Goal: Task Accomplishment & Management: Manage account settings

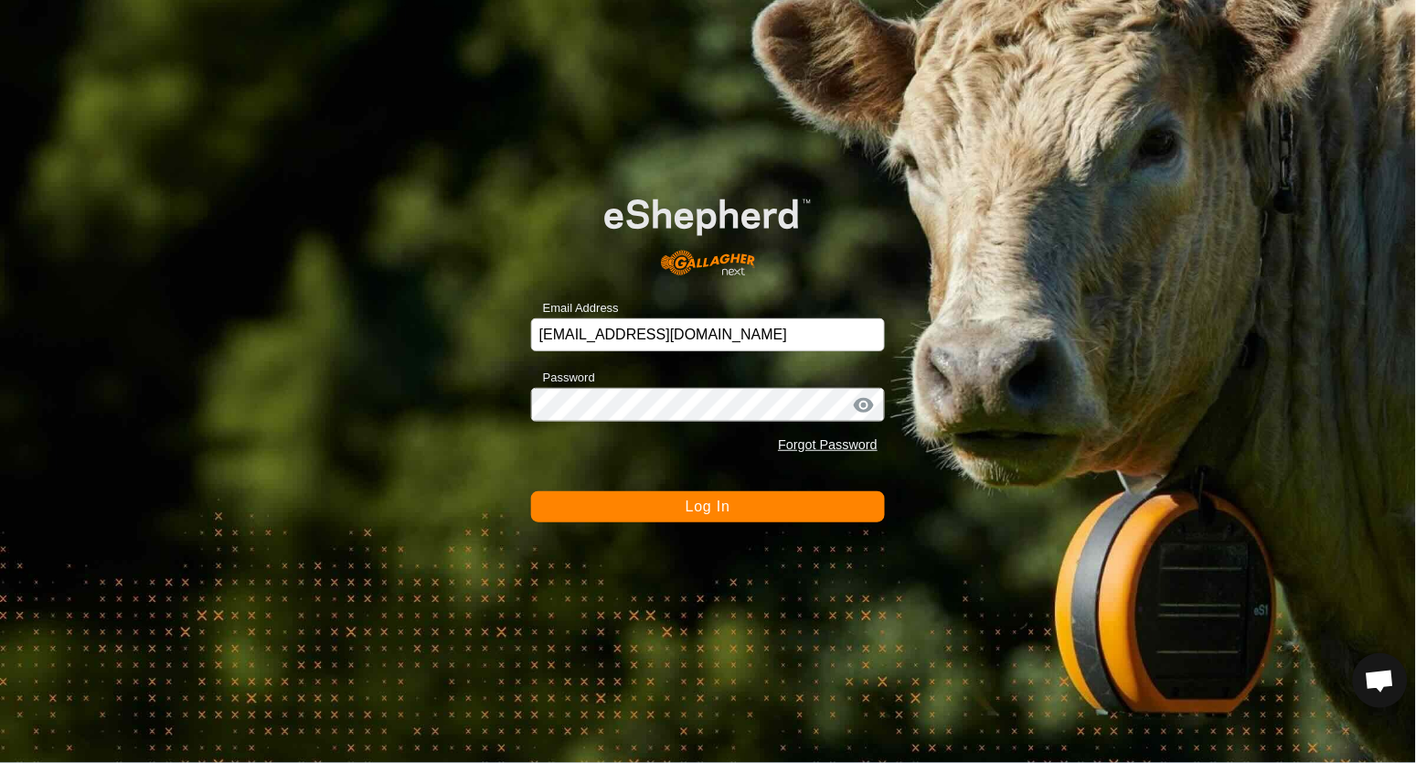
click at [669, 502] on button "Log In" at bounding box center [708, 506] width 354 height 31
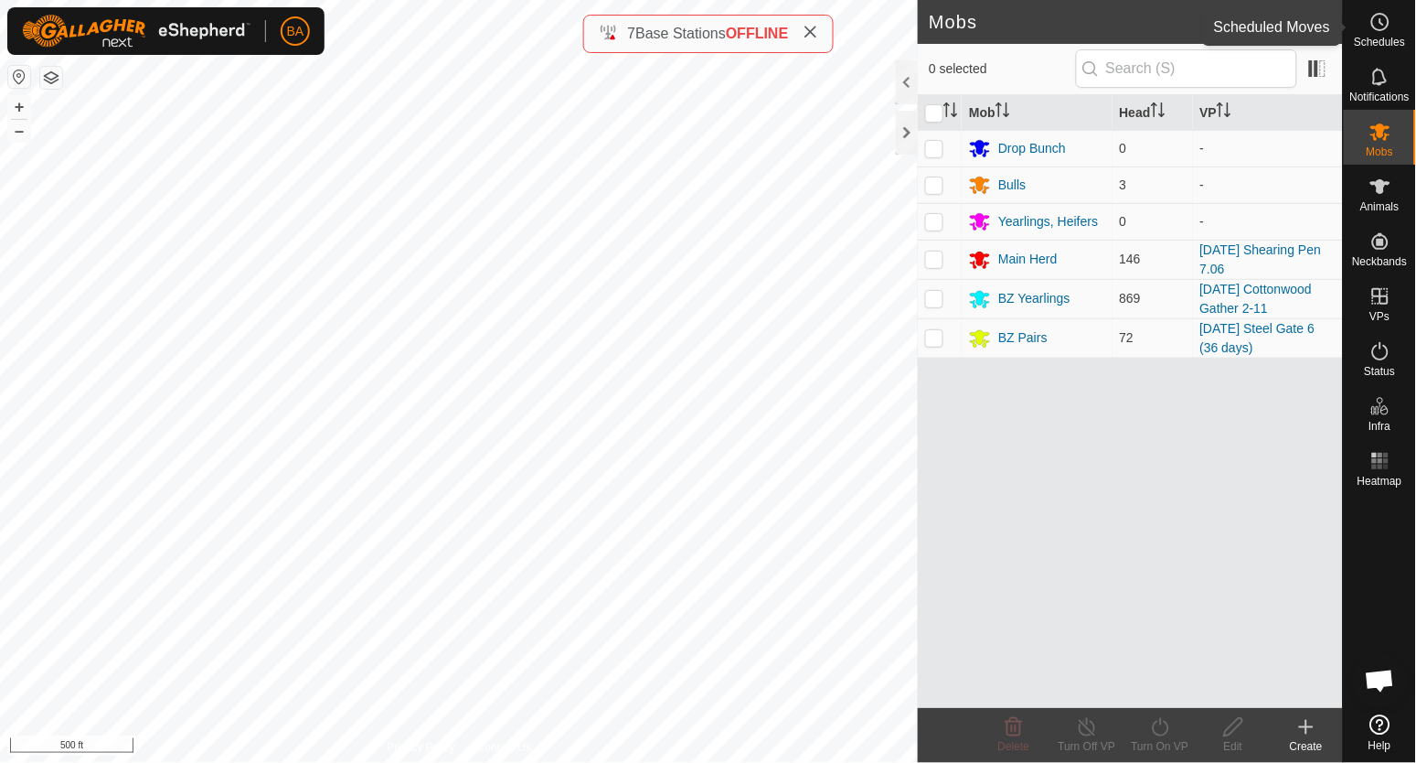
click at [1377, 16] on icon at bounding box center [1381, 22] width 22 height 22
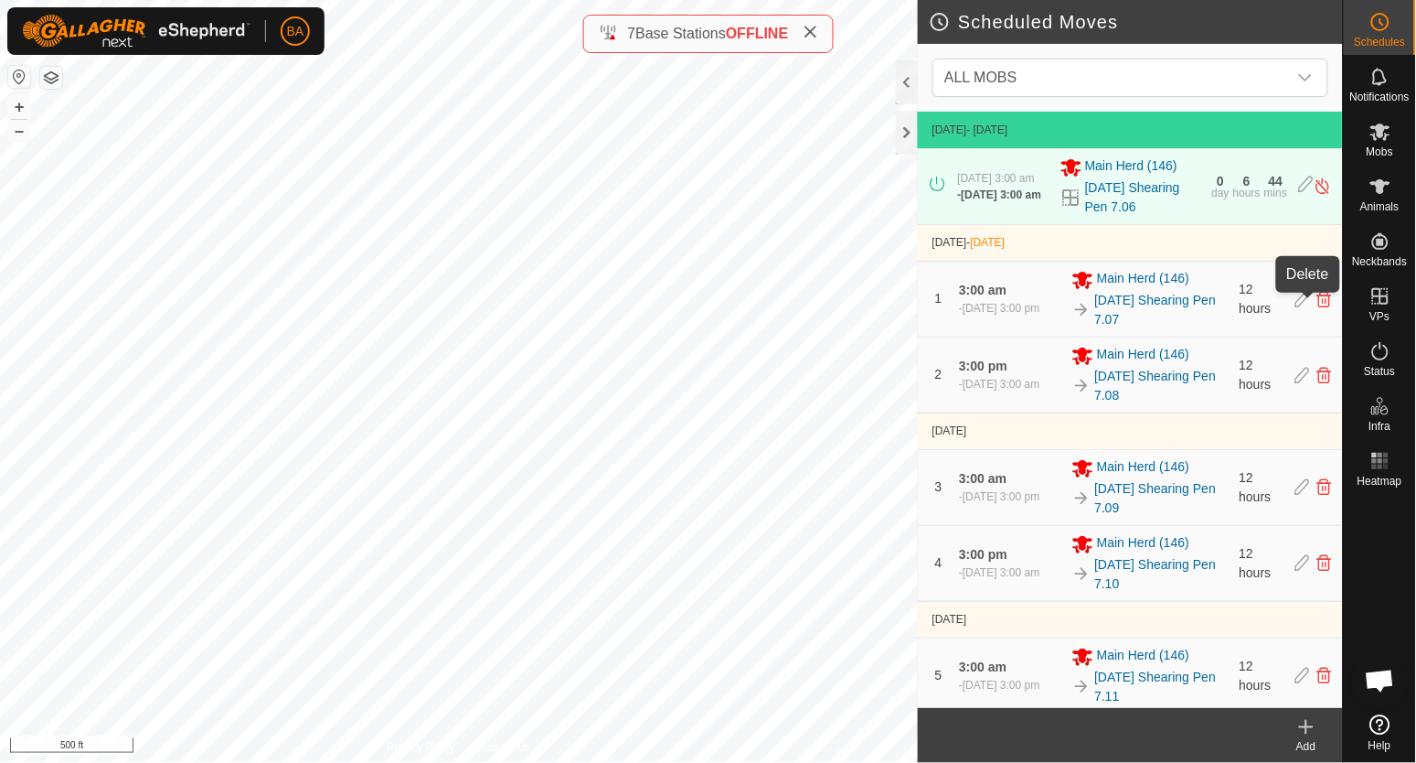
click at [1318, 304] on icon at bounding box center [1325, 299] width 15 height 16
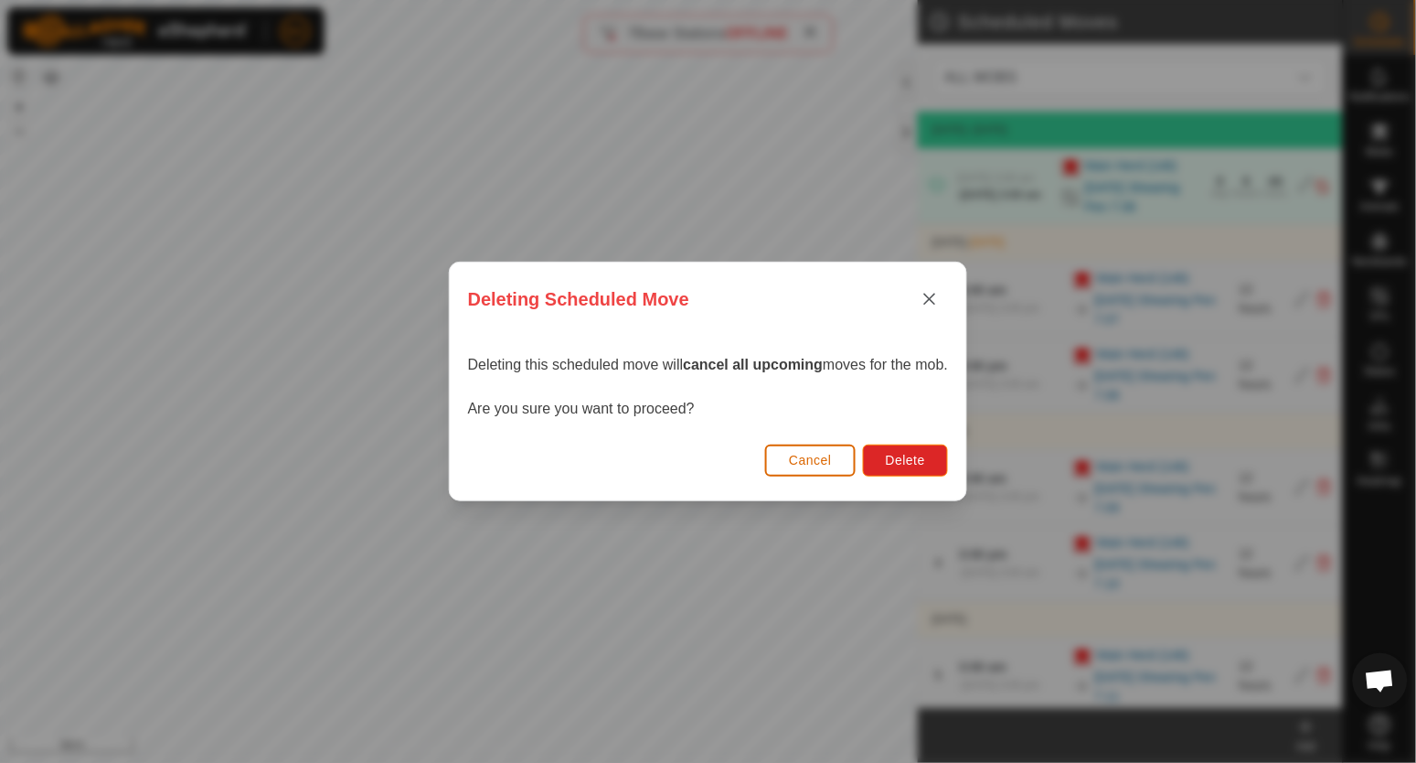
click at [806, 463] on span "Cancel" at bounding box center [810, 460] width 43 height 15
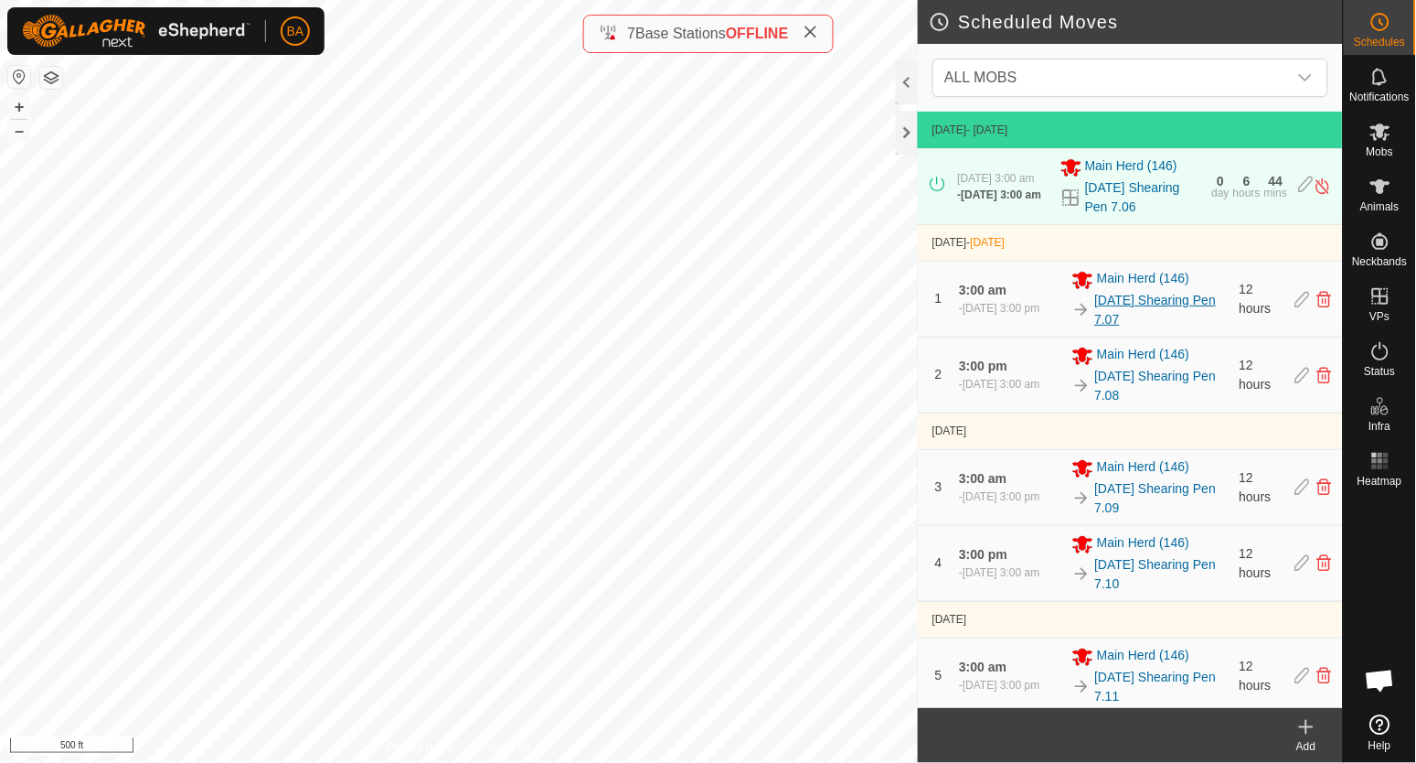
click at [1102, 304] on link "[DATE] Shearing Pen 7.07" at bounding box center [1162, 310] width 134 height 38
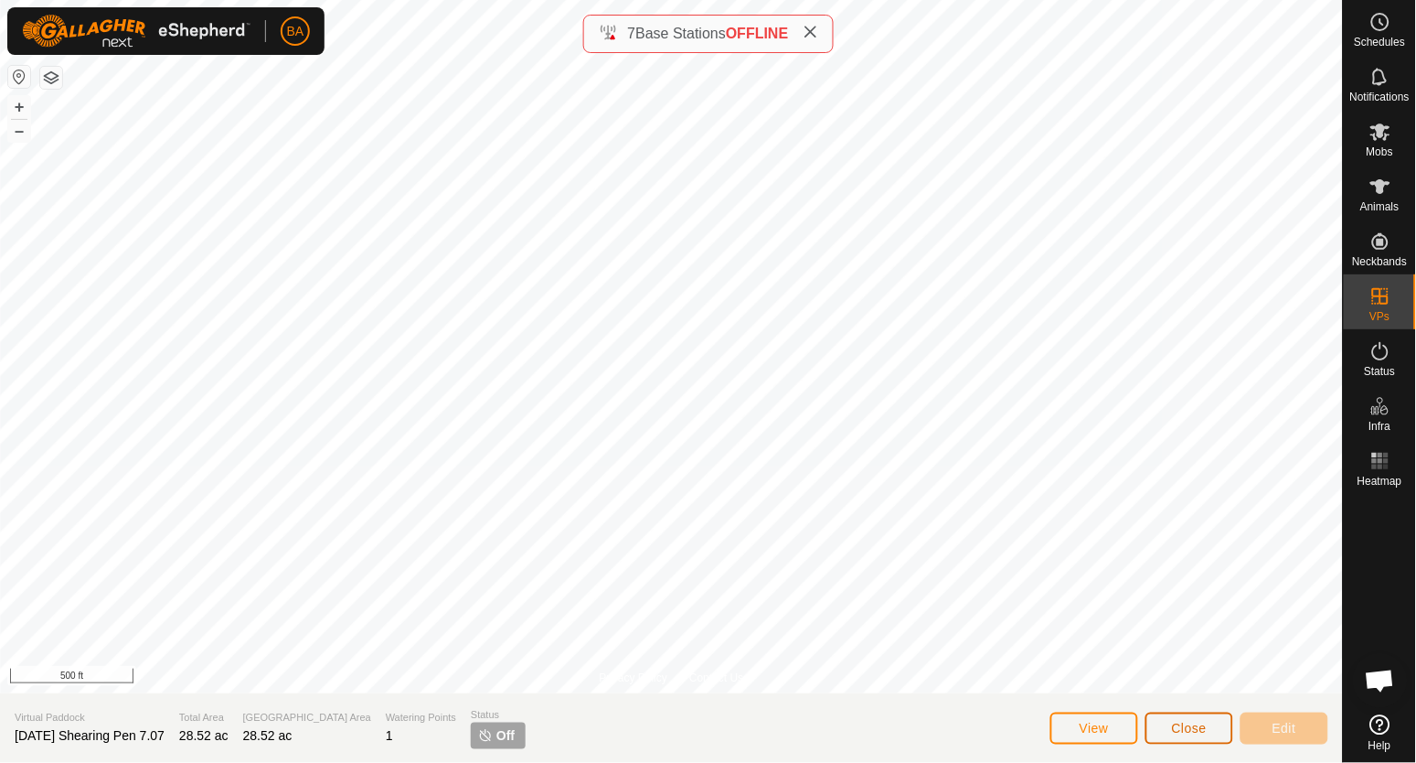
click at [1180, 721] on span "Close" at bounding box center [1189, 728] width 35 height 15
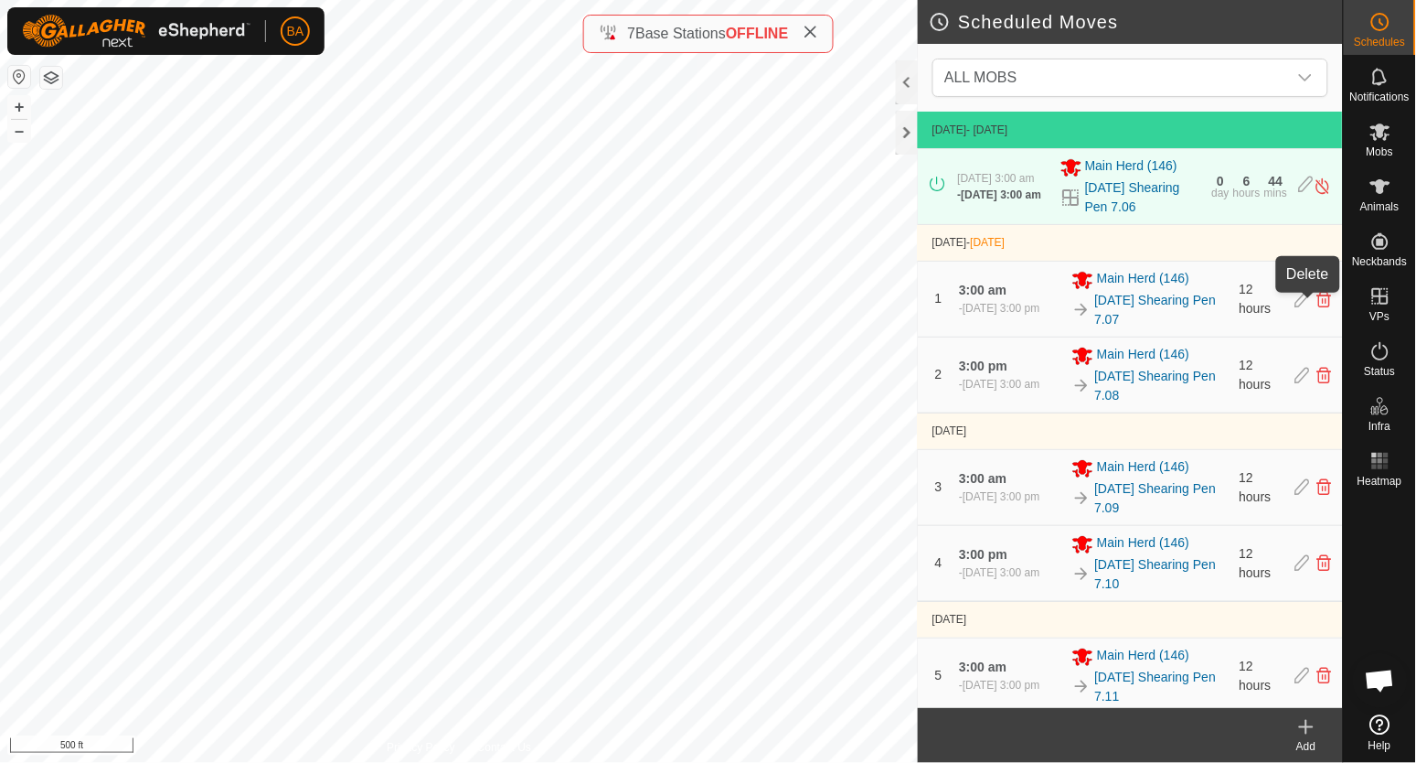
click at [1318, 307] on icon at bounding box center [1325, 299] width 15 height 16
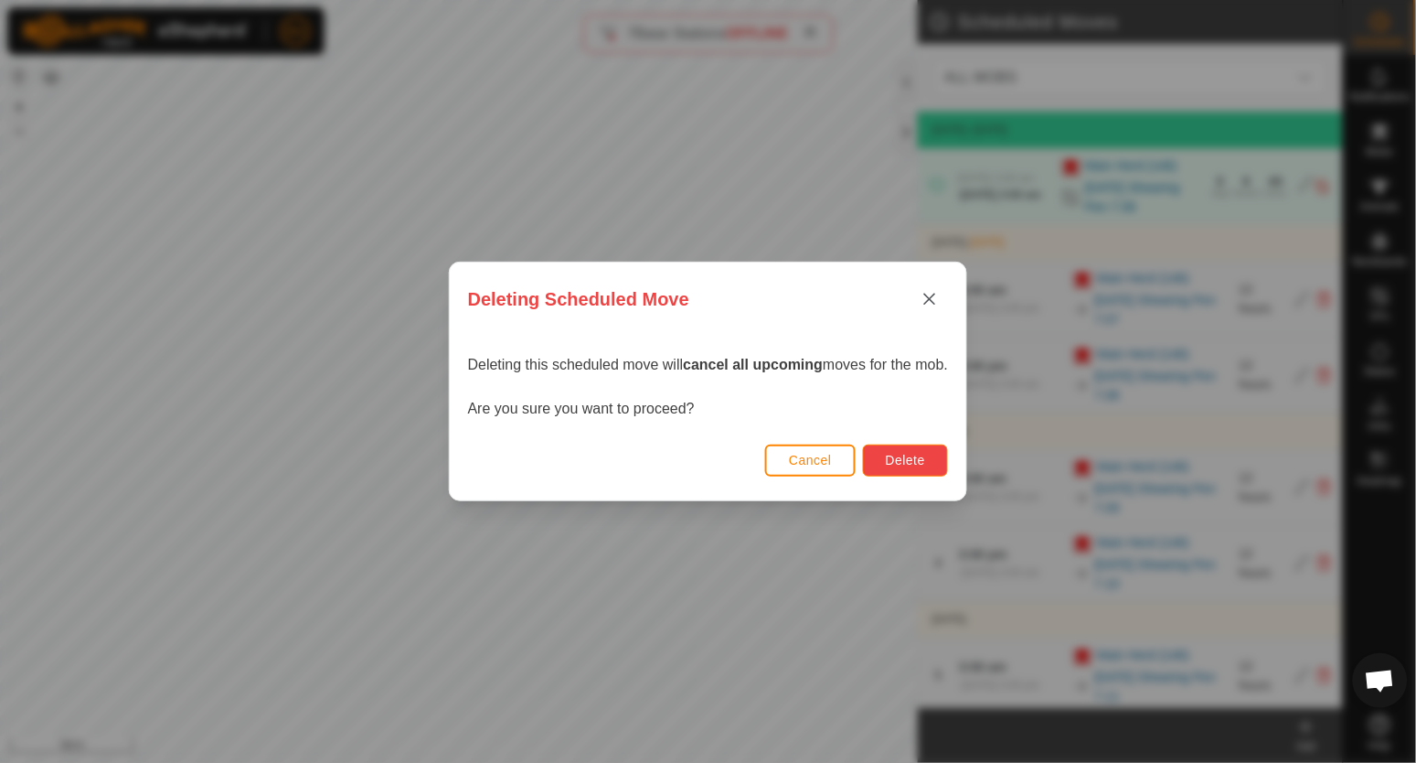
click at [925, 461] on span "Delete" at bounding box center [905, 460] width 39 height 15
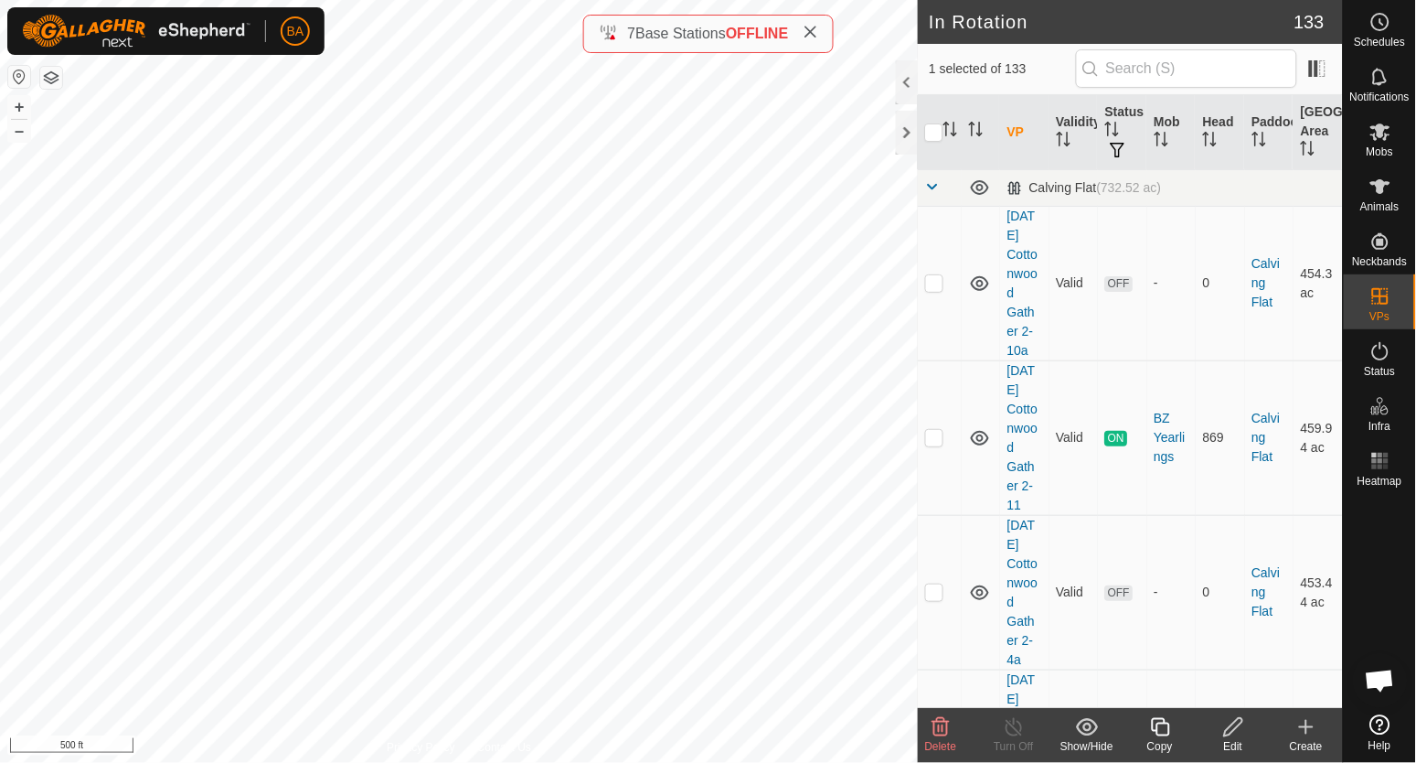
click at [1228, 716] on icon at bounding box center [1234, 727] width 23 height 22
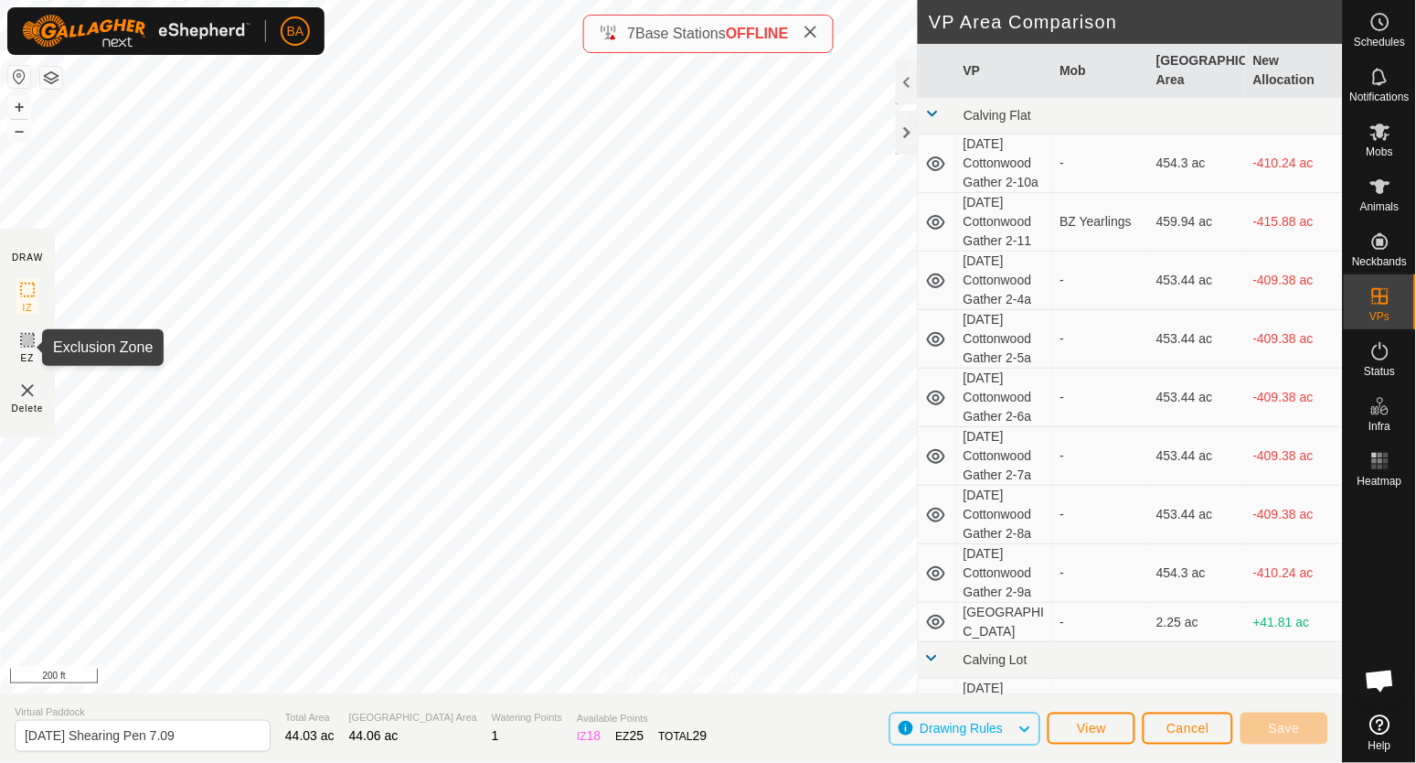
click at [24, 337] on icon at bounding box center [27, 340] width 11 height 11
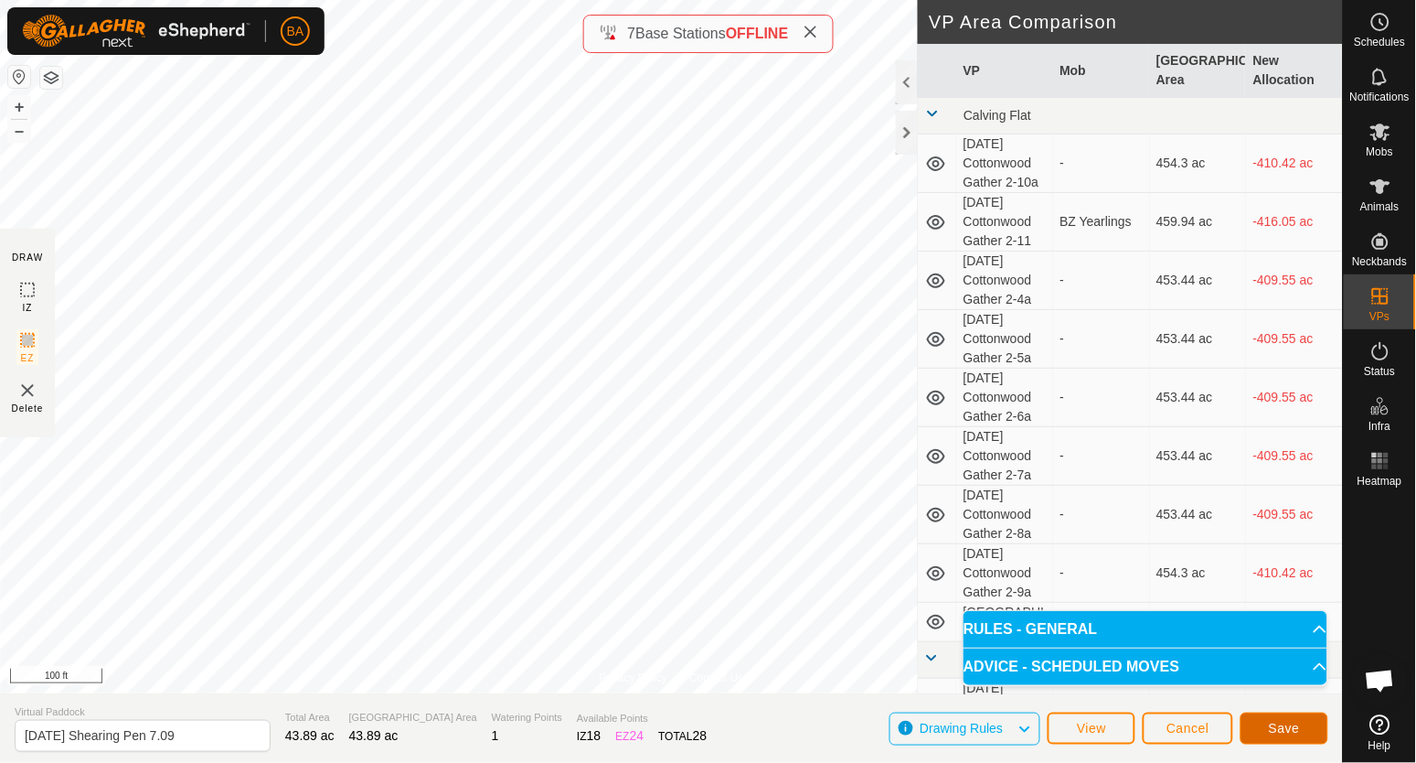
click at [1281, 731] on span "Save" at bounding box center [1284, 728] width 31 height 15
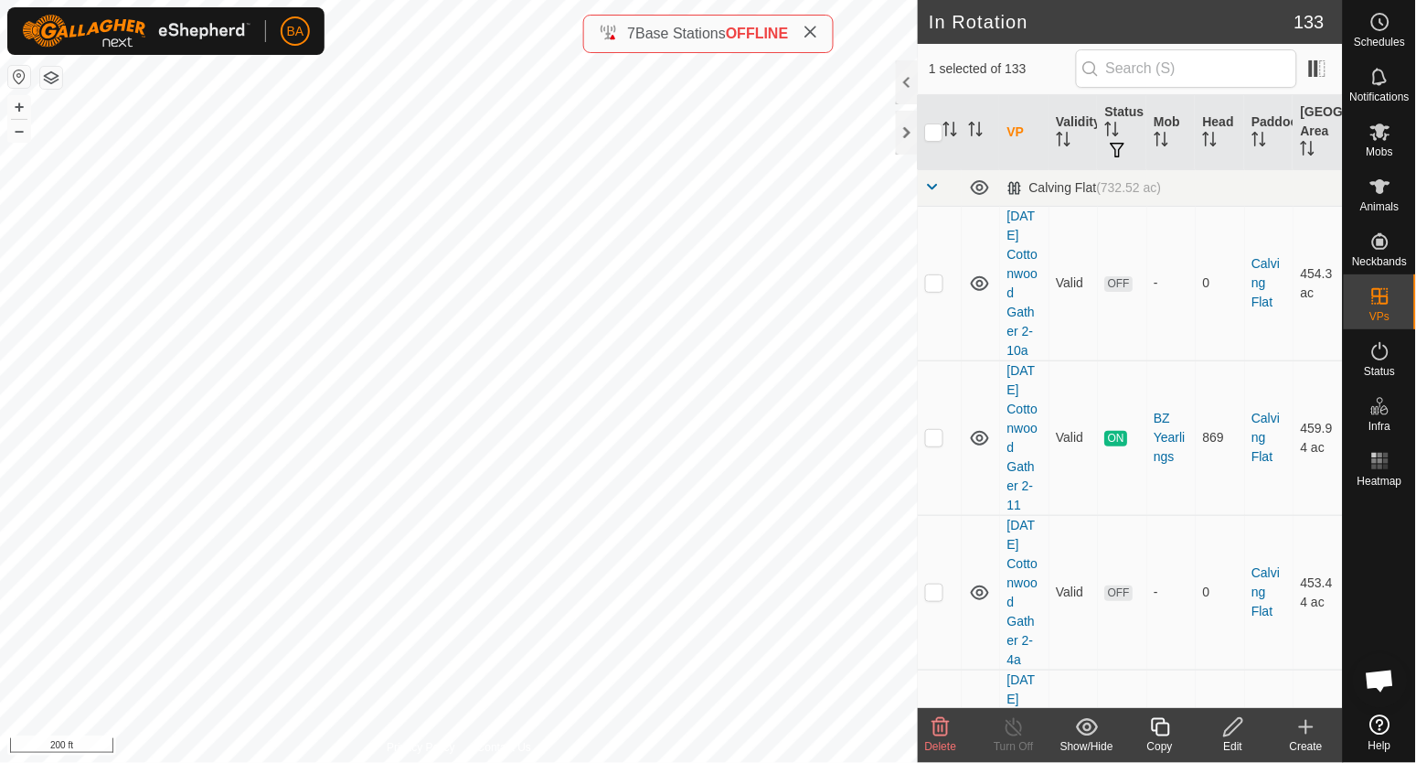
checkbox input "false"
checkbox input "true"
click at [1228, 728] on icon at bounding box center [1233, 727] width 18 height 18
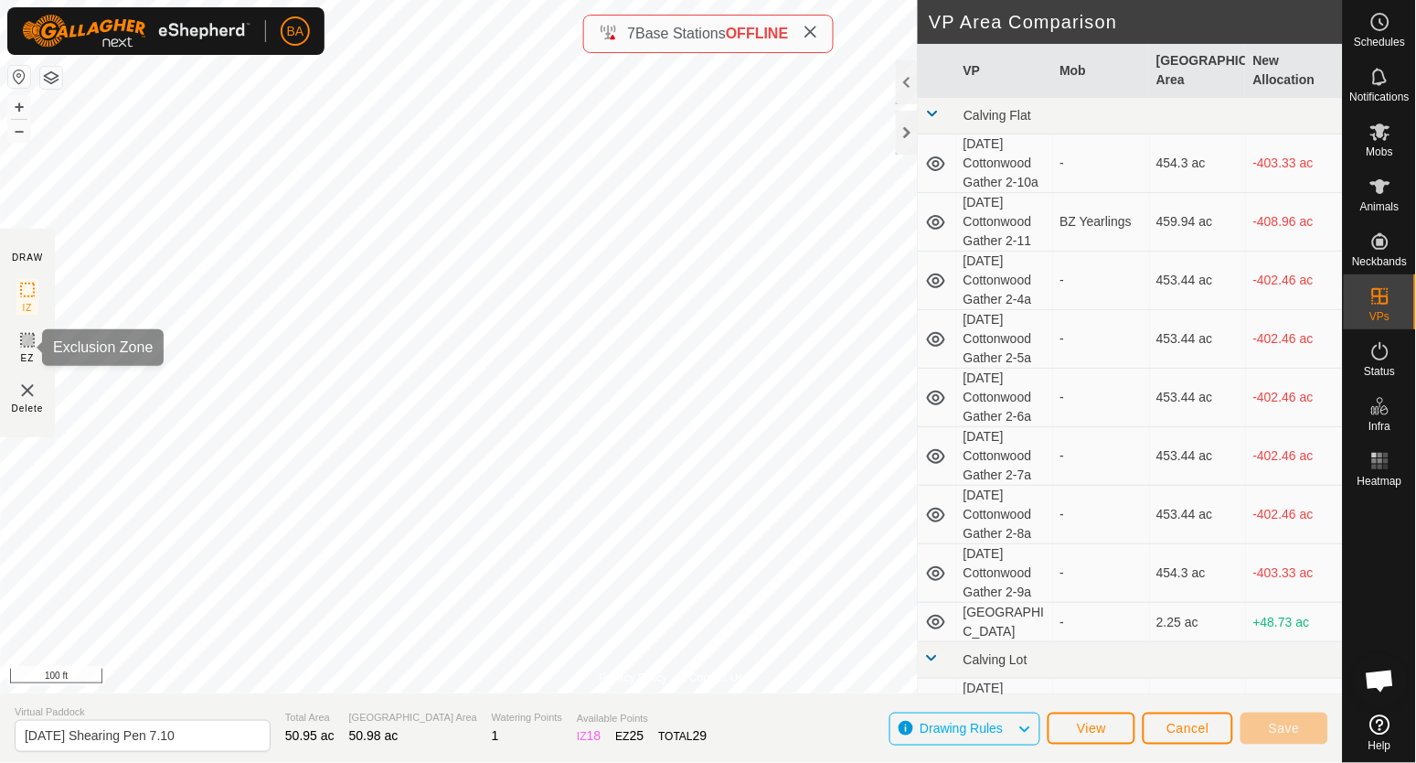
click at [34, 346] on rect at bounding box center [27, 340] width 15 height 15
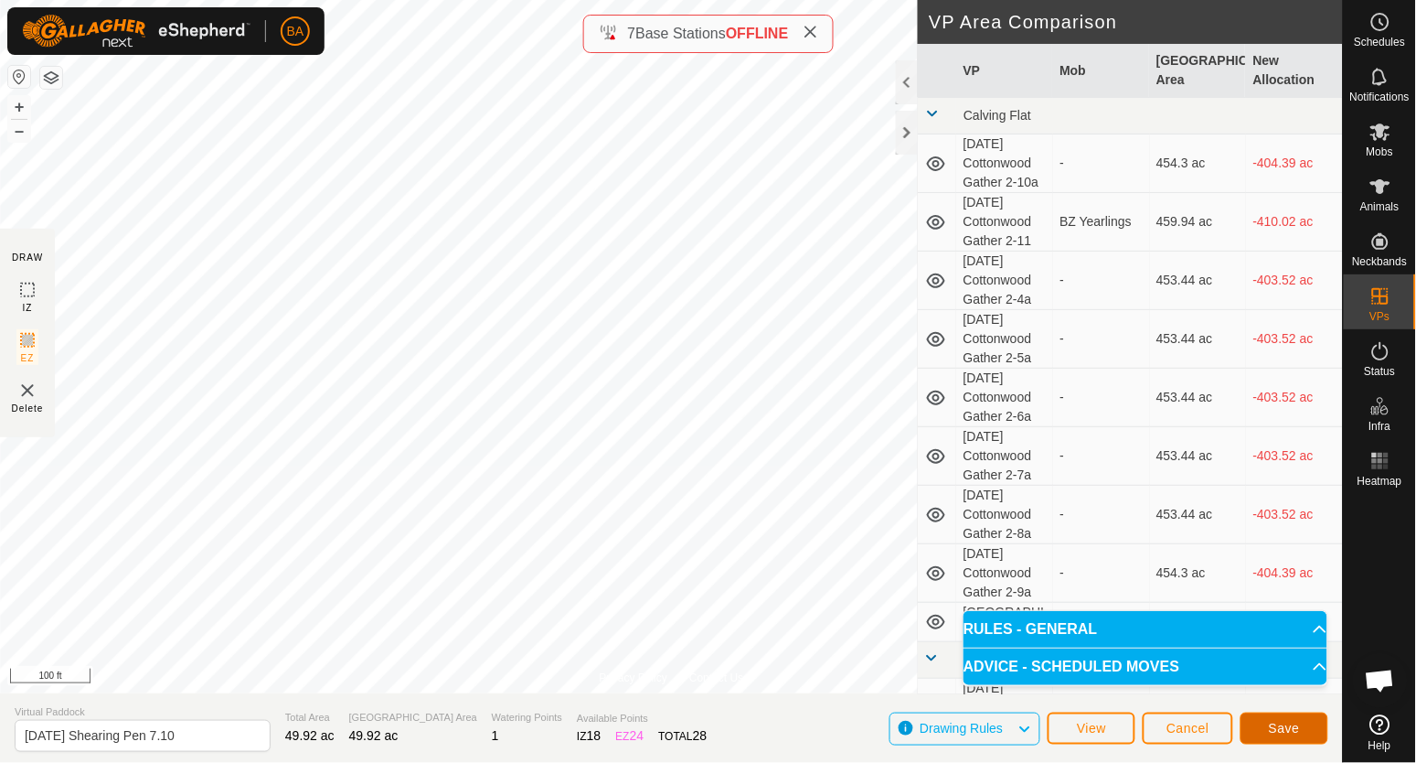
click at [1298, 732] on span "Save" at bounding box center [1284, 728] width 31 height 15
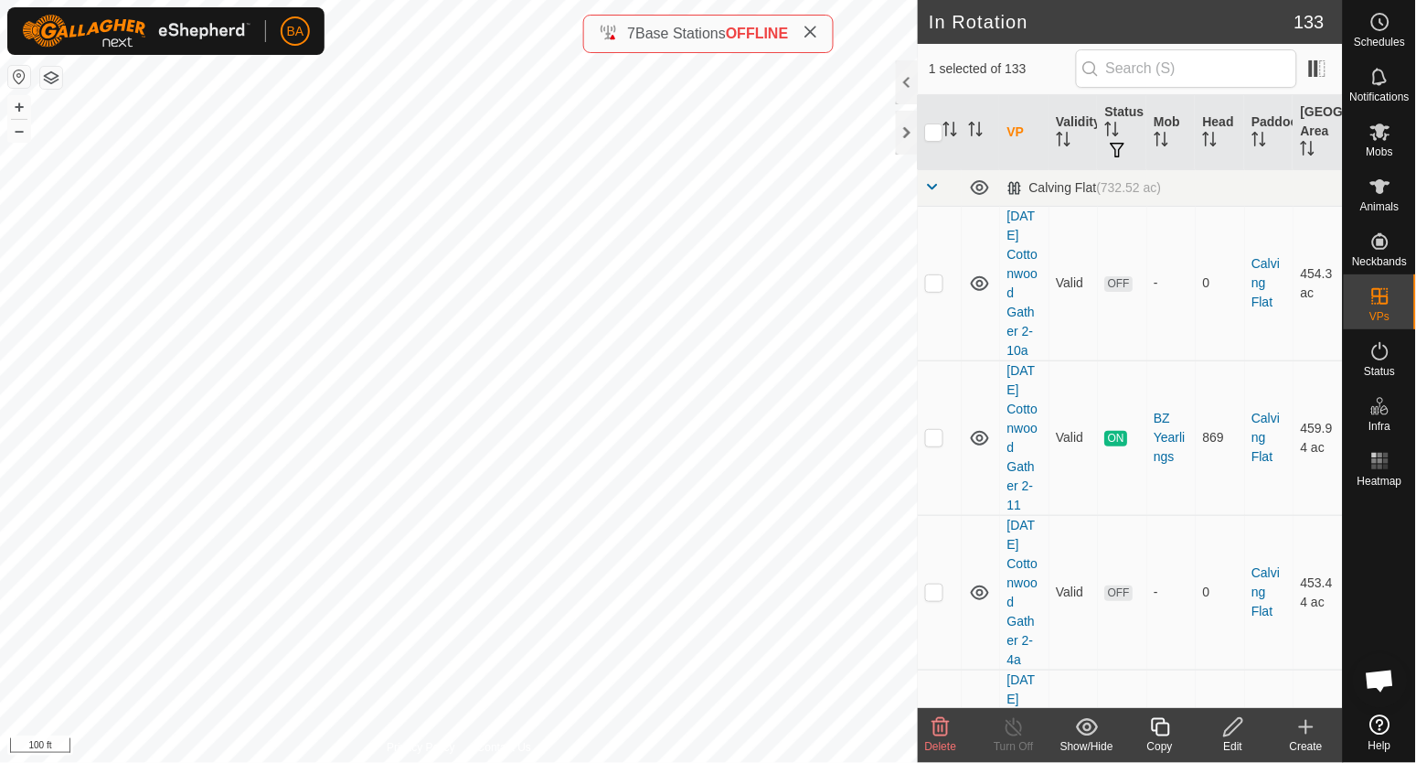
checkbox input "false"
checkbox input "true"
click at [1241, 730] on icon at bounding box center [1234, 727] width 23 height 22
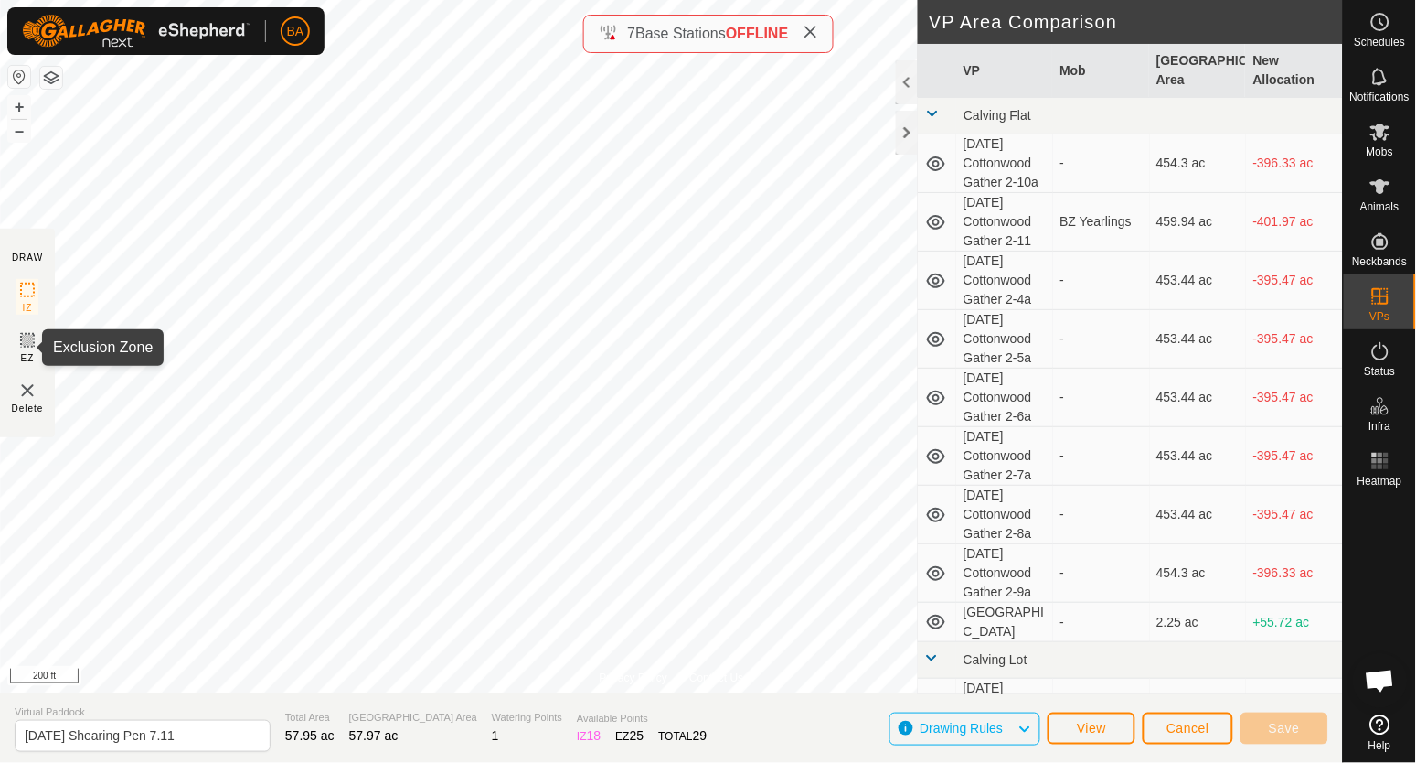
click at [22, 346] on icon at bounding box center [27, 340] width 22 height 22
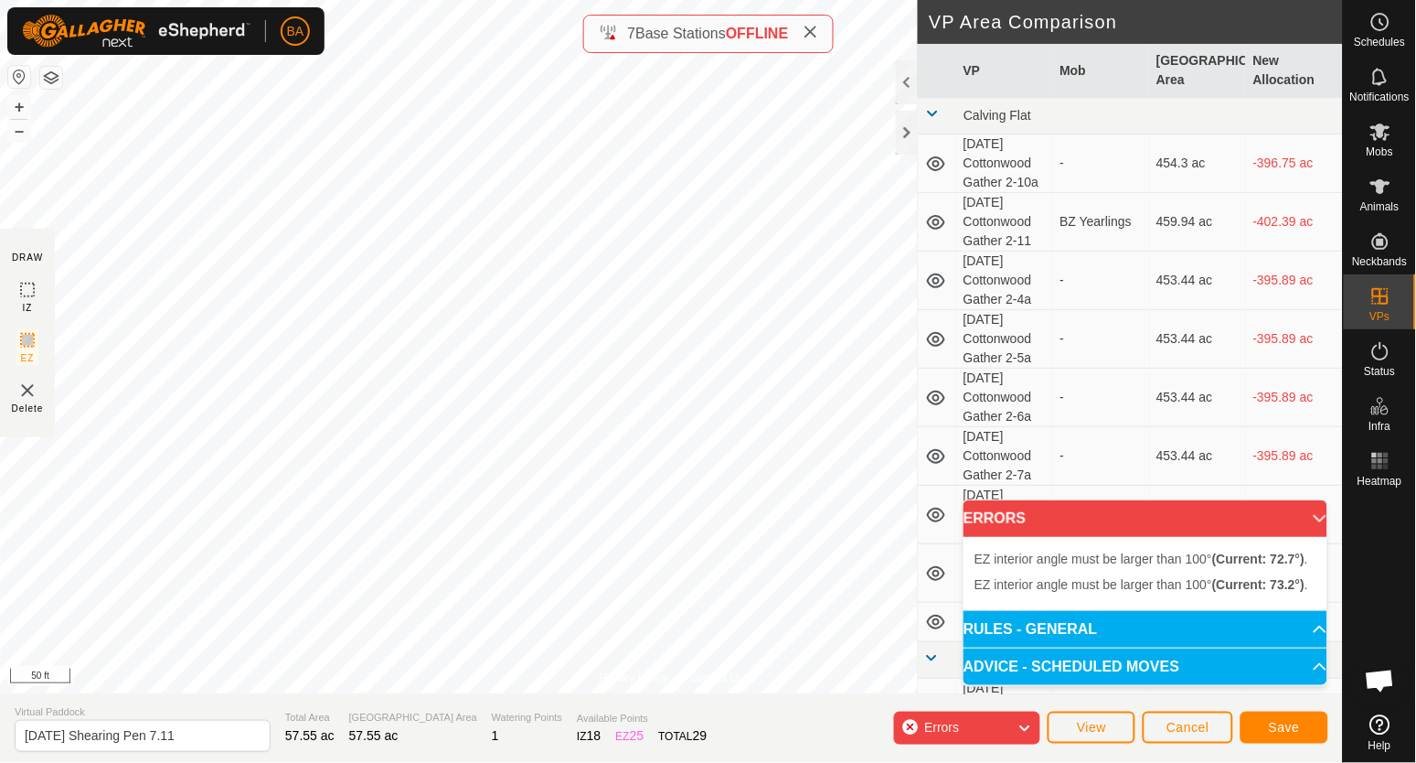
click at [40, 355] on div "Privacy Policy Contact Us Status: OFF Type: Exclusion Zone + – ⇧ i 50 ft DRAW I…" at bounding box center [671, 381] width 1343 height 763
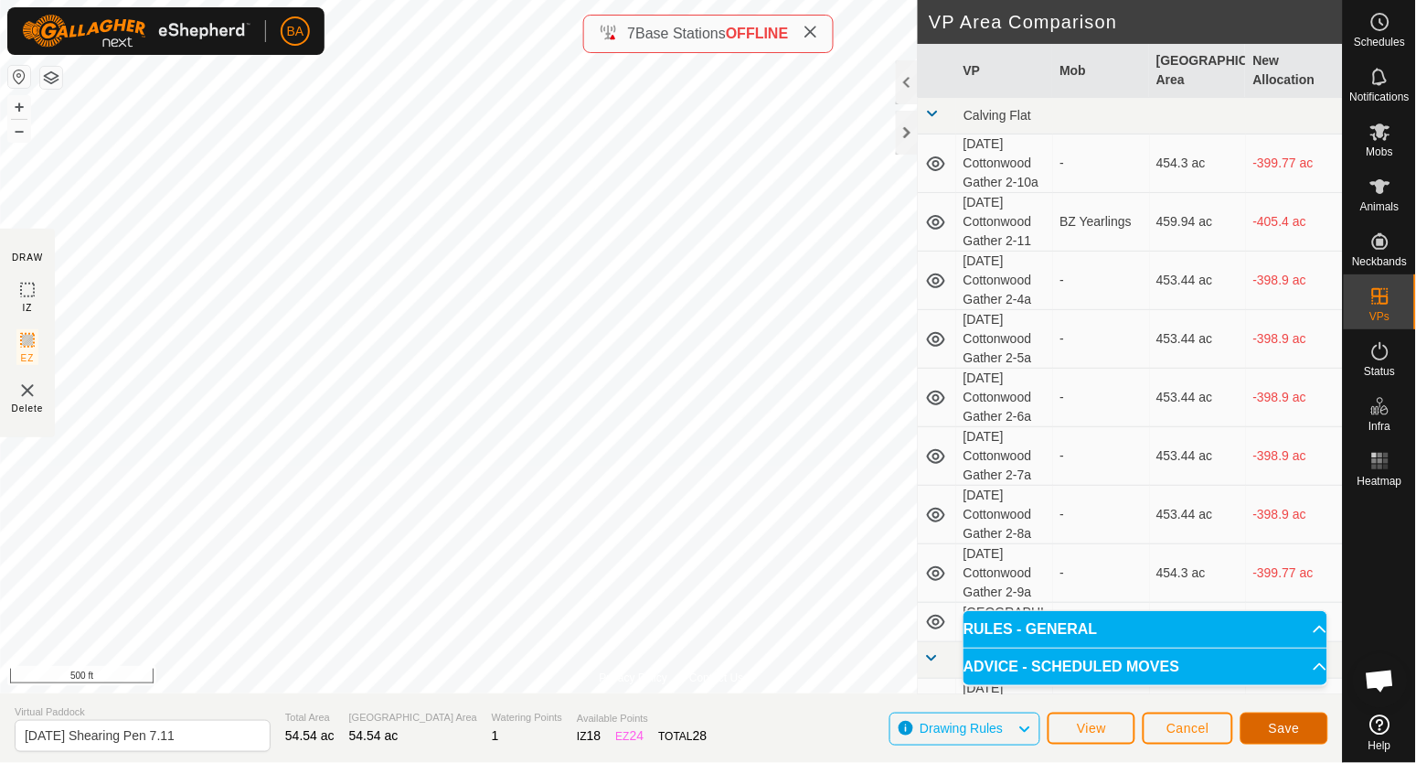
click at [1304, 727] on button "Save" at bounding box center [1285, 728] width 88 height 32
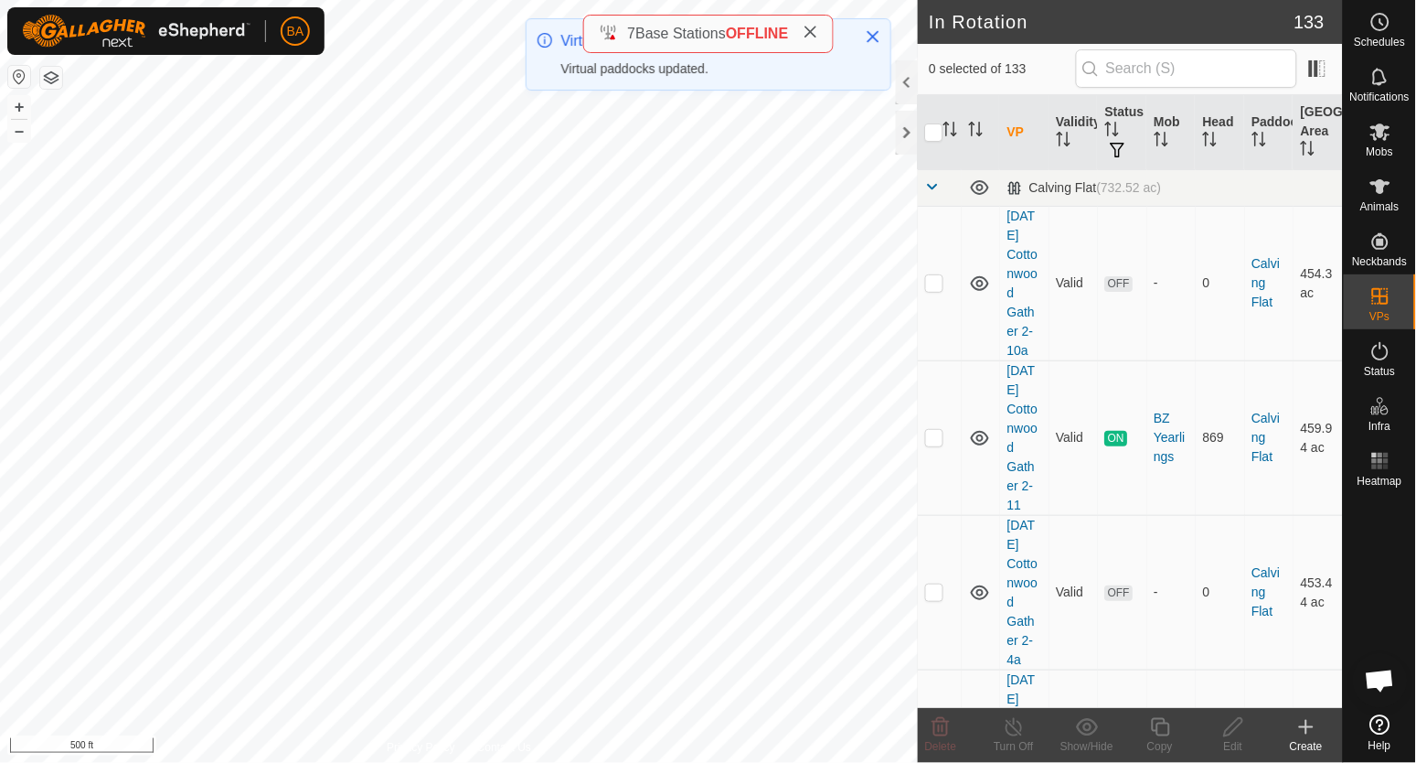
checkbox input "true"
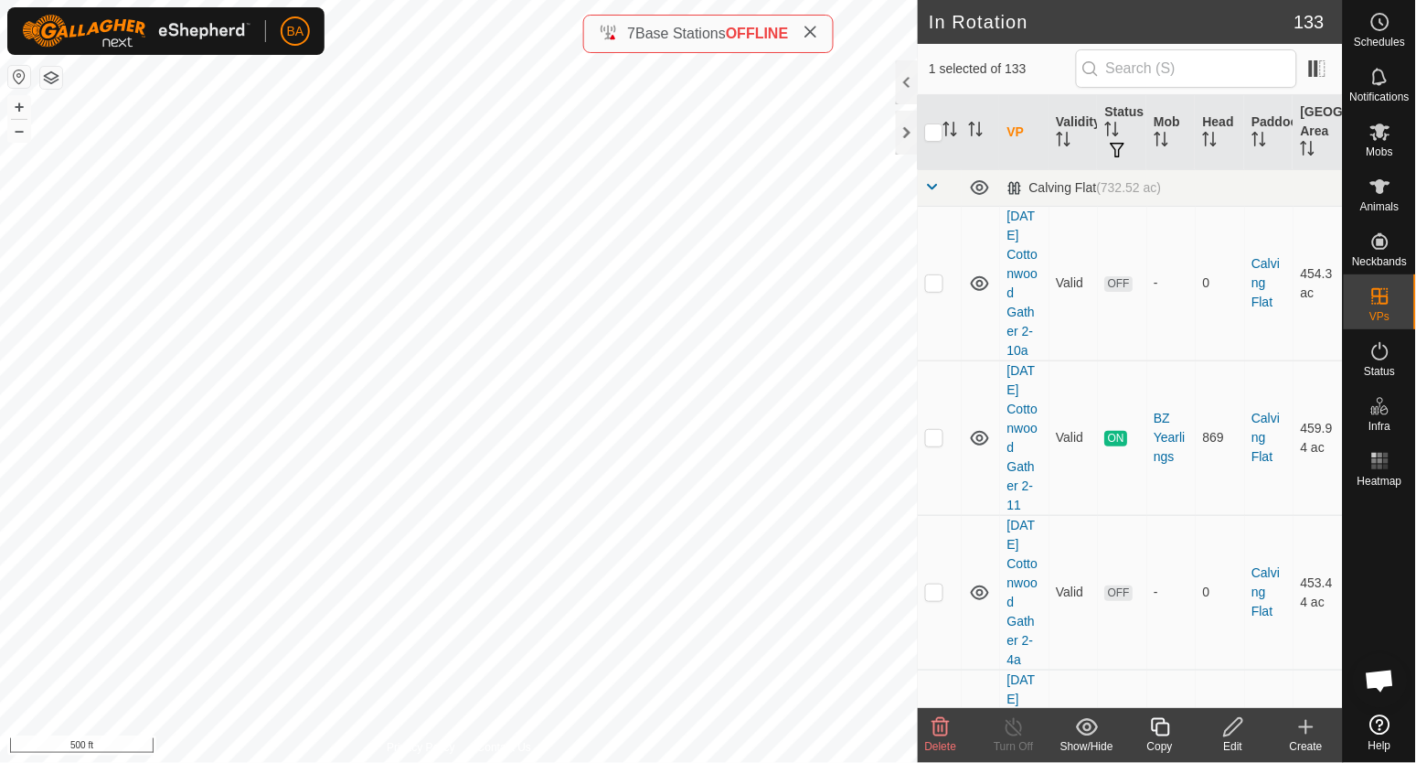
click at [1231, 730] on icon at bounding box center [1234, 727] width 23 height 22
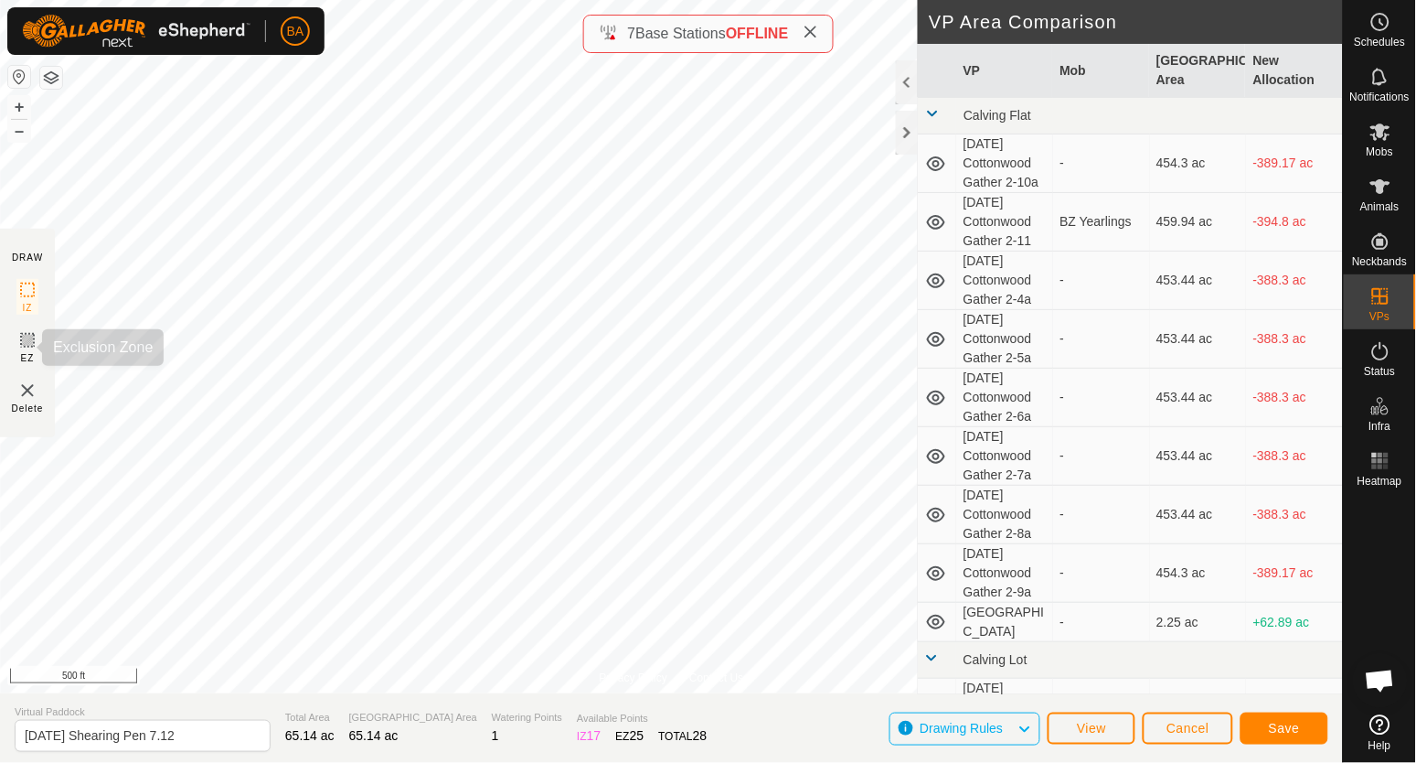
drag, startPoint x: 17, startPoint y: 343, endPoint x: 46, endPoint y: 347, distance: 28.7
click at [17, 342] on icon at bounding box center [27, 340] width 22 height 22
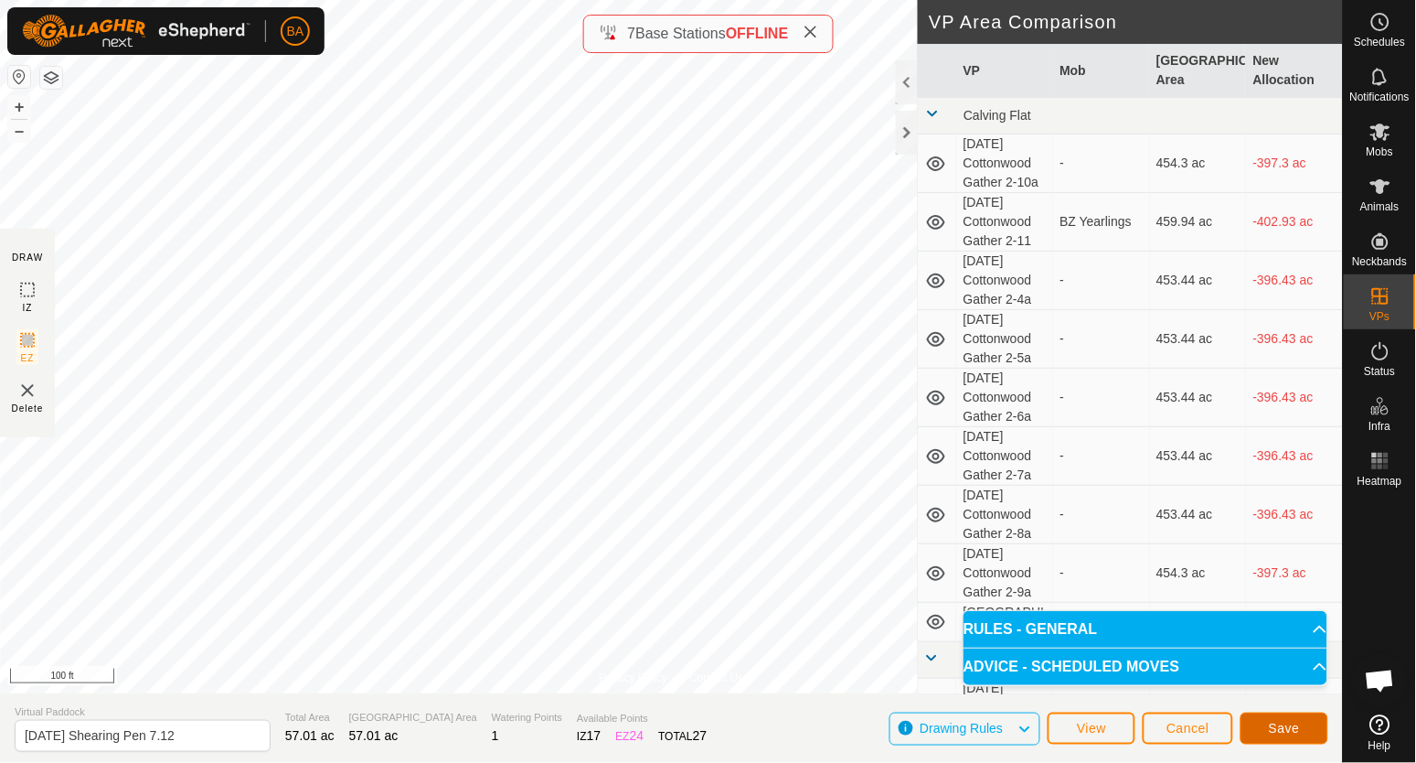
click at [1283, 723] on span "Save" at bounding box center [1284, 728] width 31 height 15
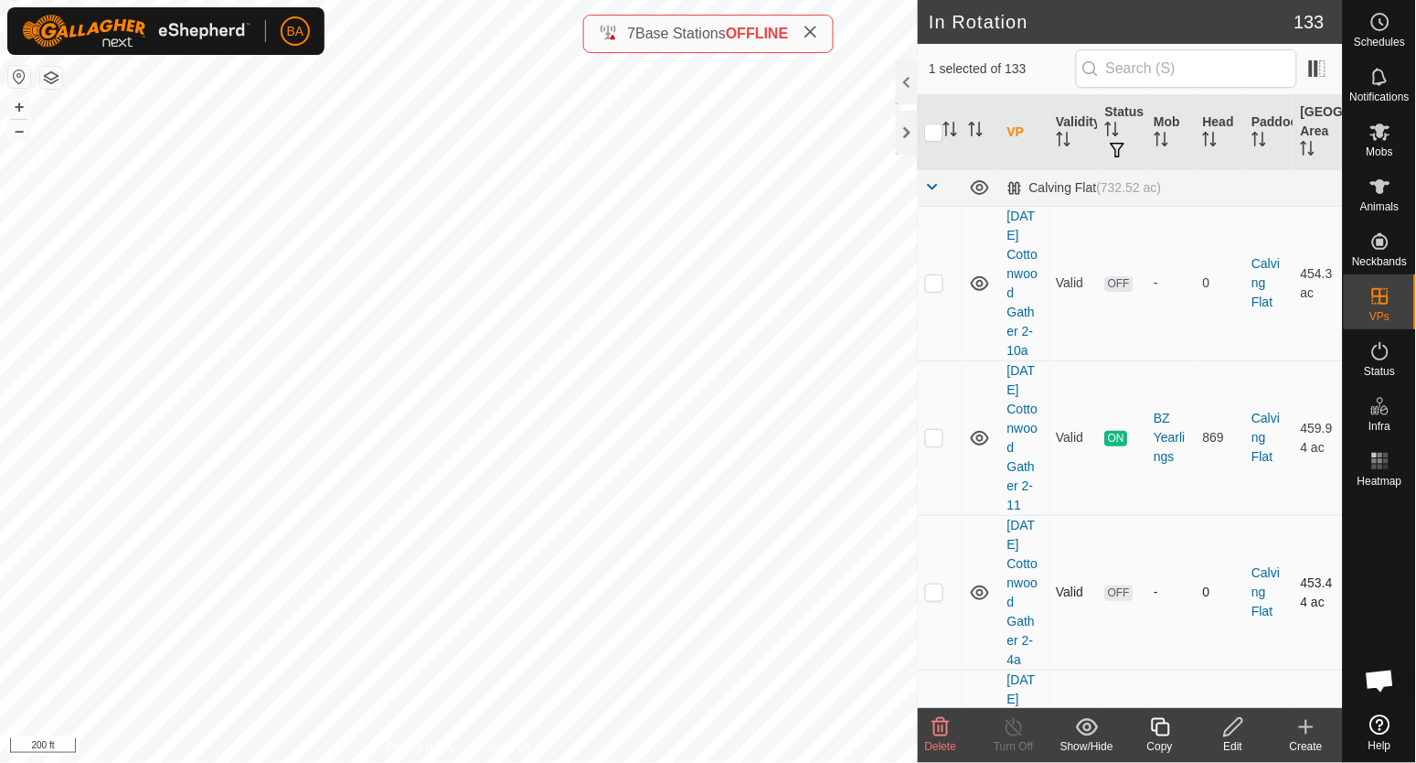
checkbox input "false"
checkbox input "true"
click at [1234, 732] on icon at bounding box center [1234, 727] width 23 height 22
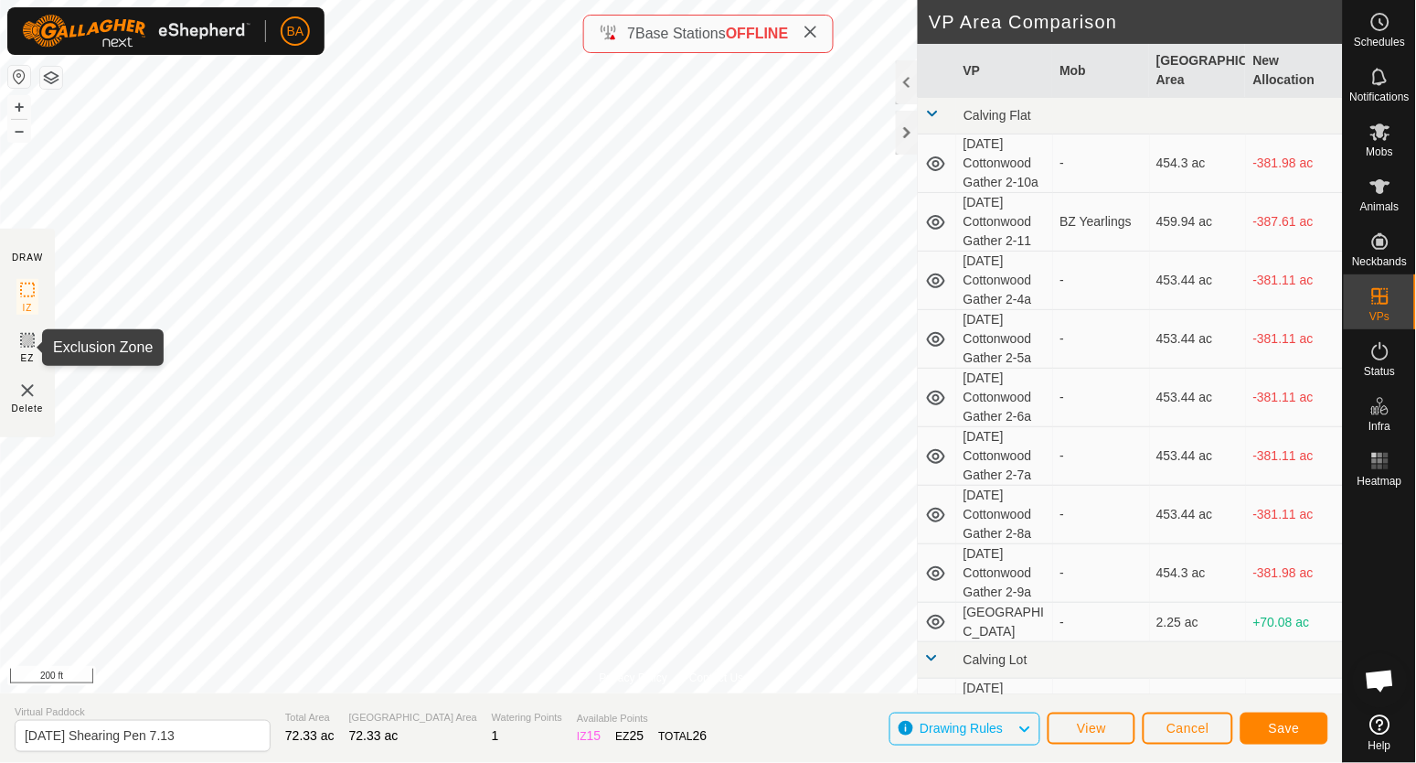
click at [20, 339] on rect at bounding box center [27, 340] width 15 height 15
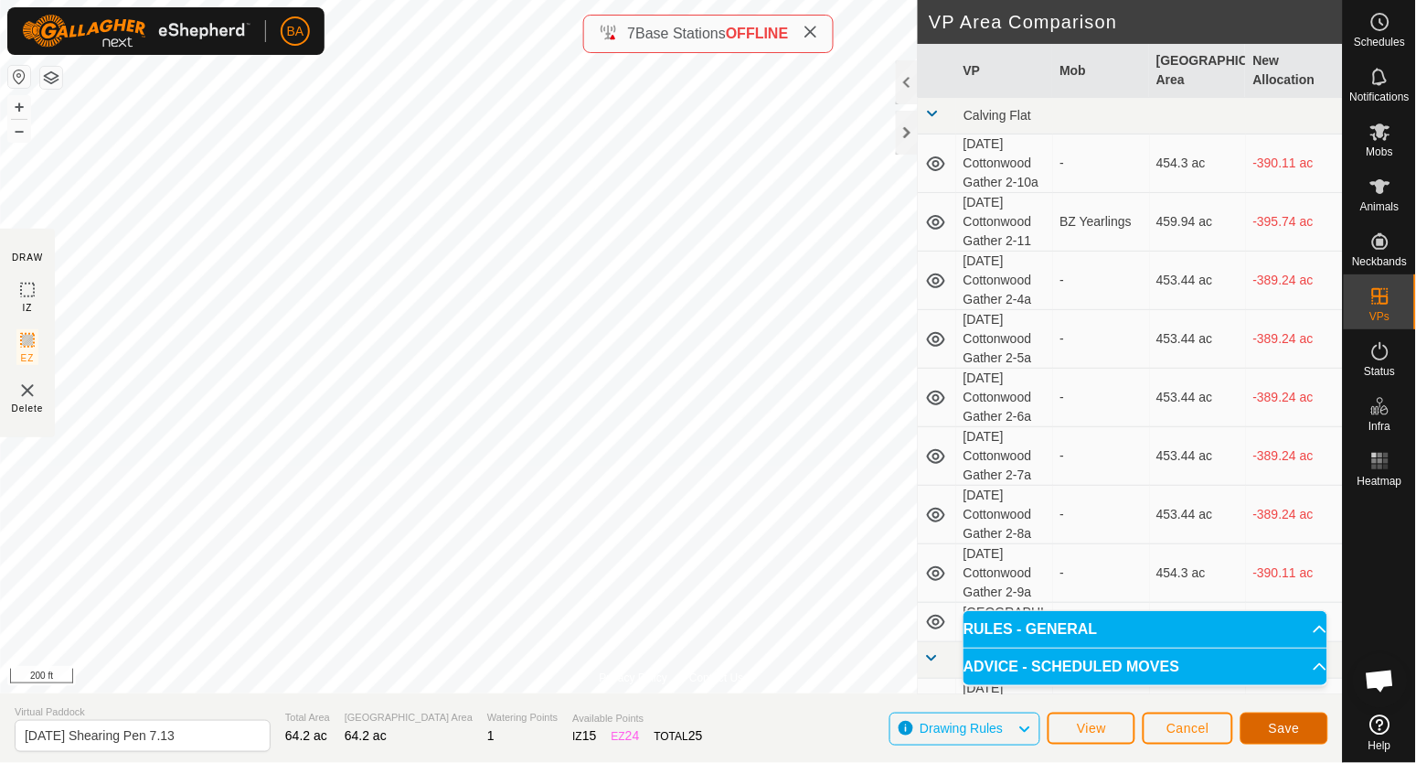
click at [1266, 728] on button "Save" at bounding box center [1285, 728] width 88 height 32
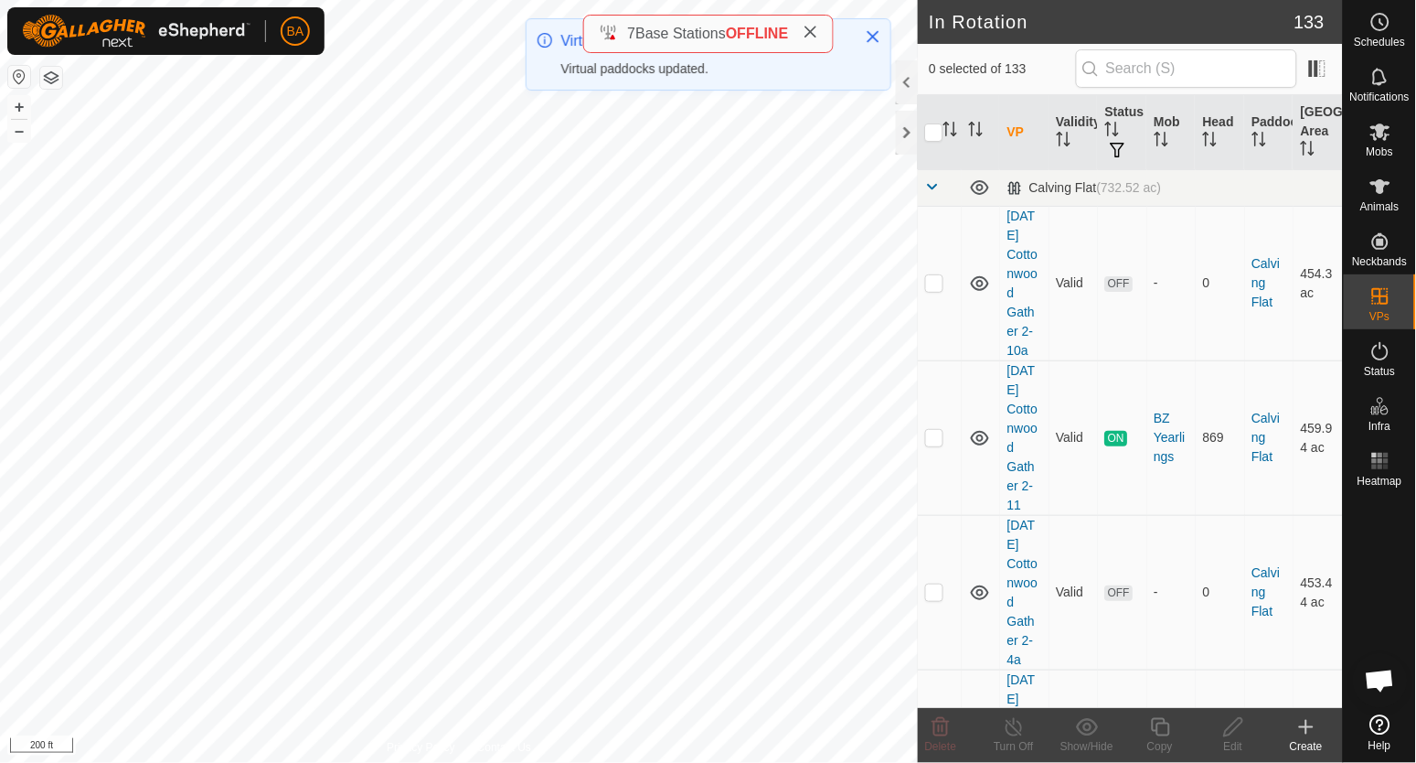
checkbox input "true"
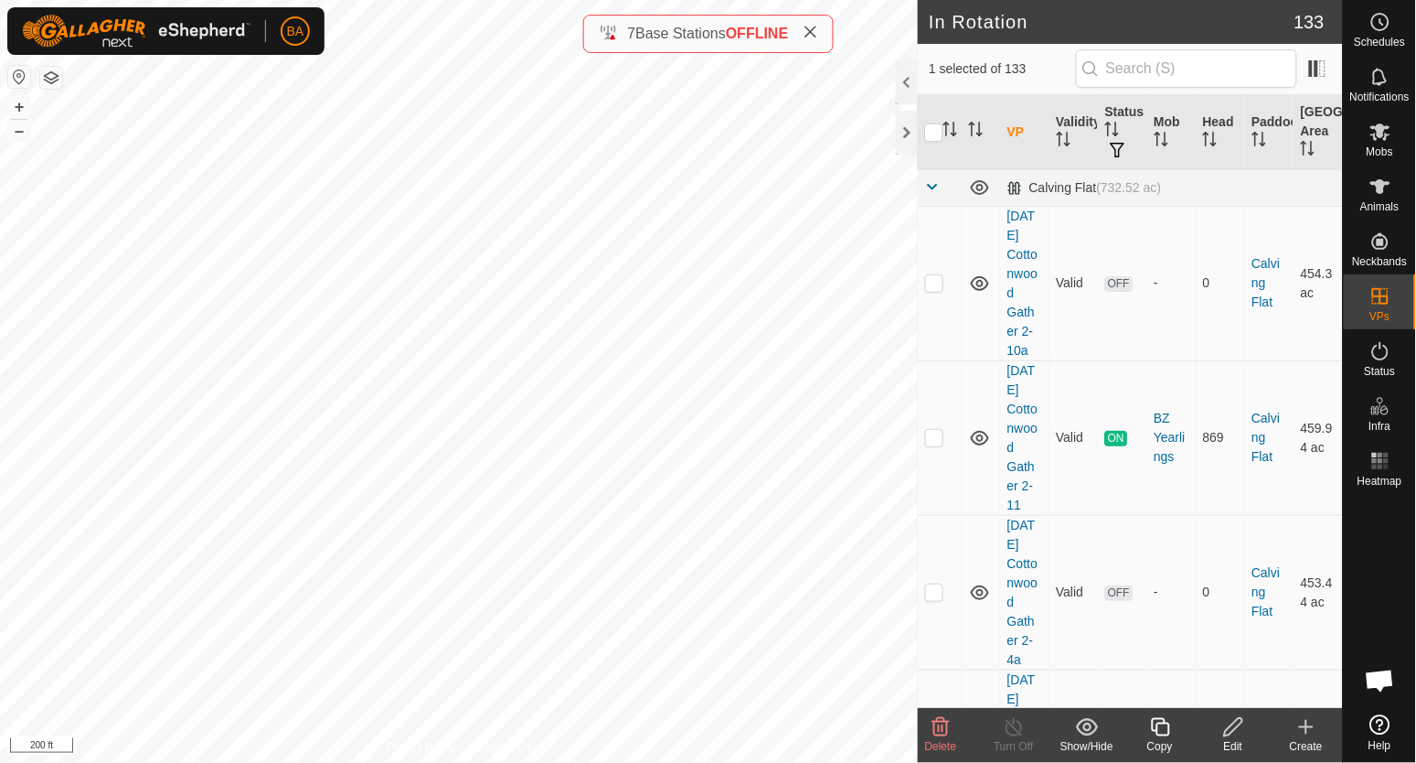
click at [1223, 717] on icon at bounding box center [1234, 727] width 23 height 22
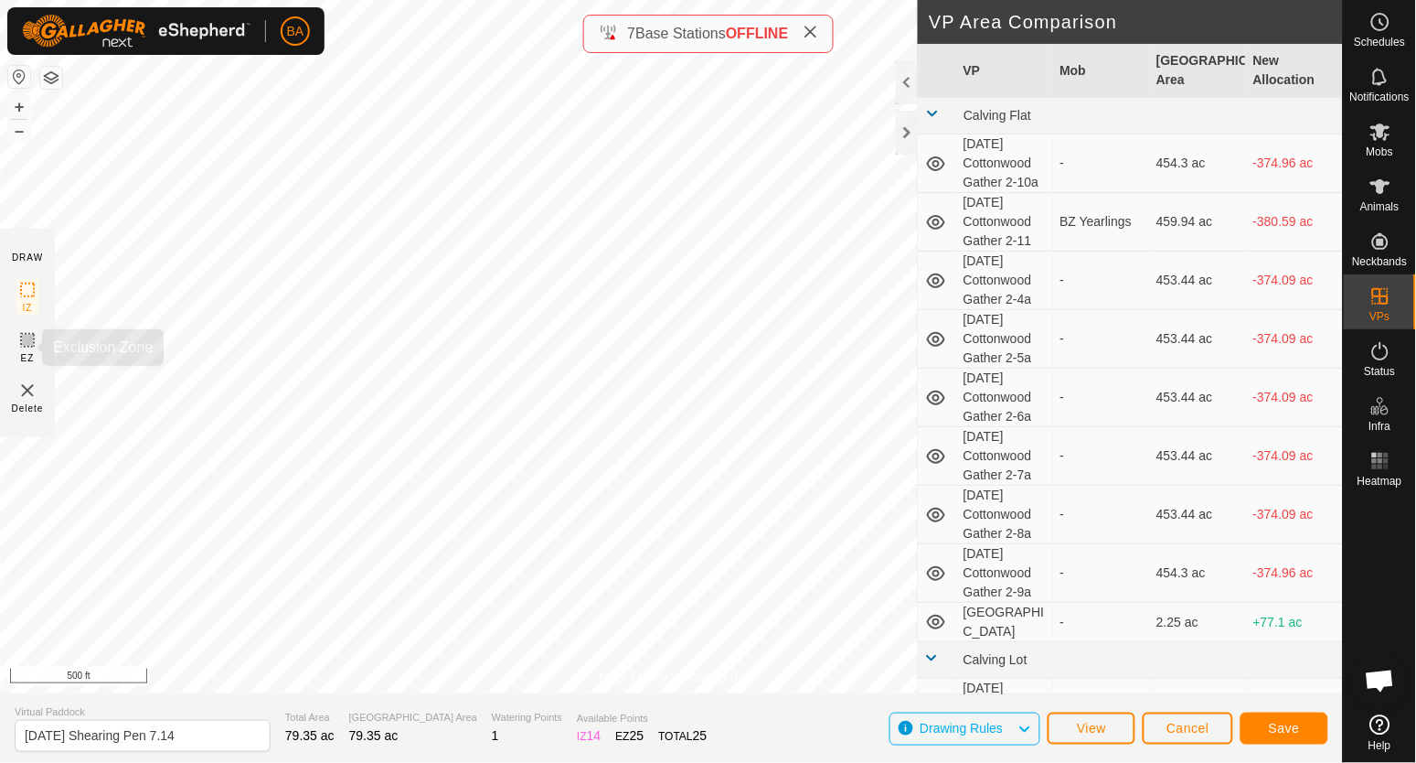
click at [27, 347] on rect at bounding box center [27, 340] width 15 height 15
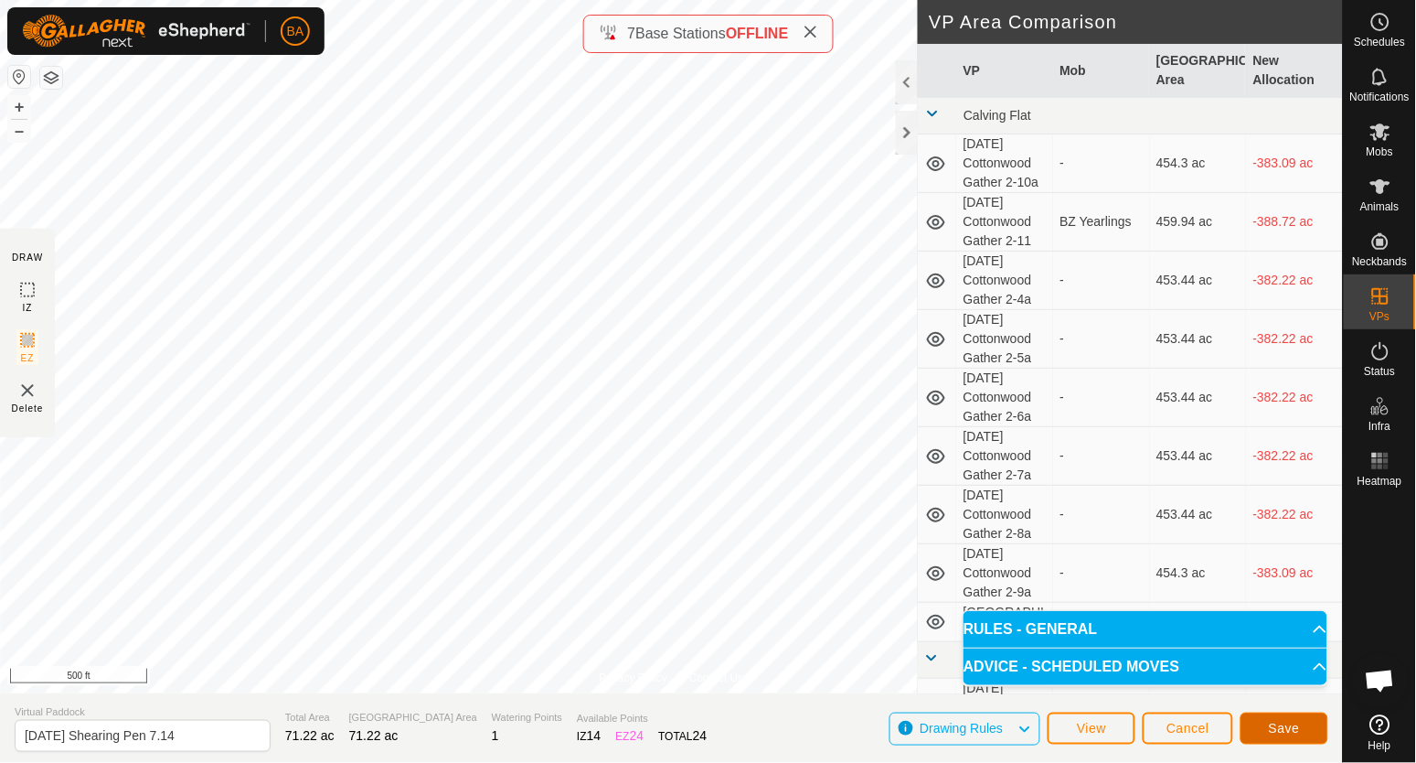
click at [1298, 732] on span "Save" at bounding box center [1284, 728] width 31 height 15
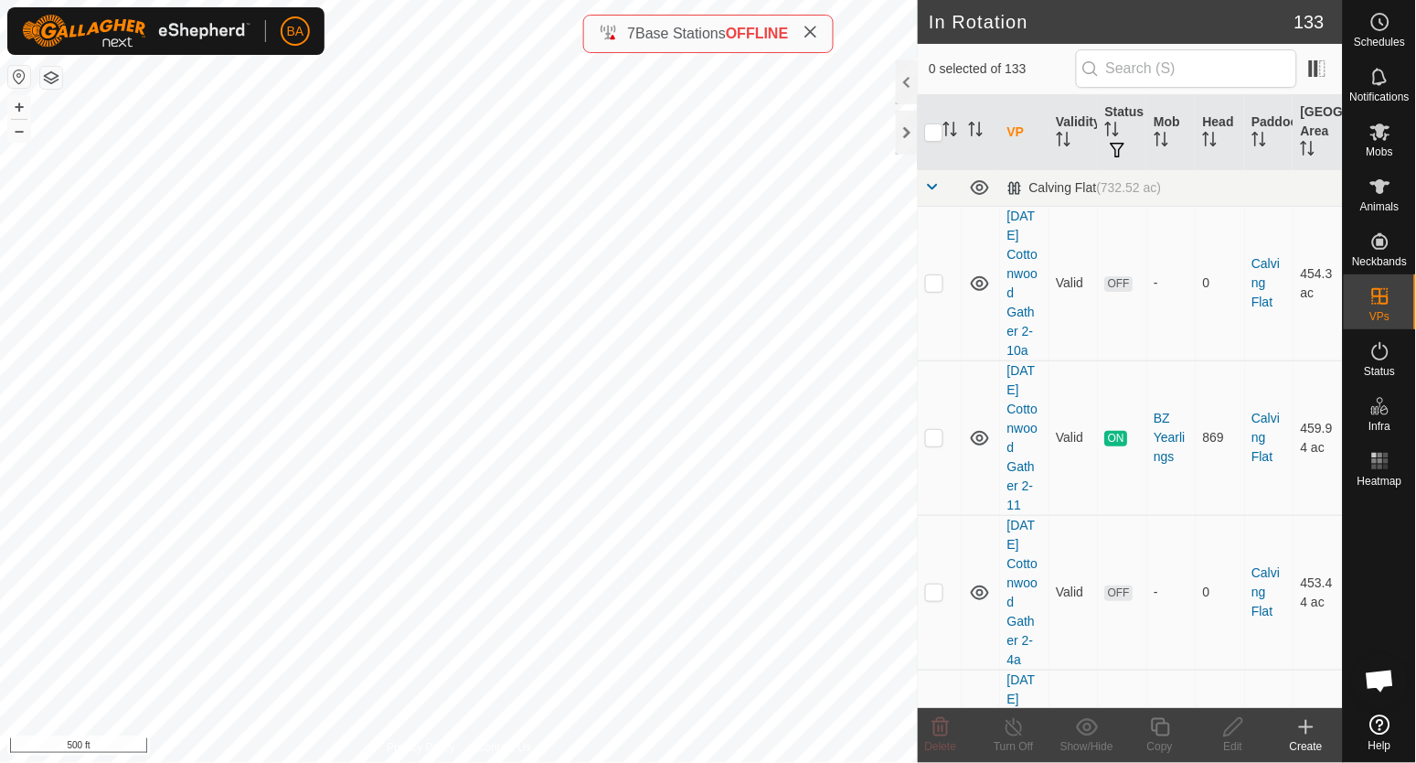
checkbox input "true"
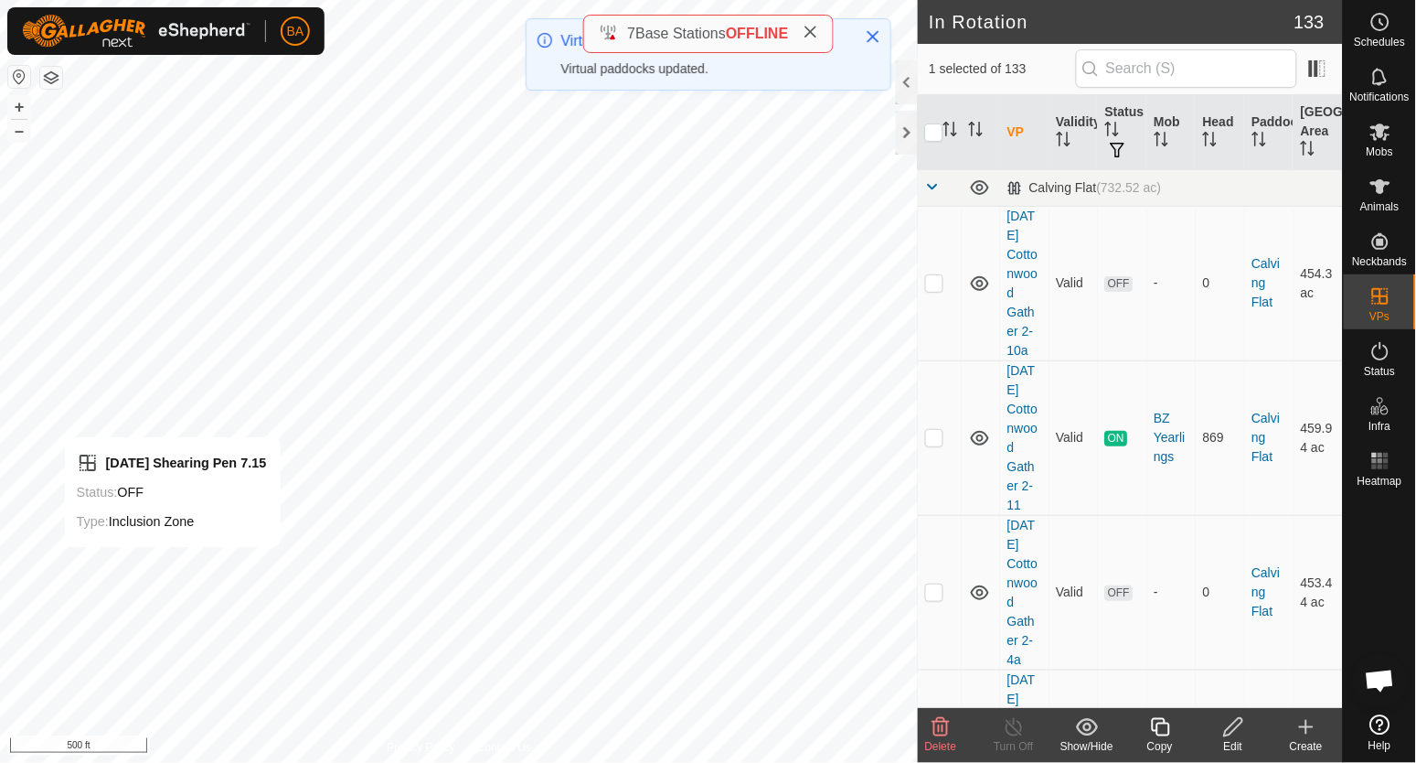
click at [1246, 721] on edit-svg-icon at bounding box center [1233, 727] width 73 height 22
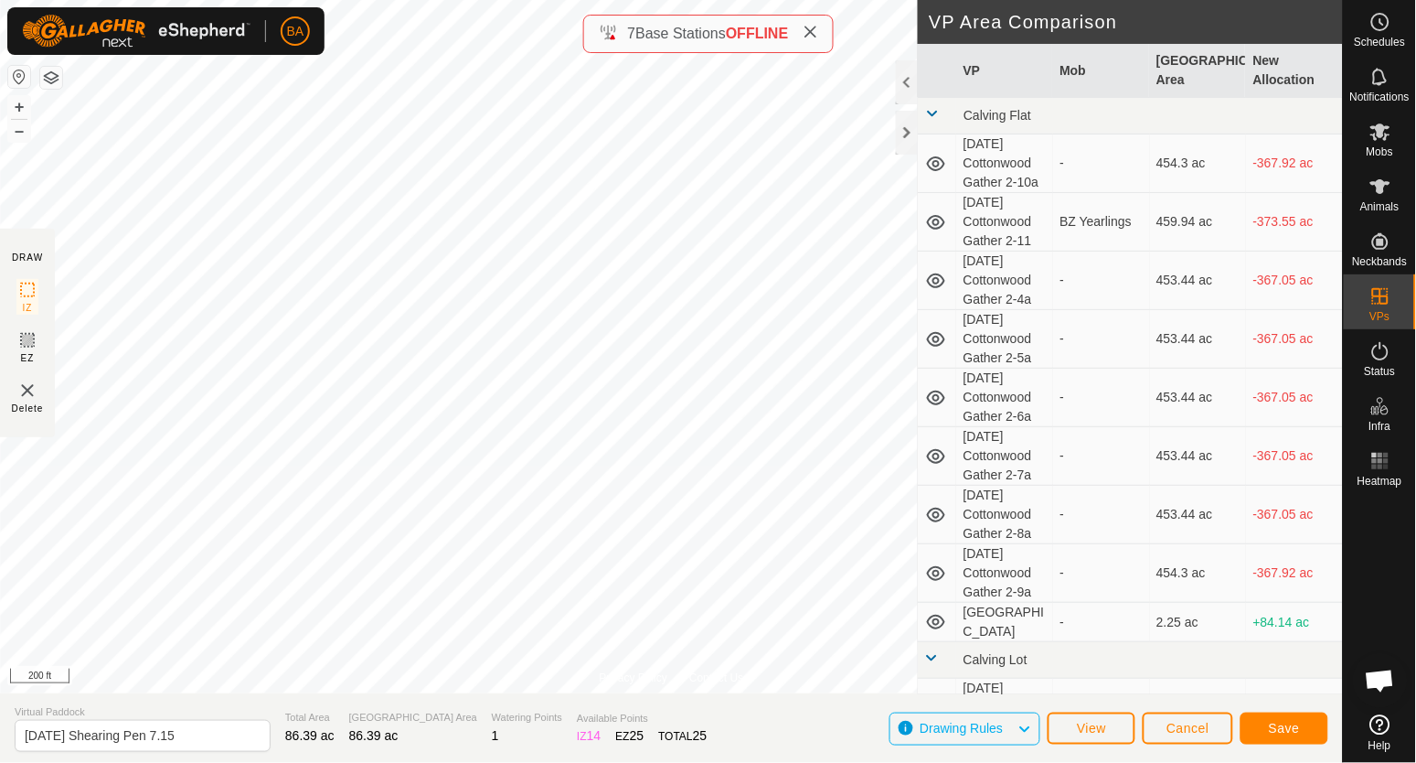
click at [39, 344] on section "DRAW IZ EZ Delete" at bounding box center [27, 333] width 55 height 208
click at [32, 345] on icon at bounding box center [27, 340] width 11 height 11
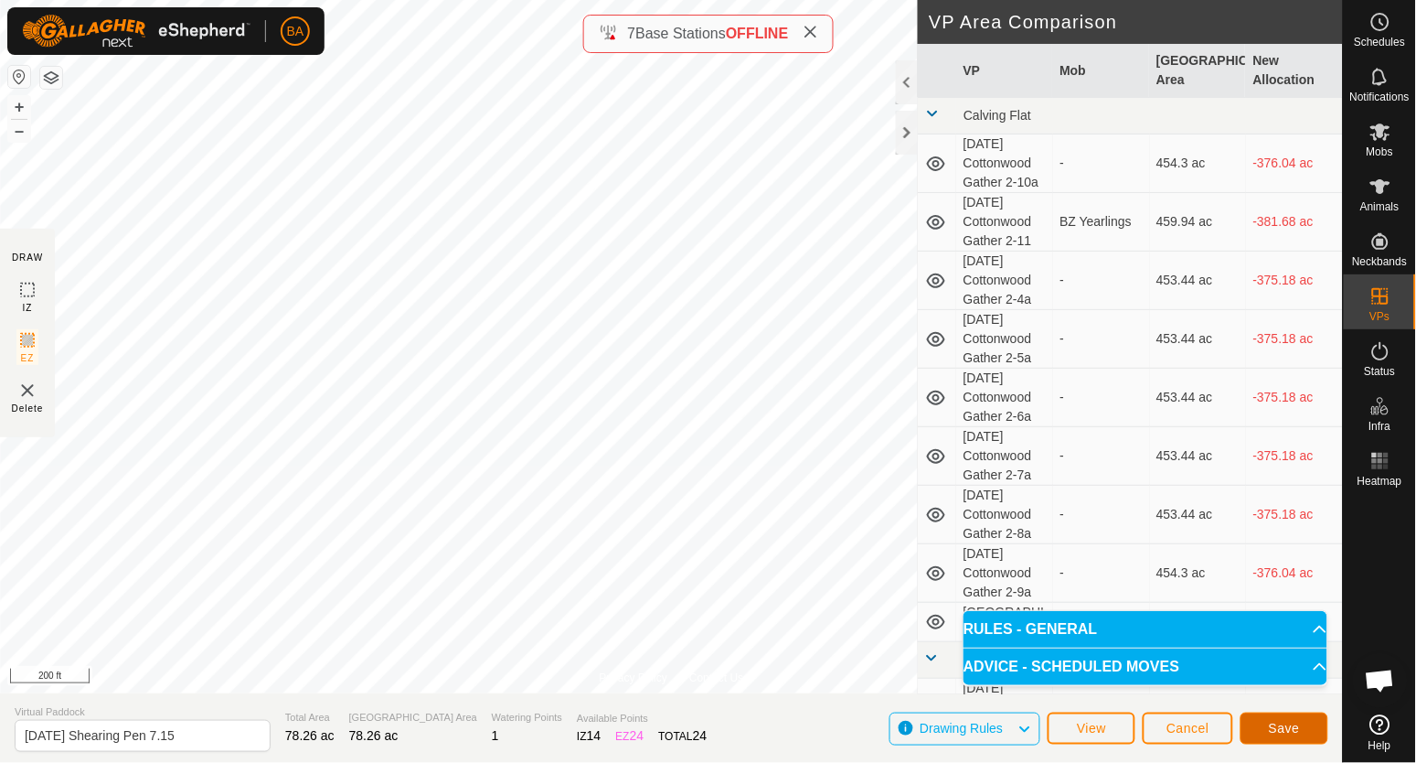
click at [1278, 716] on button "Save" at bounding box center [1285, 728] width 88 height 32
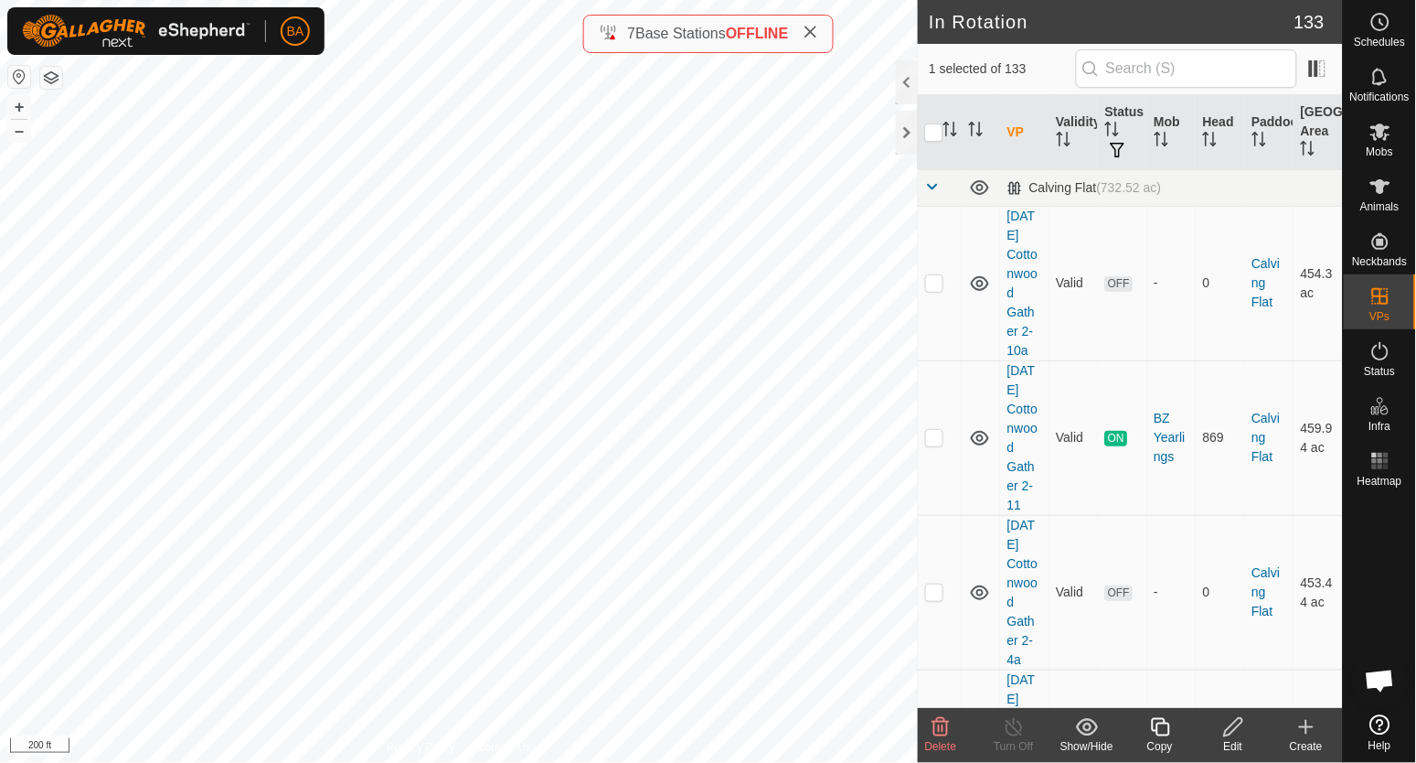
checkbox input "false"
checkbox input "true"
click at [1243, 731] on icon at bounding box center [1234, 727] width 23 height 22
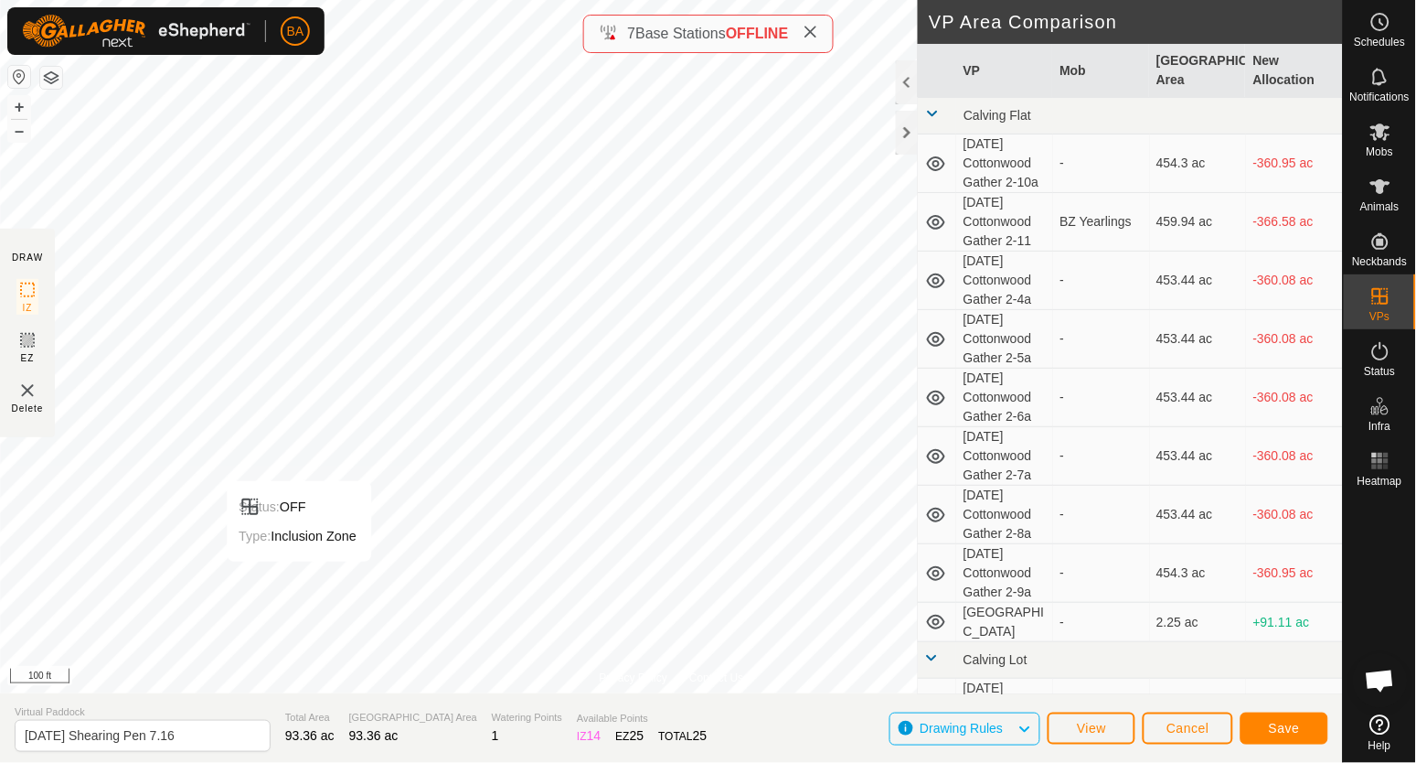
click at [311, 556] on div "Status: OFF Type: Inclusion Zone + – ⇧ i 100 ft" at bounding box center [671, 346] width 1343 height 693
click at [16, 350] on icon at bounding box center [27, 340] width 22 height 22
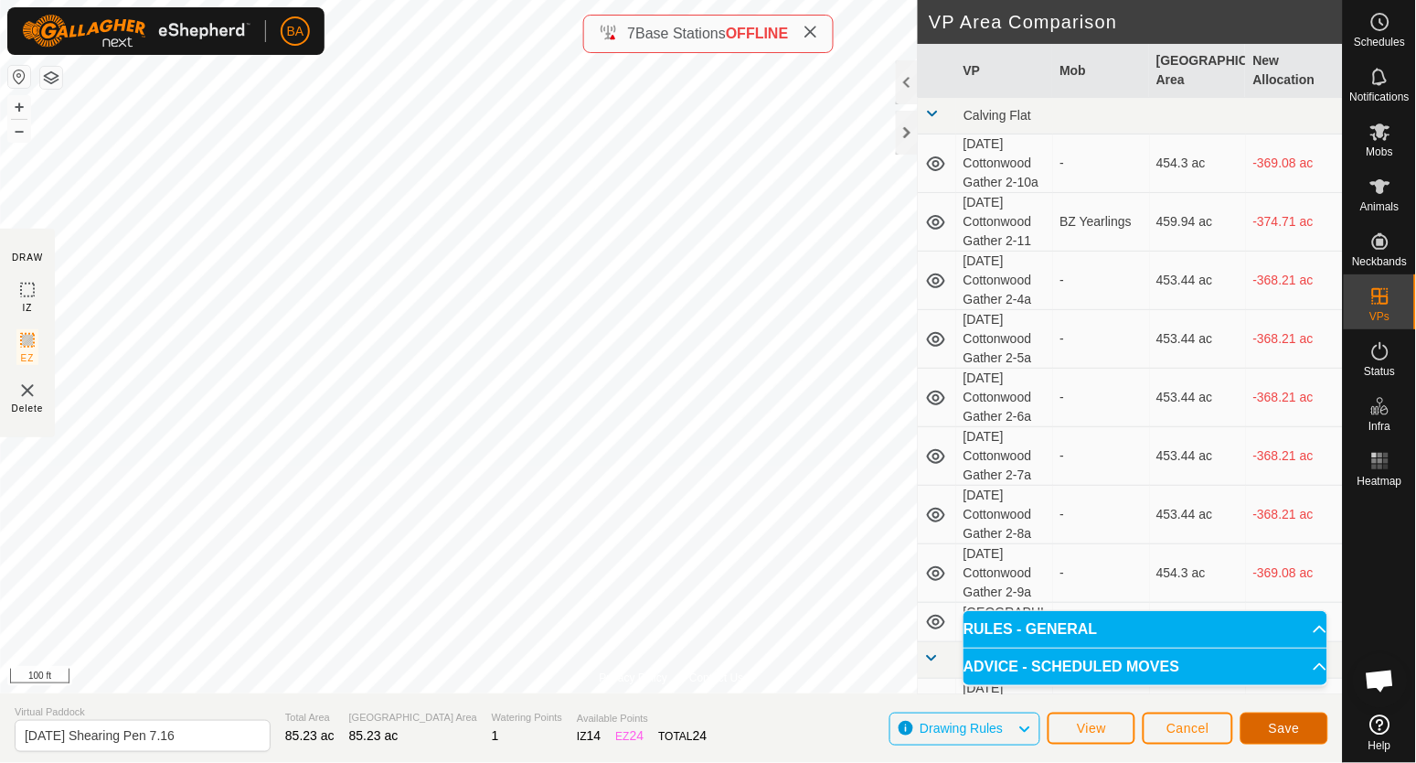
click at [1290, 731] on span "Save" at bounding box center [1284, 728] width 31 height 15
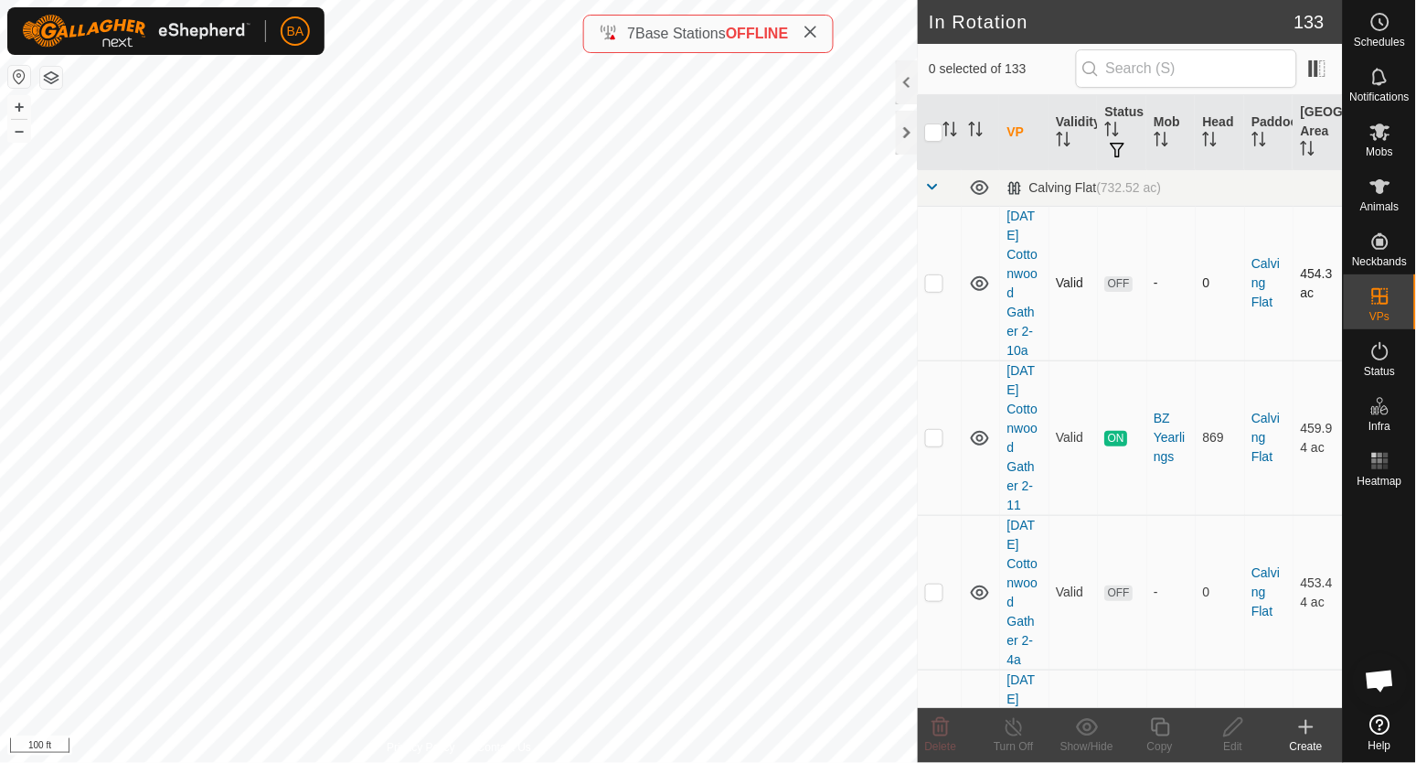
click at [989, 327] on div "In Rotation 133 0 selected of 133 VP Validity Status Mob Head Paddock Grazing A…" at bounding box center [671, 381] width 1343 height 763
checkbox input "false"
checkbox input "true"
click at [1229, 734] on icon at bounding box center [1233, 727] width 18 height 18
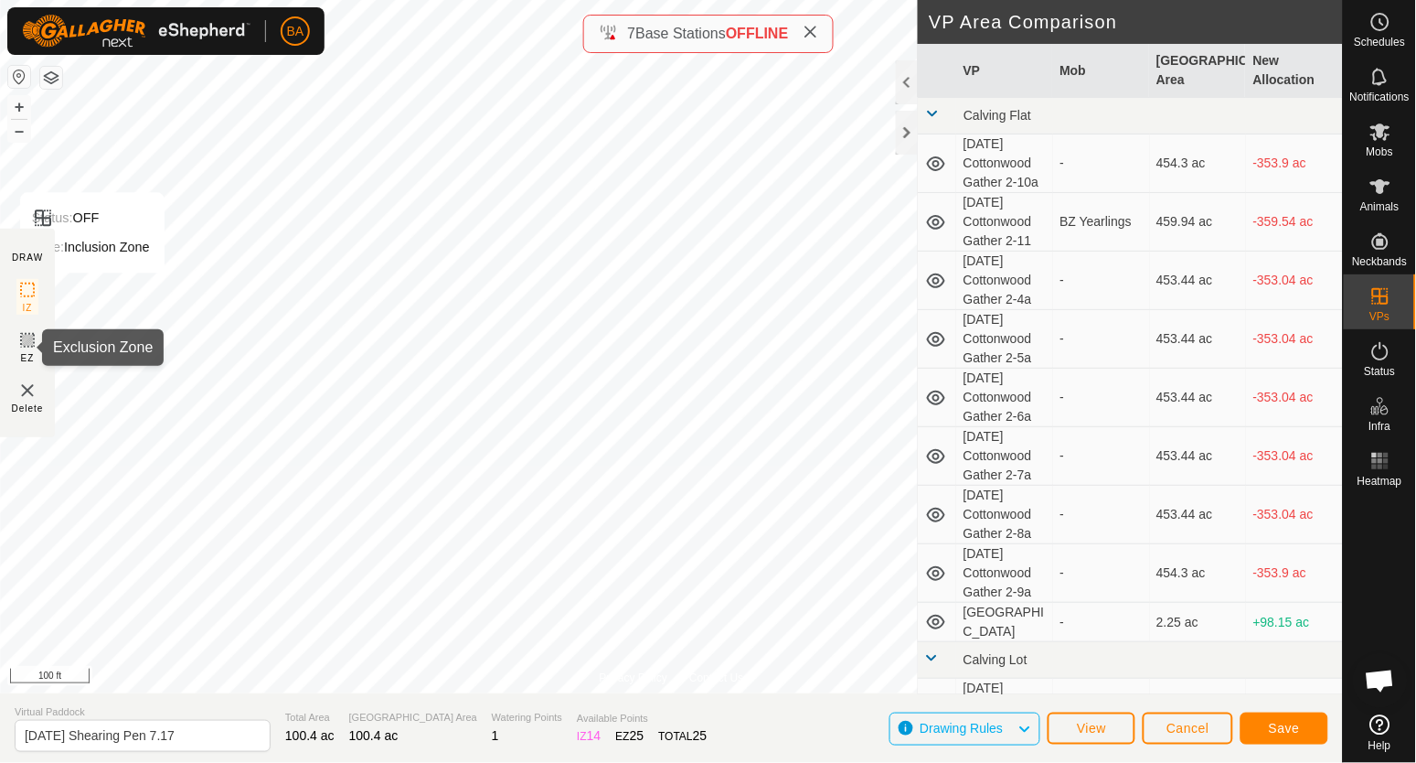
click at [29, 347] on icon at bounding box center [27, 340] width 22 height 22
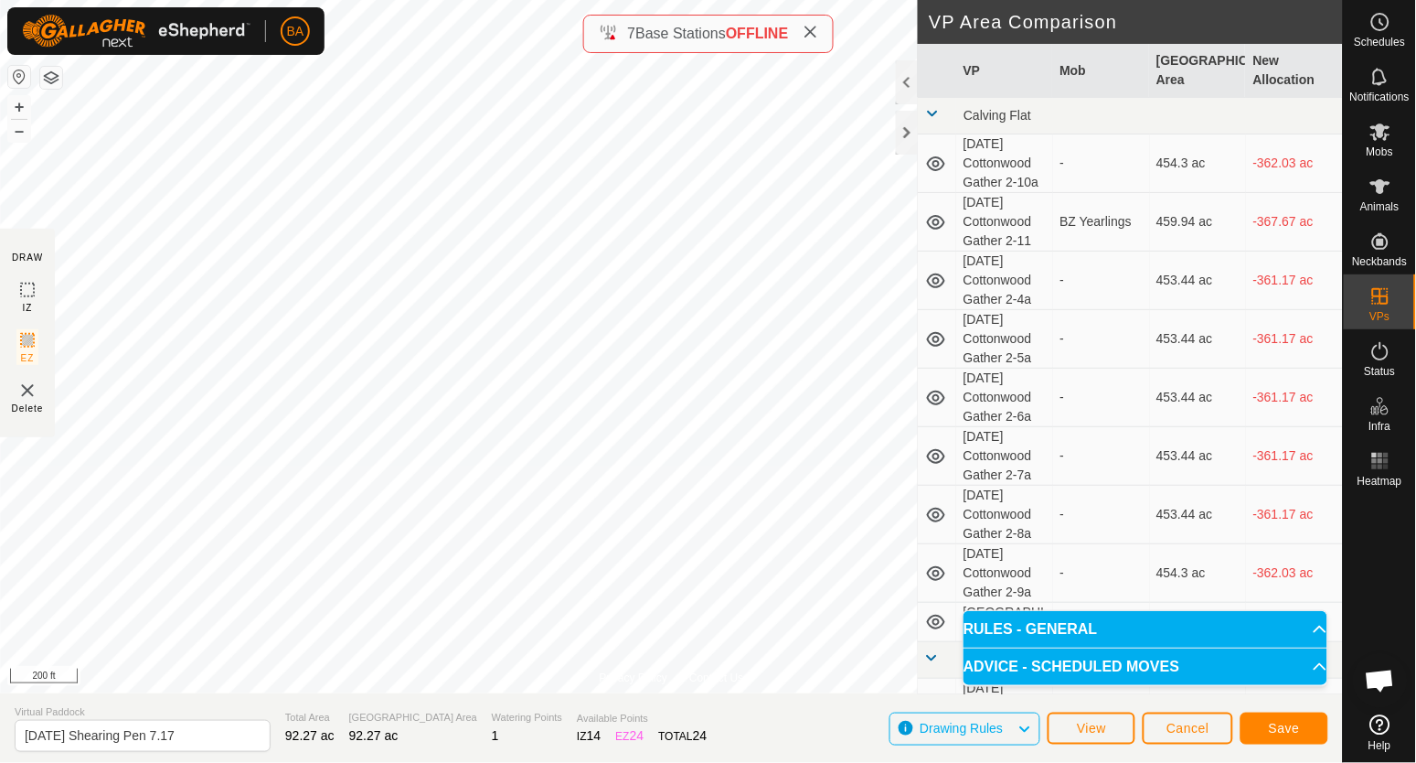
click at [16, 298] on icon at bounding box center [27, 290] width 22 height 22
click at [1258, 726] on button "Save" at bounding box center [1285, 728] width 88 height 32
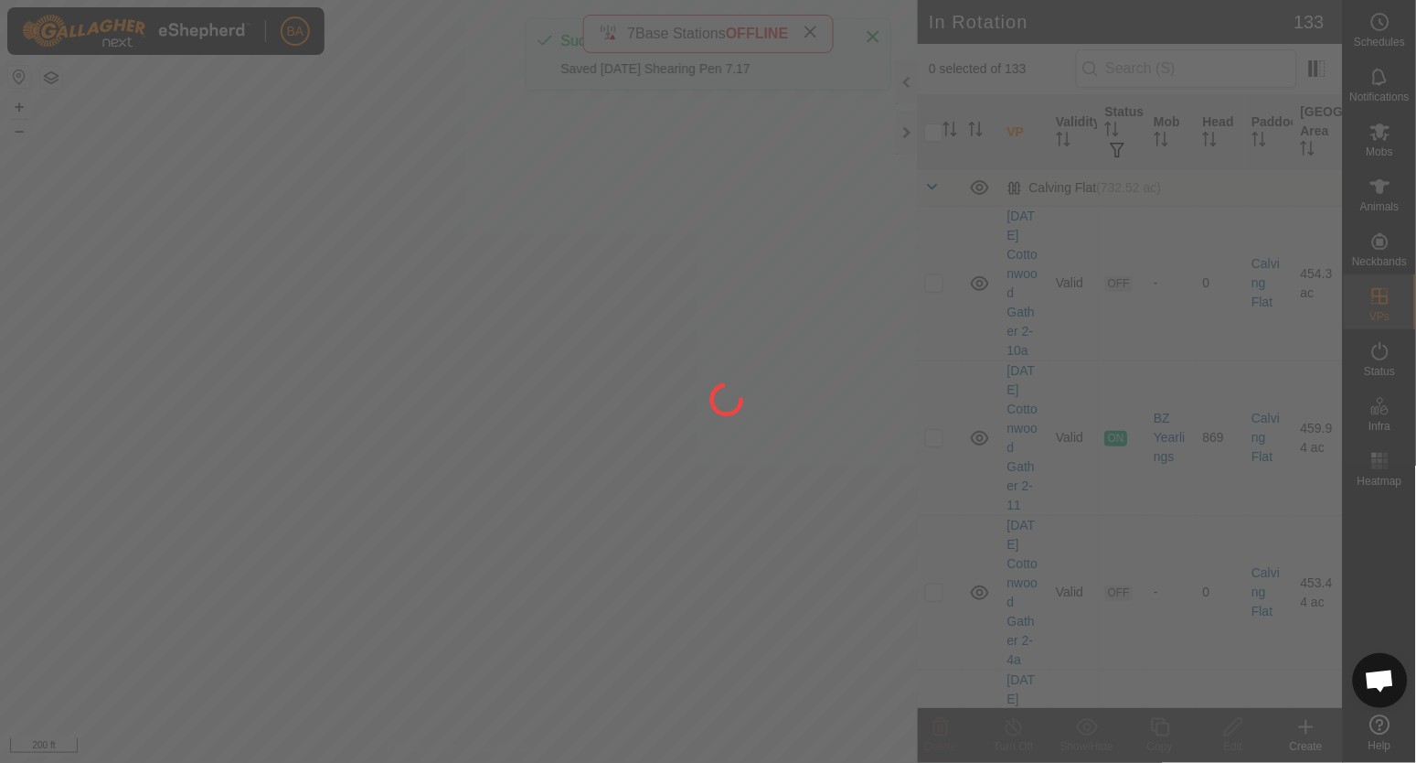
click at [90, 471] on div at bounding box center [708, 381] width 1416 height 763
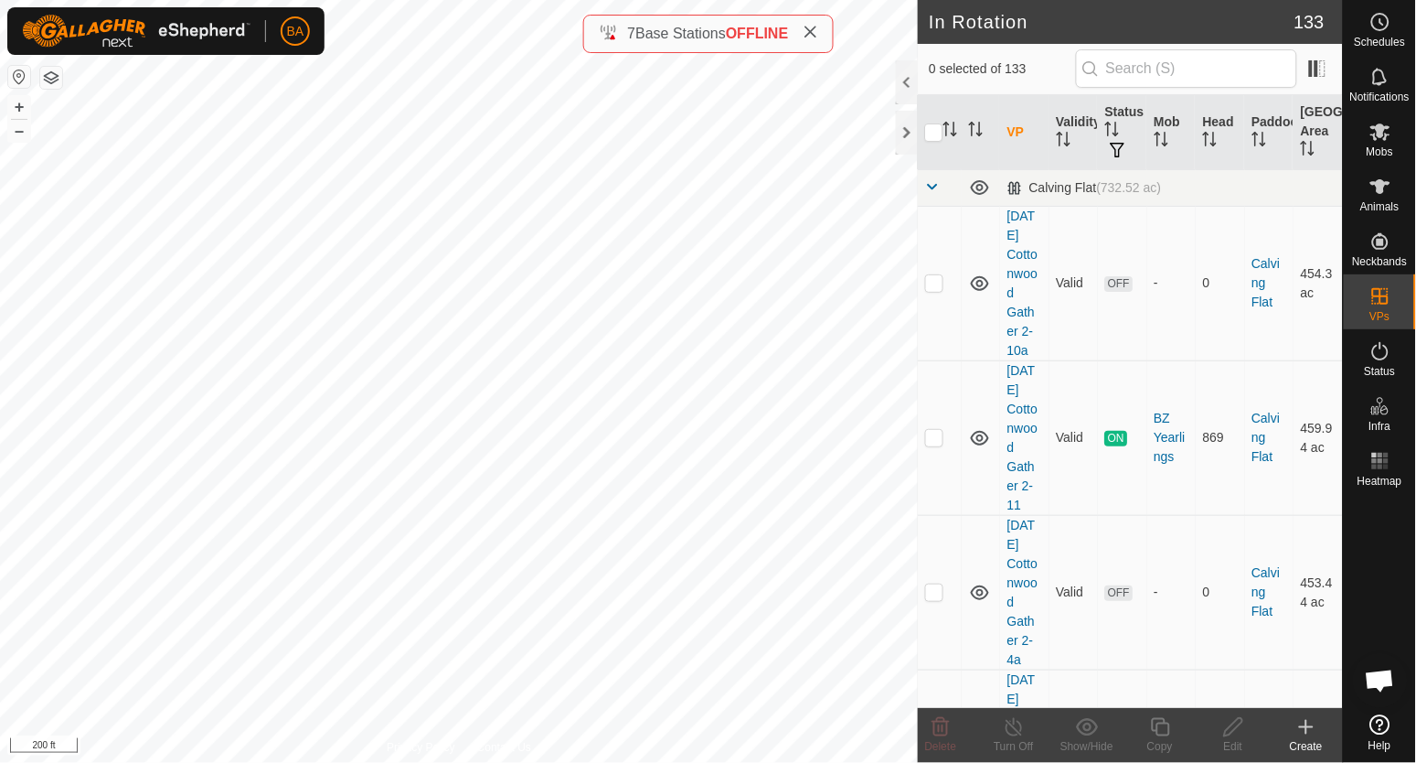
checkbox input "true"
click at [1236, 736] on icon at bounding box center [1234, 727] width 23 height 22
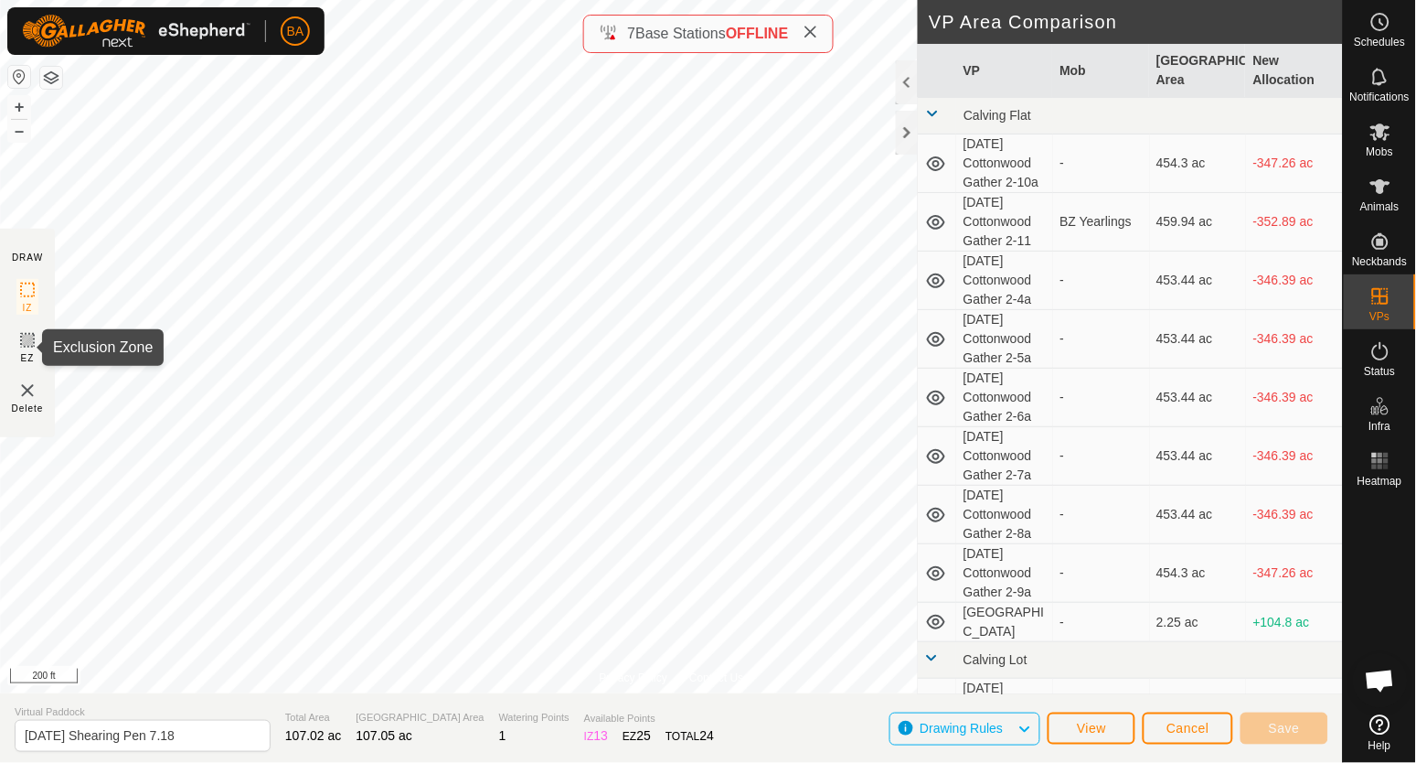
click at [32, 340] on icon at bounding box center [27, 340] width 11 height 11
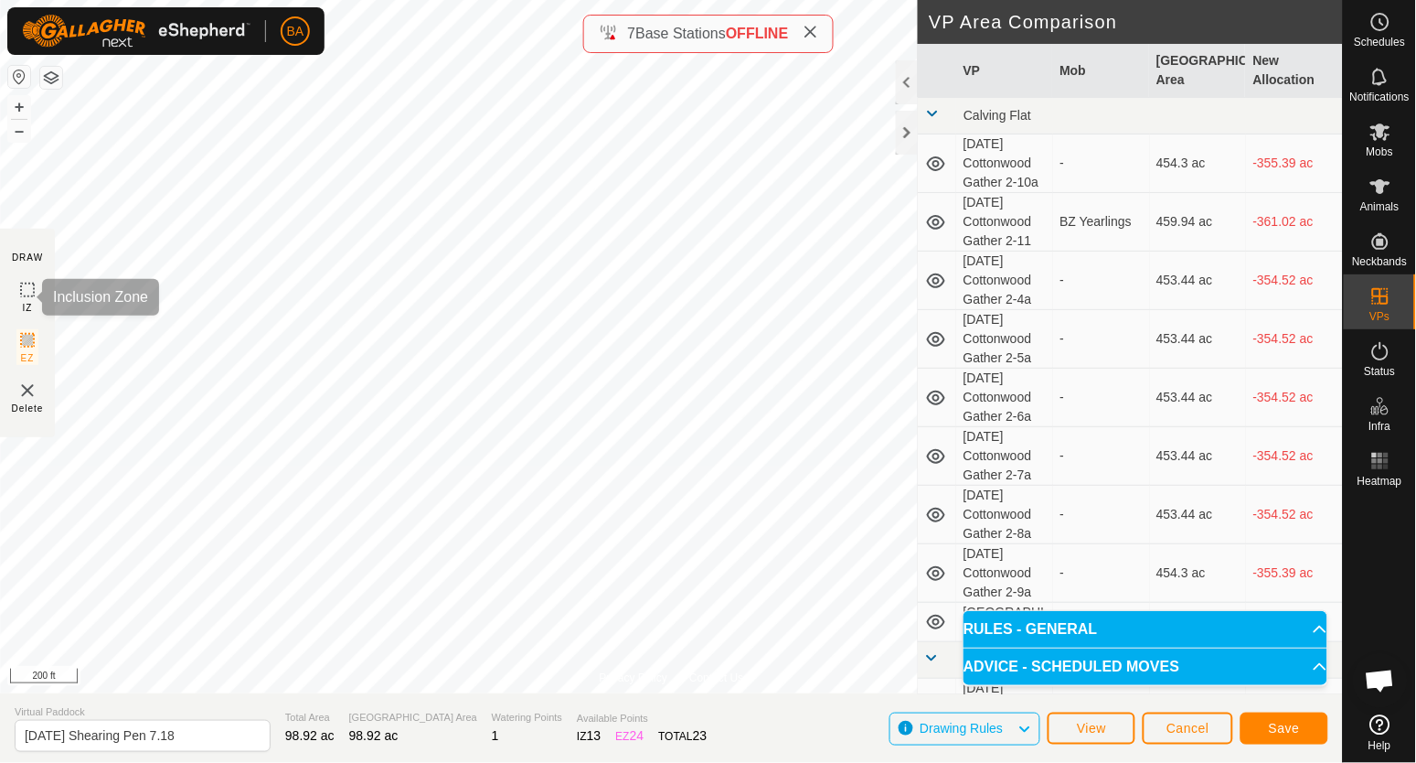
click at [24, 288] on icon at bounding box center [27, 290] width 22 height 22
click at [1266, 727] on button "Save" at bounding box center [1285, 728] width 88 height 32
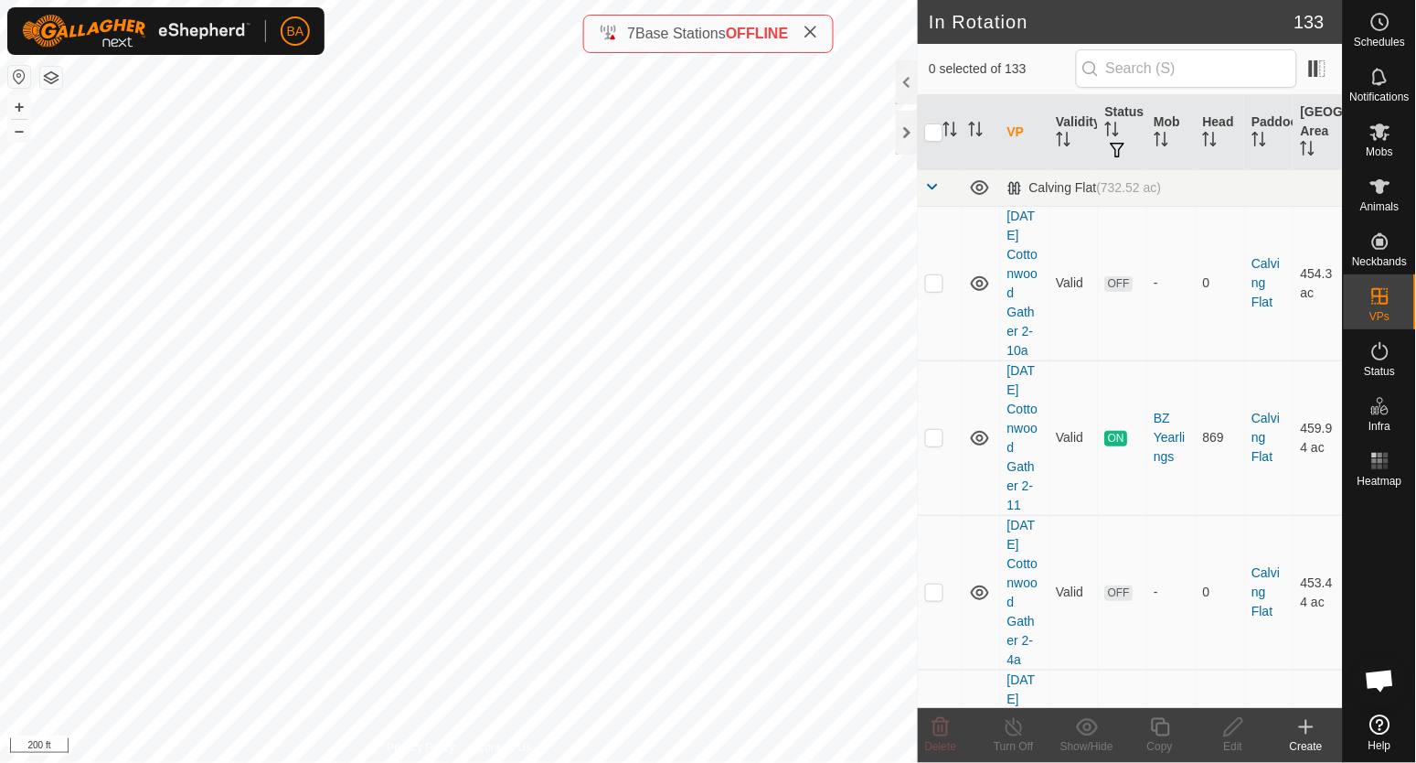
checkbox input "true"
click at [1228, 723] on icon at bounding box center [1234, 727] width 23 height 22
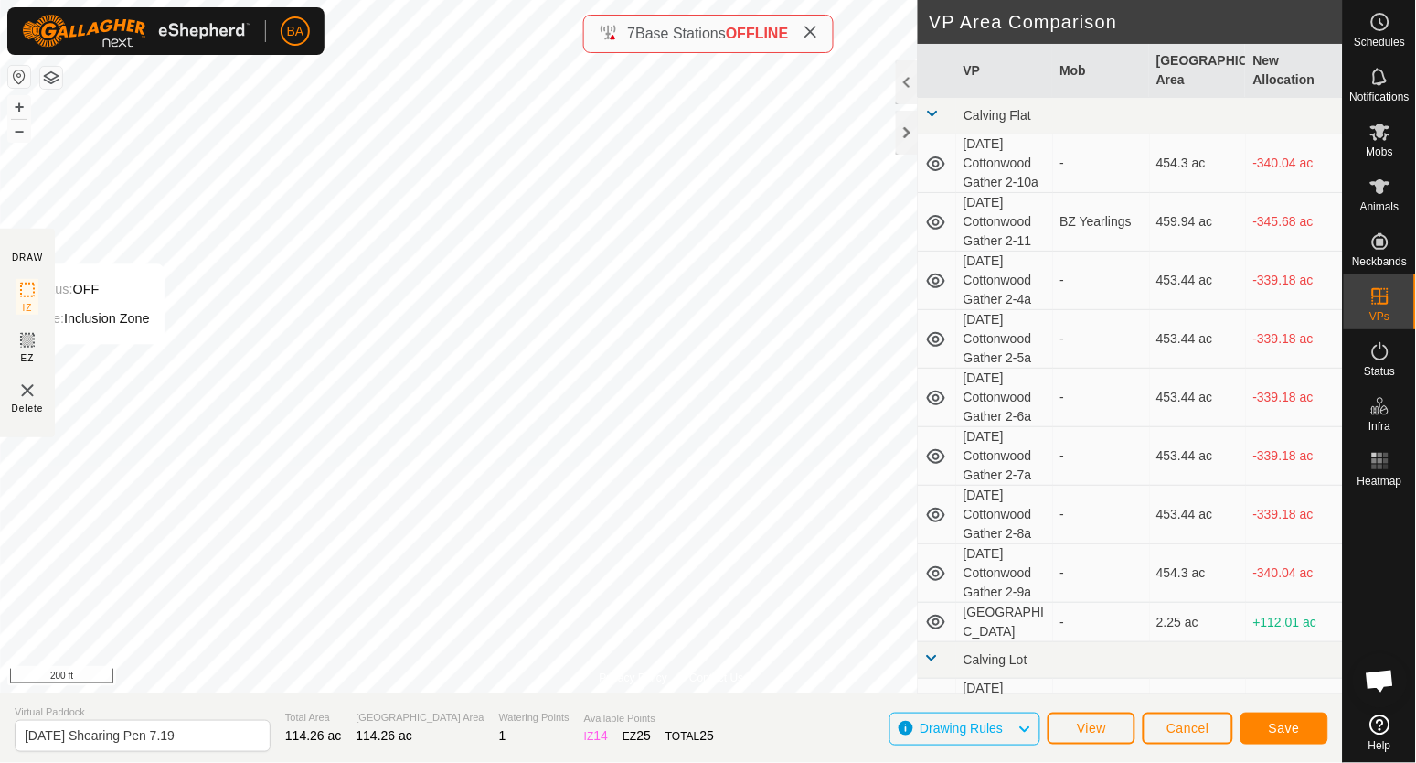
click at [29, 347] on icon at bounding box center [27, 340] width 22 height 22
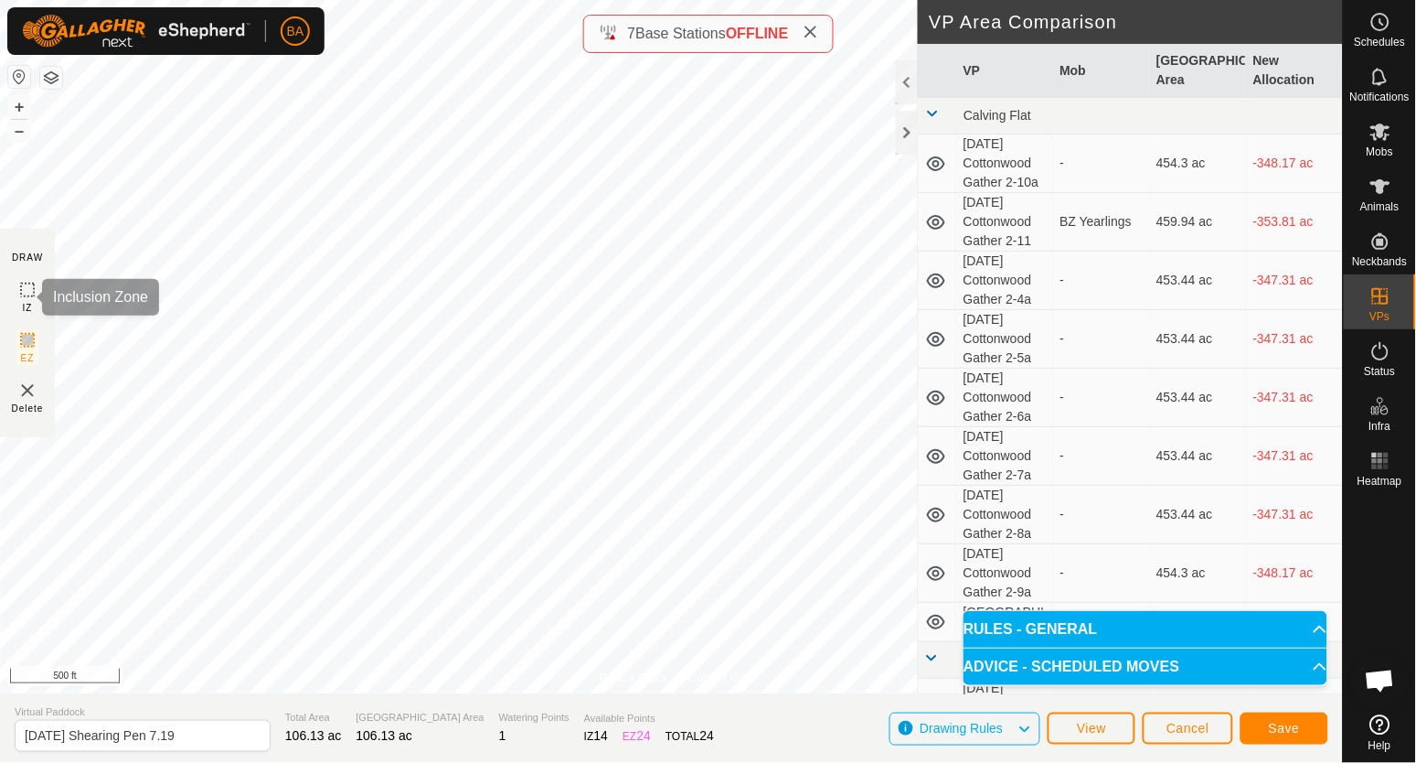
click at [27, 297] on icon at bounding box center [27, 290] width 22 height 22
click at [1307, 727] on button "Save" at bounding box center [1285, 728] width 88 height 32
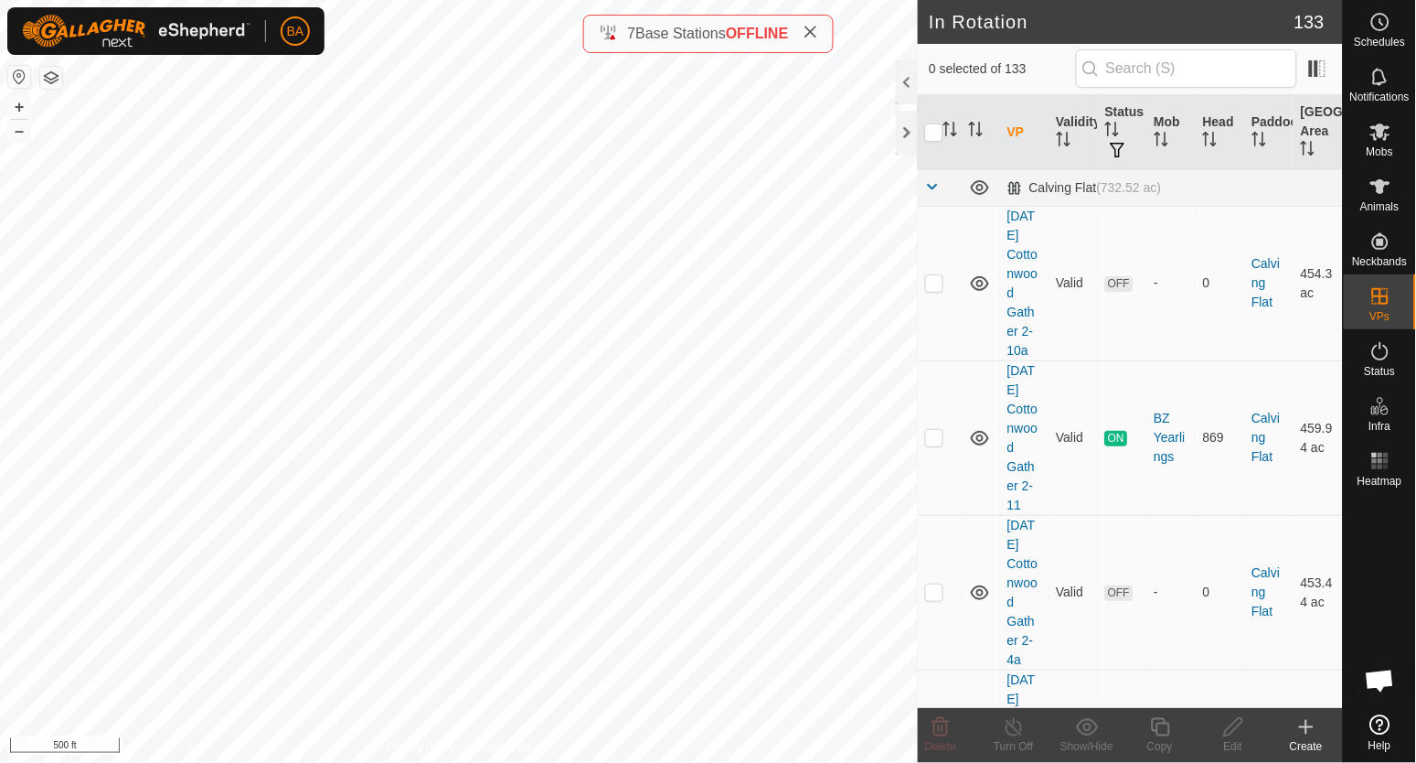
checkbox input "true"
click at [1229, 729] on icon at bounding box center [1234, 727] width 23 height 22
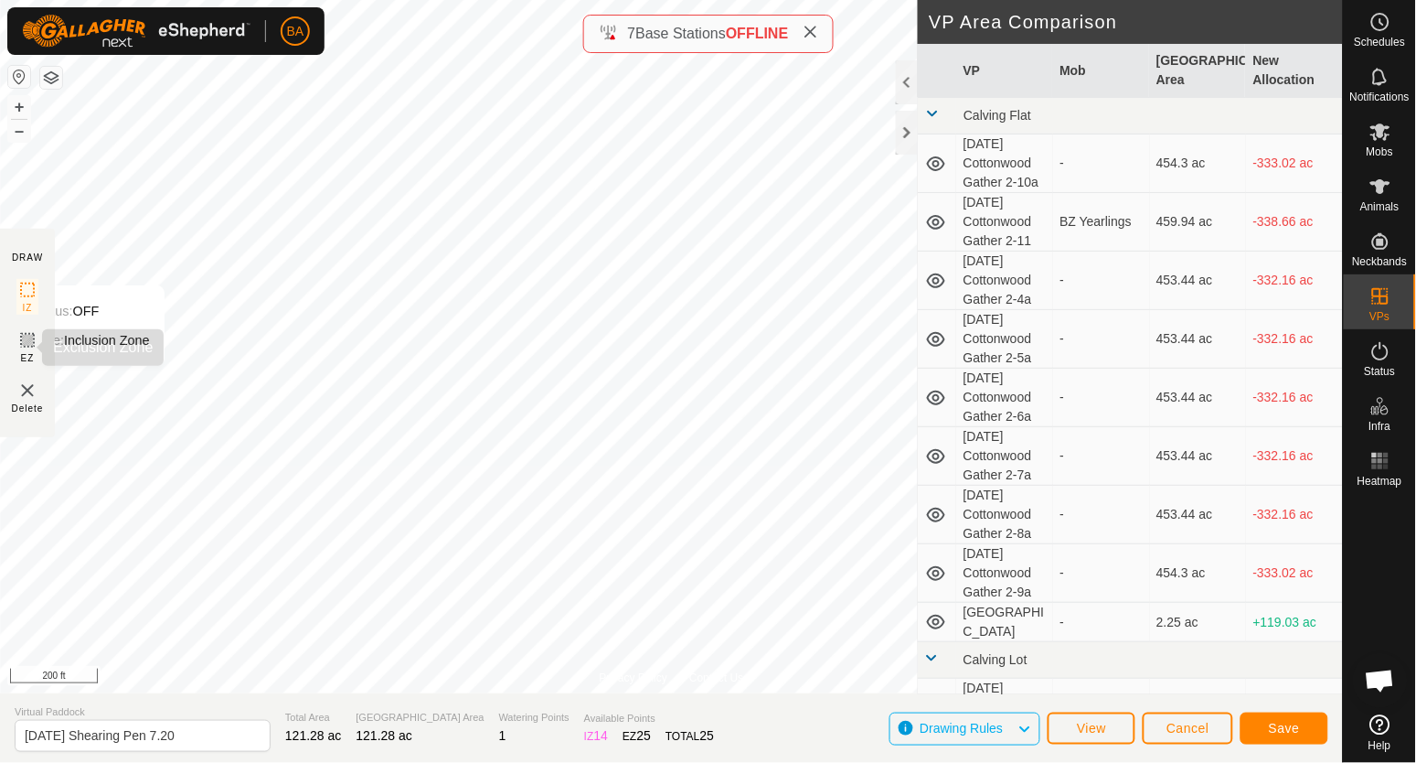
click at [20, 347] on rect at bounding box center [27, 340] width 15 height 15
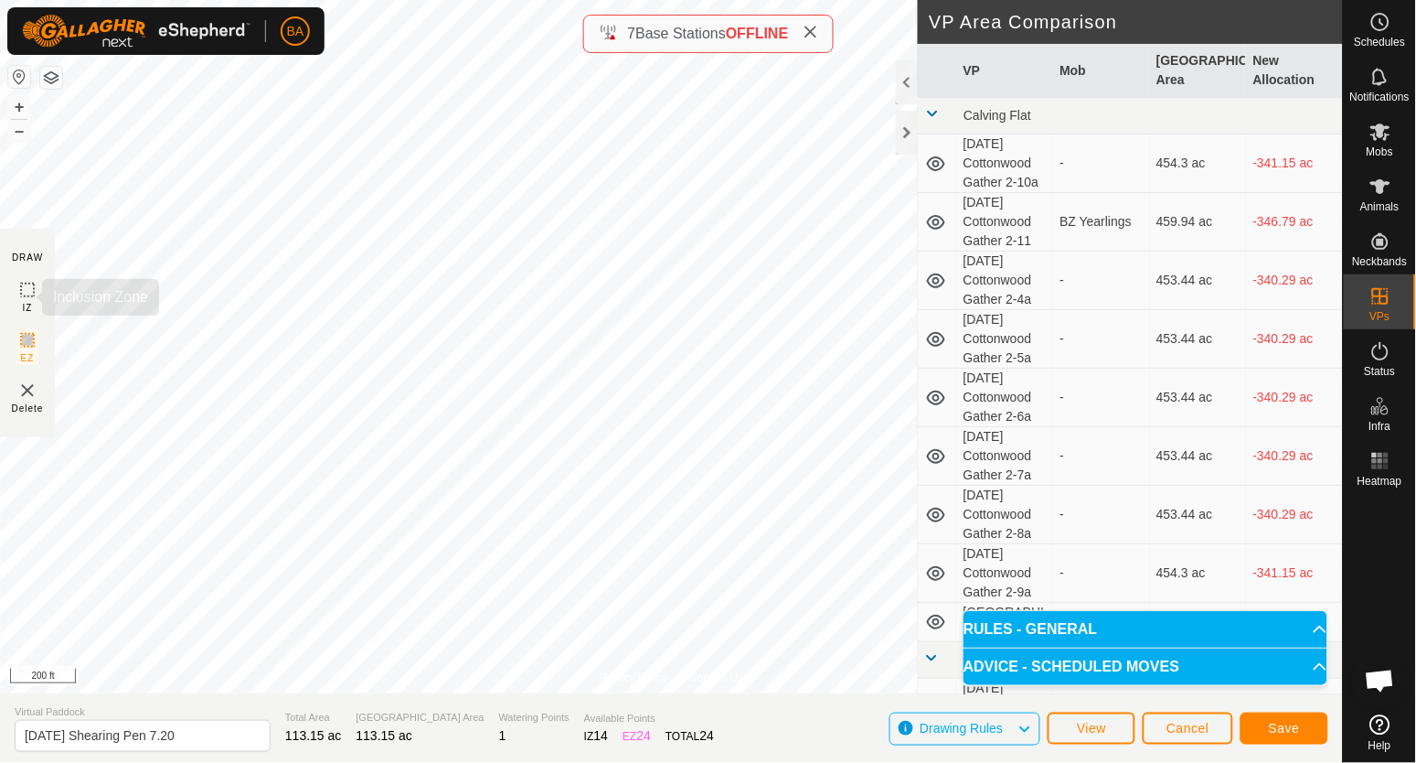
click at [17, 293] on icon at bounding box center [27, 290] width 22 height 22
click at [1312, 723] on button "Save" at bounding box center [1285, 728] width 88 height 32
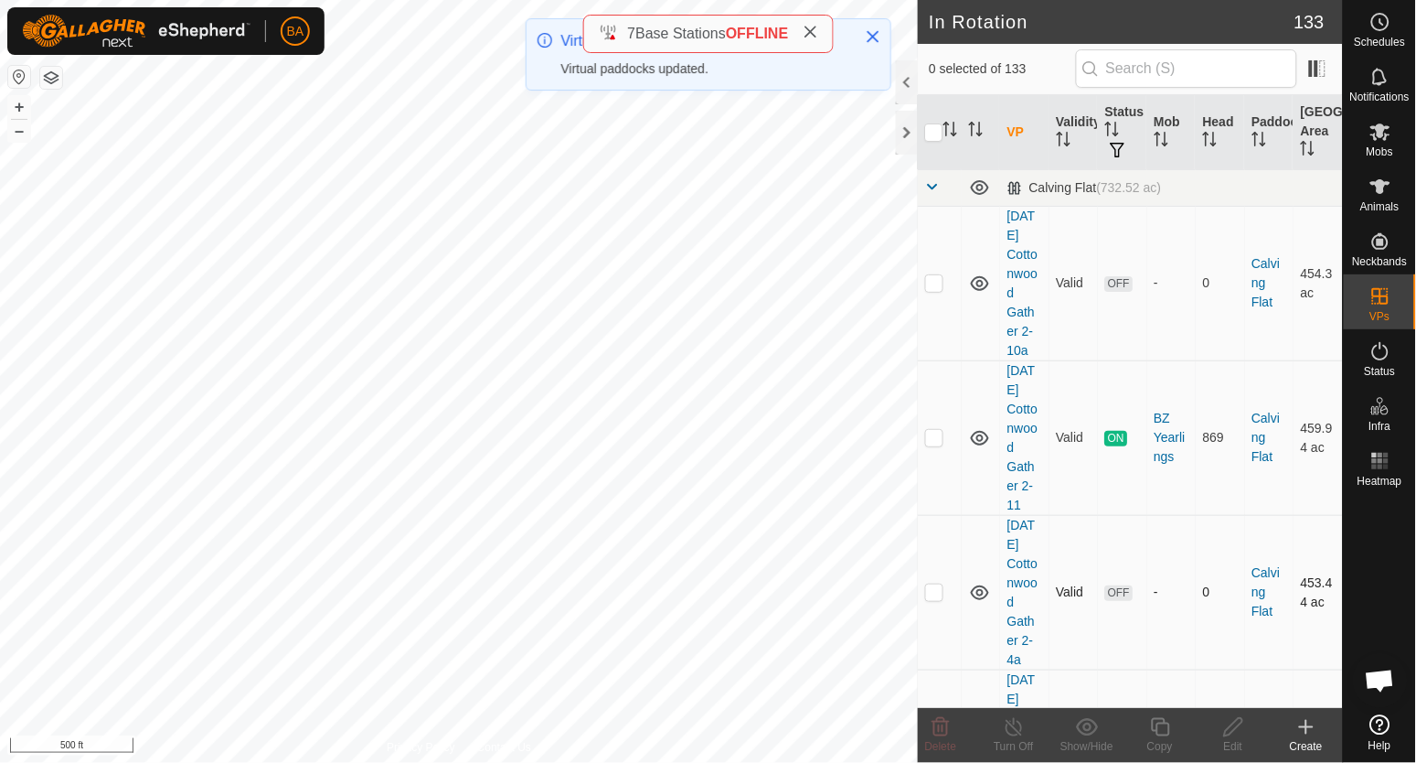
checkbox input "true"
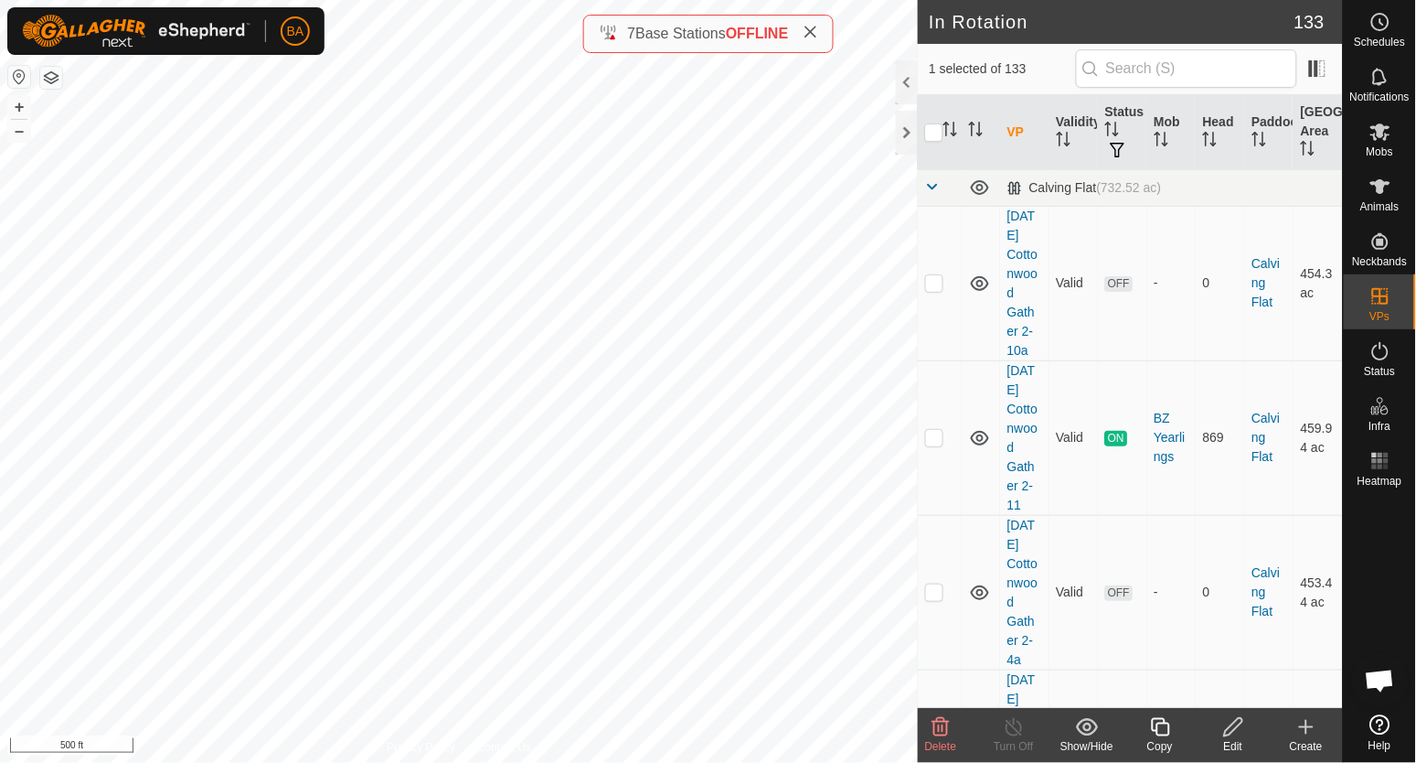
click at [1236, 735] on icon at bounding box center [1234, 727] width 23 height 22
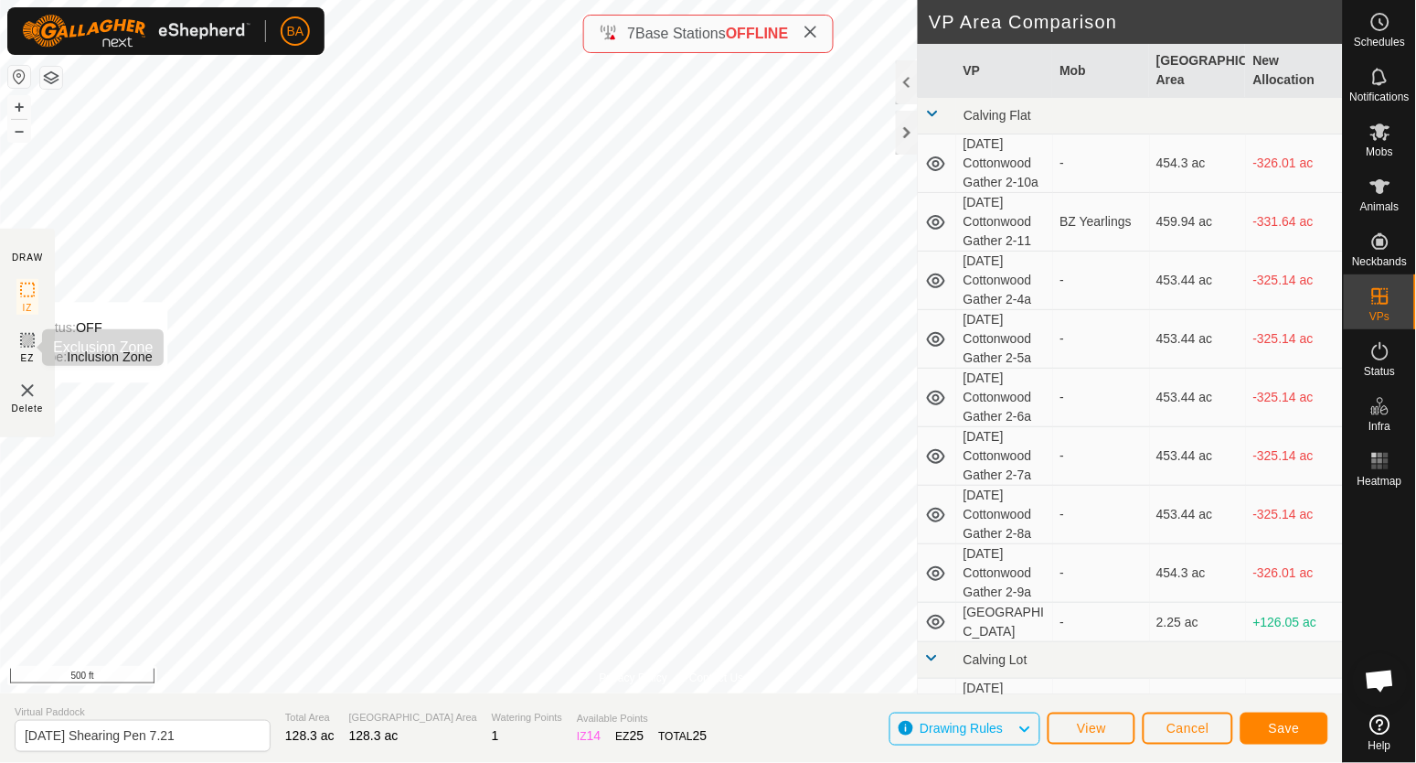
click at [25, 343] on icon at bounding box center [27, 340] width 22 height 22
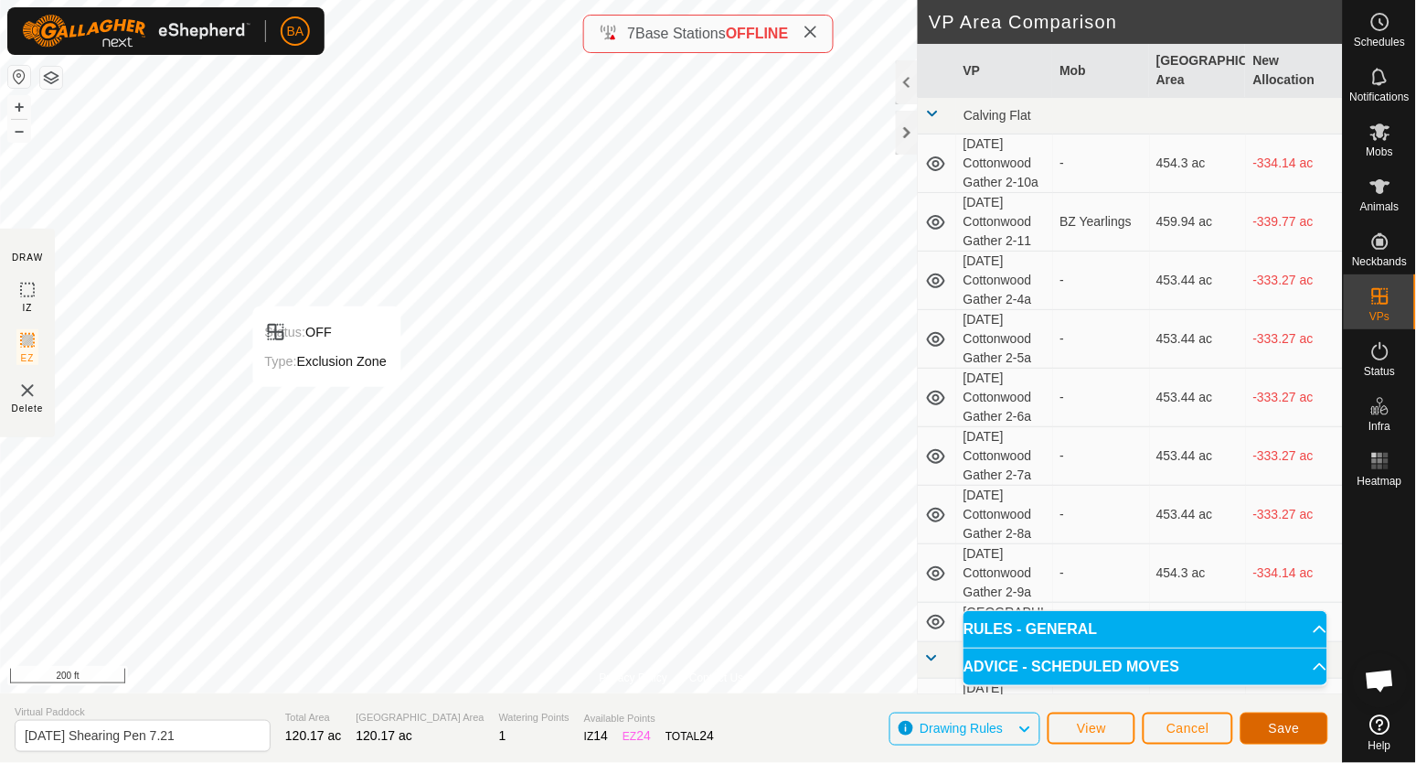
click at [1258, 716] on button "Save" at bounding box center [1285, 728] width 88 height 32
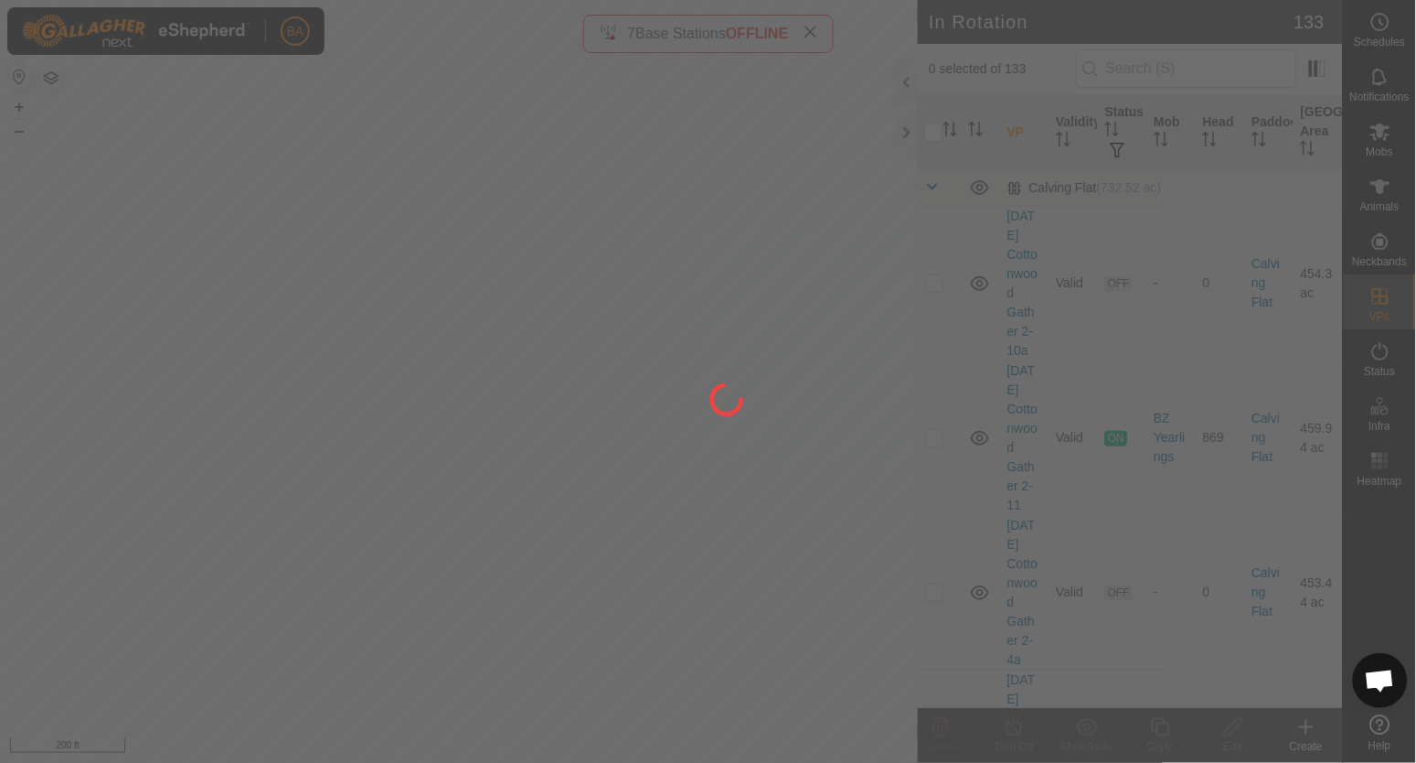
click at [614, 542] on div at bounding box center [708, 381] width 1416 height 763
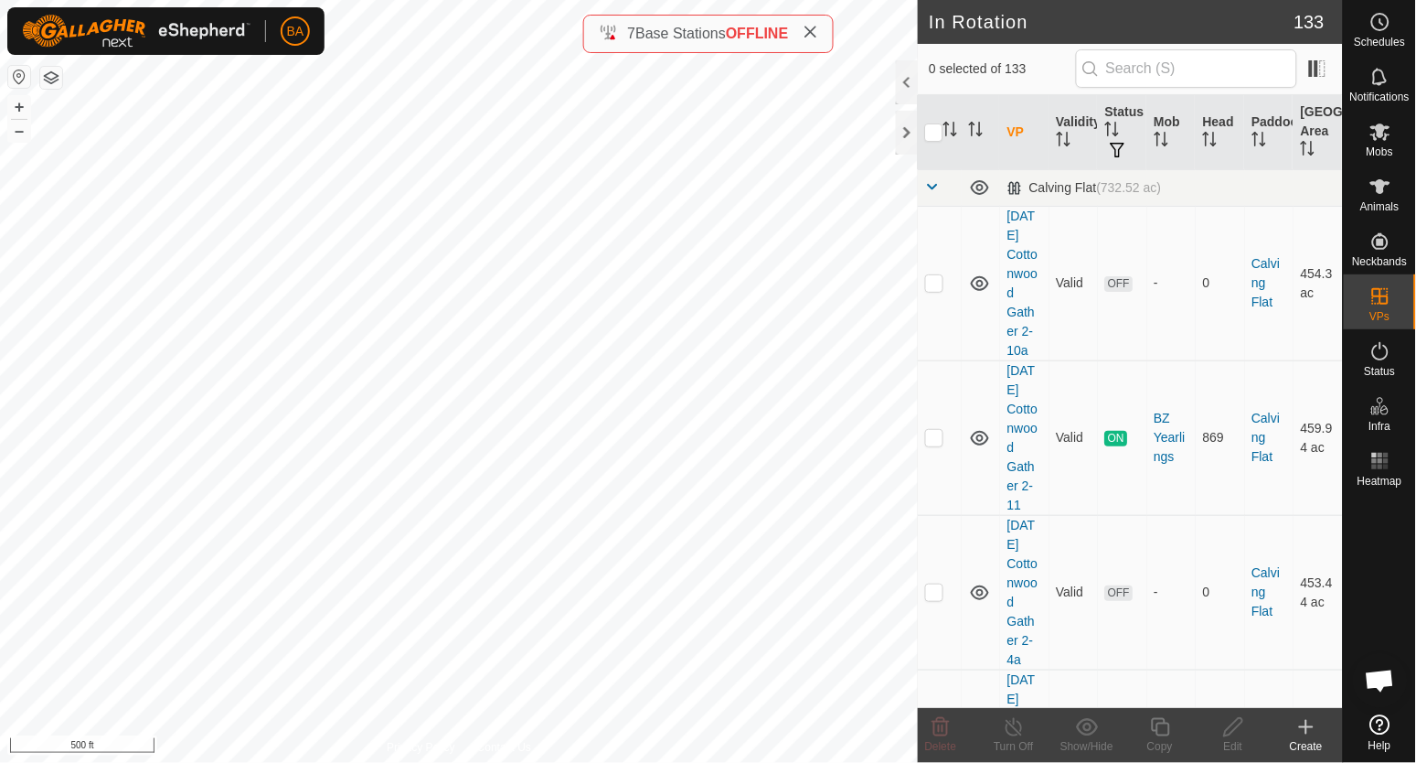
checkbox input "true"
click at [1227, 726] on icon at bounding box center [1234, 727] width 23 height 22
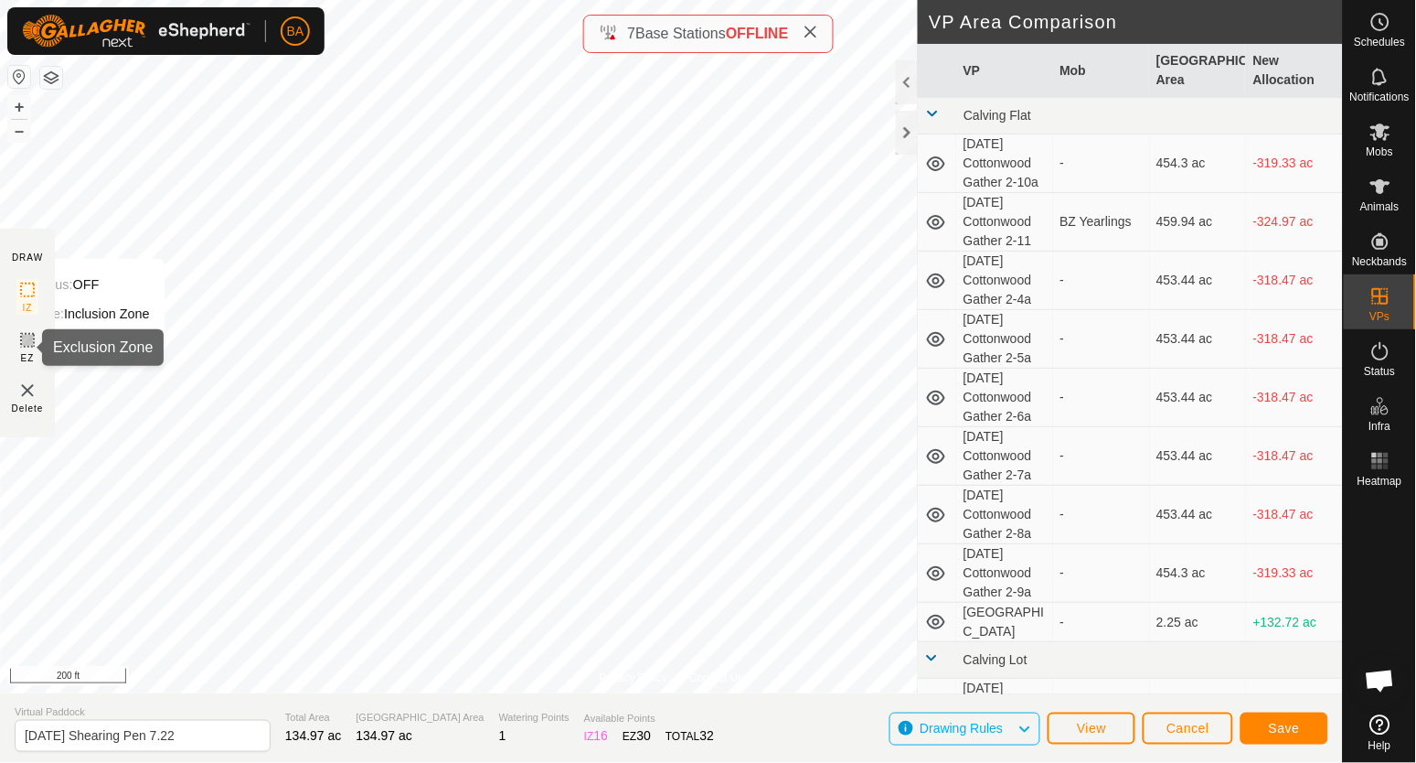
click at [28, 347] on rect at bounding box center [27, 340] width 15 height 15
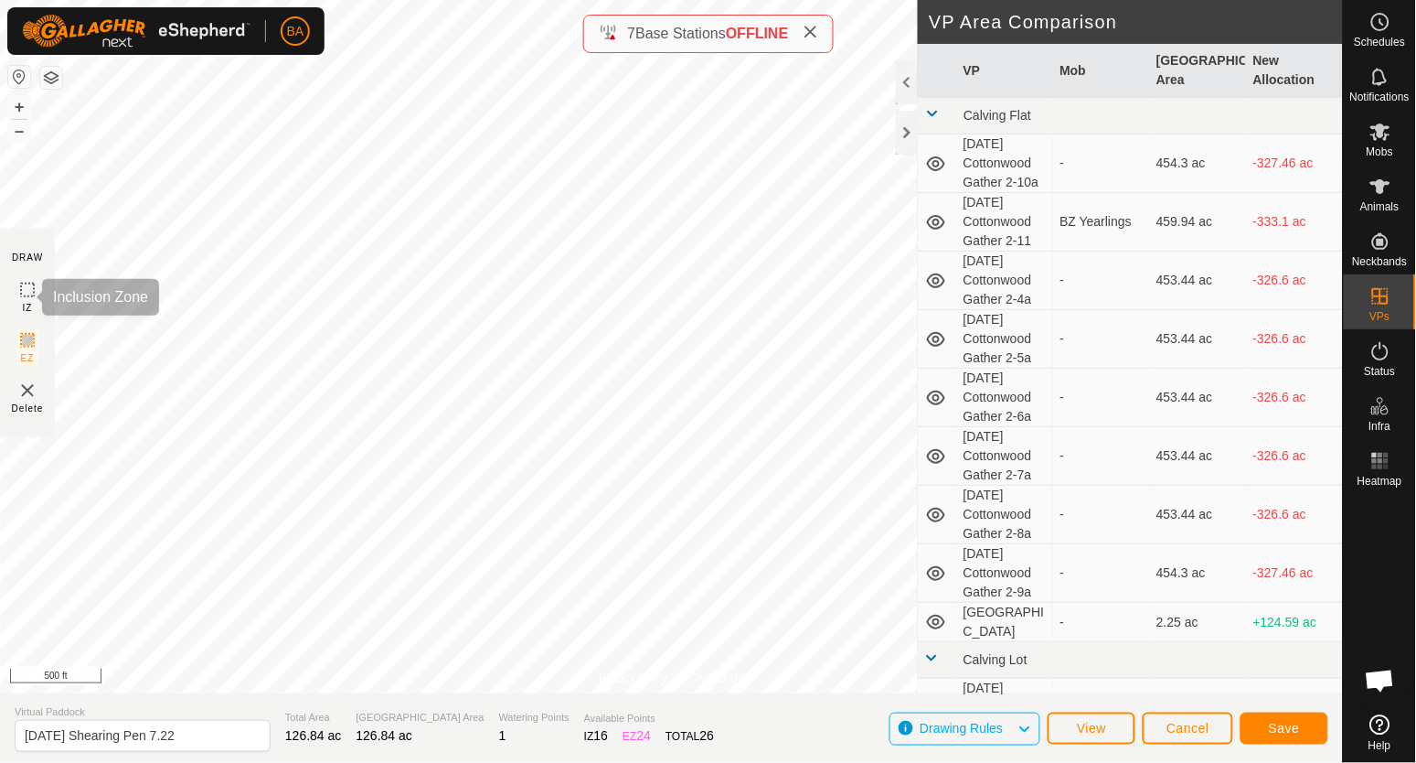
click at [20, 283] on rect at bounding box center [27, 290] width 15 height 15
click at [1294, 721] on span "Save" at bounding box center [1284, 728] width 31 height 15
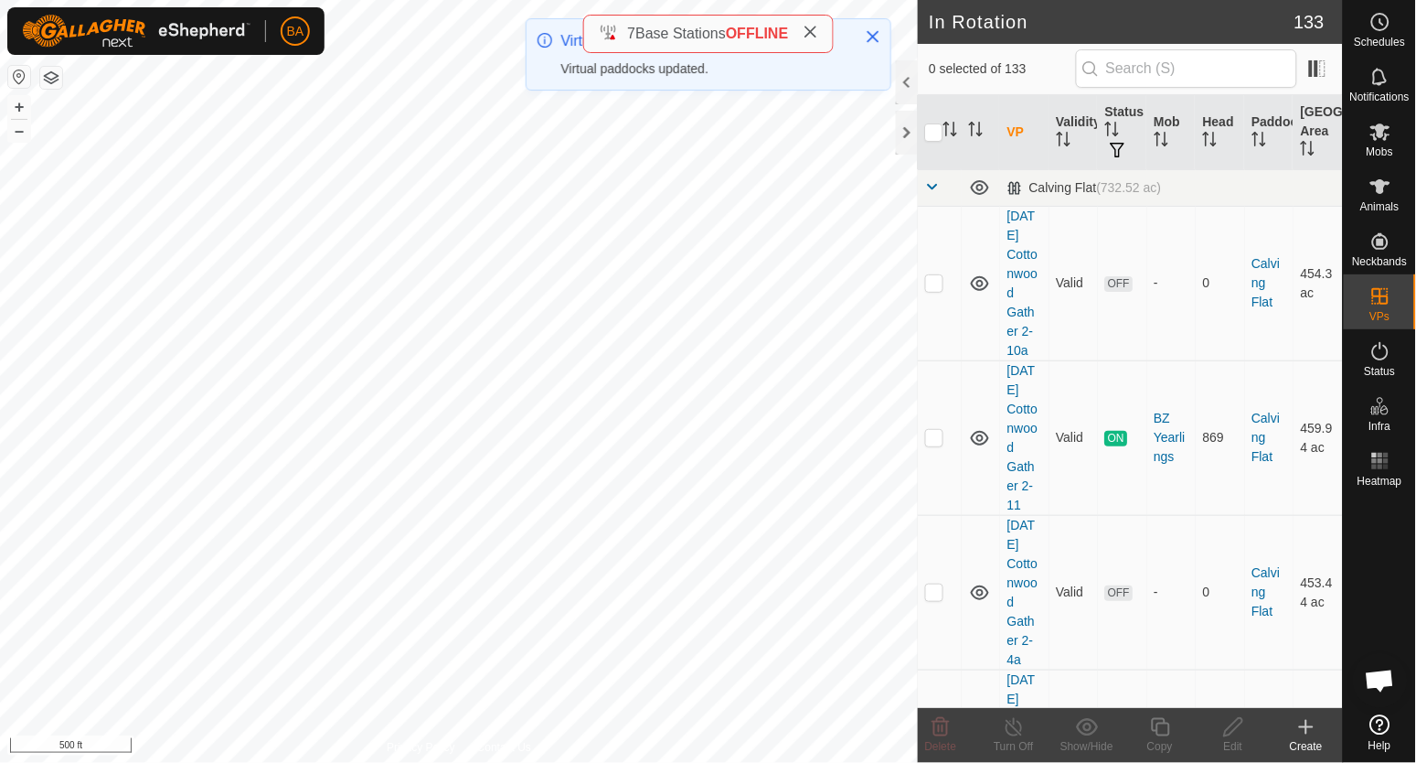
checkbox input "true"
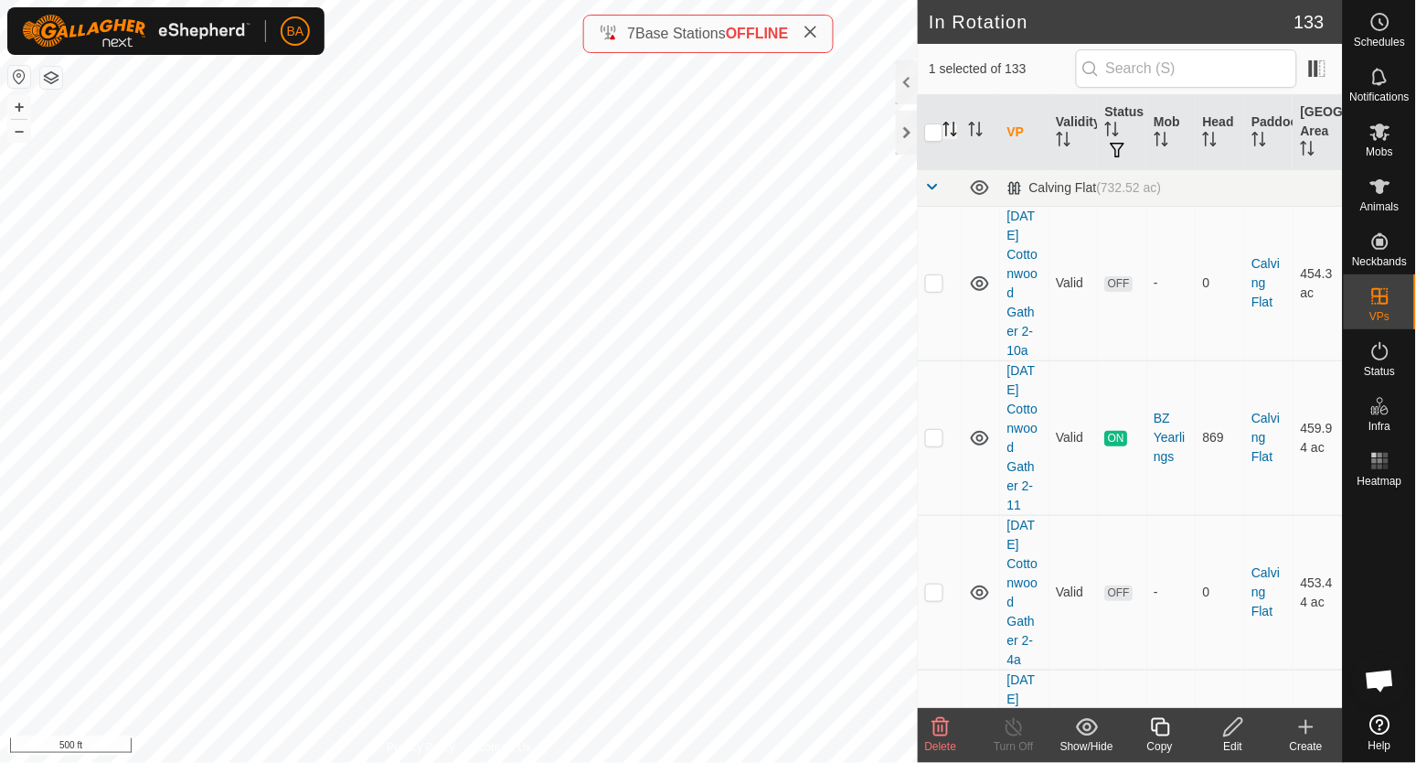
click at [954, 128] on icon "Activate to sort" at bounding box center [951, 129] width 15 height 15
click at [935, 186] on span at bounding box center [932, 186] width 15 height 15
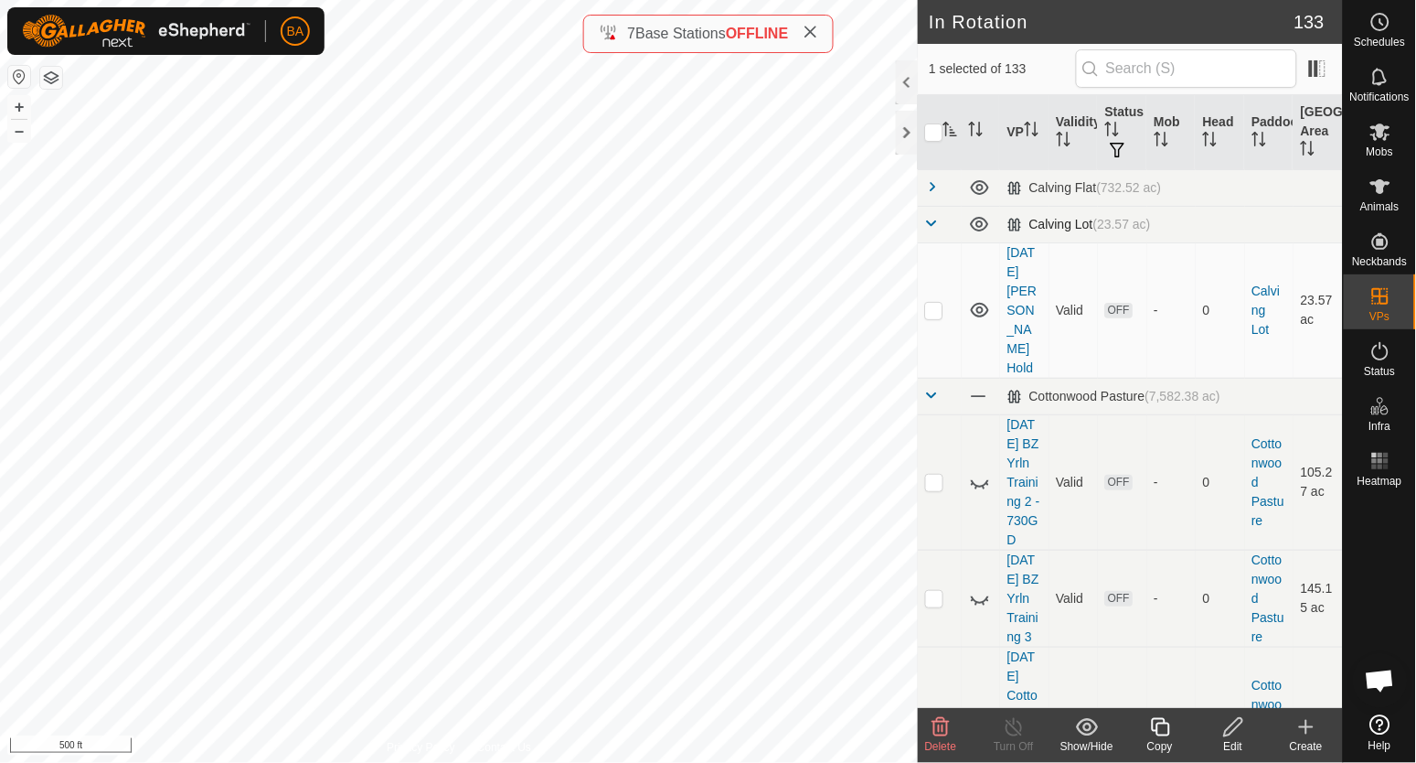
click at [935, 220] on span at bounding box center [932, 223] width 15 height 15
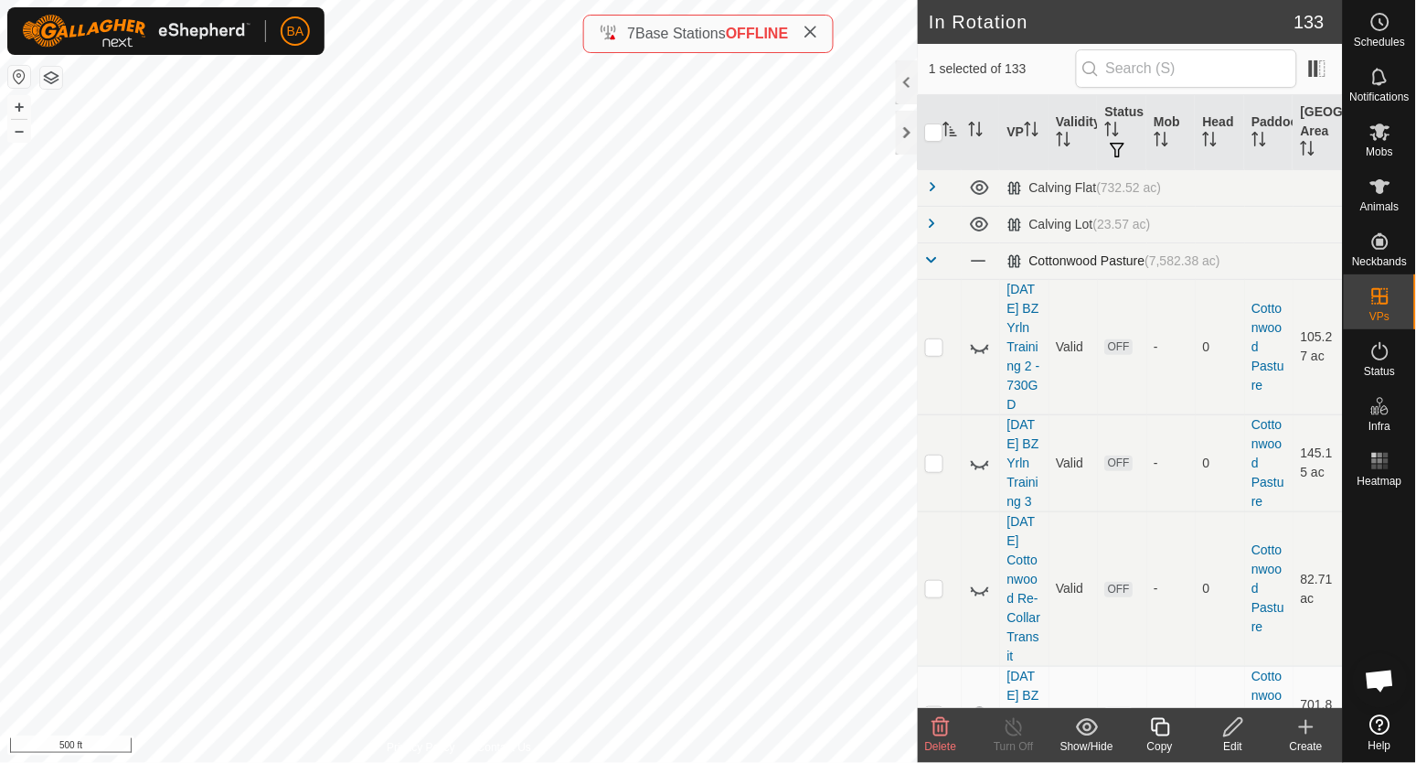
click at [929, 250] on td at bounding box center [940, 260] width 44 height 37
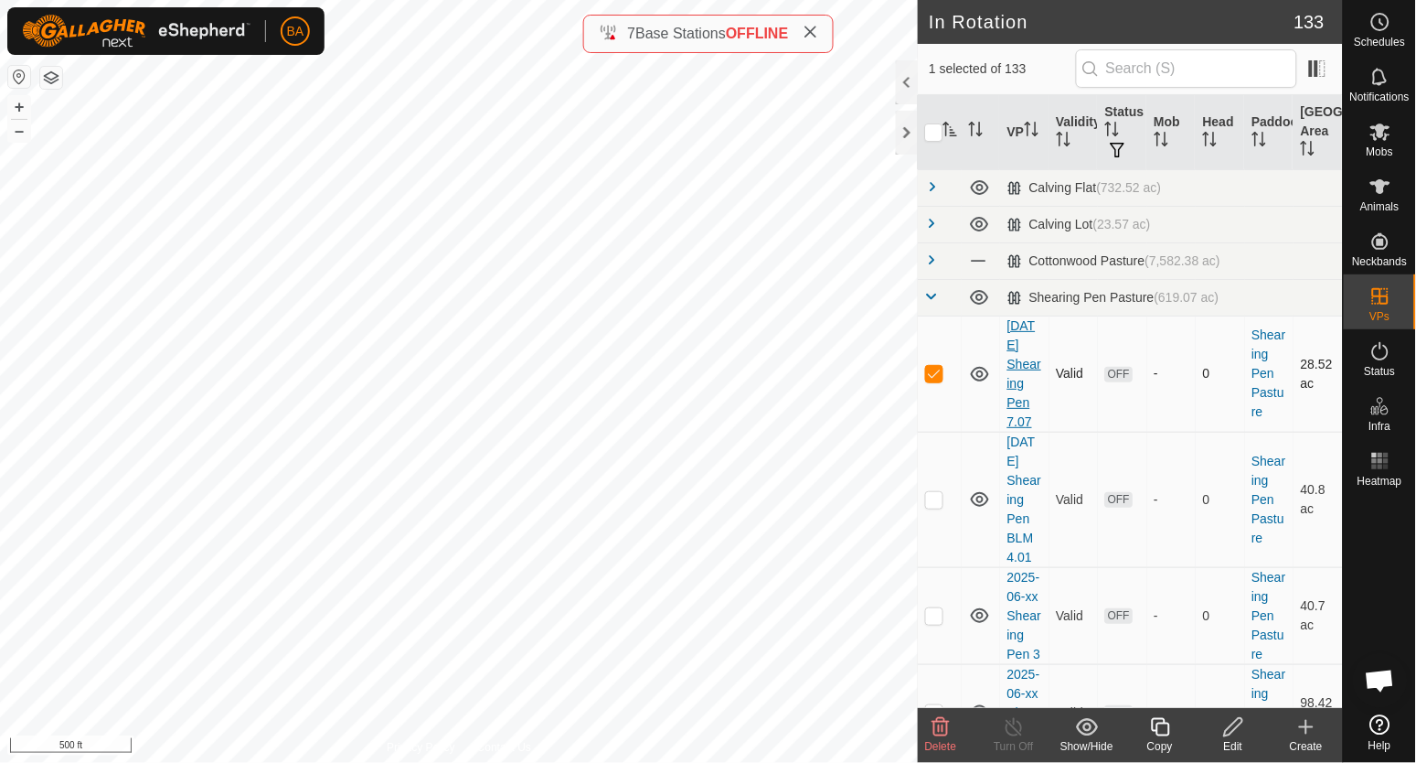
drag, startPoint x: 1005, startPoint y: 326, endPoint x: 1031, endPoint y: 445, distance: 121.8
click at [1031, 432] on td "[DATE] Shearing Pen 7.07" at bounding box center [1024, 373] width 49 height 116
copy link "[DATE] Shearing Pen 7.07"
click at [1388, 26] on circle at bounding box center [1381, 22] width 16 height 16
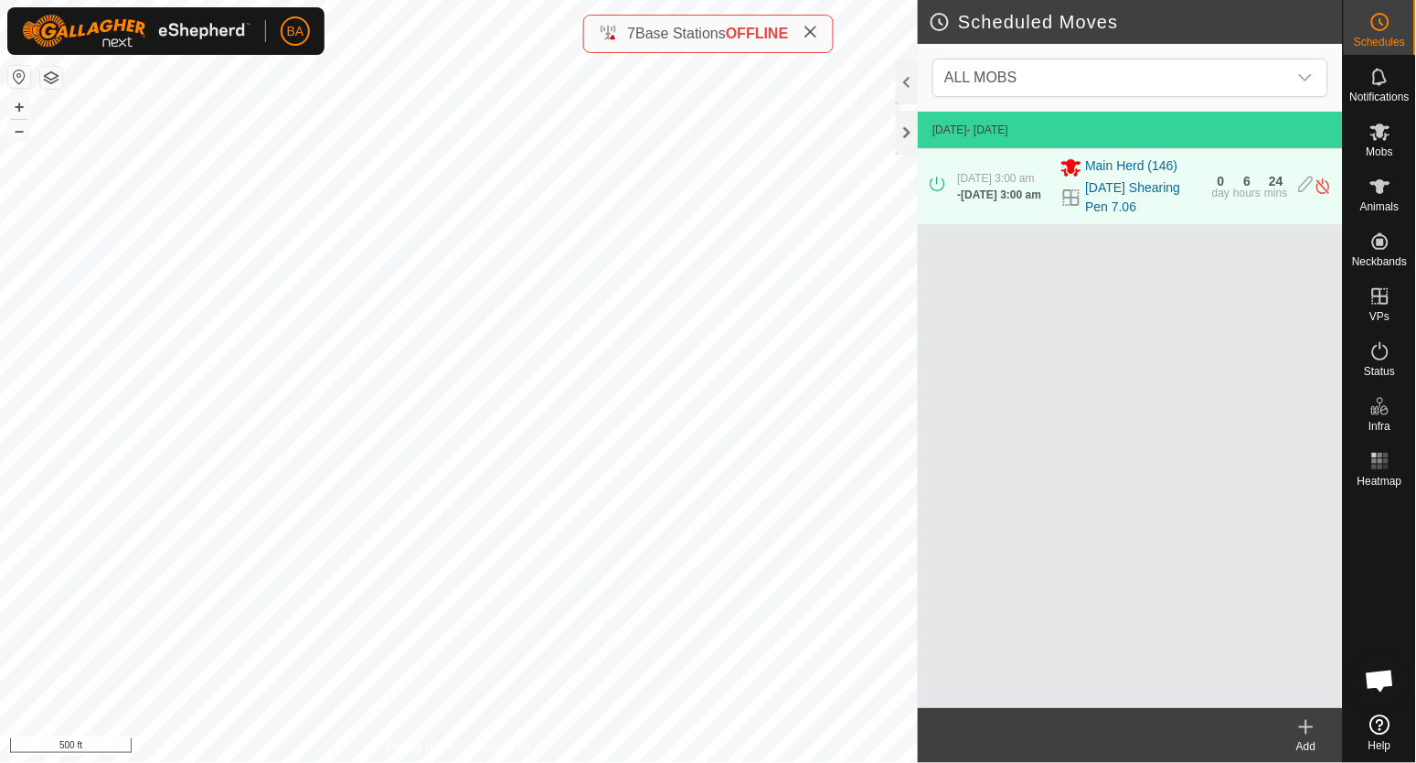
click at [1299, 738] on div "Add" at bounding box center [1306, 746] width 73 height 16
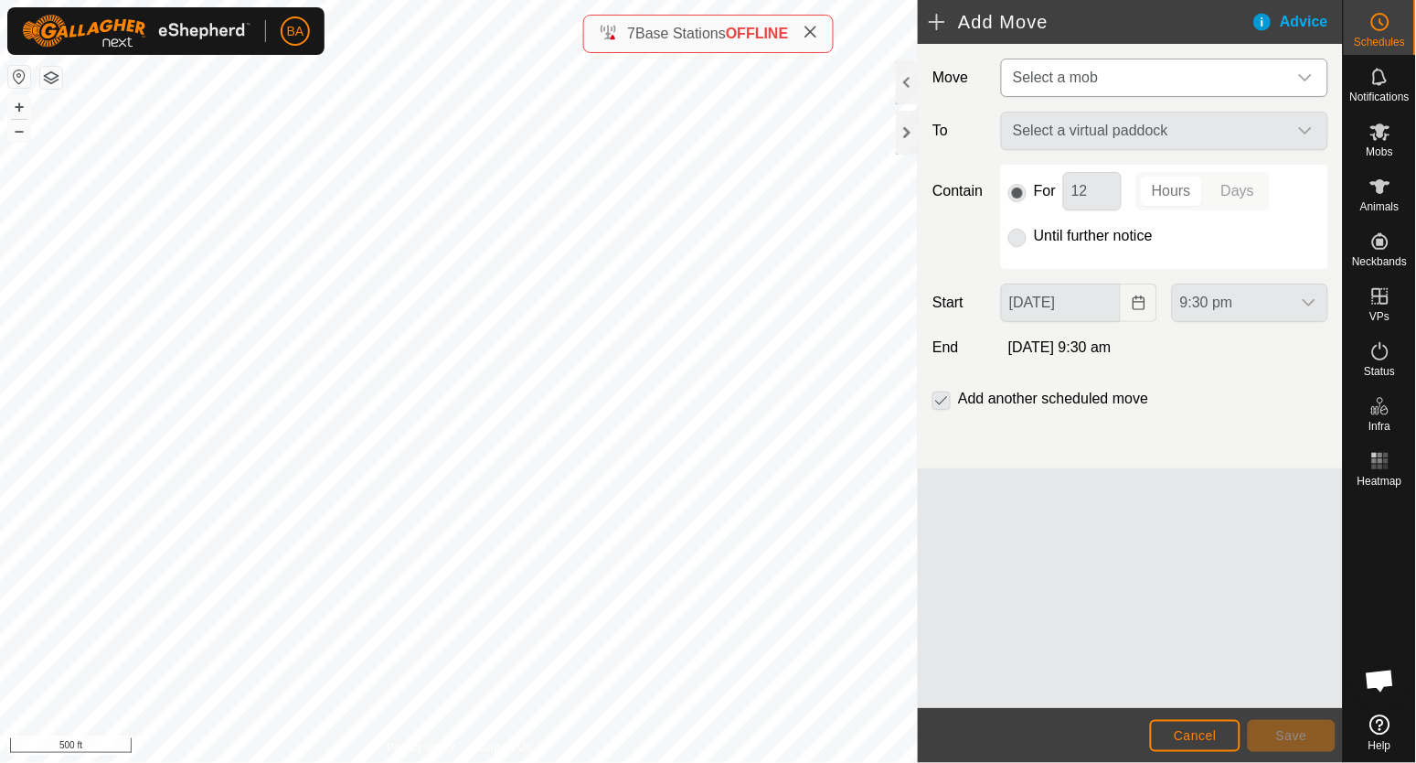
click at [1063, 87] on span "Select a mob" at bounding box center [1147, 77] width 282 height 37
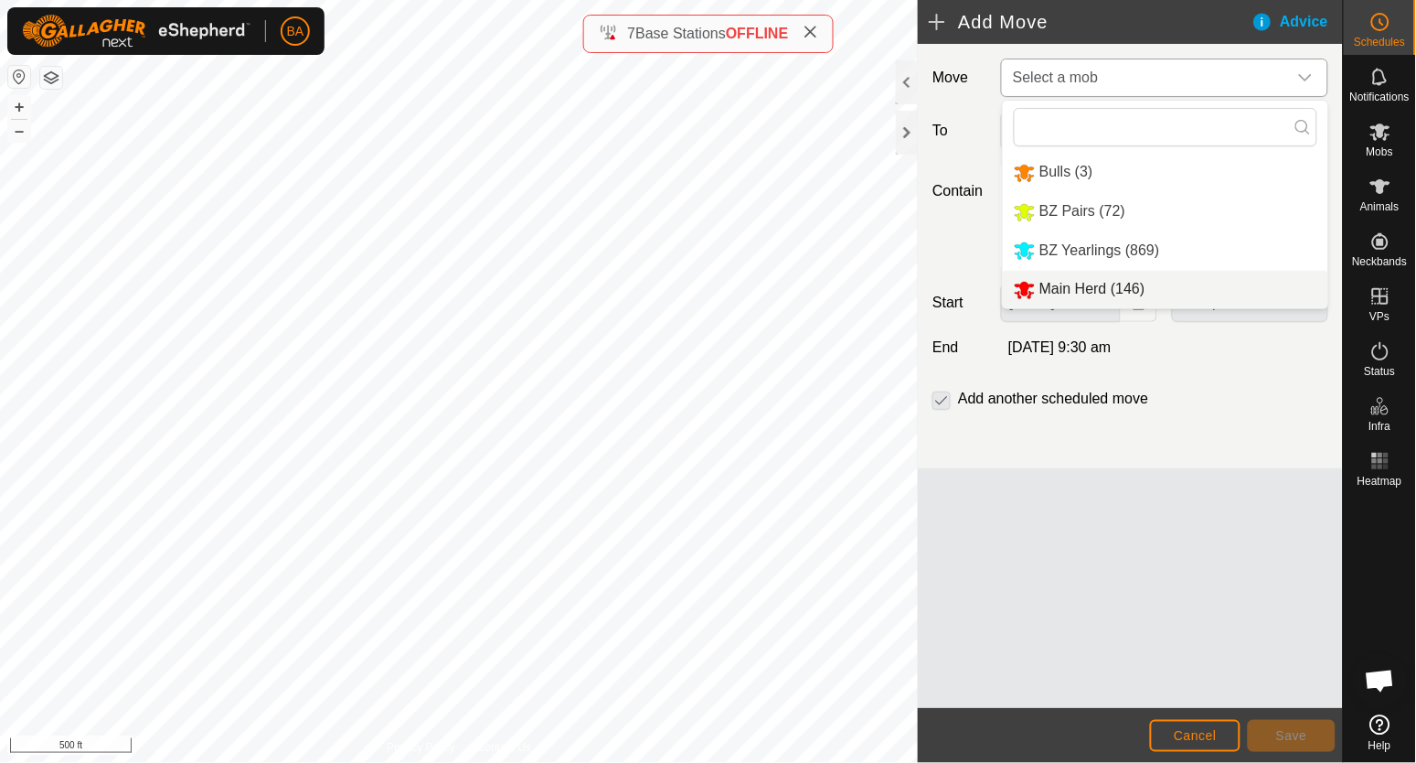
click at [1057, 273] on li "Main Herd (146)" at bounding box center [1166, 289] width 326 height 37
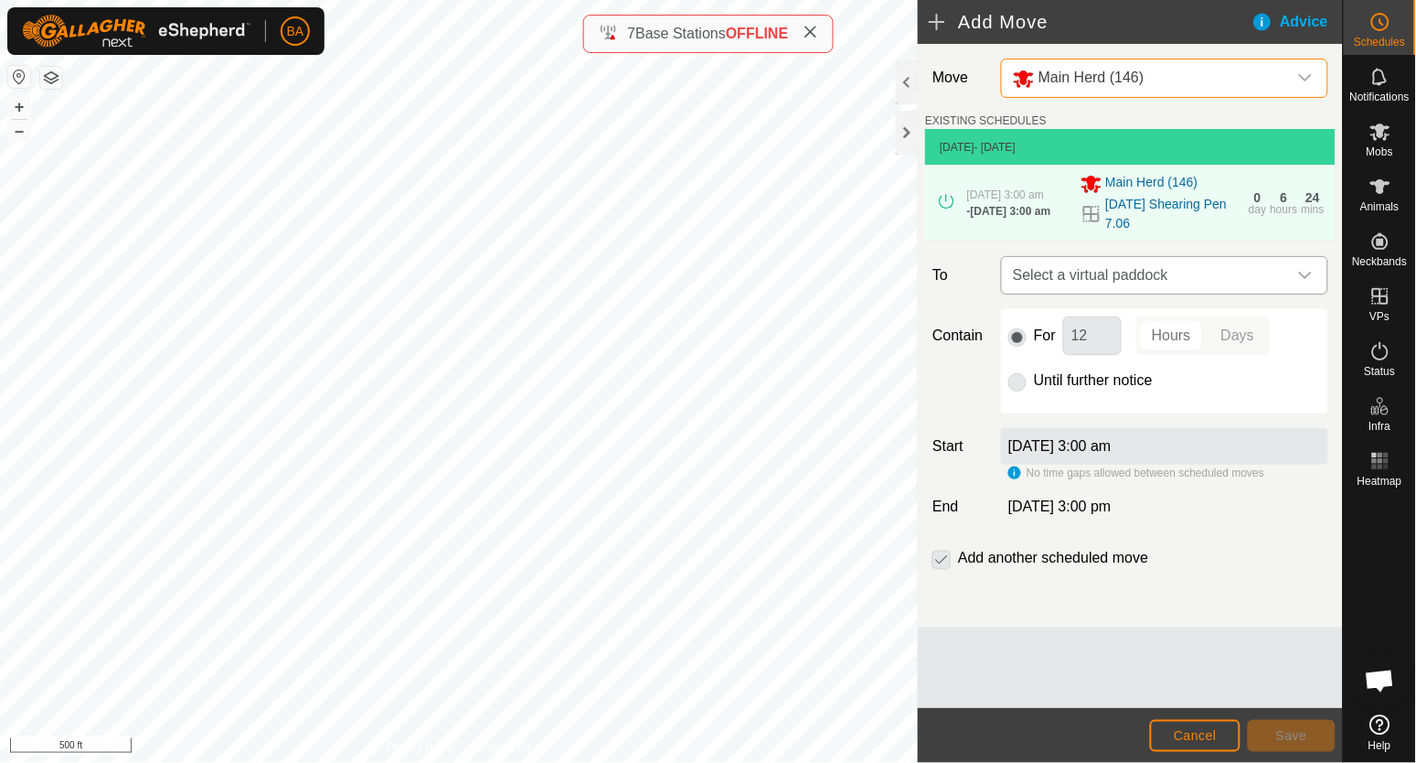
click at [1073, 275] on span "Select a virtual paddock" at bounding box center [1147, 275] width 282 height 37
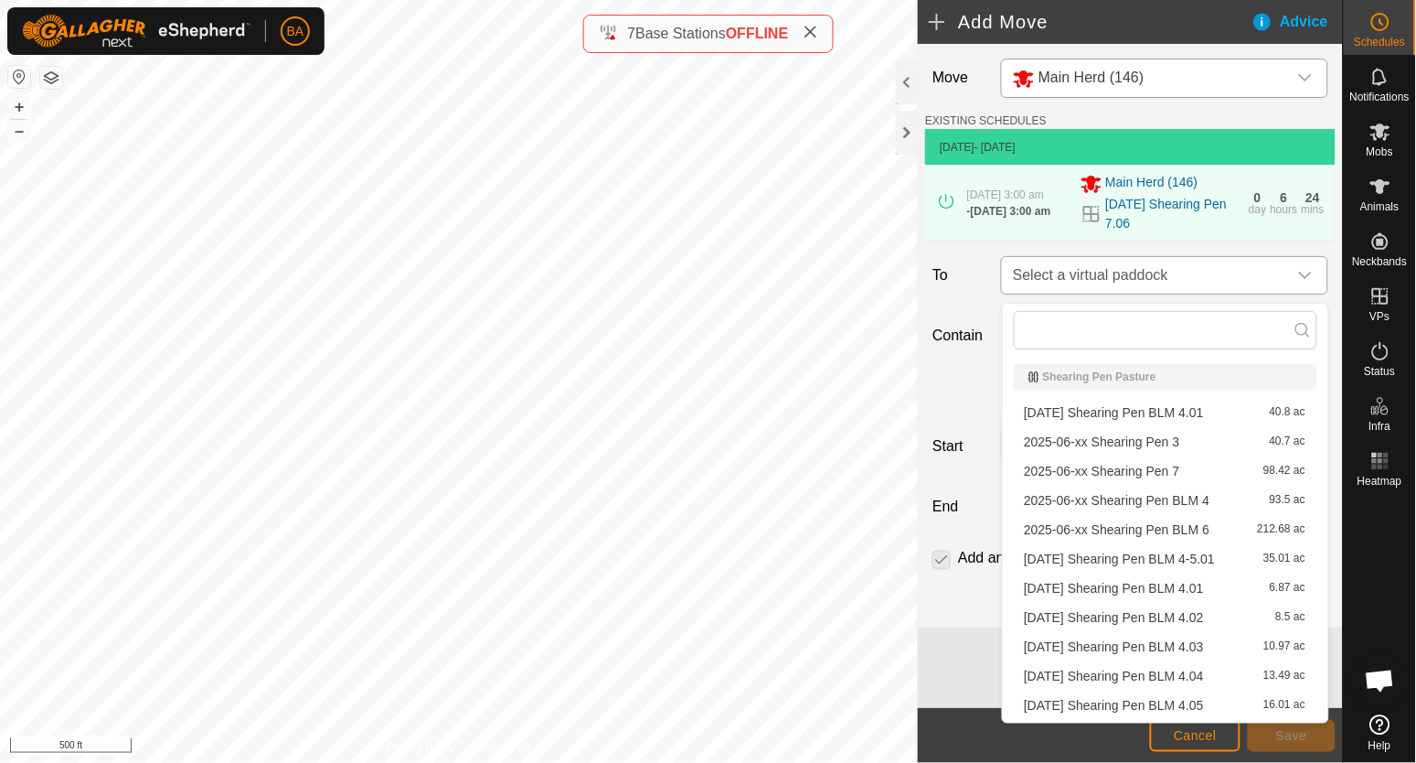
type input "[DATE] Shearing Pen 7.07"
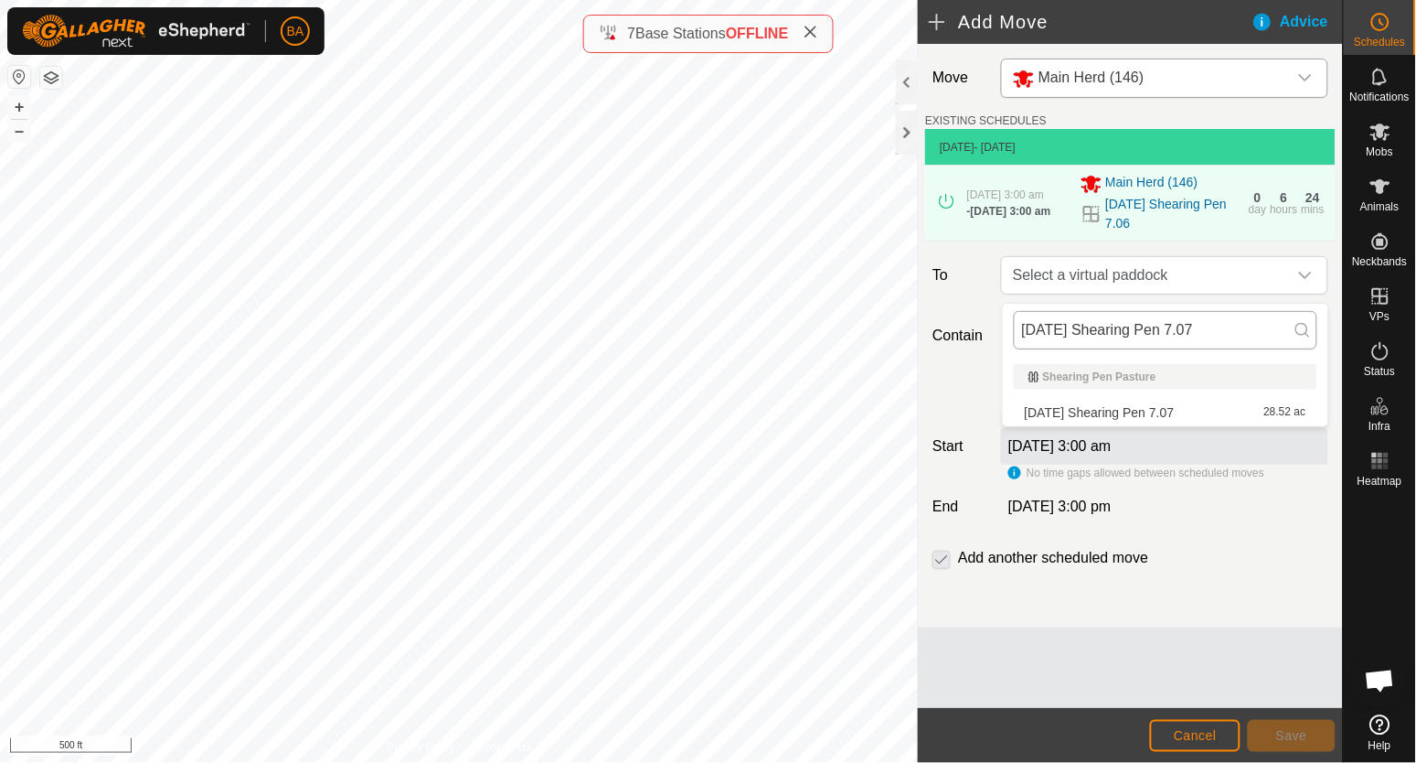
click at [649, 344] on body "BA Schedules Notifications Mobs Animals Neckbands VPs Status Infra Heatmap Help…" at bounding box center [708, 381] width 1416 height 763
click at [1170, 280] on span "Select a virtual paddock" at bounding box center [1147, 275] width 282 height 37
click at [1147, 402] on li "[DATE] Shearing Pen 7.07 28.52 ac" at bounding box center [1166, 412] width 304 height 27
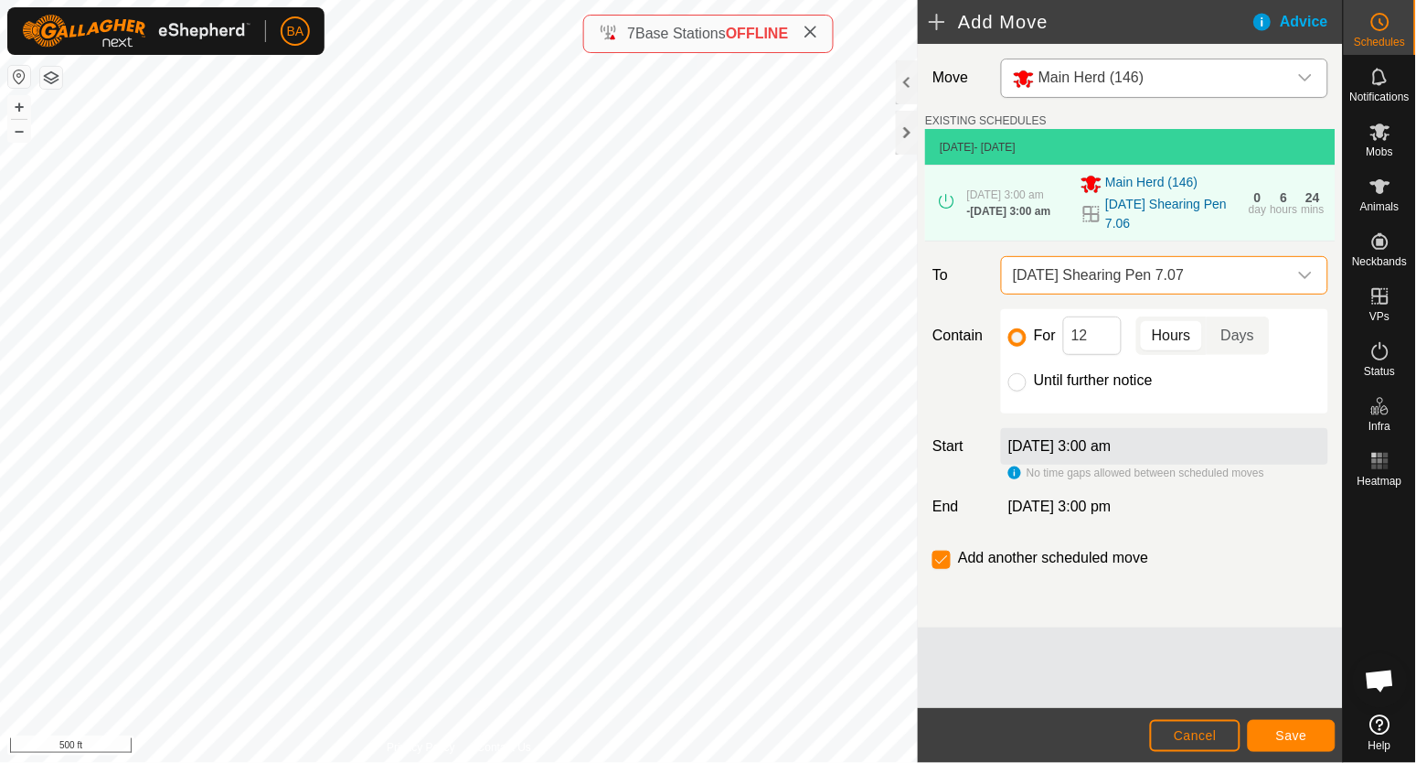
click at [1207, 283] on span "[DATE] Shearing Pen 7.07" at bounding box center [1147, 275] width 282 height 37
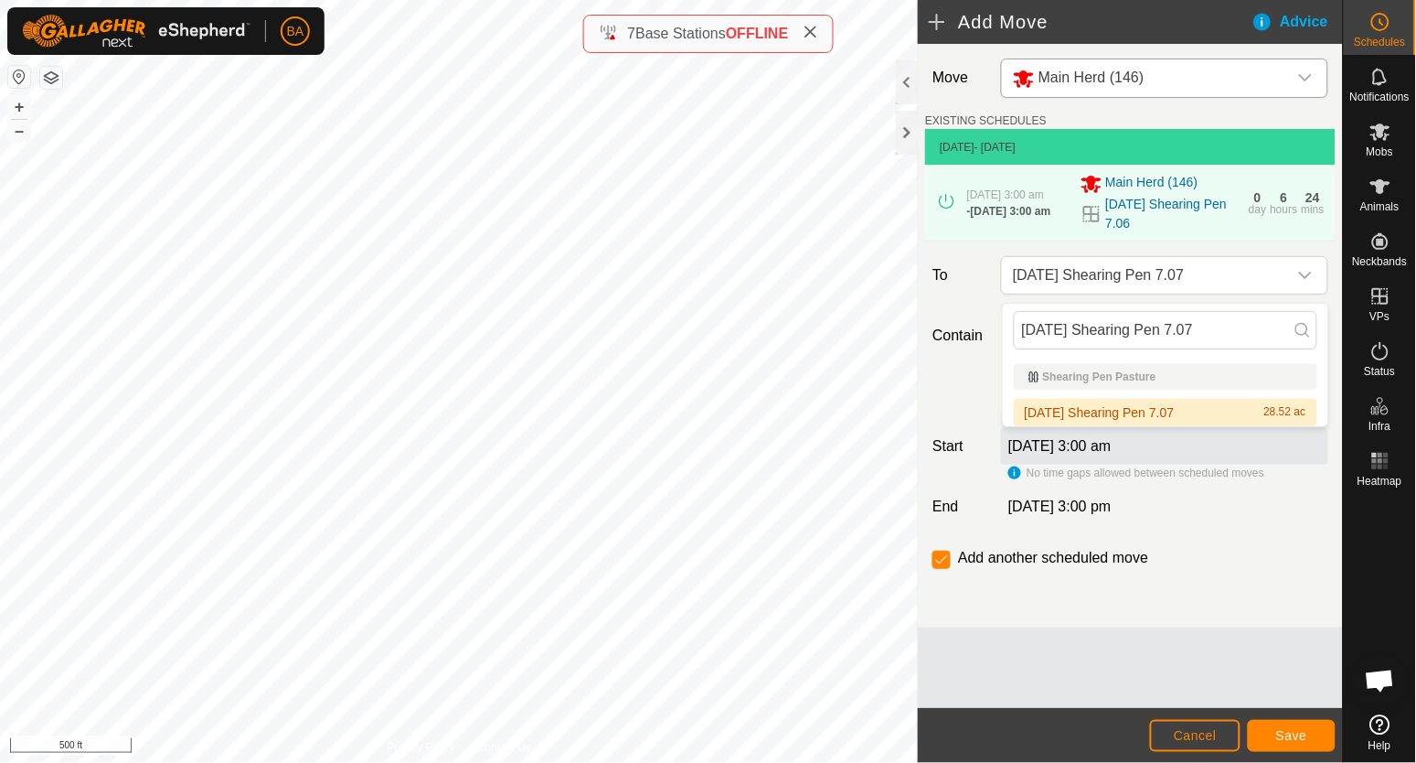
drag, startPoint x: 1208, startPoint y: 332, endPoint x: 1011, endPoint y: 329, distance: 196.6
click at [1011, 329] on div "[DATE] Shearing Pen 7.07" at bounding box center [1166, 330] width 326 height 53
click at [980, 362] on div "Contain For 12 Hours Days Until further notice" at bounding box center [1130, 361] width 411 height 104
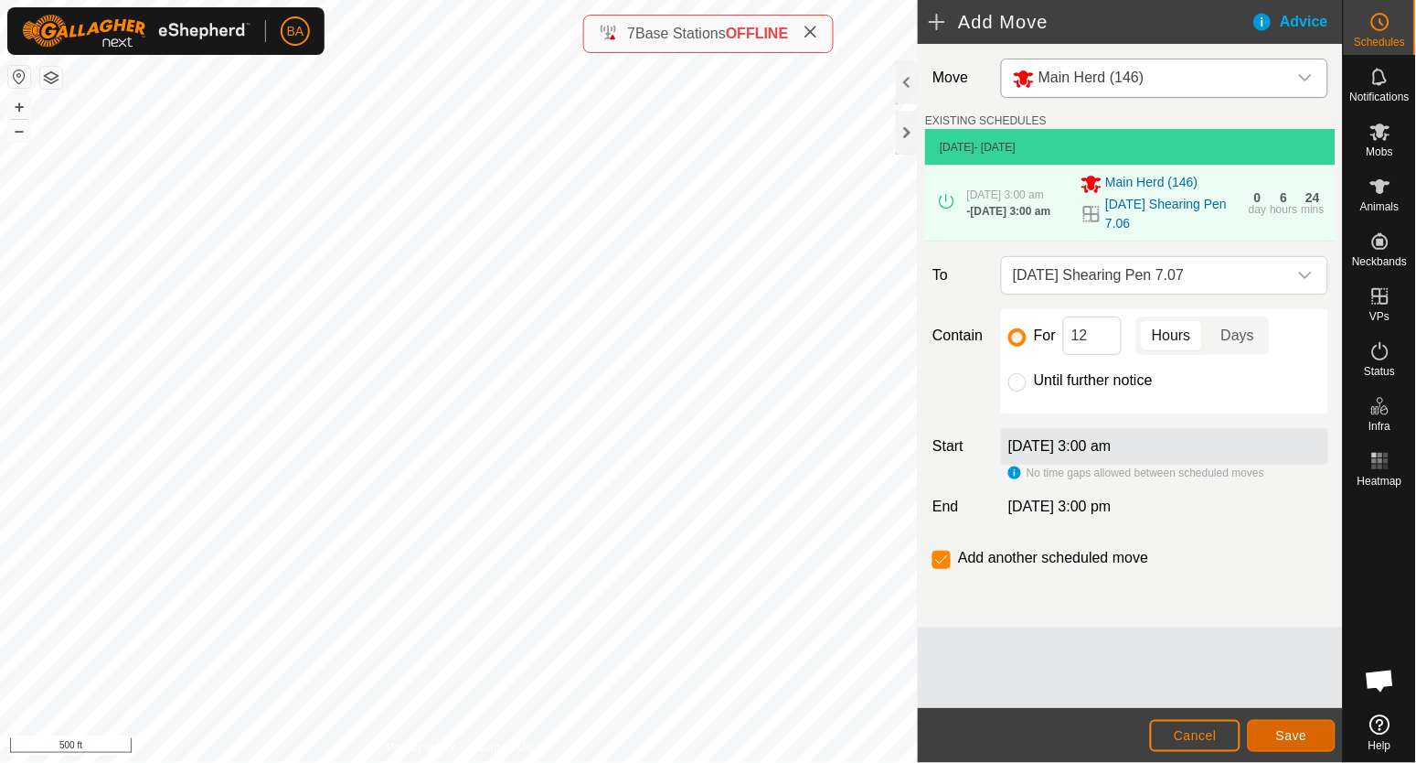
click at [1321, 737] on button "Save" at bounding box center [1292, 736] width 88 height 32
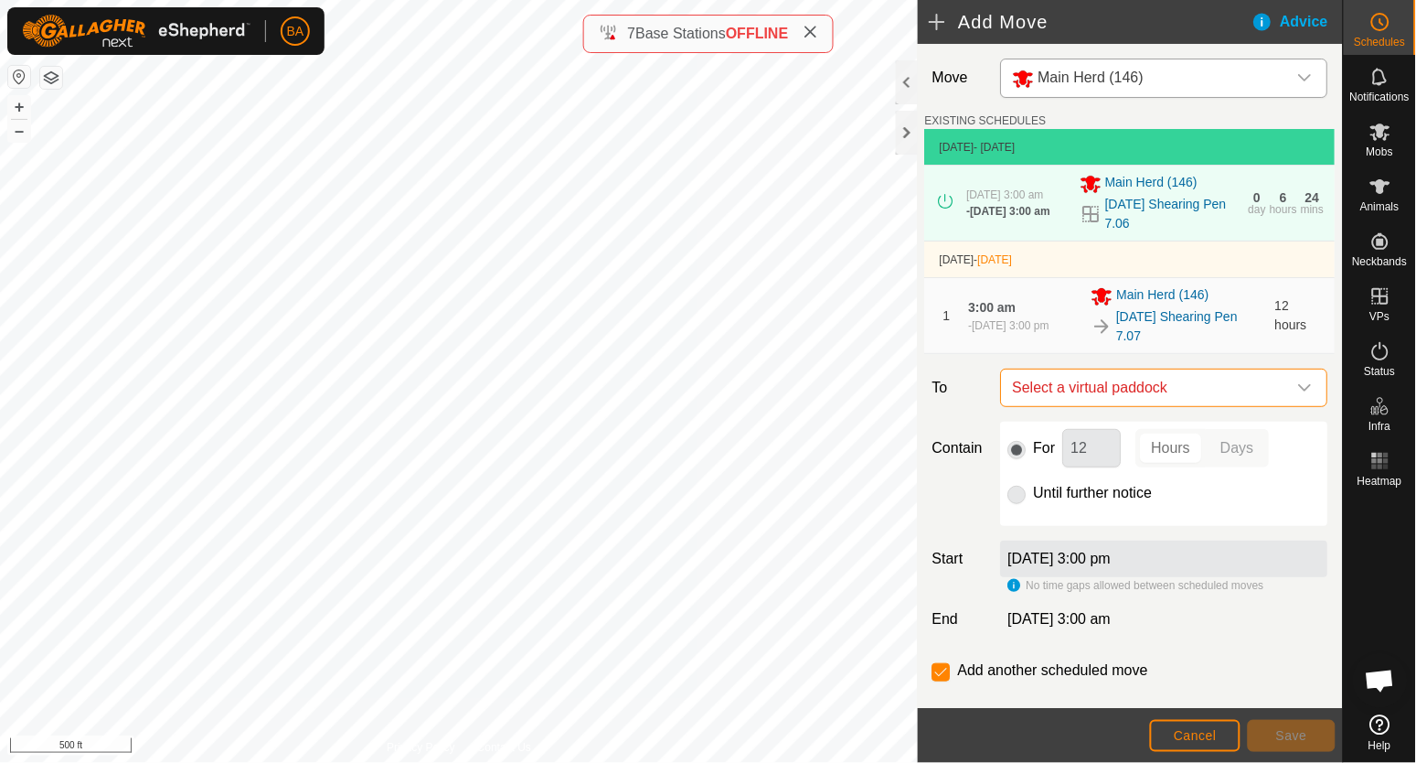
click at [1127, 392] on span "Select a virtual paddock" at bounding box center [1147, 387] width 282 height 37
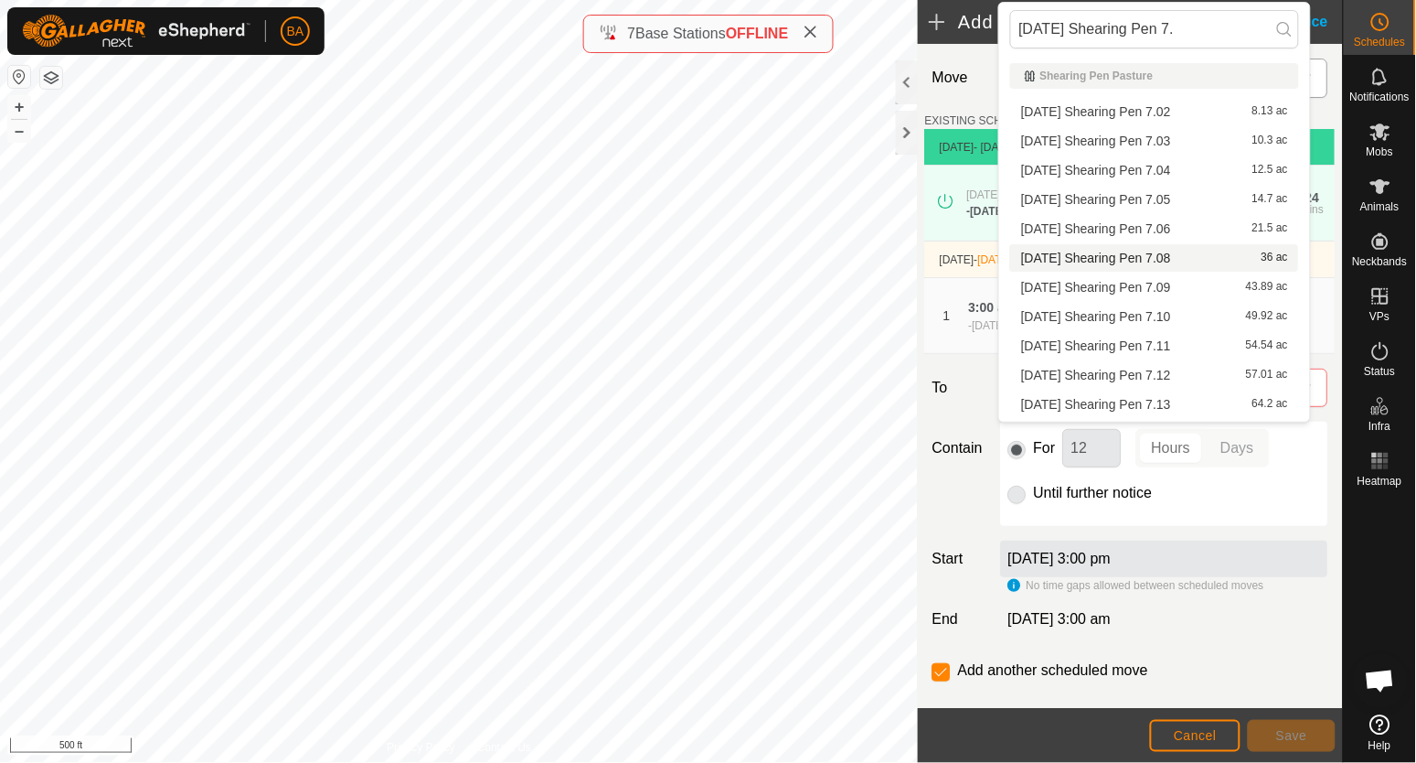
type input "[DATE] Shearing Pen 7."
click at [1111, 246] on li "[DATE] Shearing Pen 7.08 36 ac" at bounding box center [1154, 257] width 289 height 27
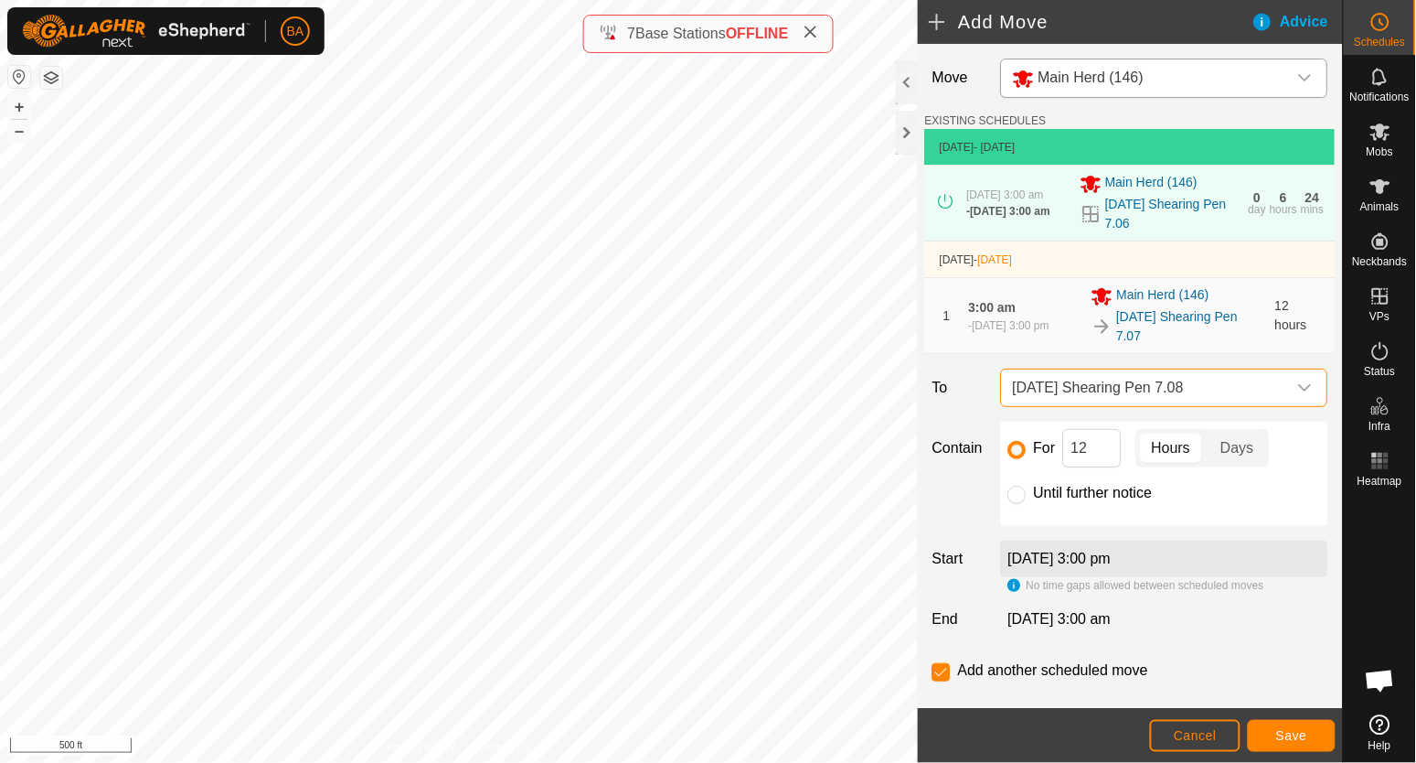
click at [1125, 387] on span "[DATE] Shearing Pen 7.08" at bounding box center [1147, 387] width 282 height 37
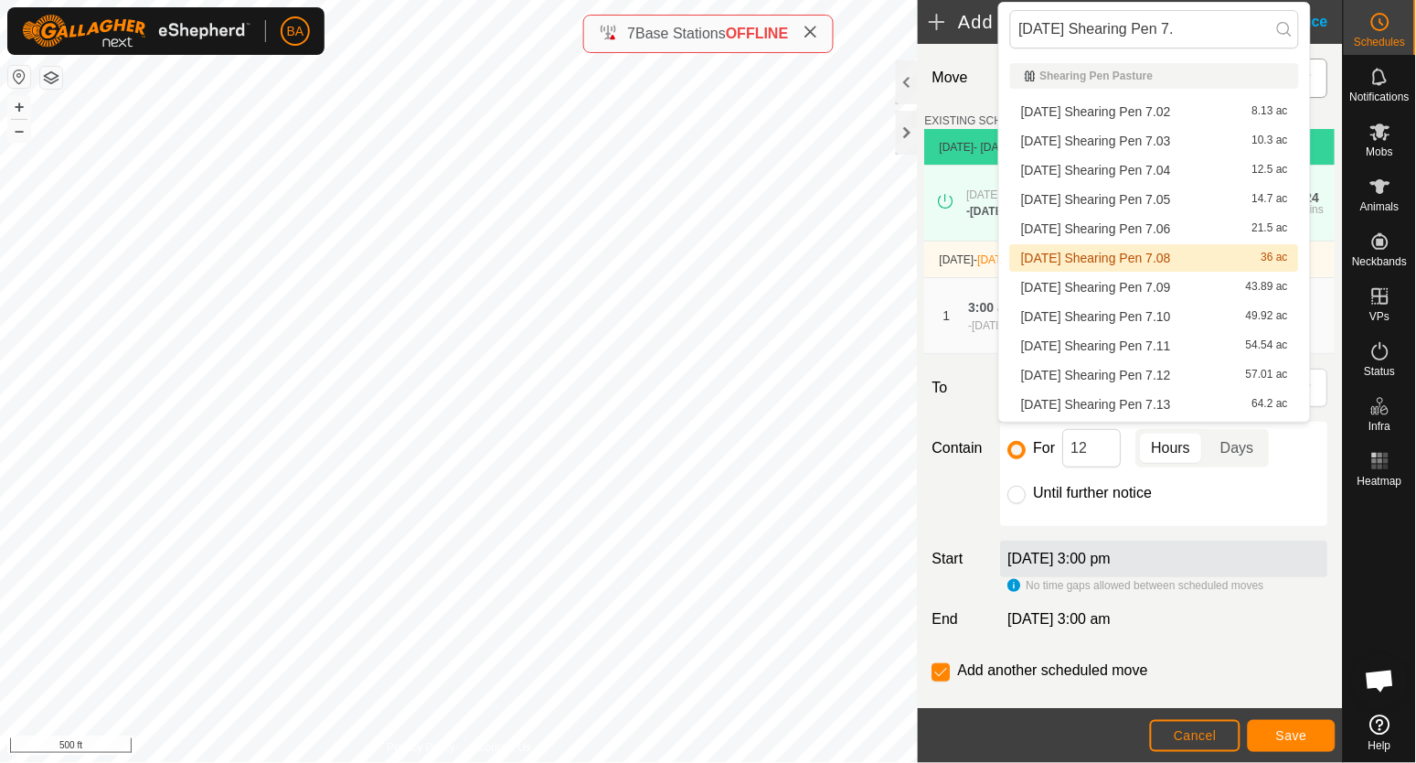
click at [1117, 258] on li "[DATE] Shearing Pen 7.08 36 ac" at bounding box center [1154, 257] width 289 height 27
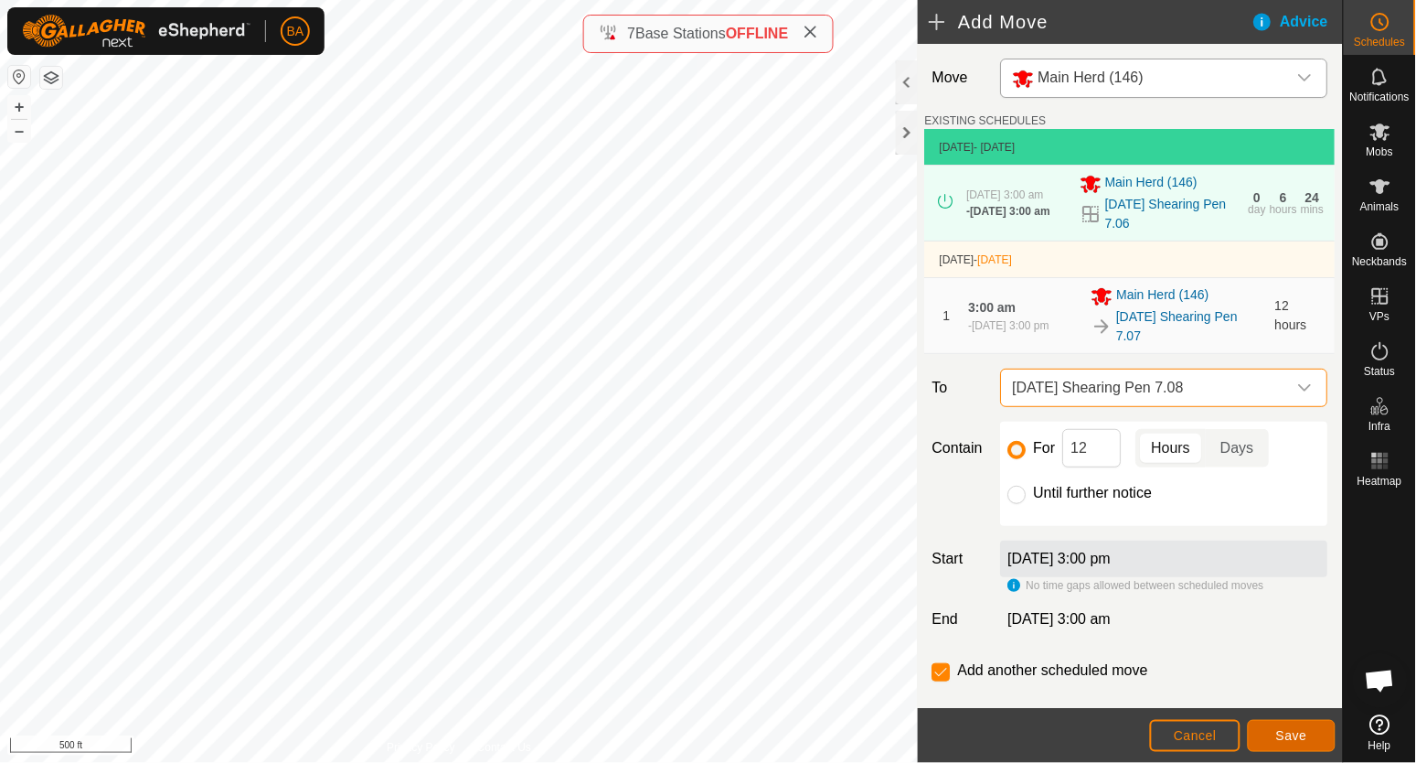
click at [1299, 726] on button "Save" at bounding box center [1292, 736] width 88 height 32
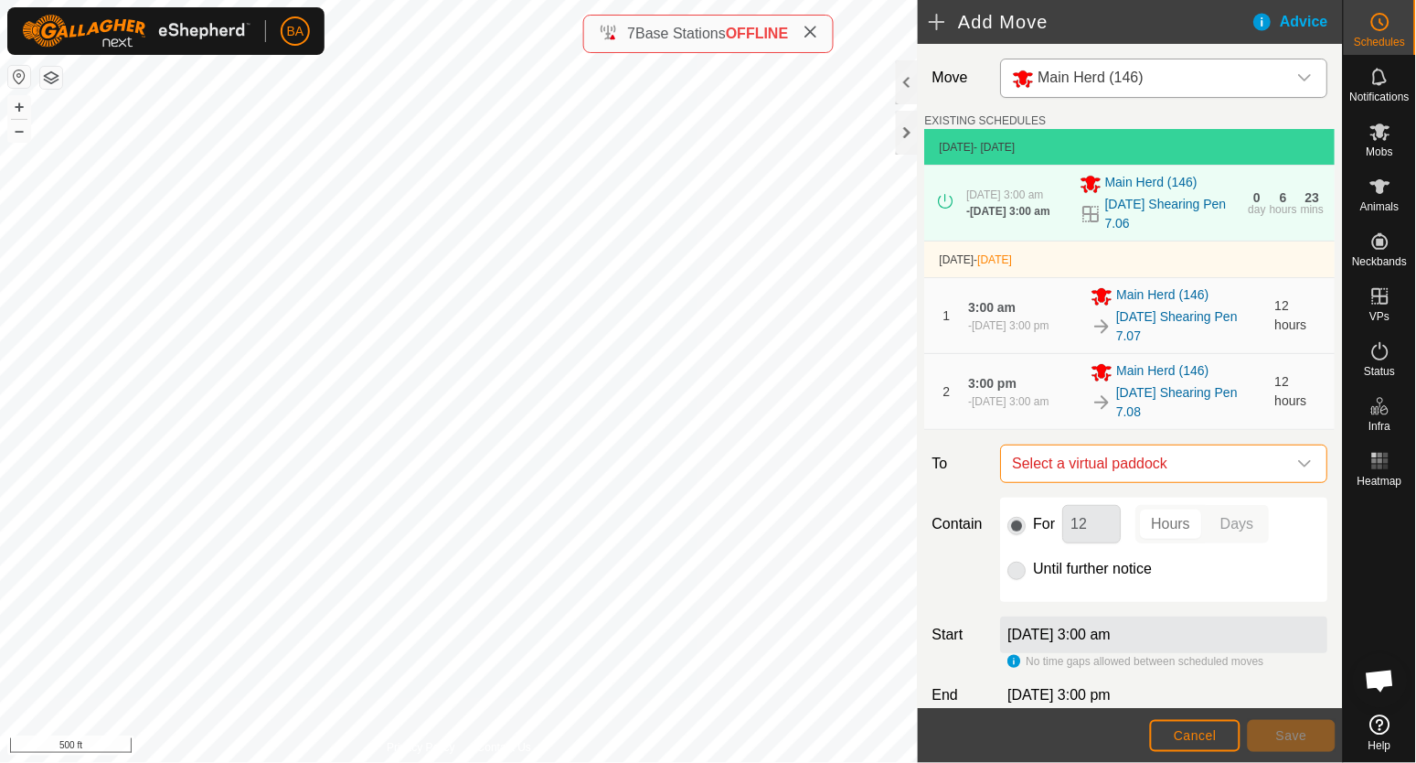
click at [1196, 461] on span "Select a virtual paddock" at bounding box center [1147, 463] width 282 height 37
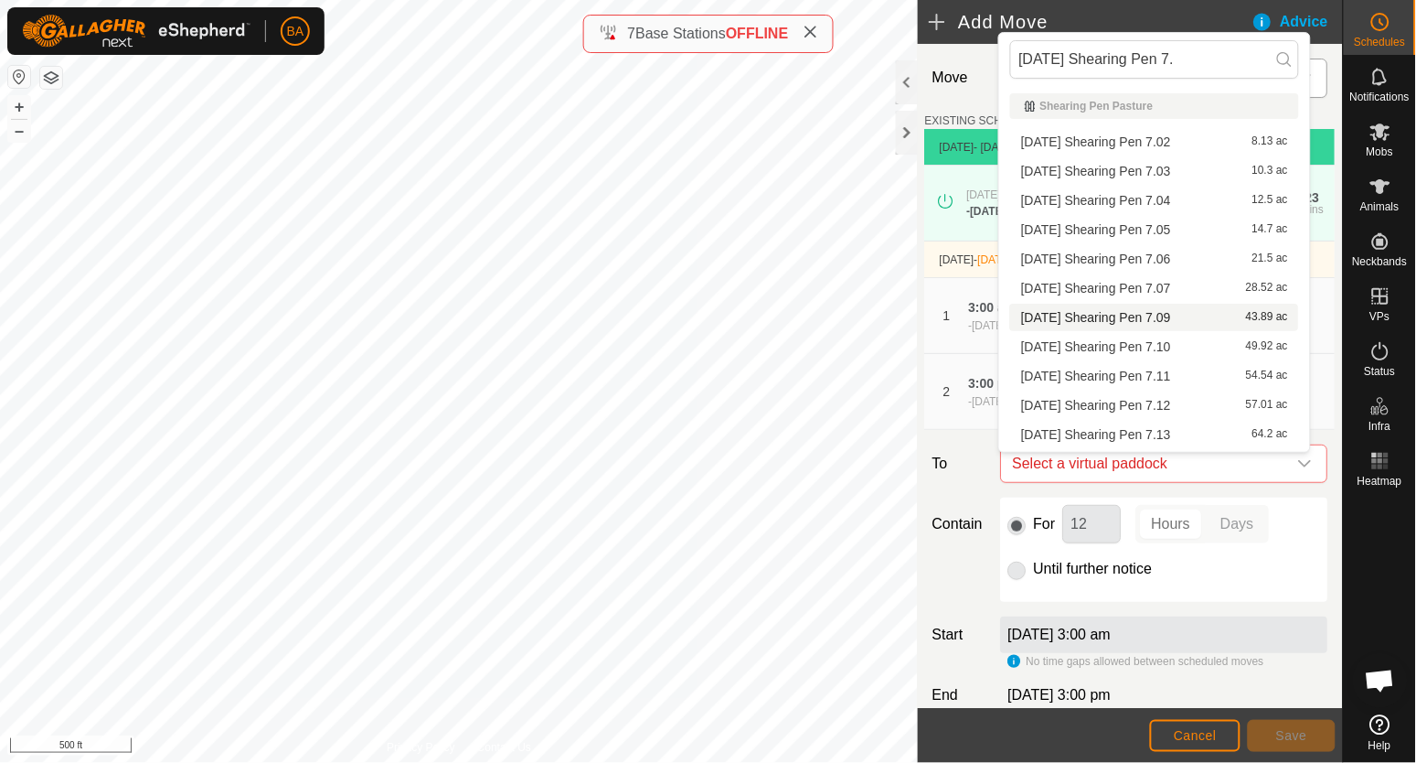
type input "[DATE] Shearing Pen 7."
click at [1178, 325] on li "[DATE] Shearing Pen 7.09 43.89 ac" at bounding box center [1154, 317] width 289 height 27
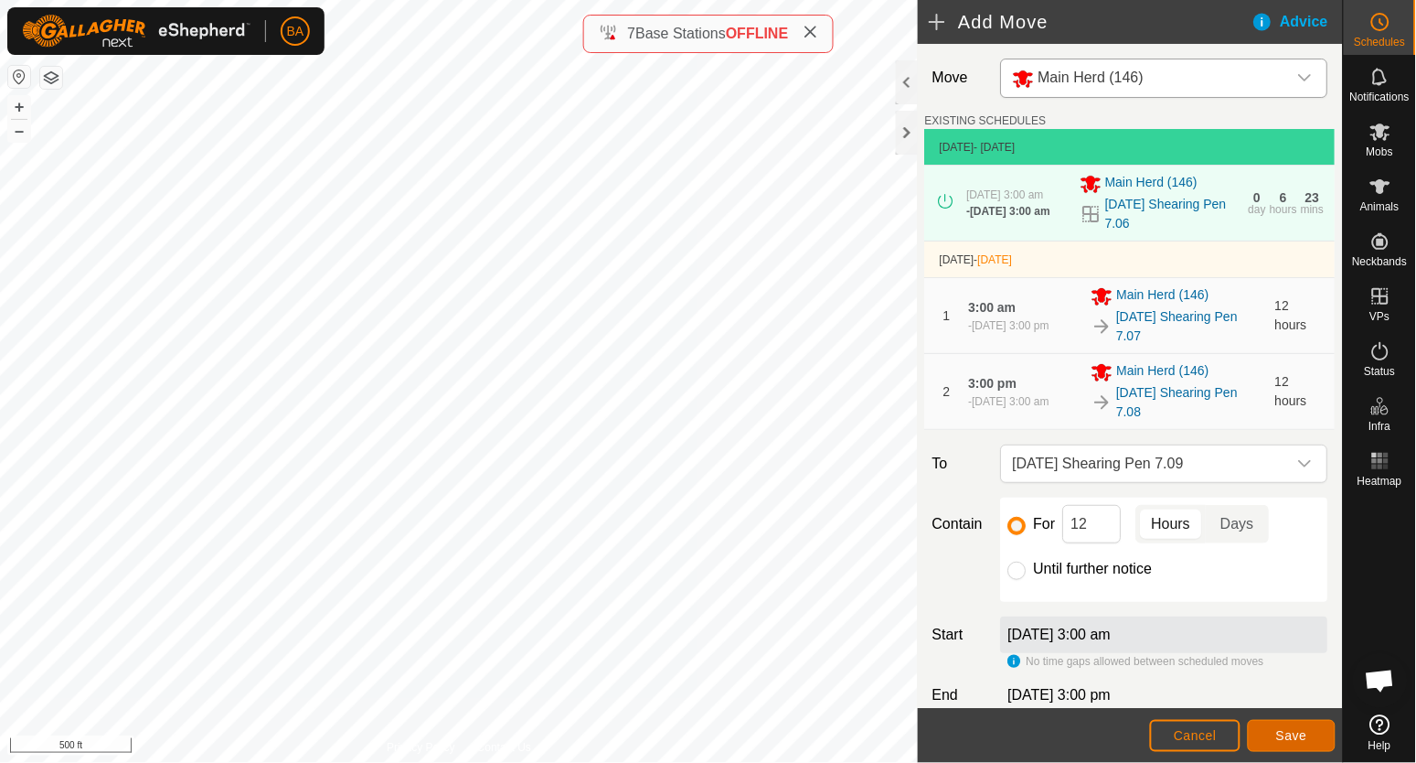
click at [1283, 731] on span "Save" at bounding box center [1292, 735] width 31 height 15
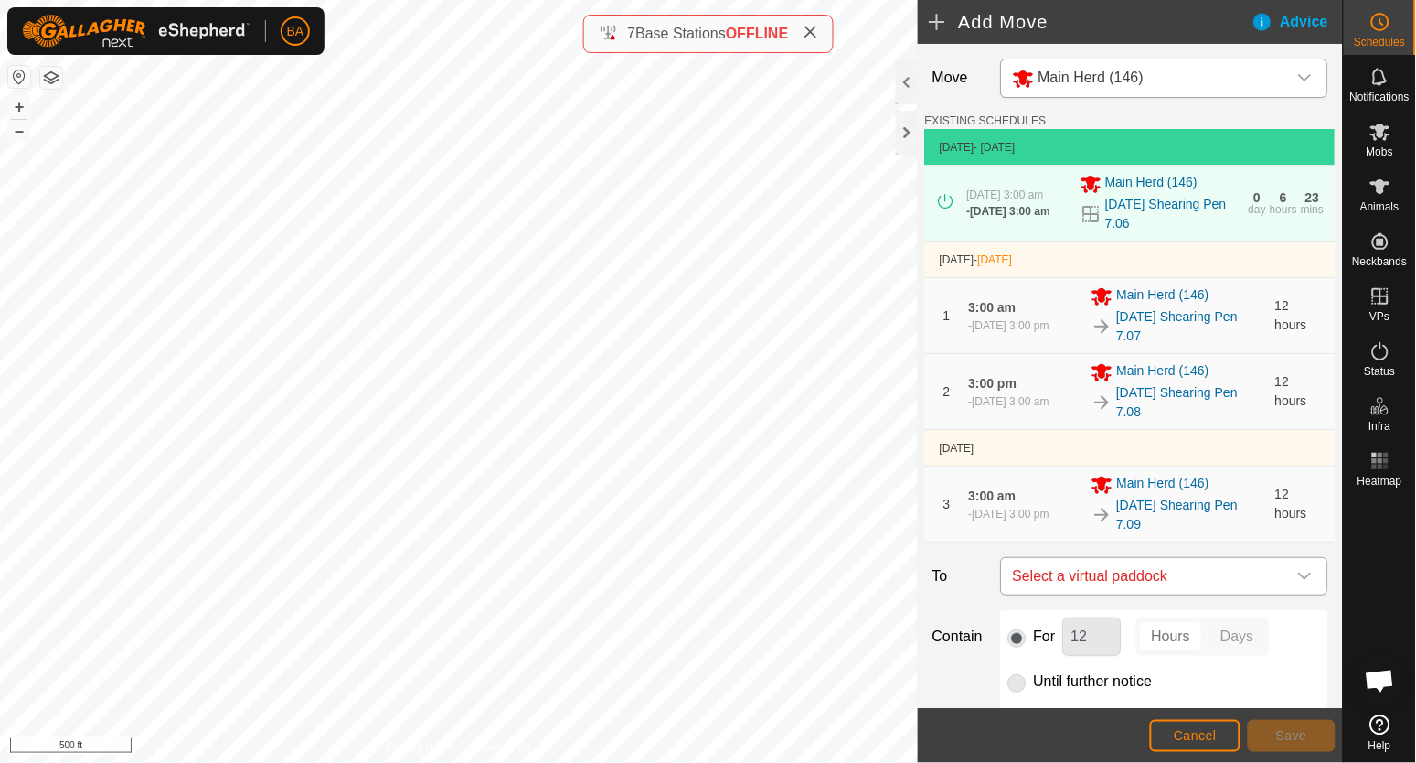
click at [1181, 583] on span "Select a virtual paddock" at bounding box center [1147, 576] width 282 height 37
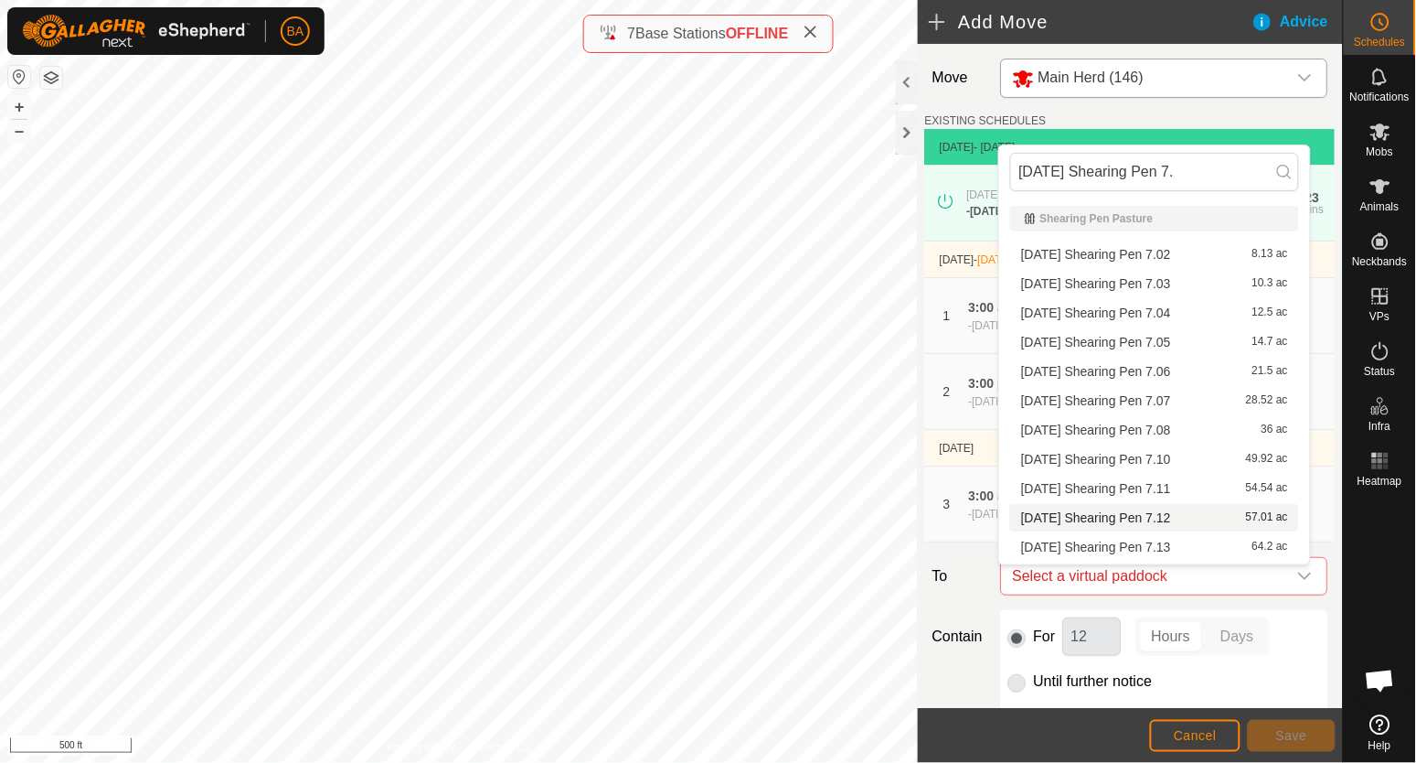
scroll to position [26, 0]
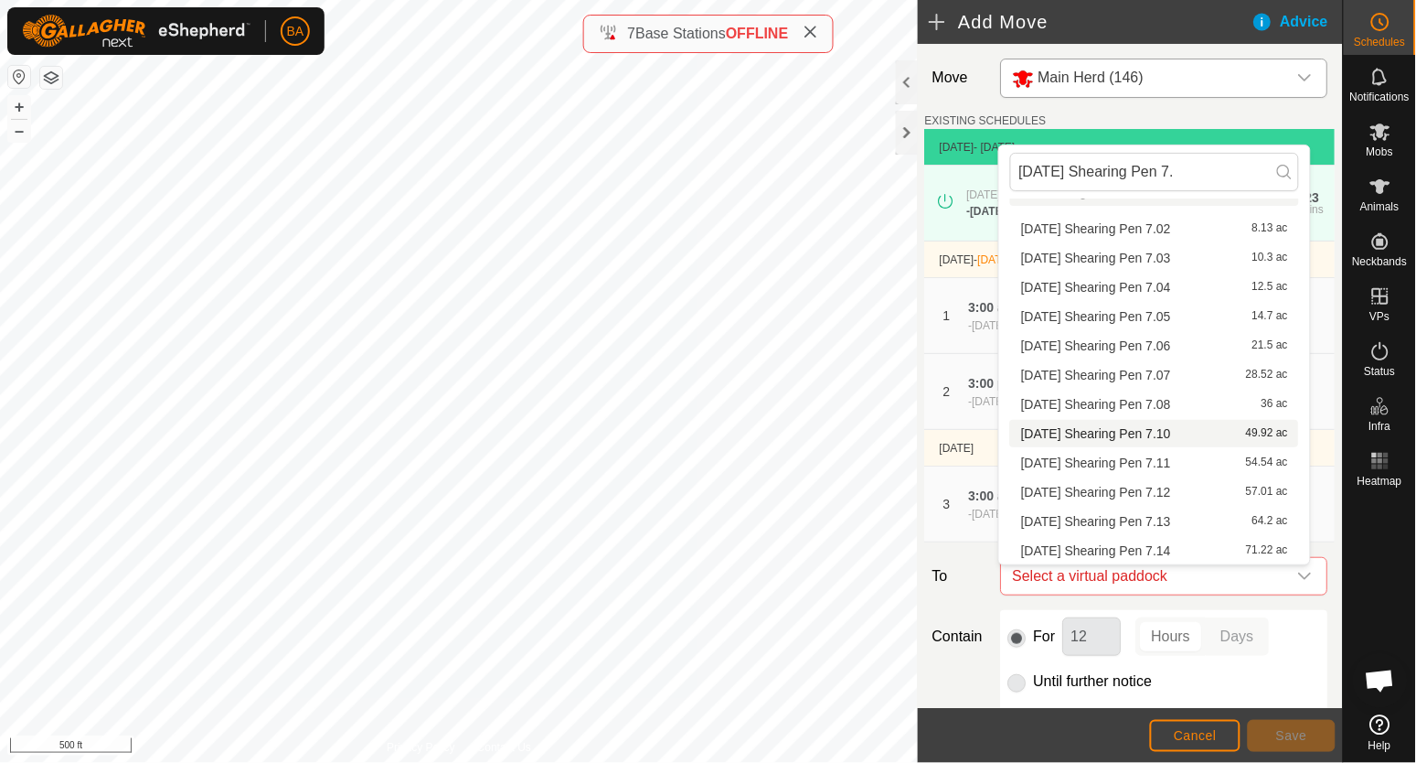
type input "[DATE] Shearing Pen 7."
click at [1187, 434] on li "[DATE] Shearing Pen 7.10 49.92 ac" at bounding box center [1154, 433] width 289 height 27
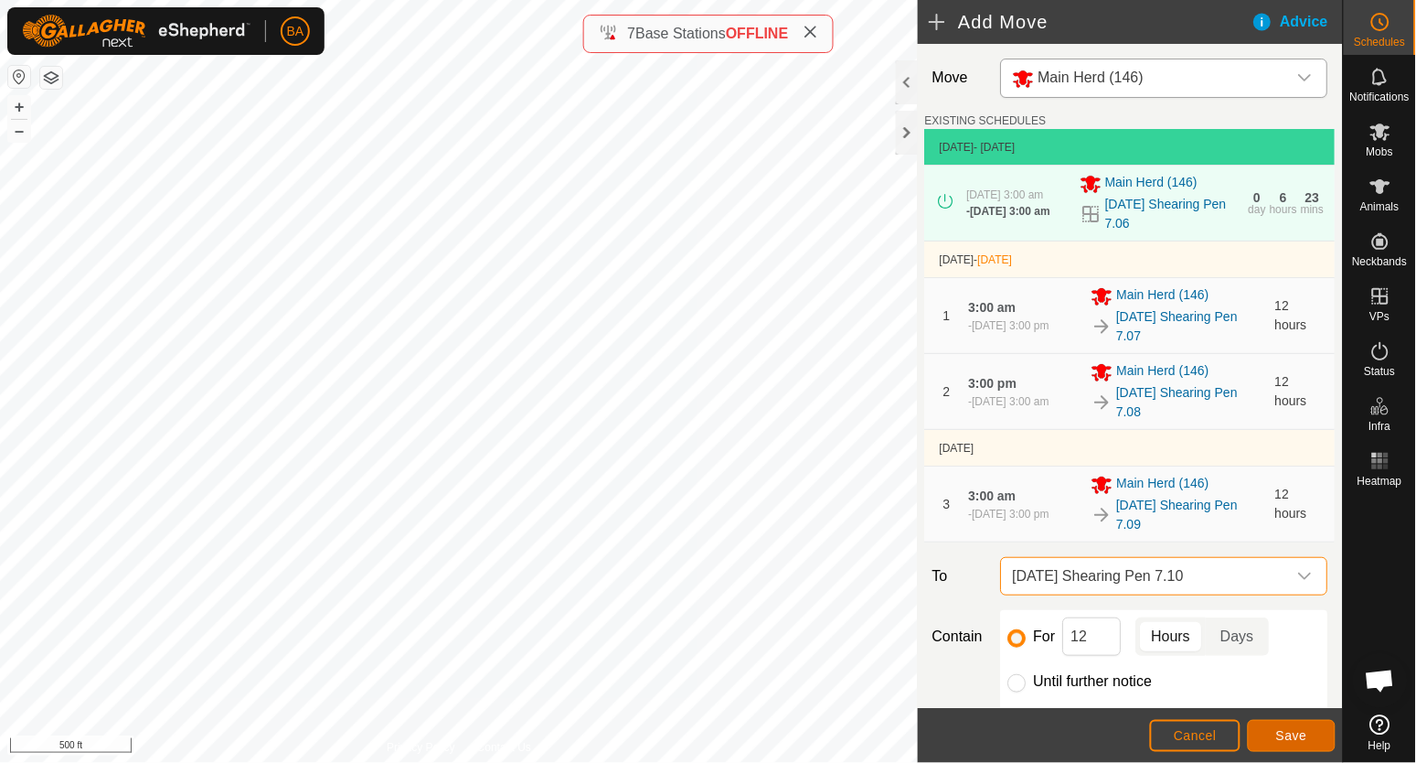
click at [1287, 736] on span "Save" at bounding box center [1292, 735] width 31 height 15
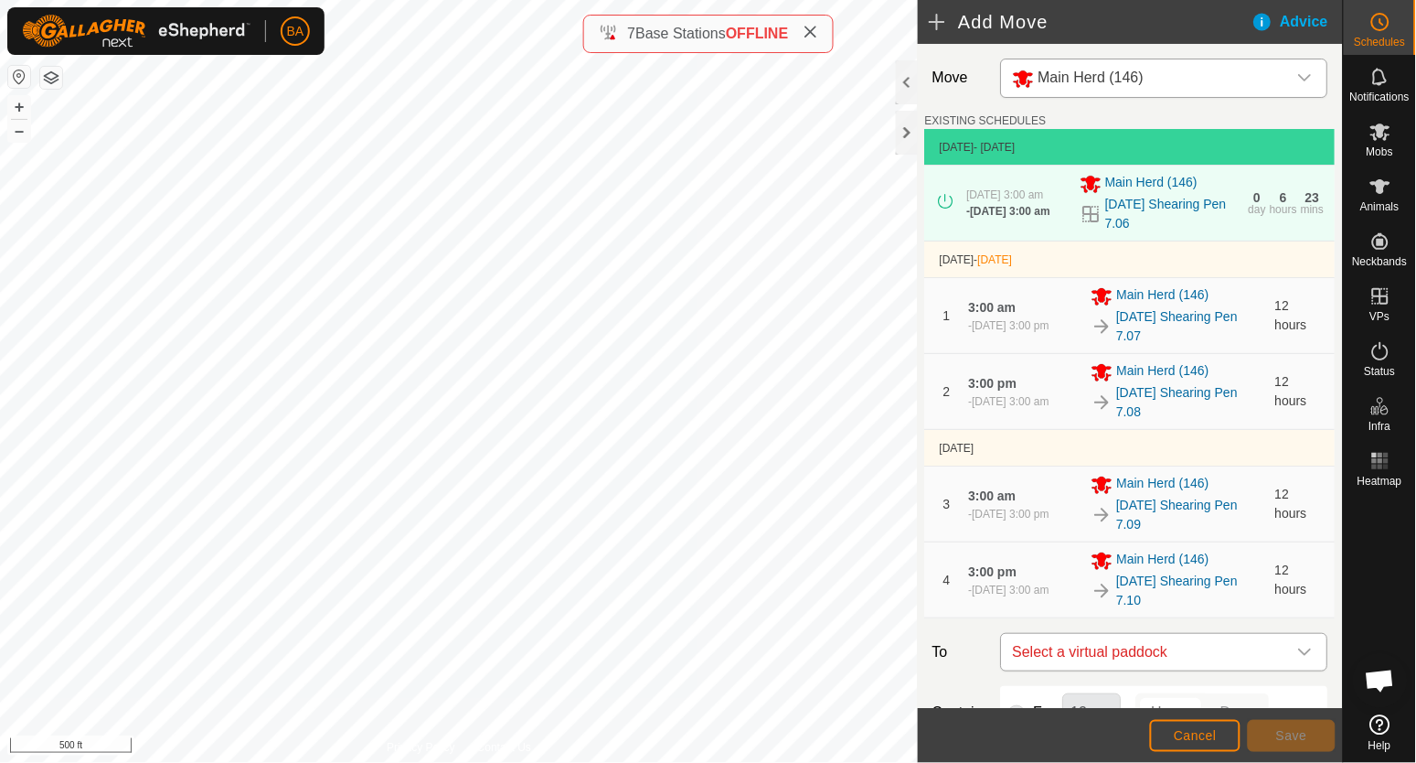
click at [1208, 661] on span "Select a virtual paddock" at bounding box center [1147, 652] width 282 height 37
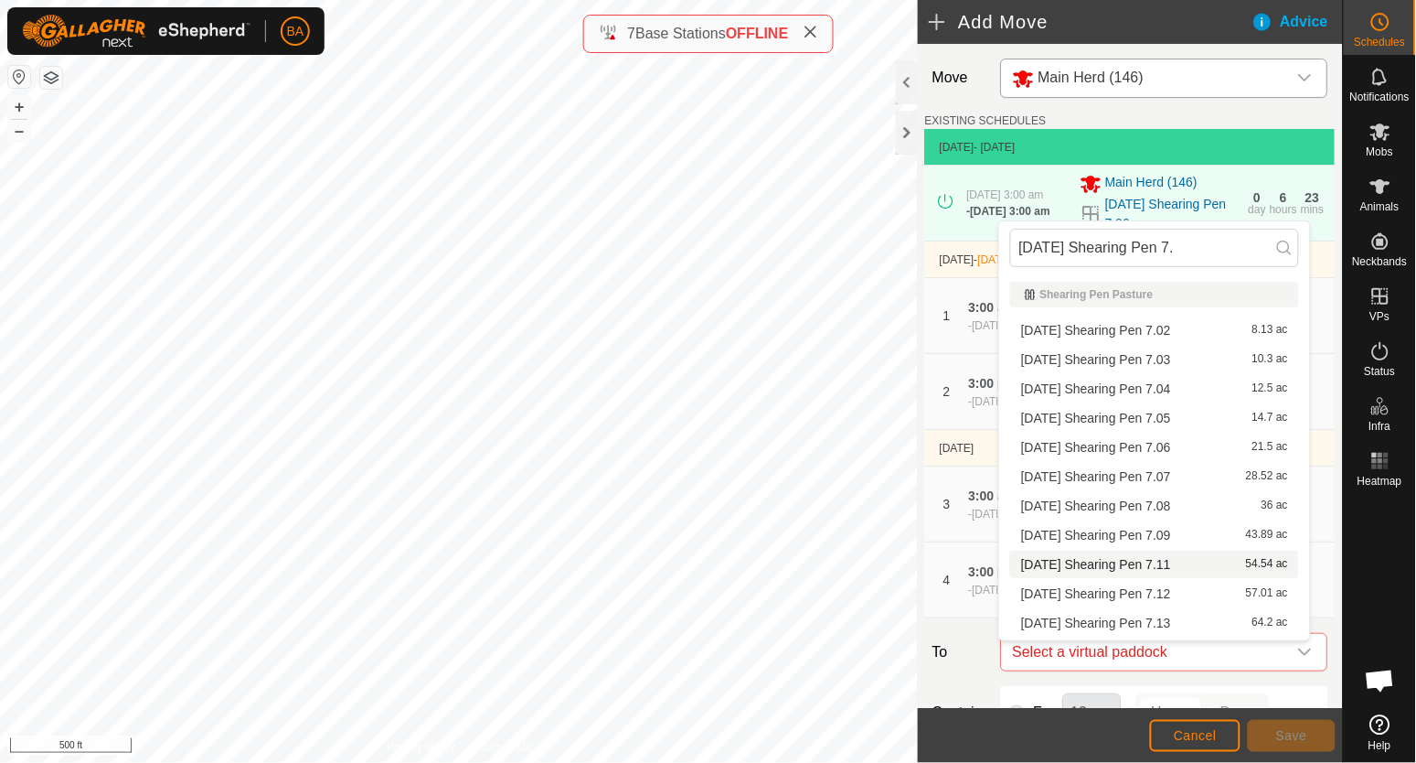
type input "[DATE] Shearing Pen 7."
click at [1171, 570] on span "[DATE] Shearing Pen 7.11" at bounding box center [1096, 564] width 150 height 13
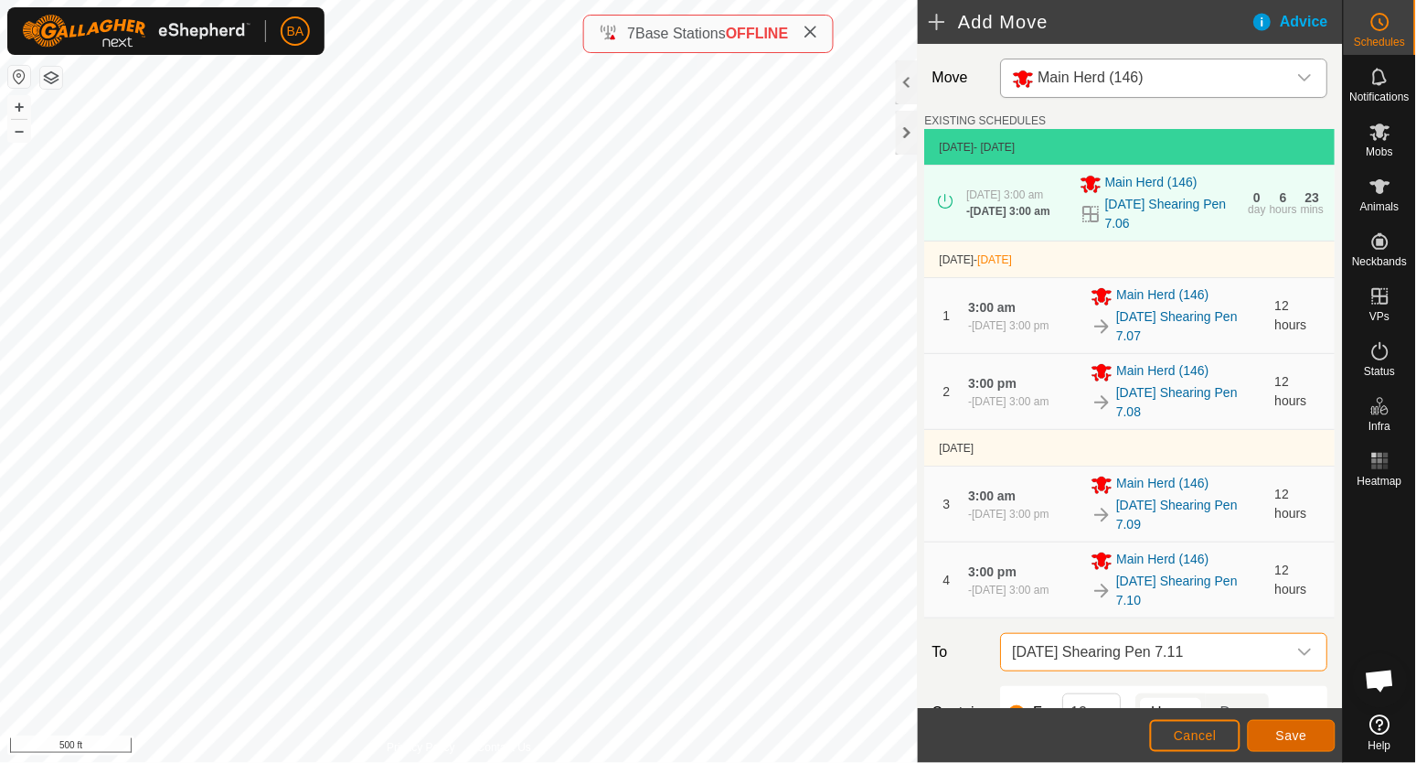
click at [1304, 732] on span "Save" at bounding box center [1292, 735] width 31 height 15
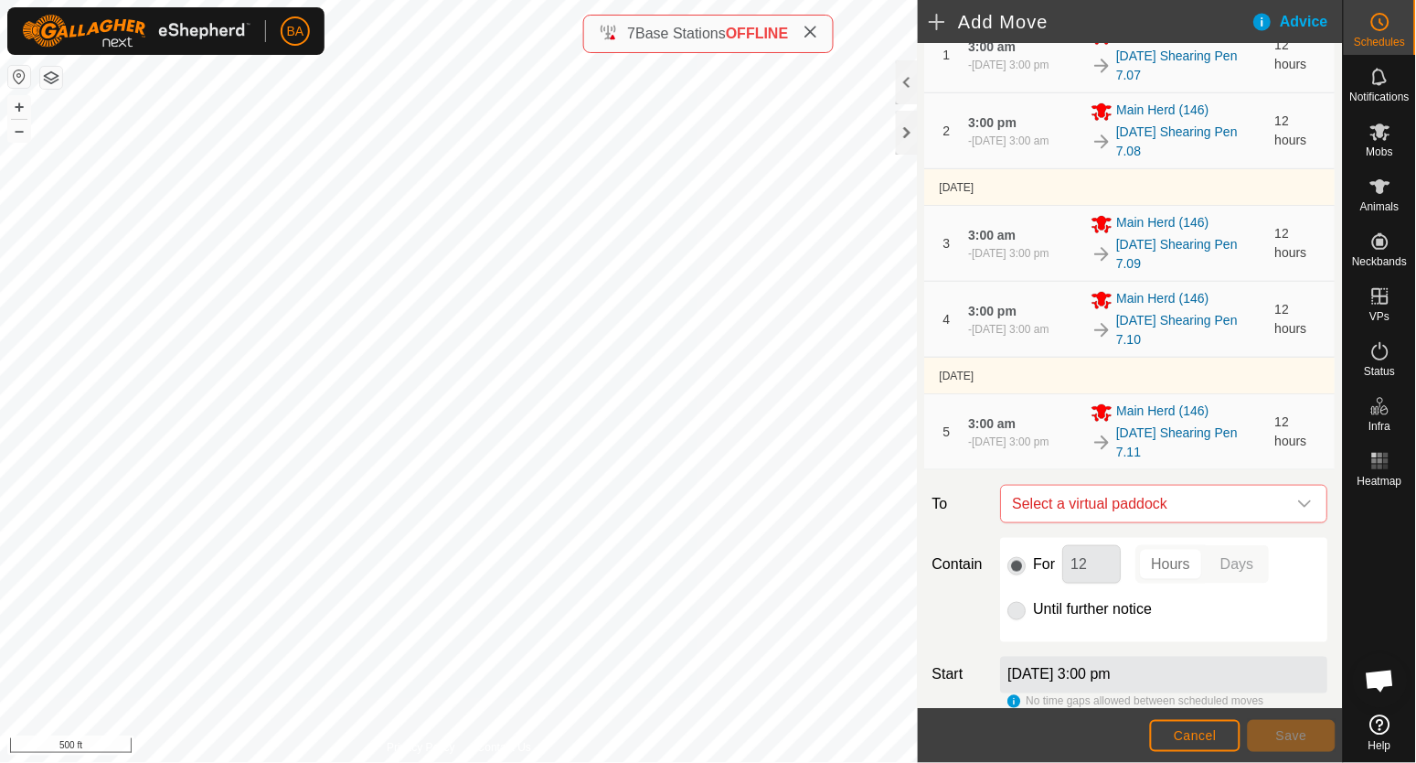
scroll to position [414, 0]
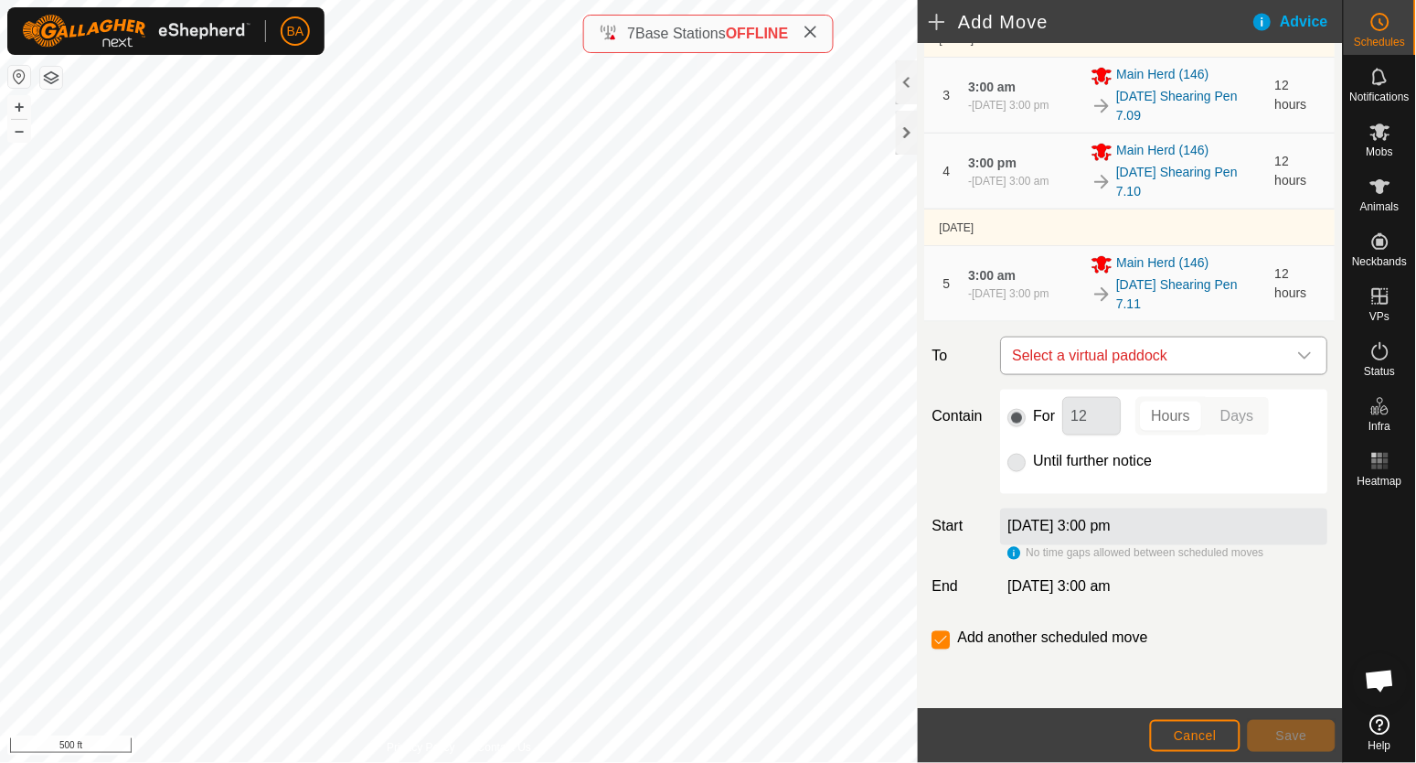
click at [1127, 354] on span "Select a virtual paddock" at bounding box center [1147, 355] width 282 height 37
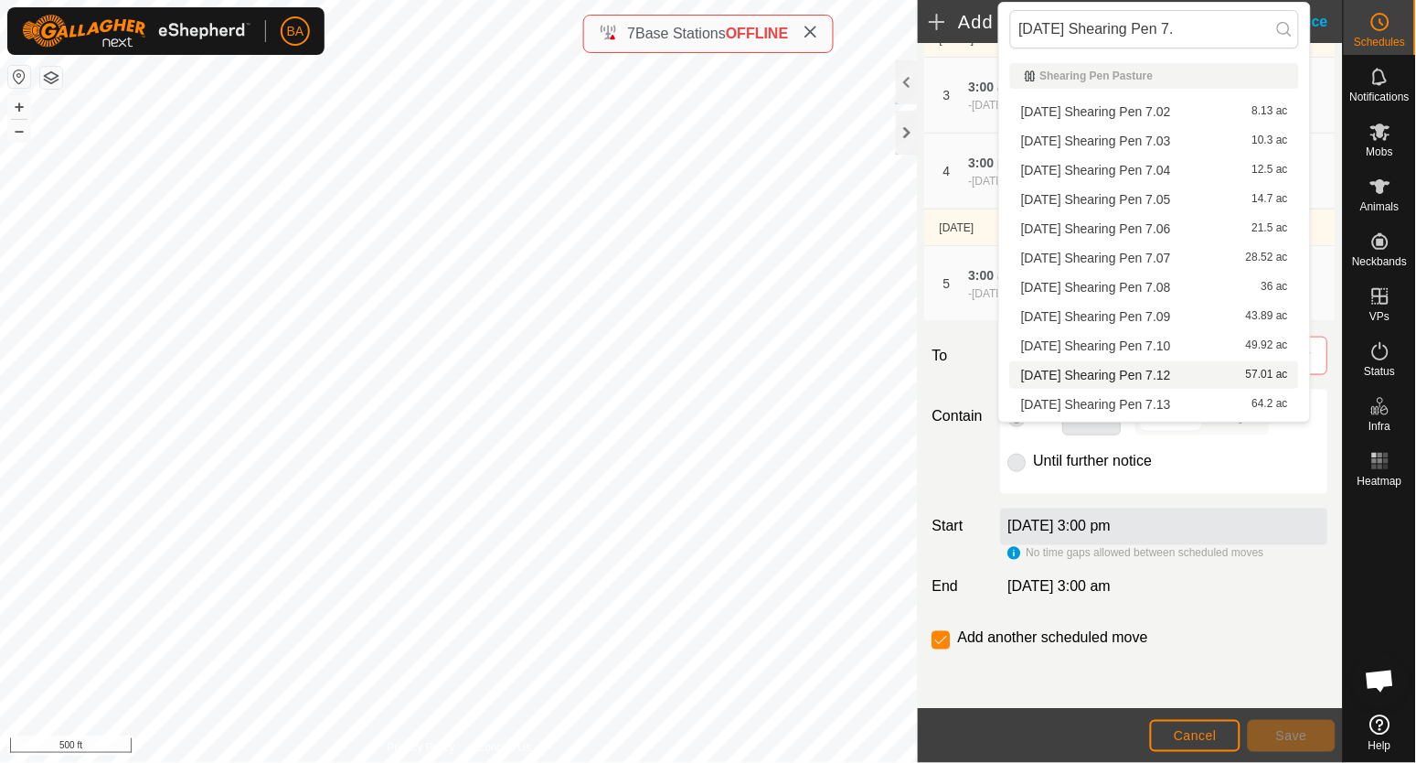
type input "[DATE] Shearing Pen 7."
click at [1135, 378] on li "[DATE] Shearing Pen 7.12 57.01 ac" at bounding box center [1154, 374] width 289 height 27
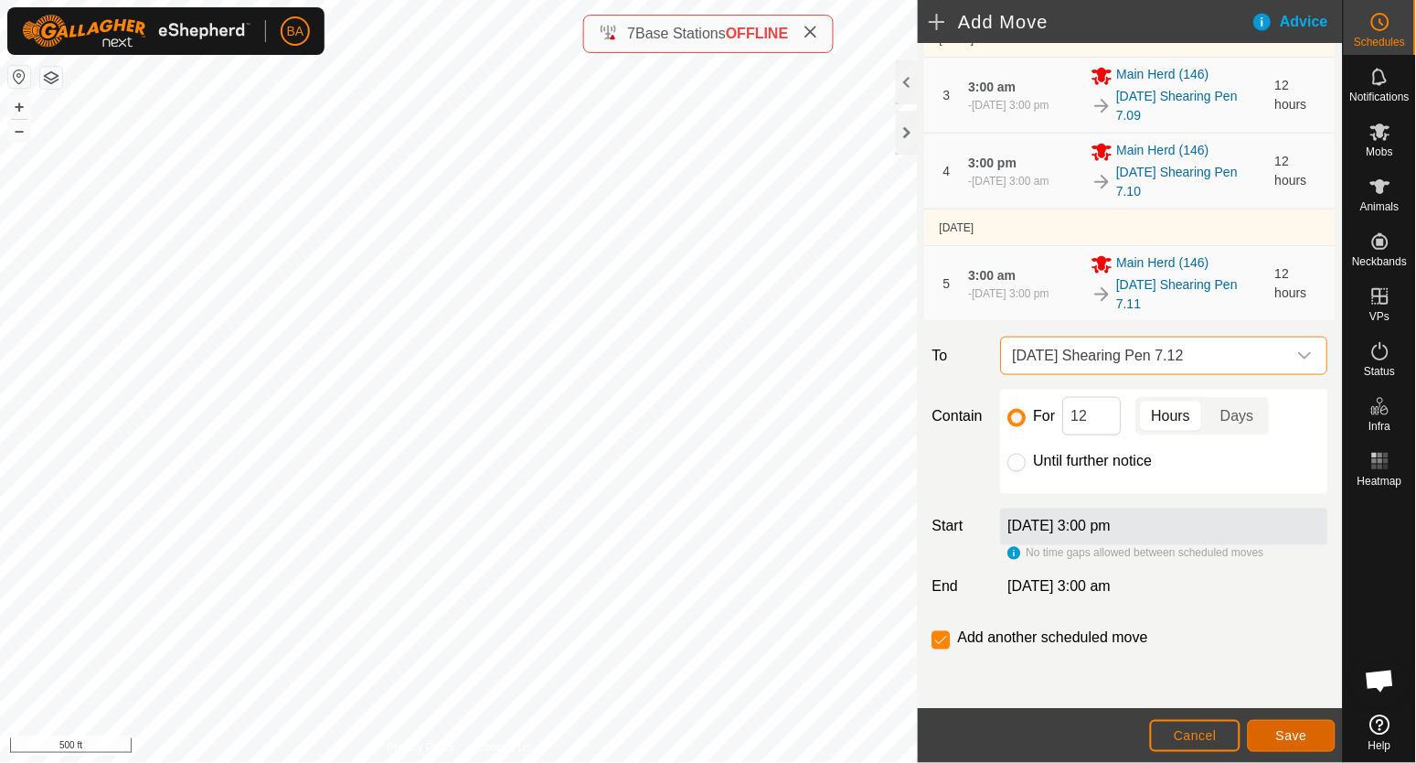
click at [1292, 734] on span "Save" at bounding box center [1292, 735] width 31 height 15
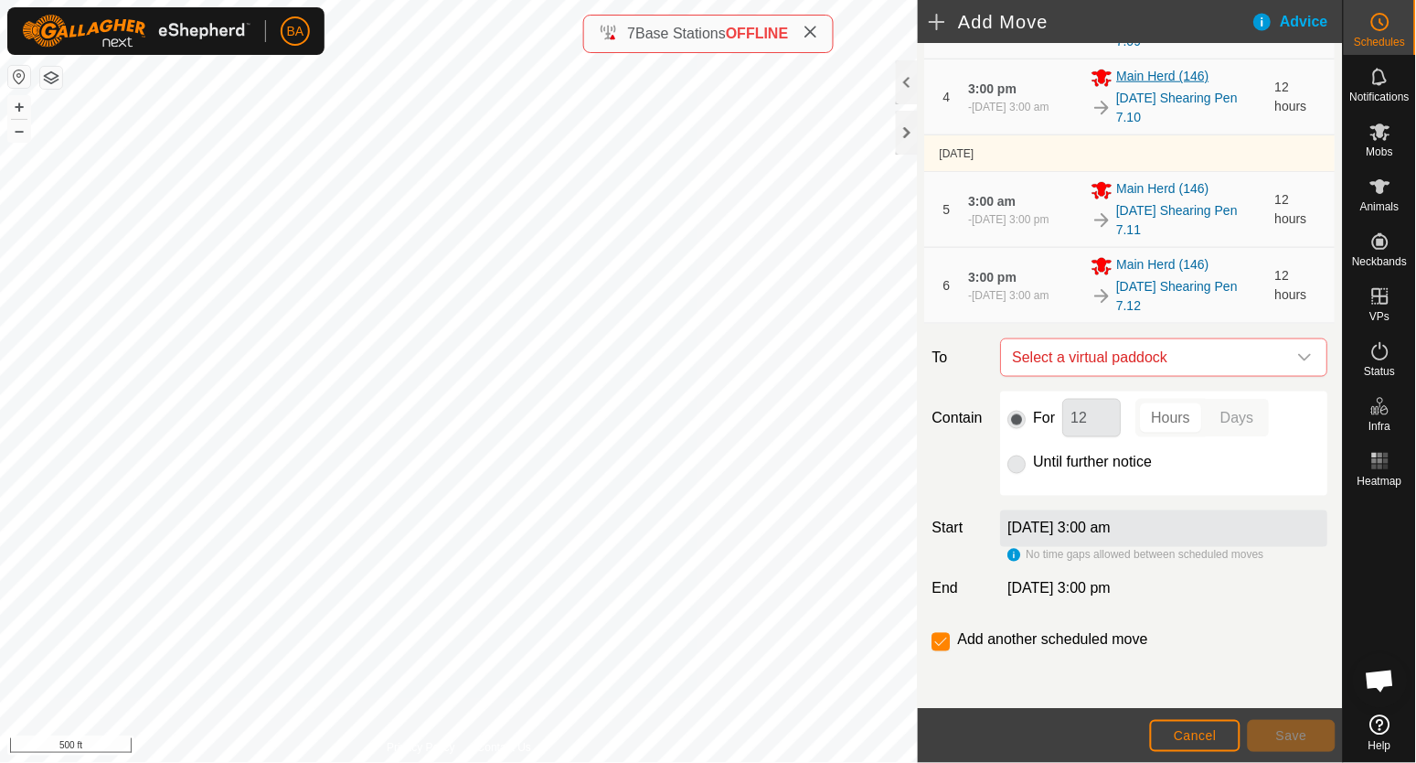
scroll to position [490, 0]
click at [1155, 358] on span "Select a virtual paddock" at bounding box center [1147, 355] width 282 height 37
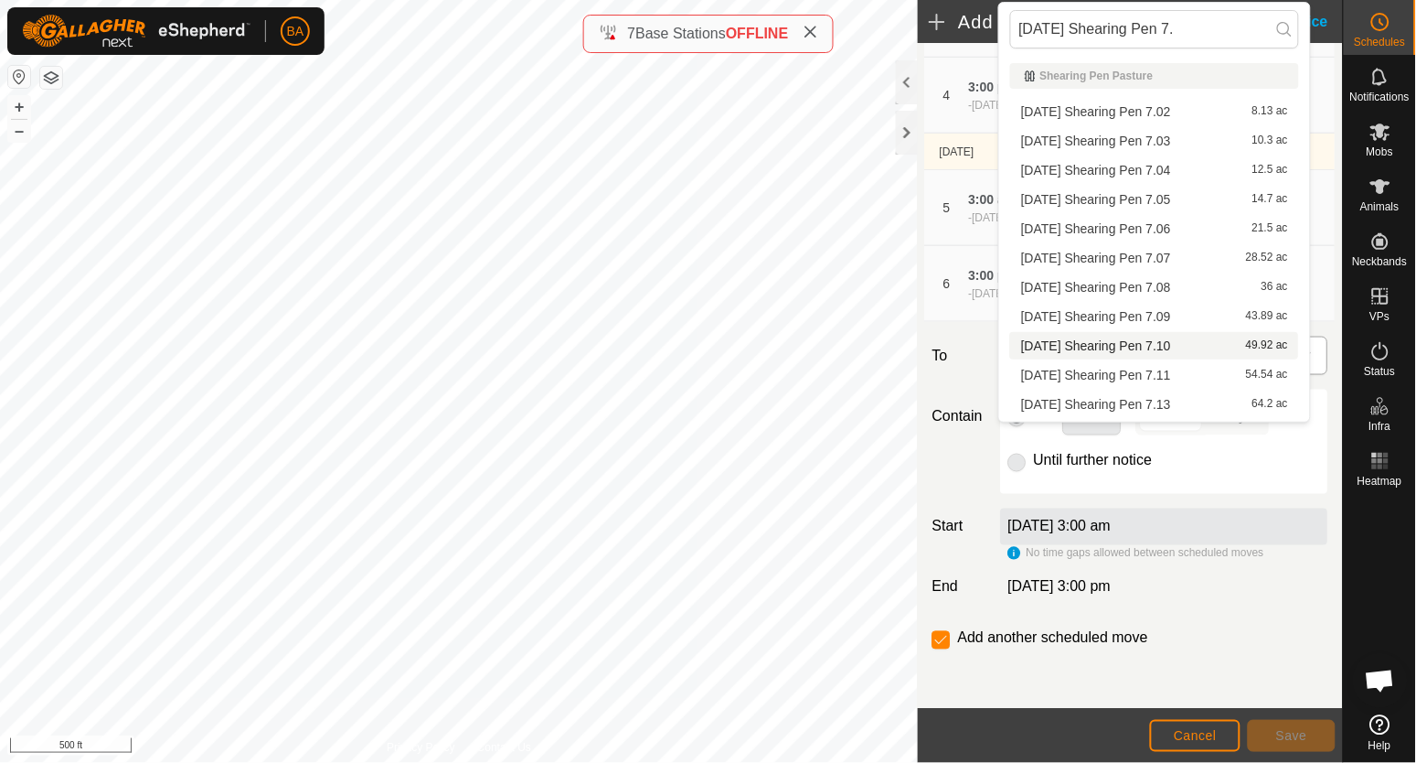
scroll to position [113, 0]
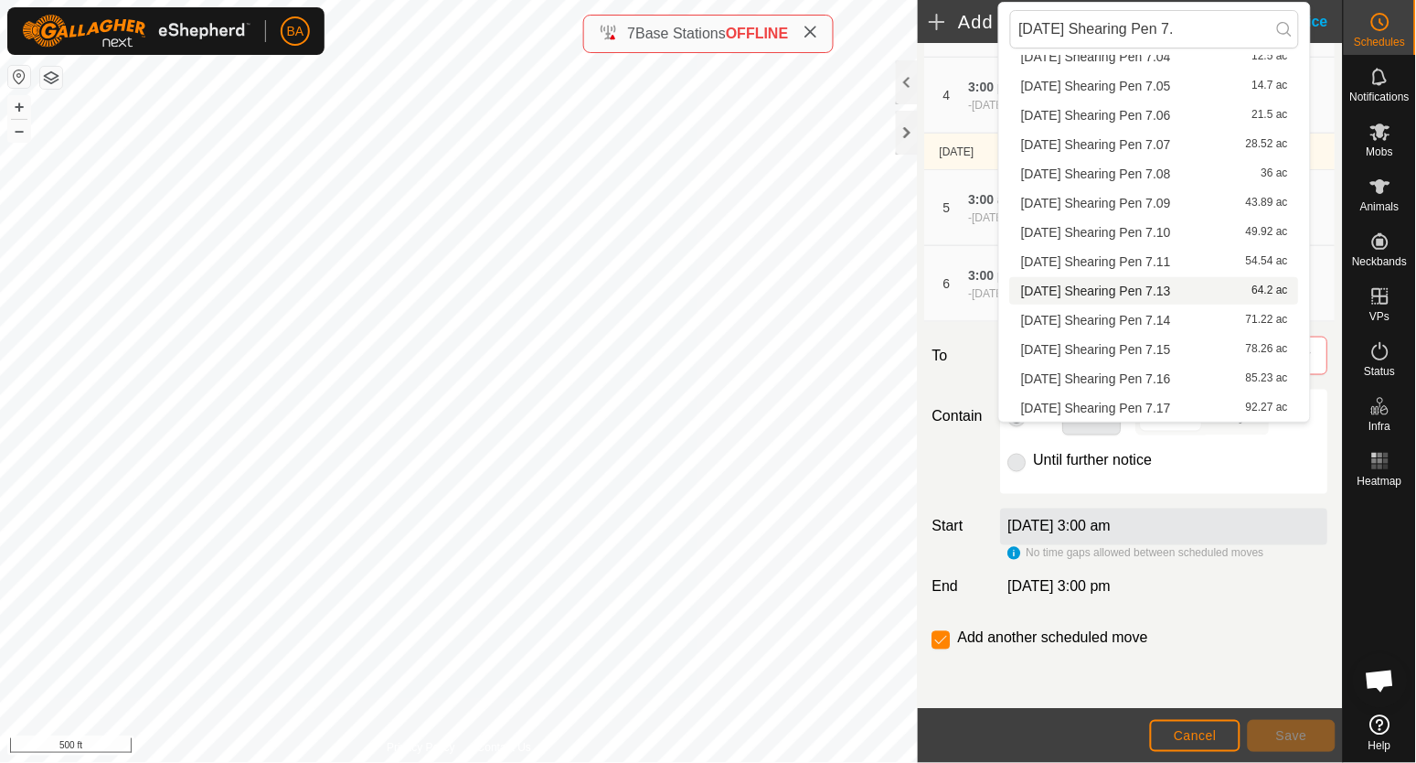
type input "[DATE] Shearing Pen 7."
click at [1129, 294] on span "[DATE] Shearing Pen 7.13" at bounding box center [1096, 290] width 150 height 13
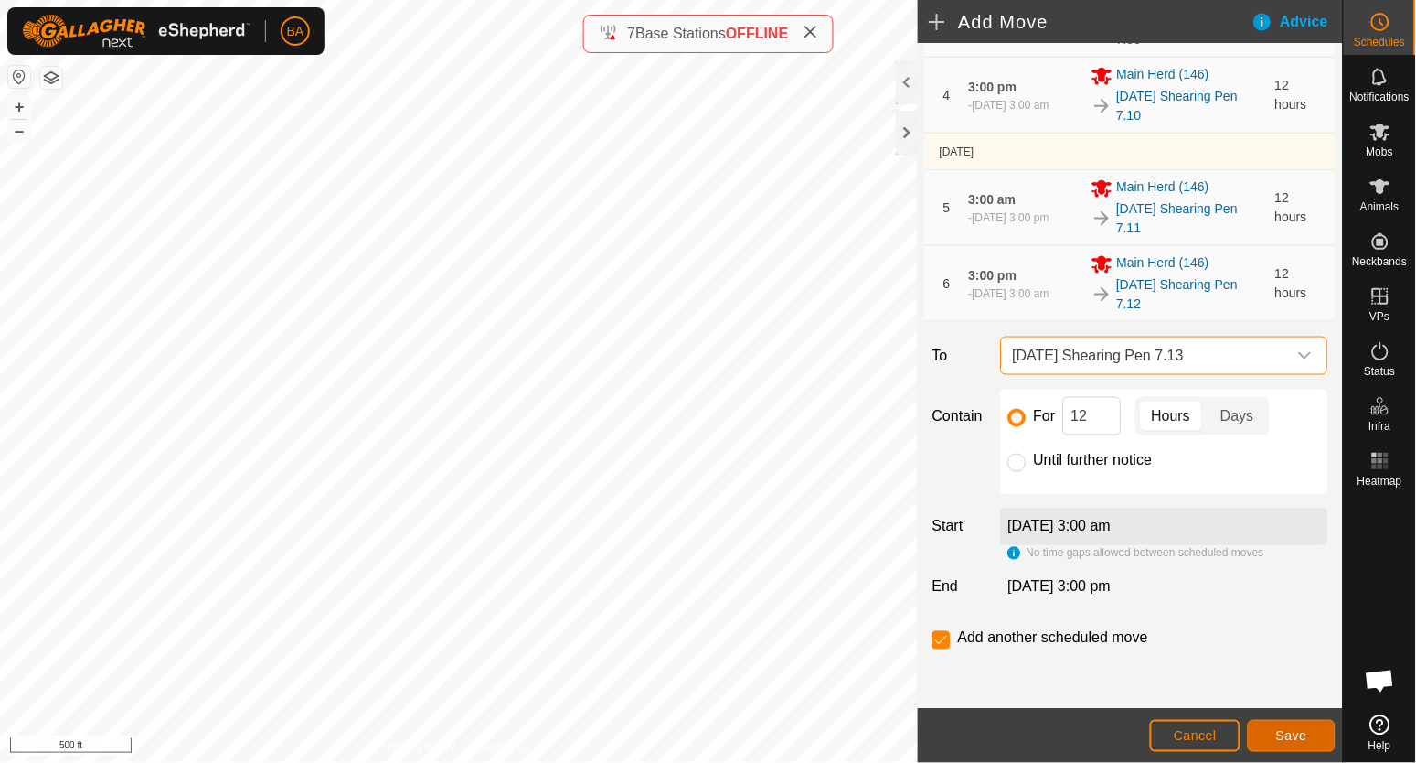
click at [1304, 730] on span "Save" at bounding box center [1292, 735] width 31 height 15
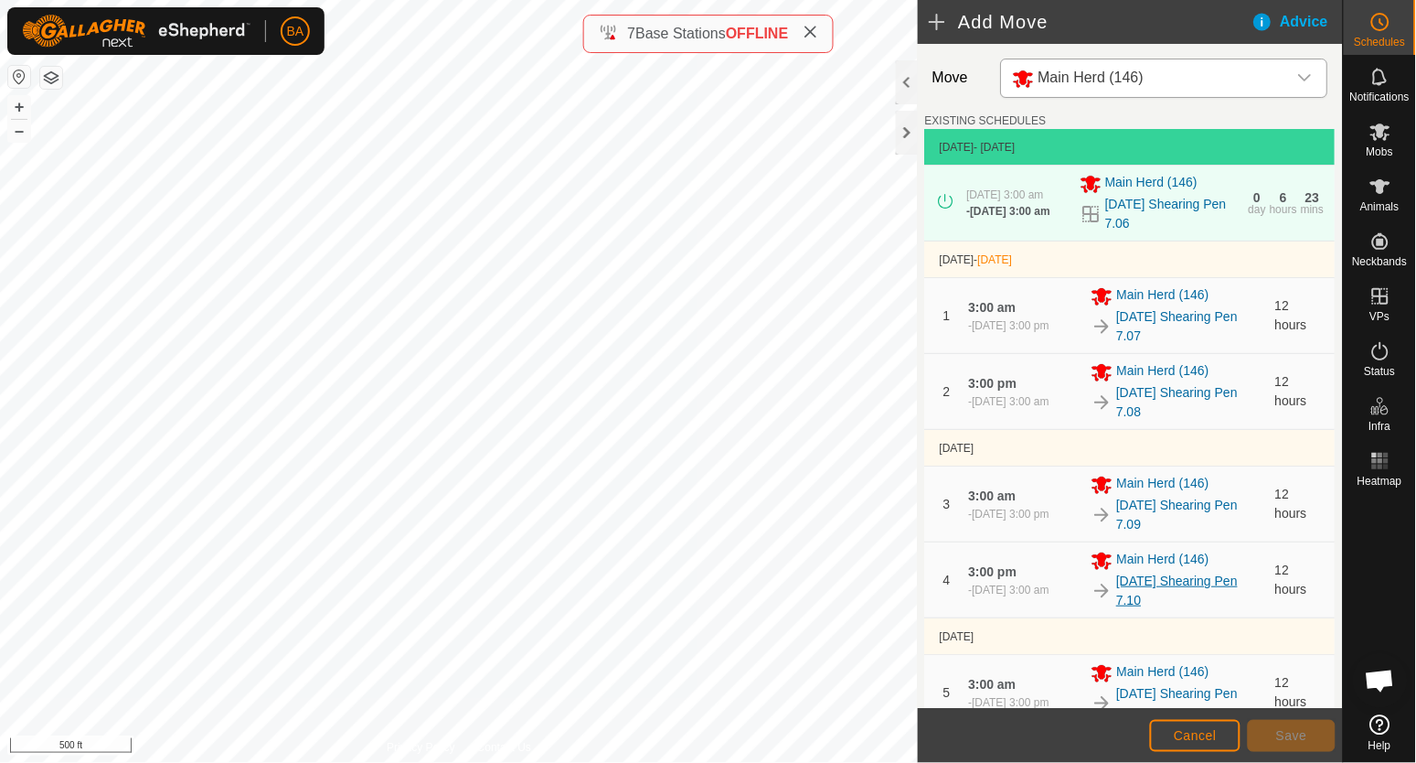
scroll to position [571, 0]
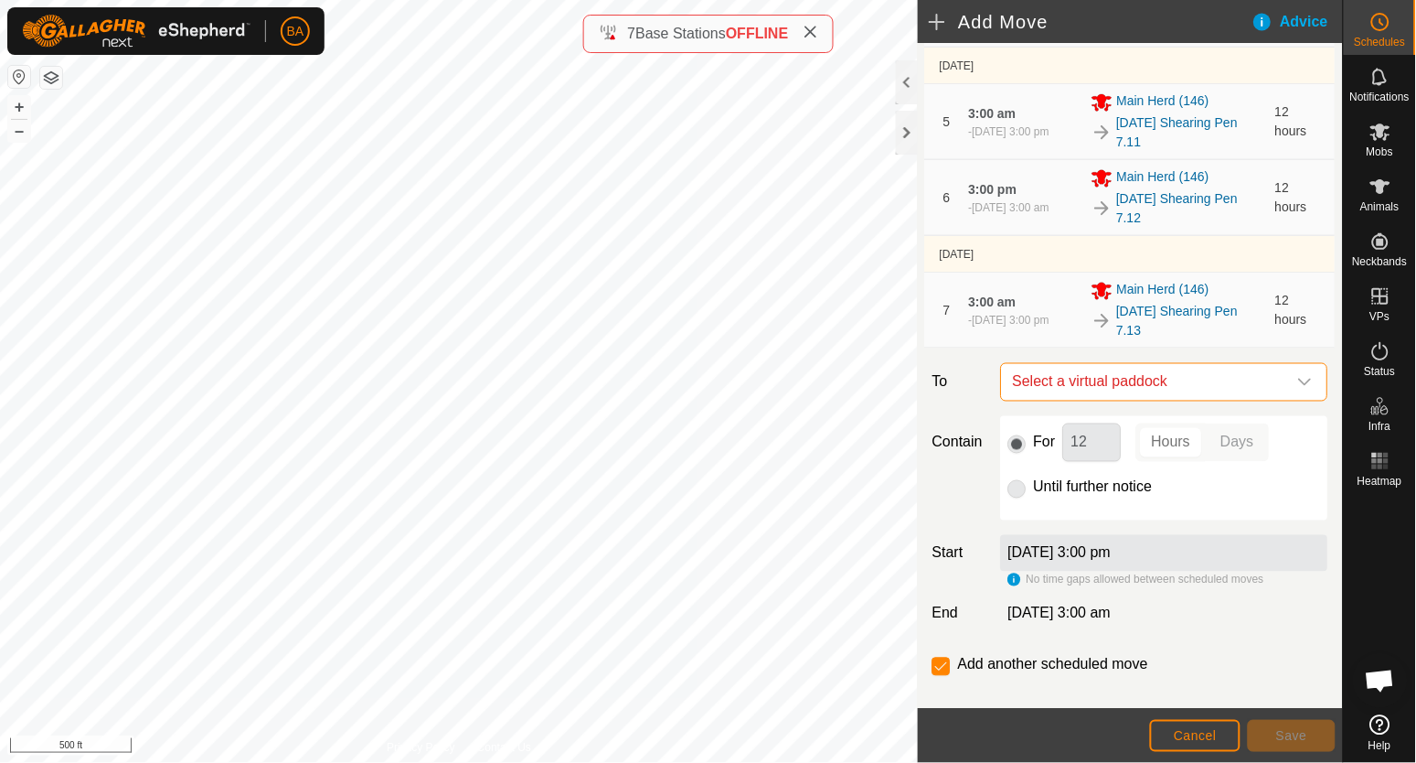
click at [1188, 382] on span "Select a virtual paddock" at bounding box center [1147, 382] width 282 height 37
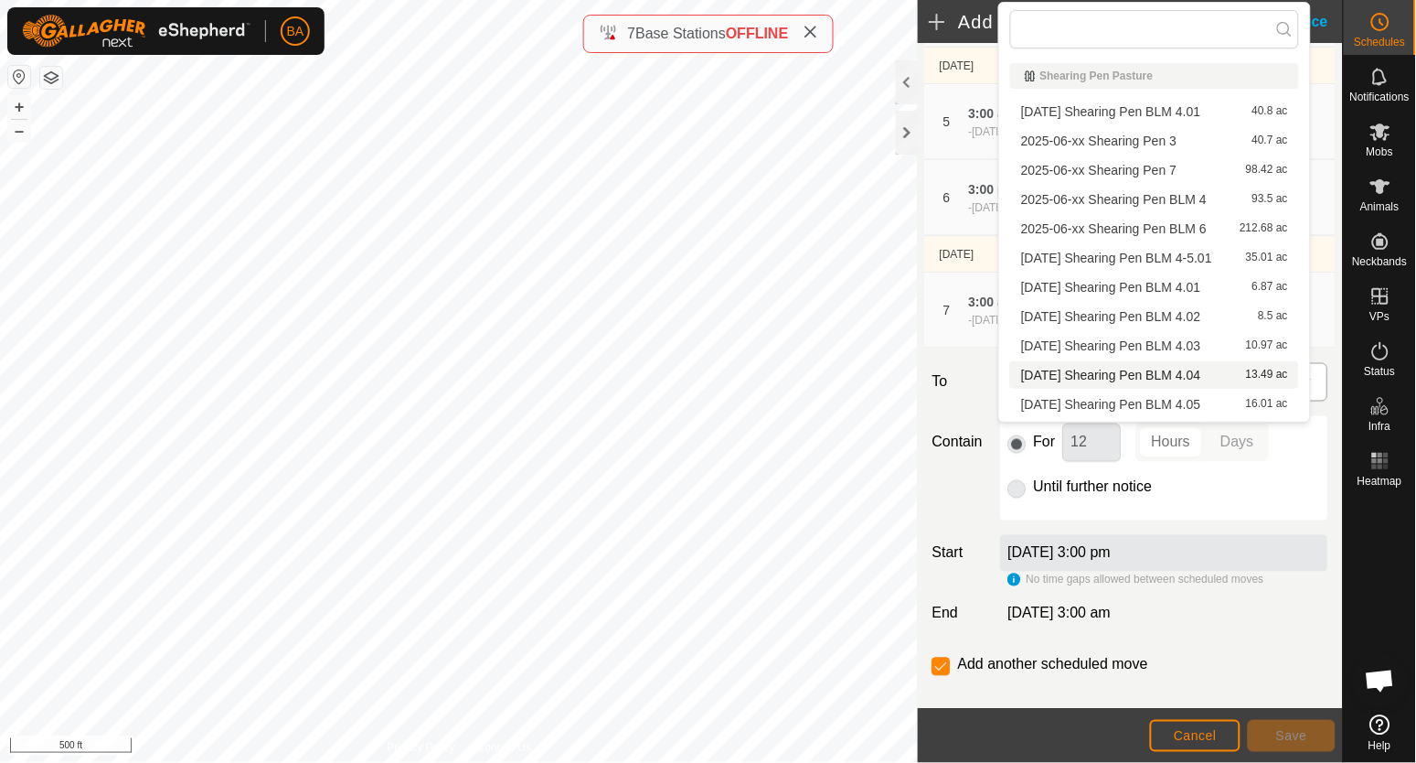
type input "[DATE] Shearing Pen 7."
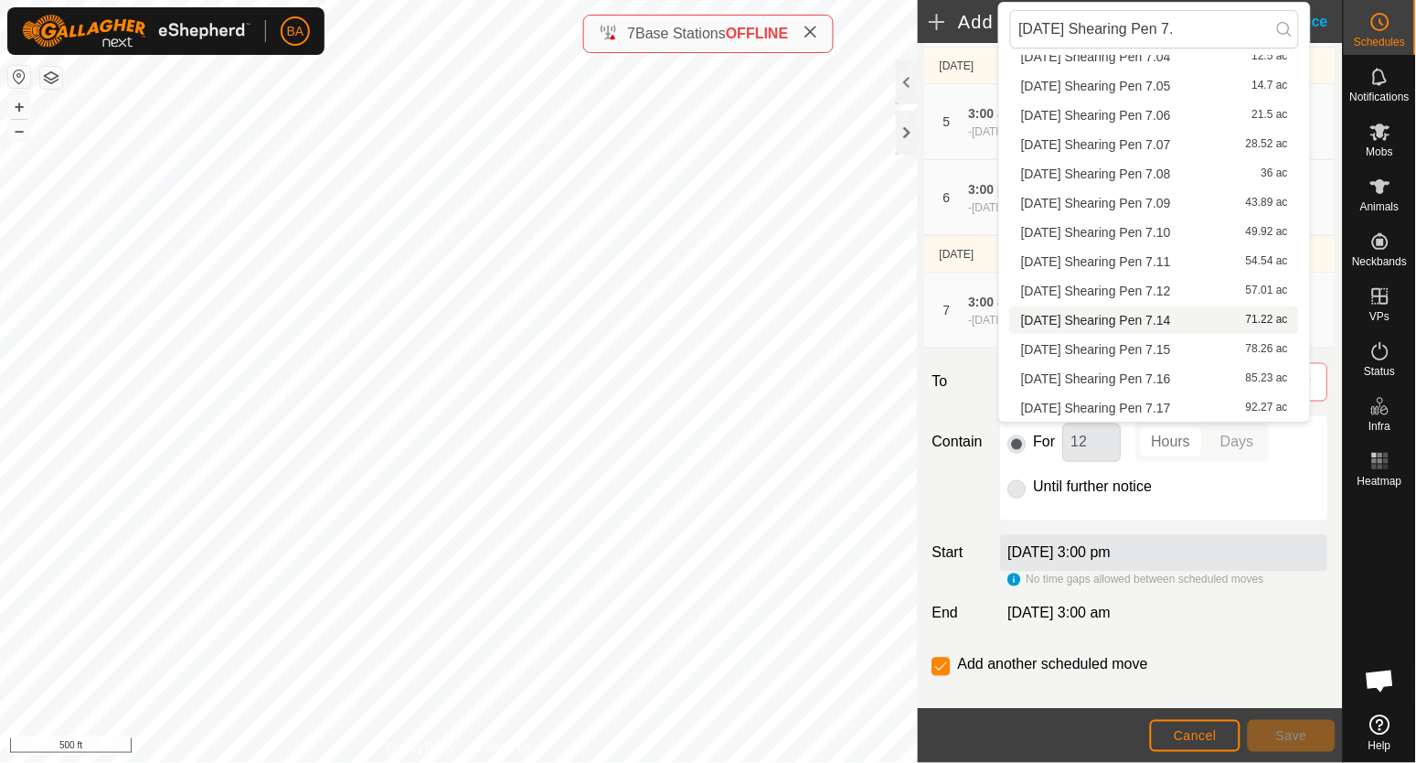
click at [1171, 326] on span "[DATE] Shearing Pen 7.14" at bounding box center [1096, 320] width 150 height 13
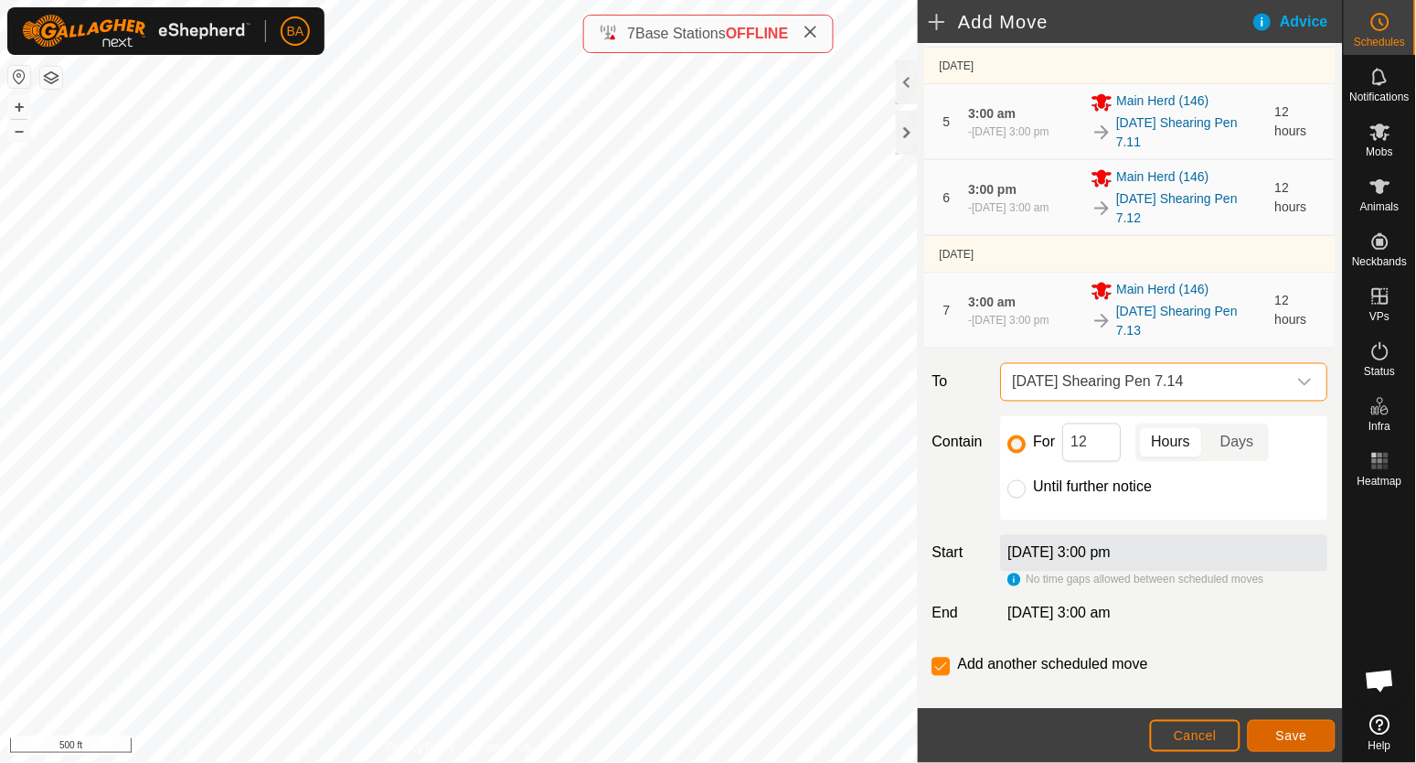
click at [1282, 730] on span "Save" at bounding box center [1292, 735] width 31 height 15
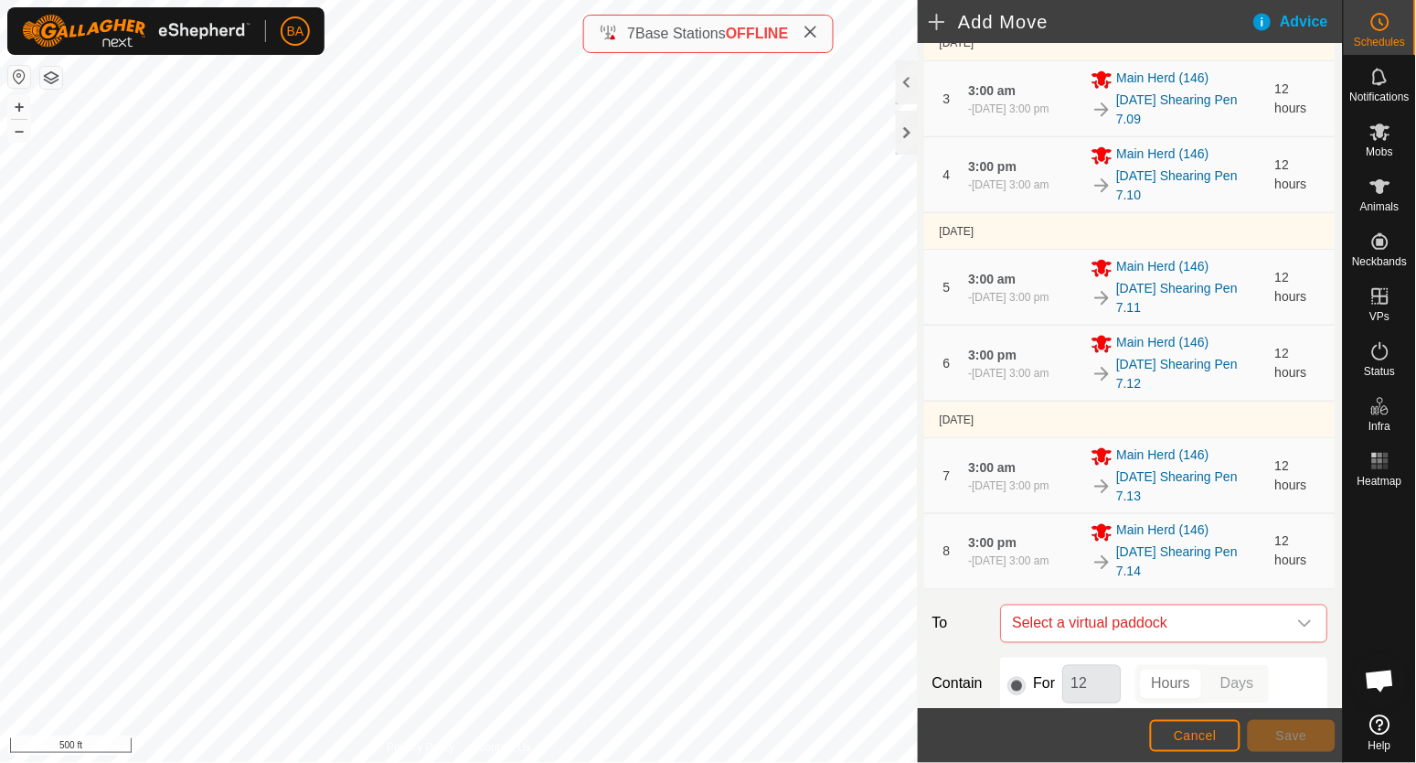
scroll to position [571, 0]
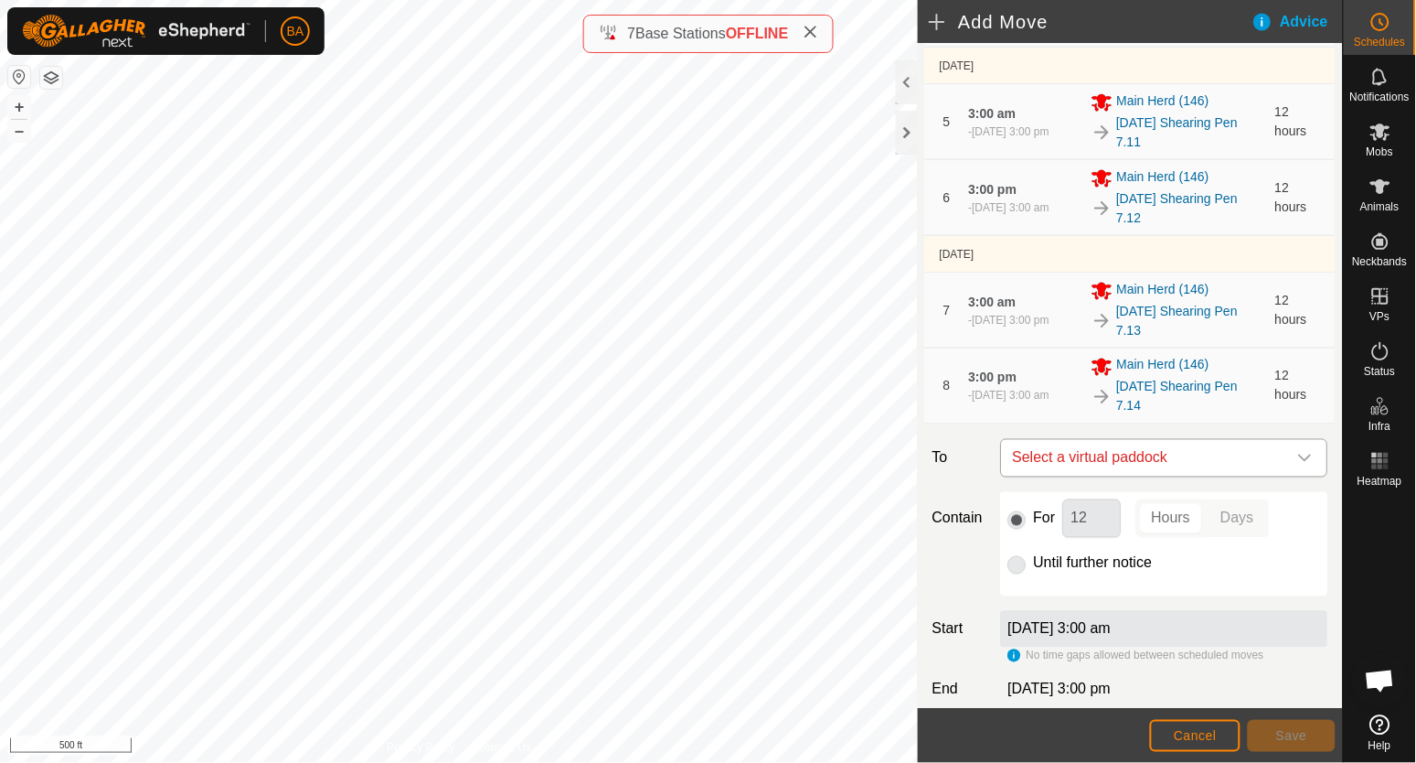
click at [1161, 462] on span "Select a virtual paddock" at bounding box center [1147, 458] width 282 height 37
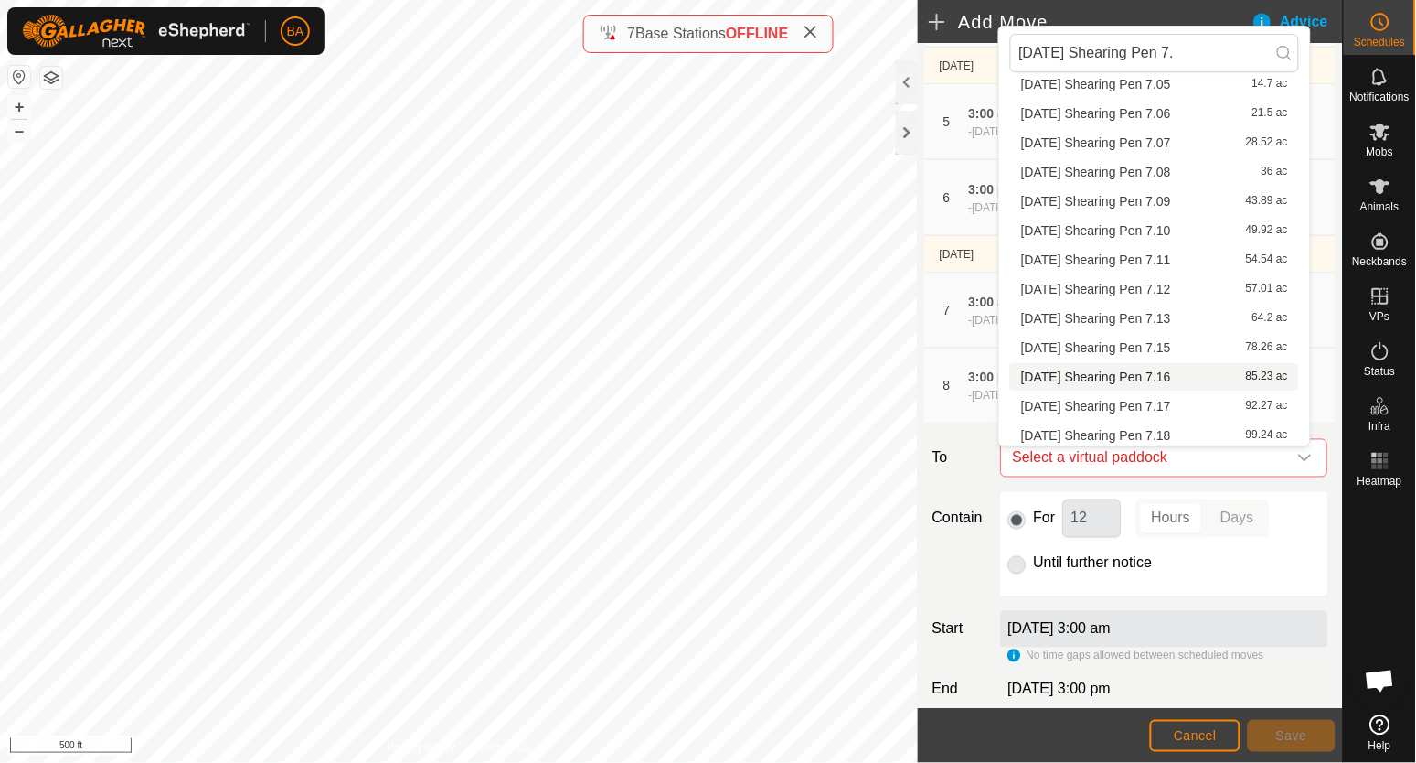
scroll to position [143, 0]
type input "[DATE] Shearing Pen 7."
click at [1134, 355] on li "[DATE] Shearing Pen 7.15 78.26 ac" at bounding box center [1154, 343] width 289 height 27
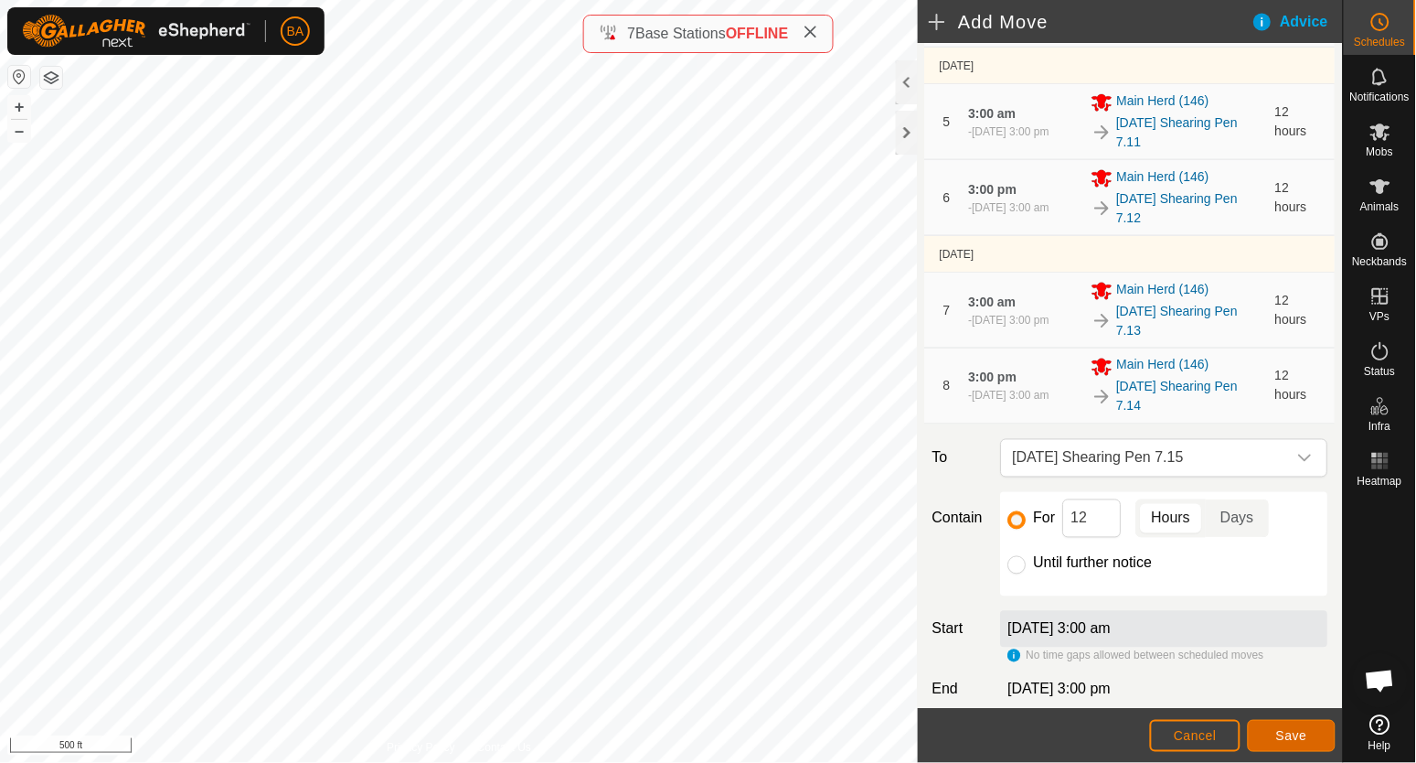
click at [1295, 729] on span "Save" at bounding box center [1292, 735] width 31 height 15
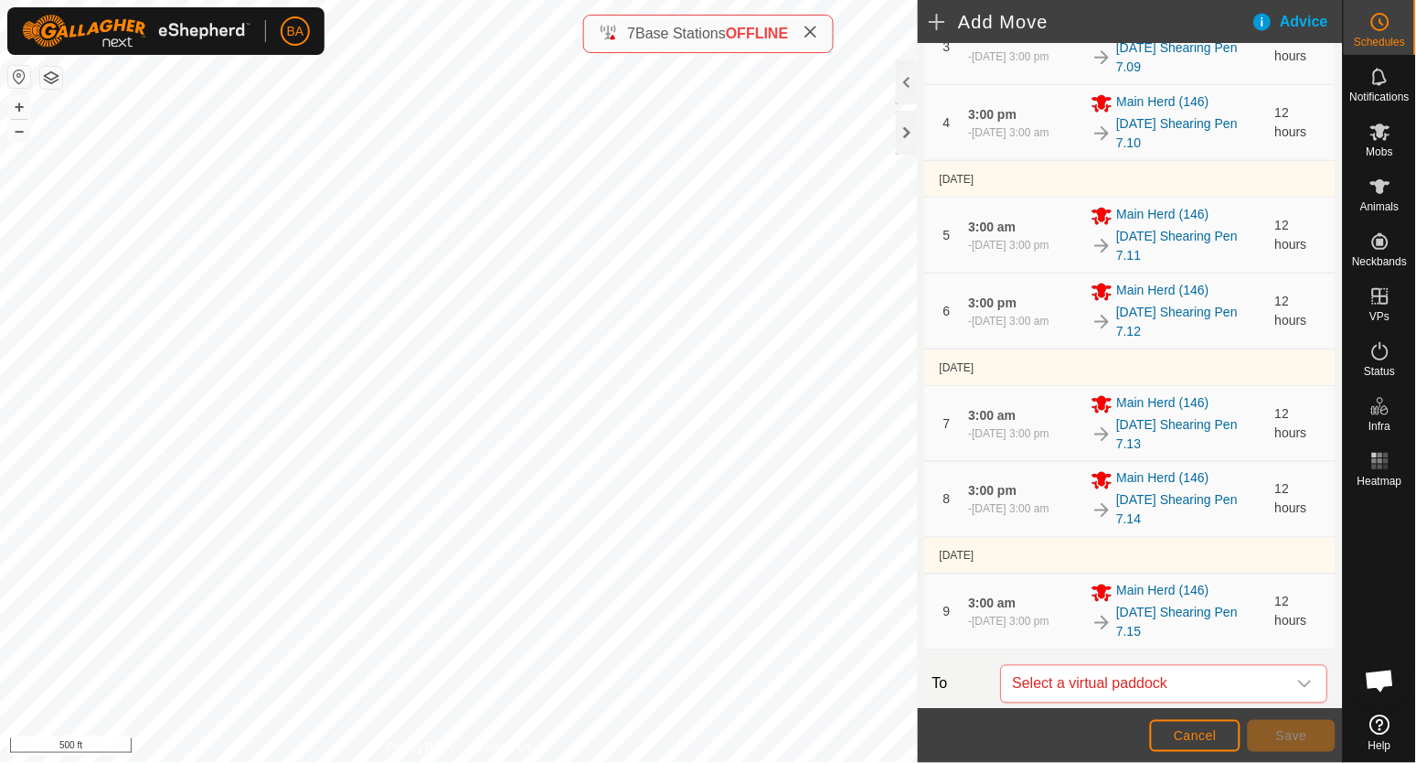
scroll to position [792, 0]
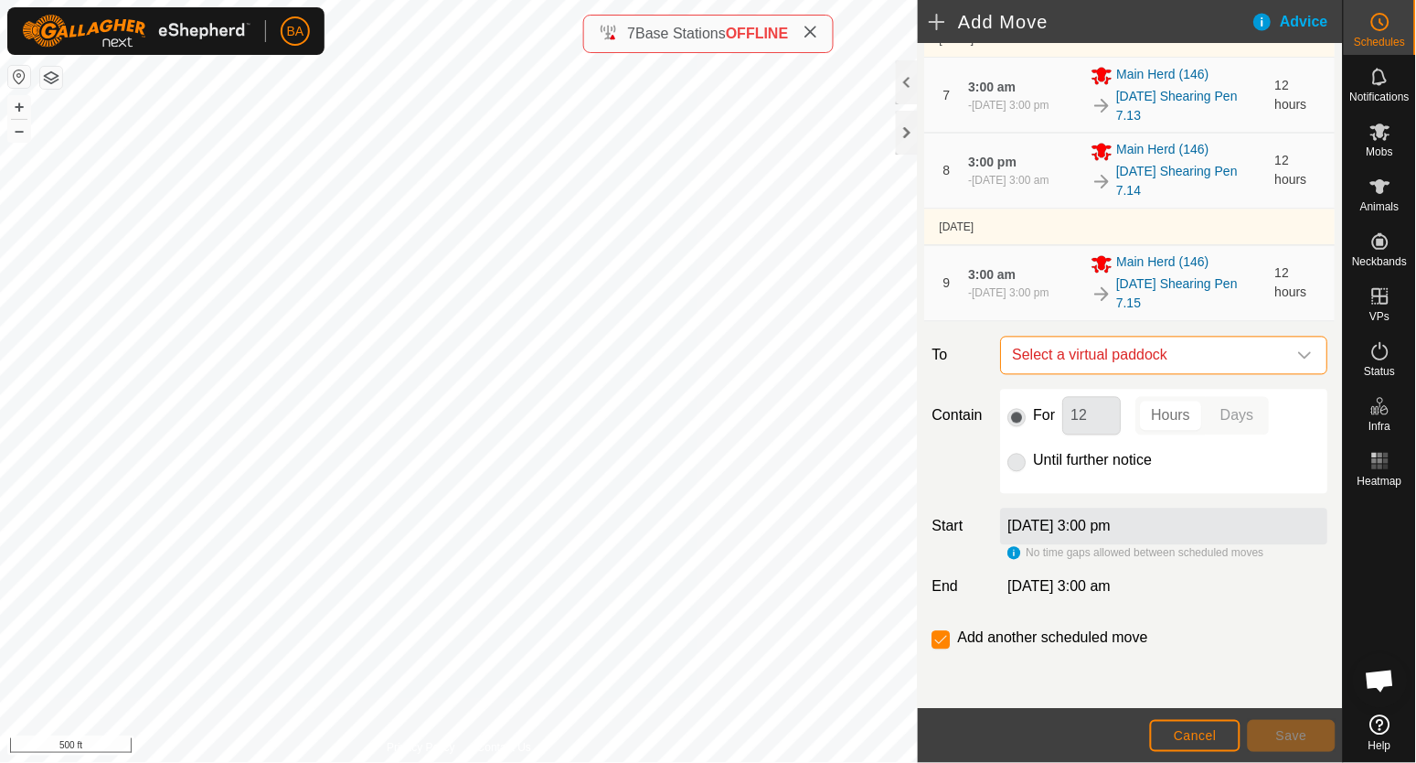
click at [1143, 355] on span "Select a virtual paddock" at bounding box center [1147, 355] width 282 height 37
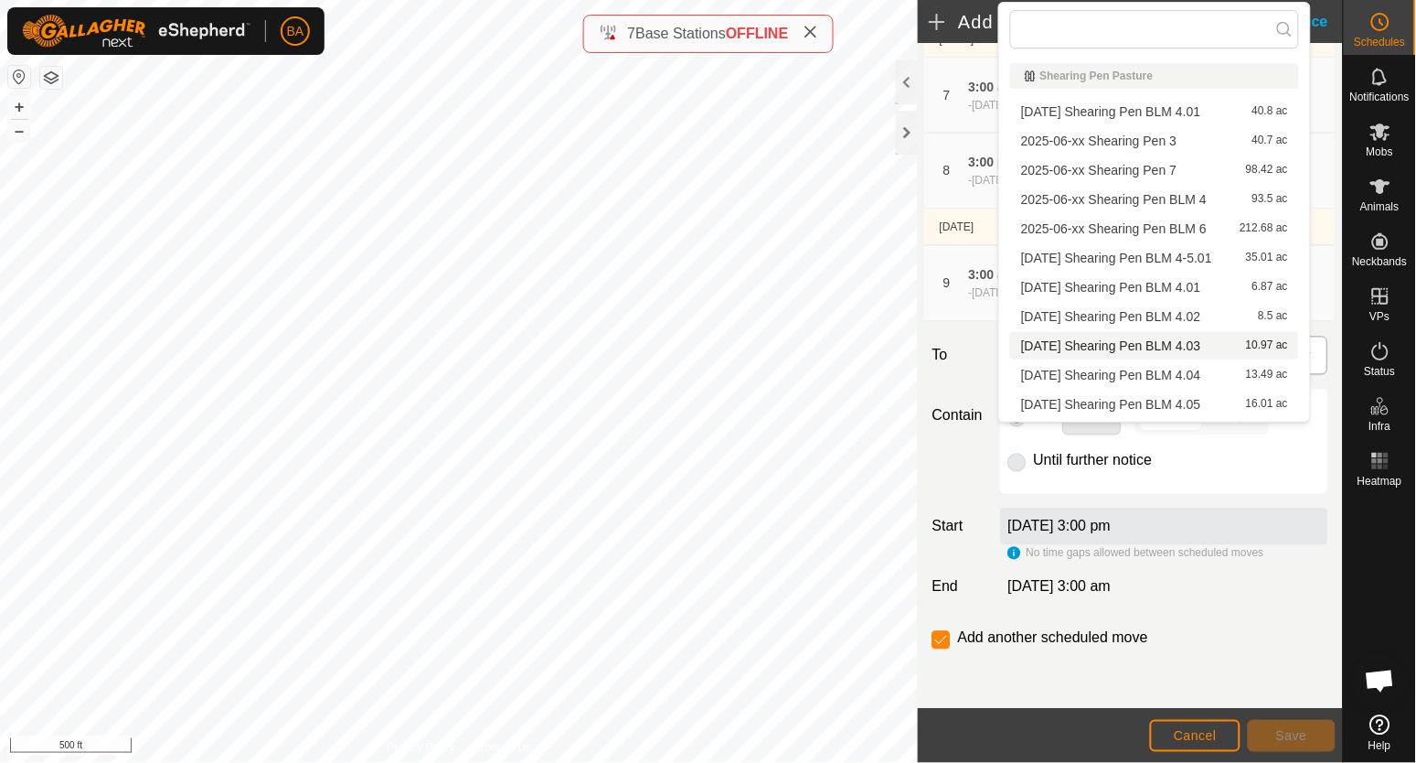
type input "[DATE] Shearing Pen 7."
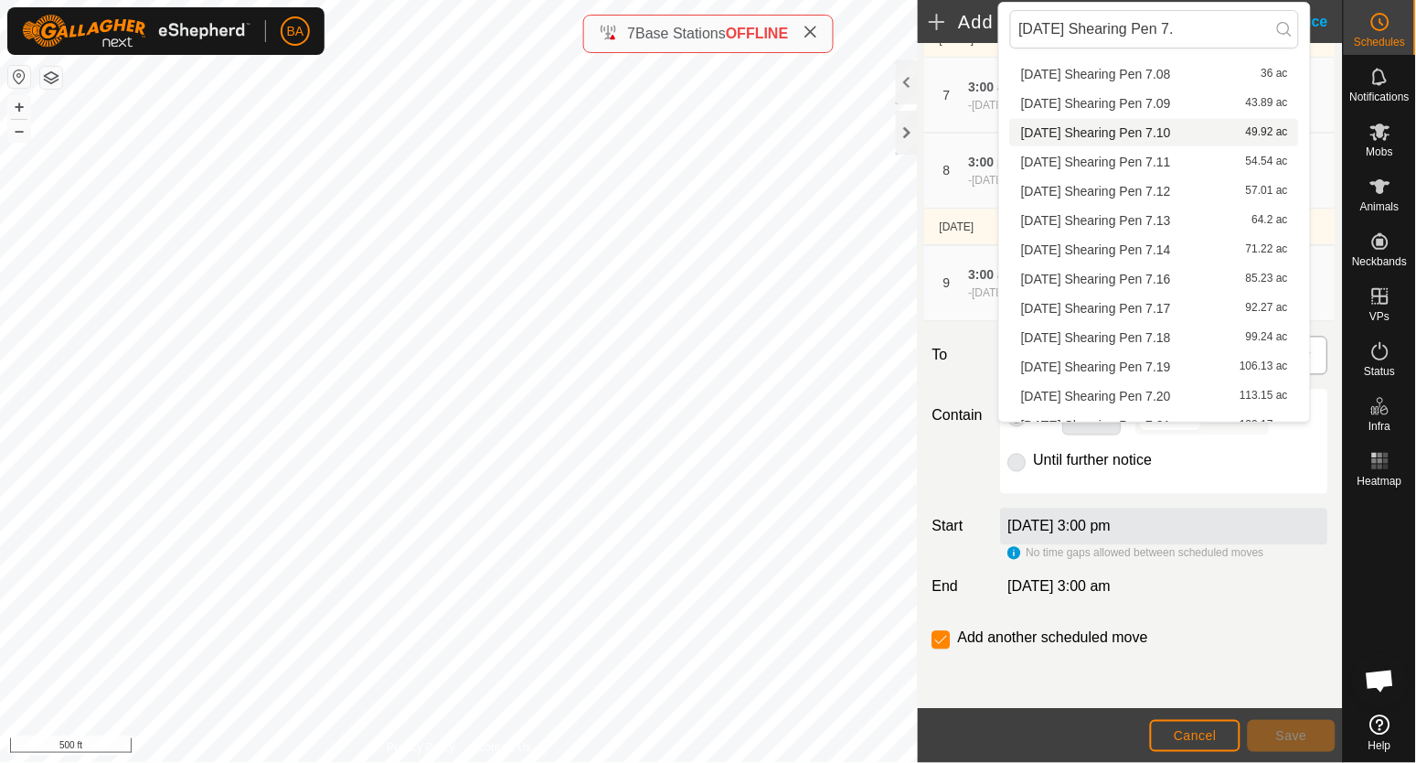
scroll to position [229, 0]
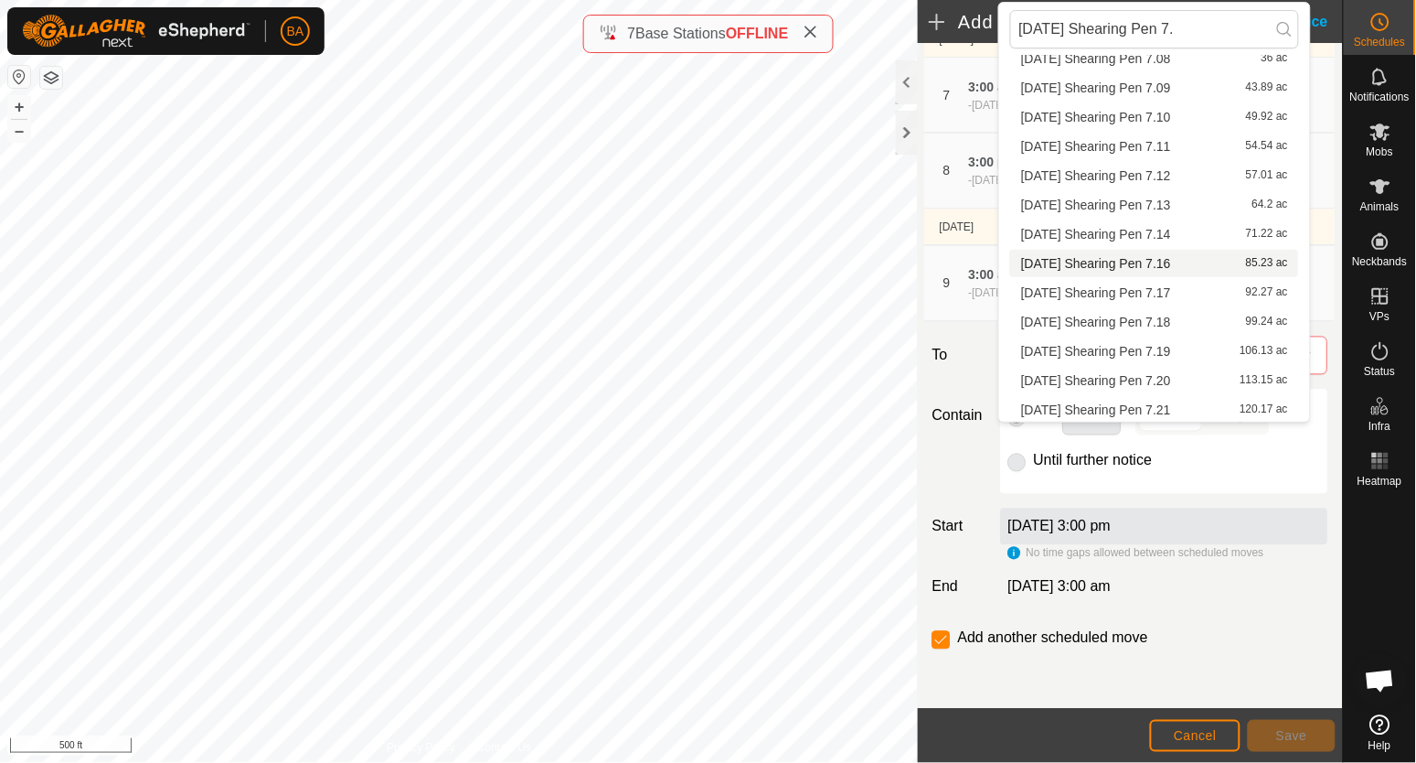
click at [1122, 268] on li "[DATE] Shearing Pen 7.16 85.23 ac" at bounding box center [1154, 263] width 289 height 27
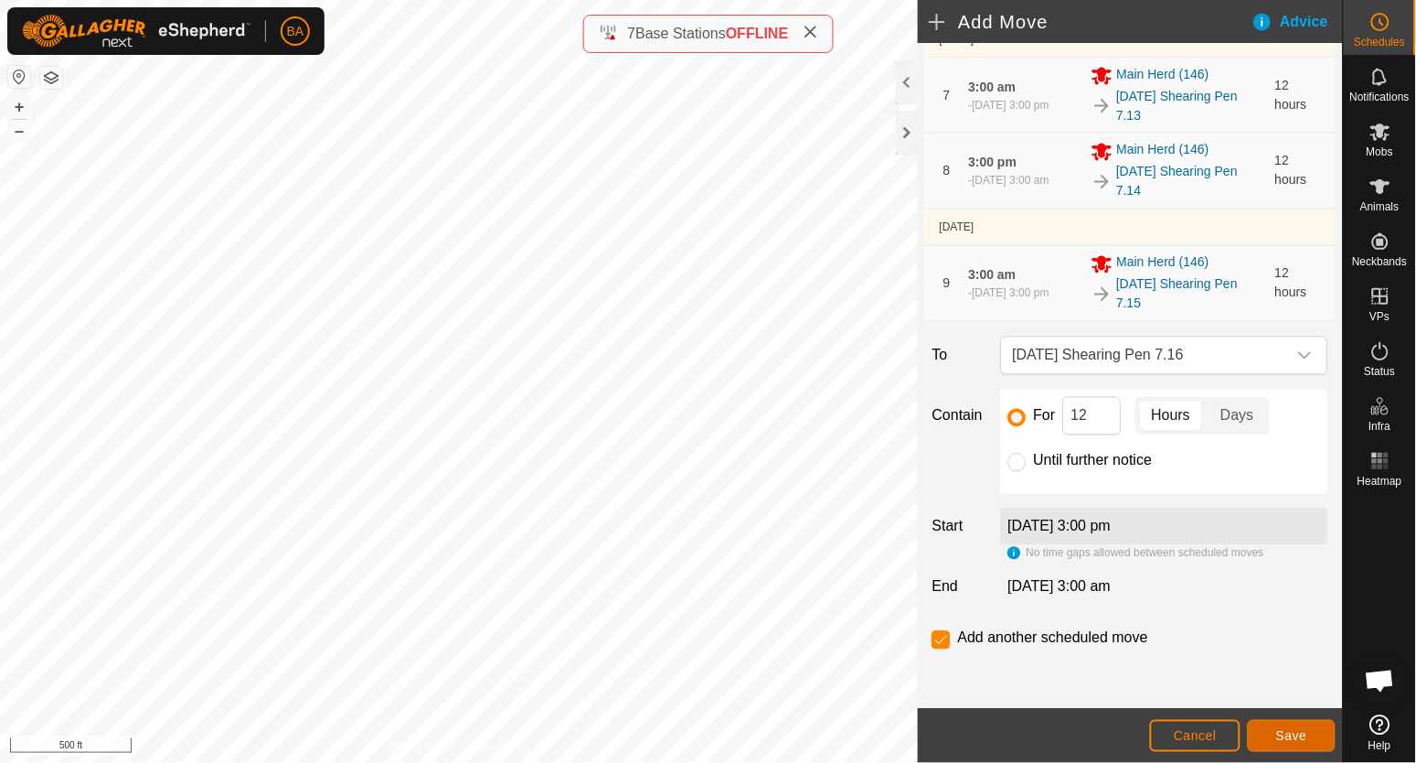
click at [1284, 729] on span "Save" at bounding box center [1292, 735] width 31 height 15
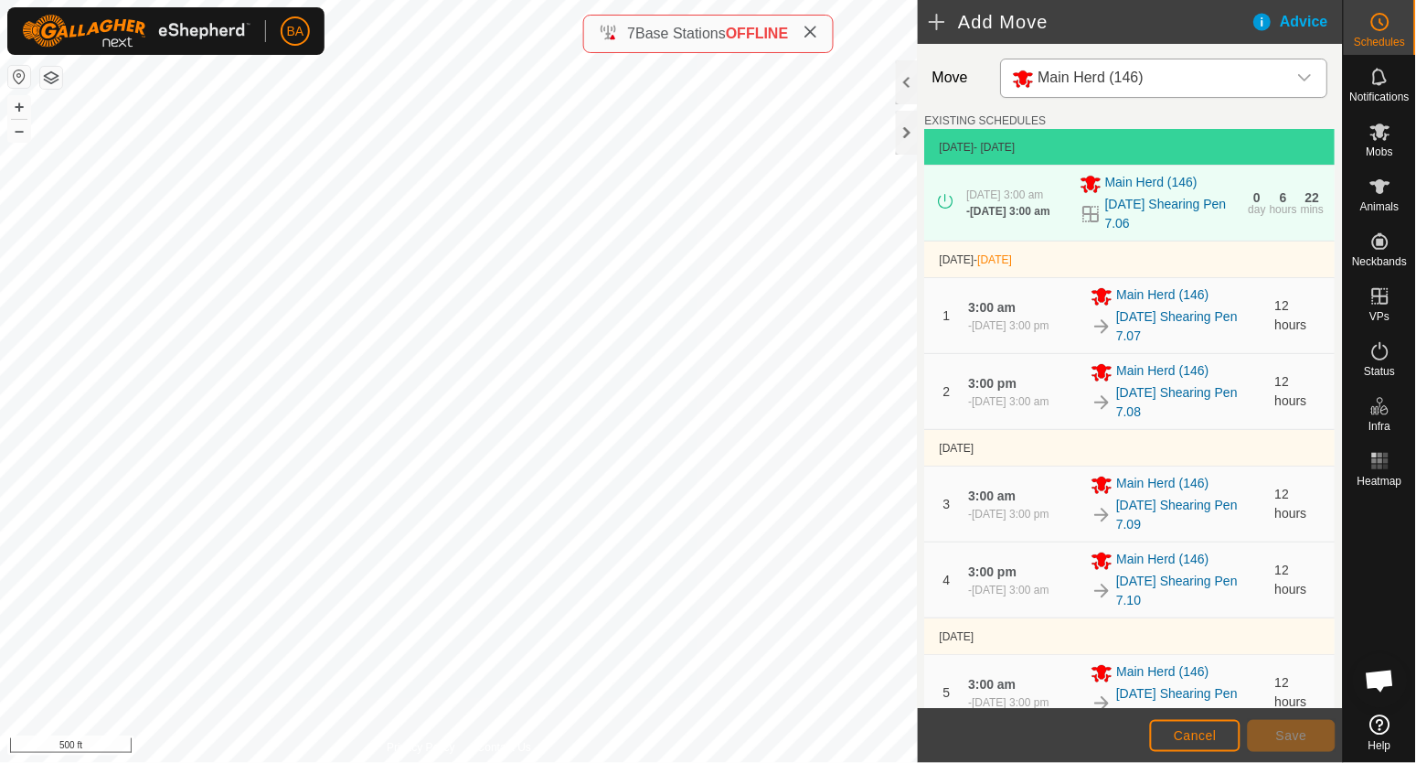
scroll to position [686, 0]
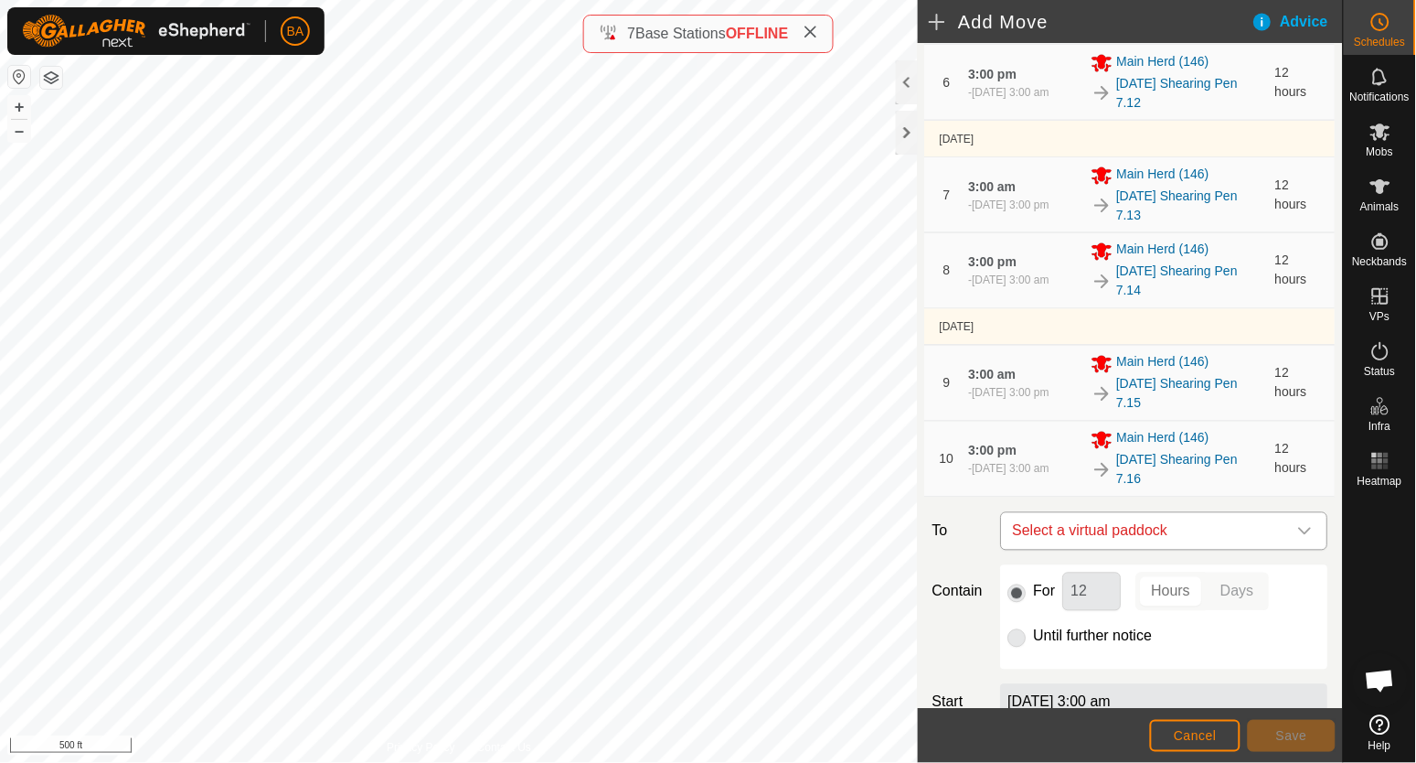
click at [1180, 539] on span "Select a virtual paddock" at bounding box center [1147, 531] width 282 height 37
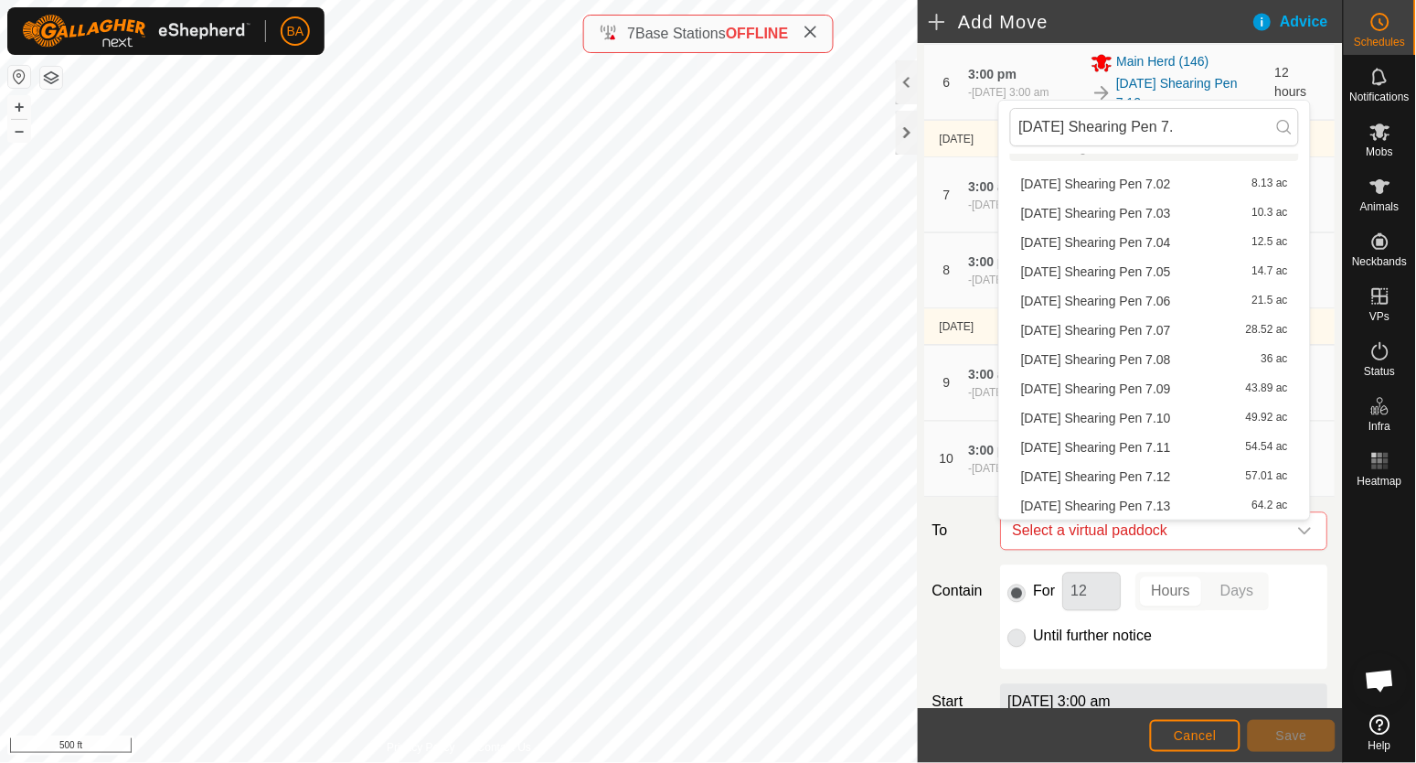
scroll to position [259, 0]
type input "[DATE] Shearing Pen 7."
click at [1170, 361] on span "[DATE] Shearing Pen 7.17" at bounding box center [1096, 360] width 150 height 13
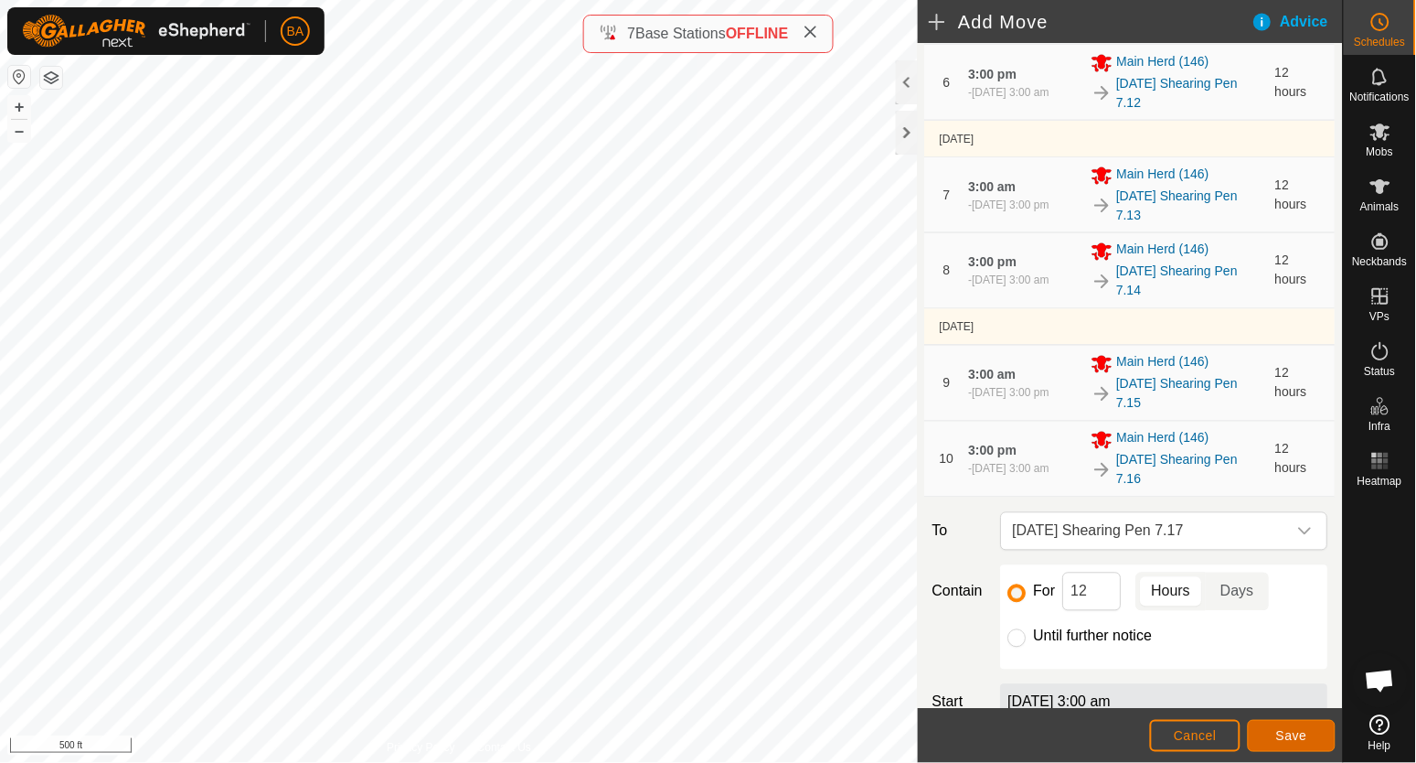
click at [1283, 724] on button "Save" at bounding box center [1292, 736] width 88 height 32
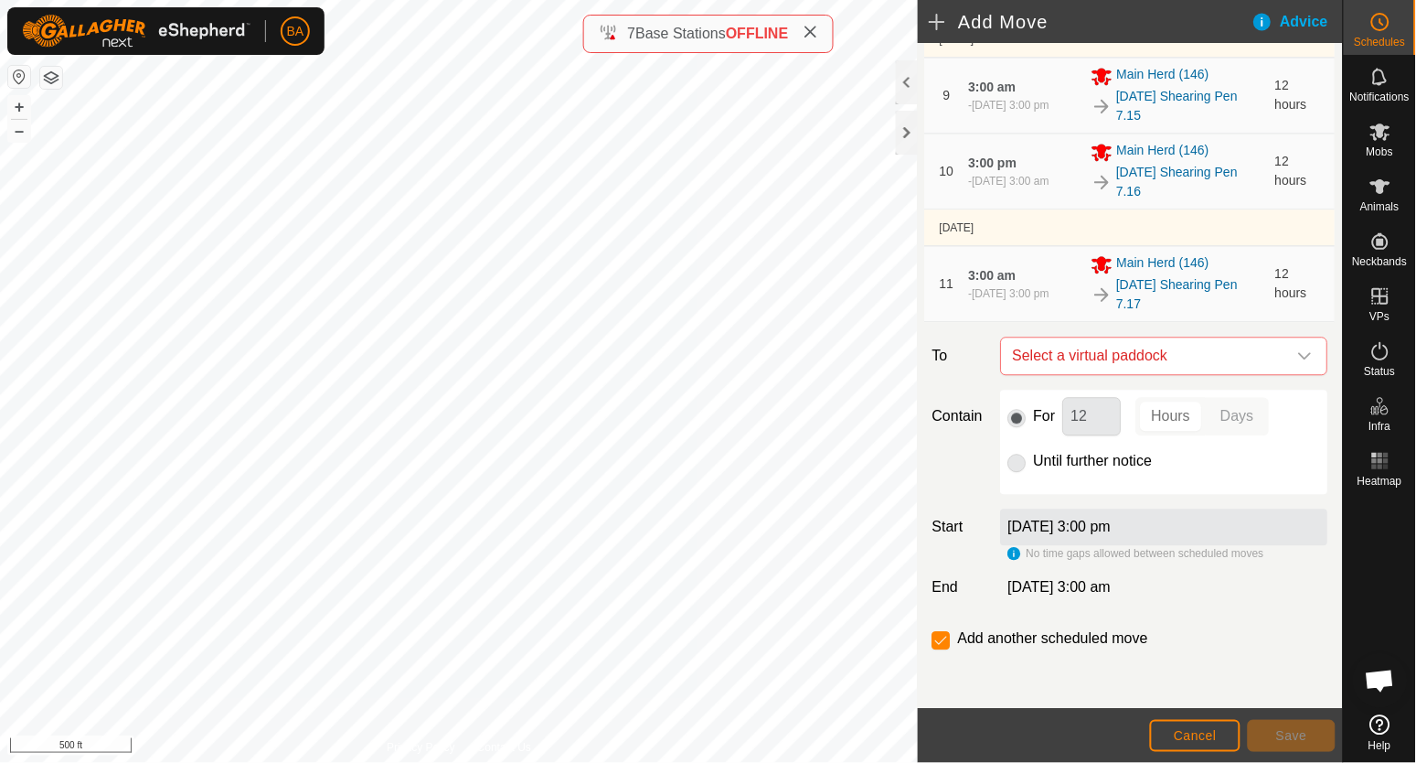
scroll to position [980, 0]
click at [1179, 348] on span "Select a virtual paddock" at bounding box center [1147, 355] width 282 height 37
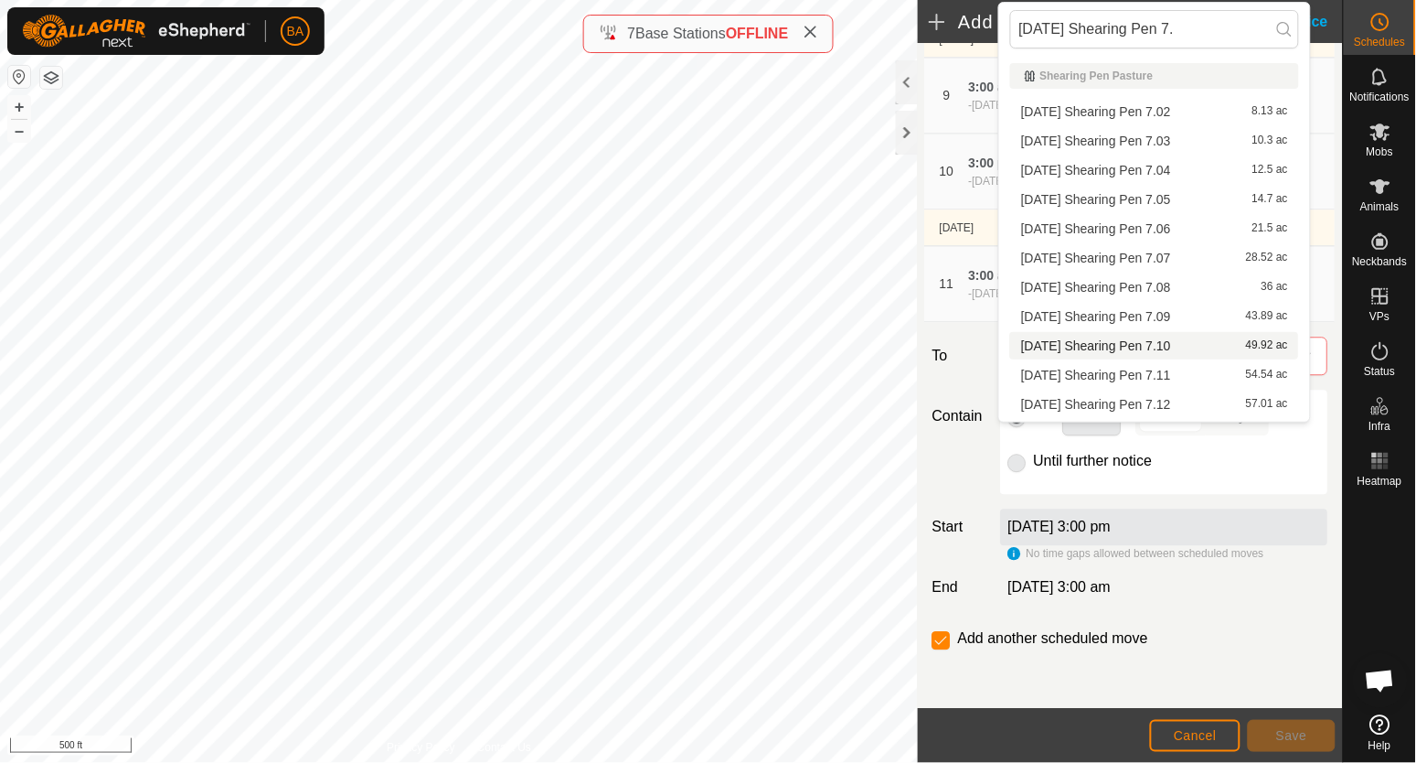
scroll to position [229, 0]
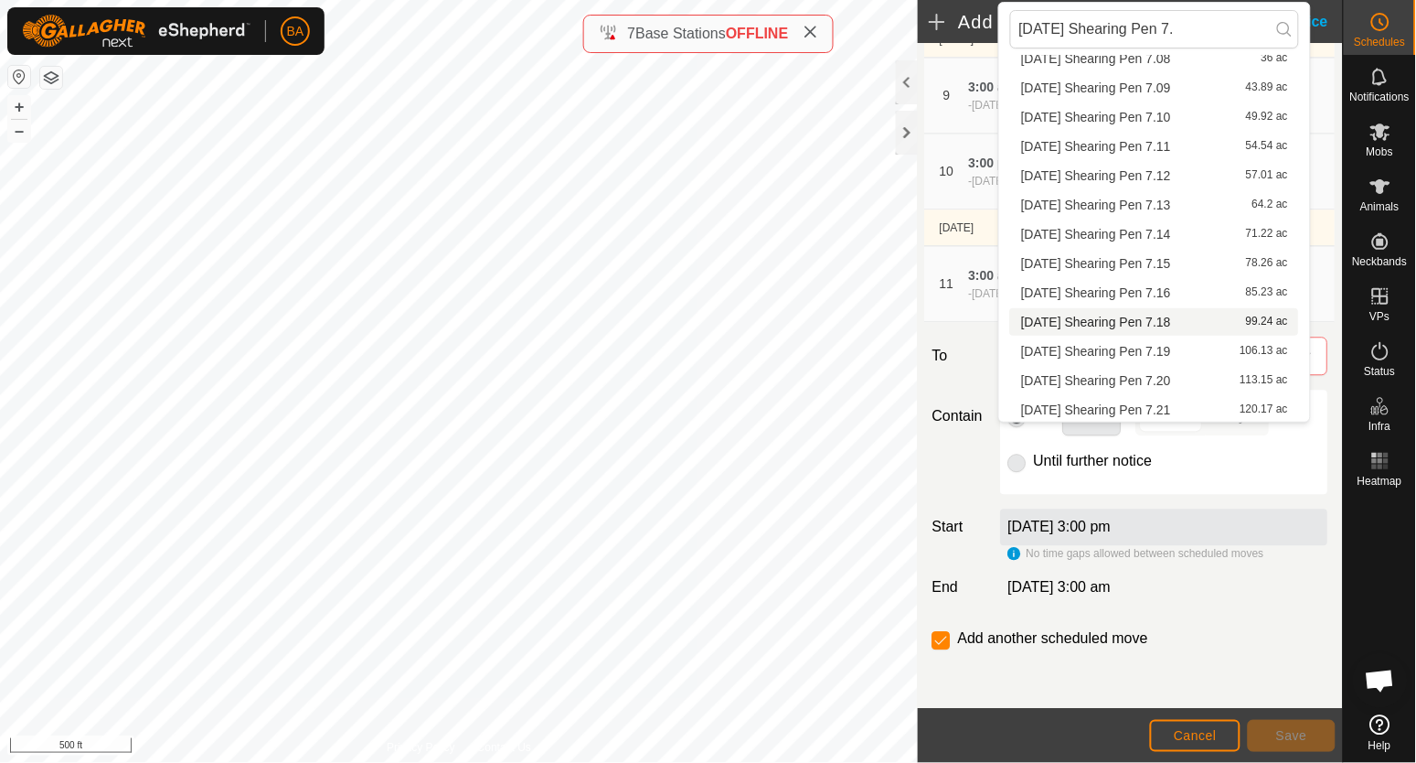
type input "[DATE] Shearing Pen 7."
click at [1133, 313] on li "[DATE] Shearing Pen 7.18 99.24 ac" at bounding box center [1154, 321] width 289 height 27
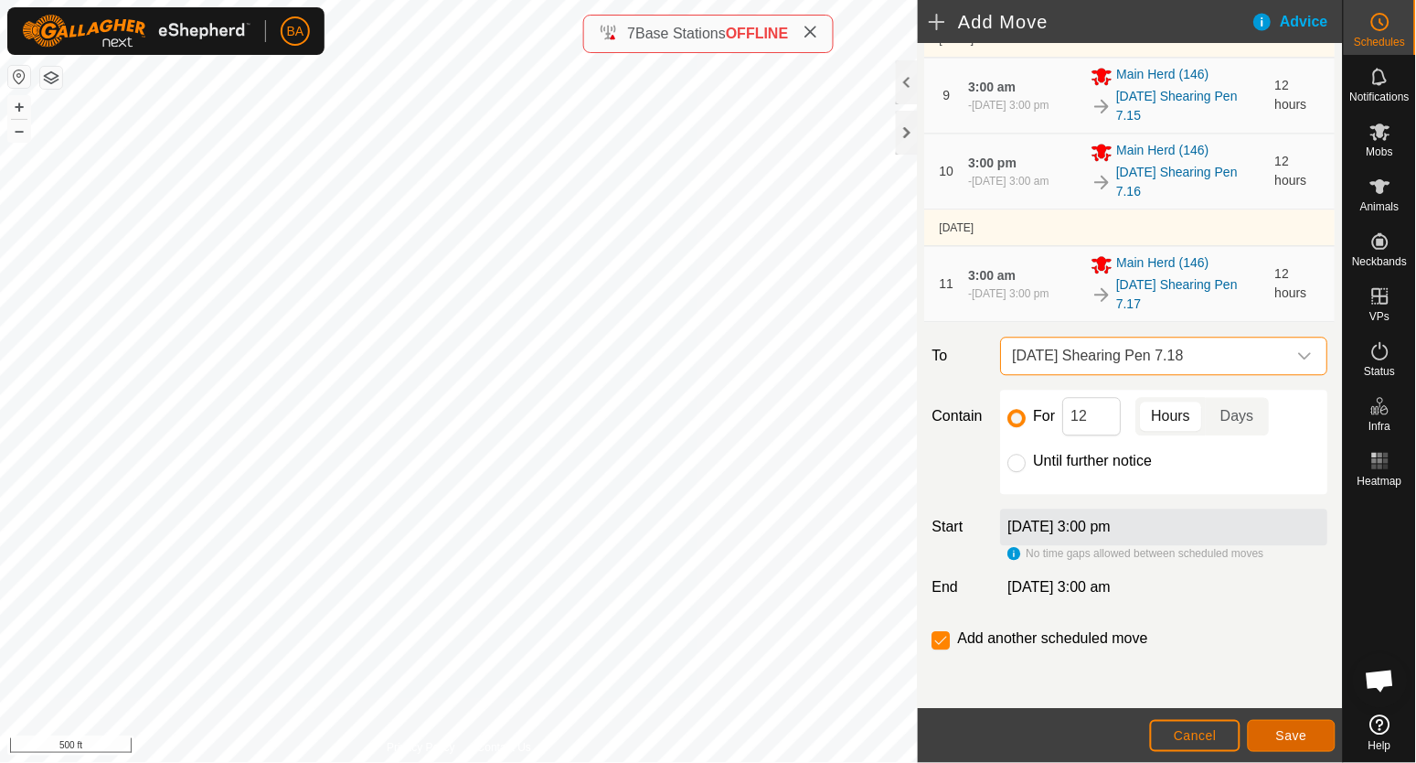
click at [1287, 736] on span "Save" at bounding box center [1292, 735] width 31 height 15
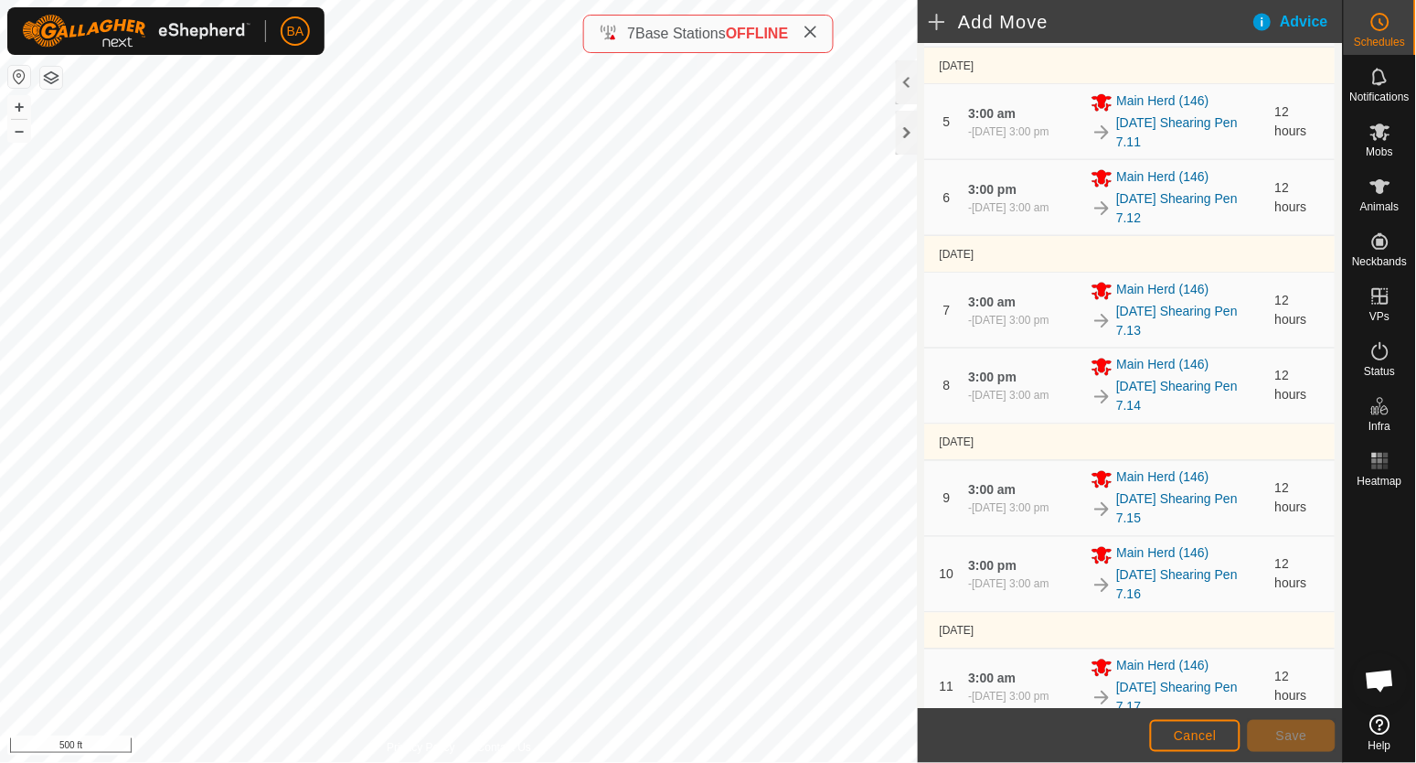
scroll to position [1055, 0]
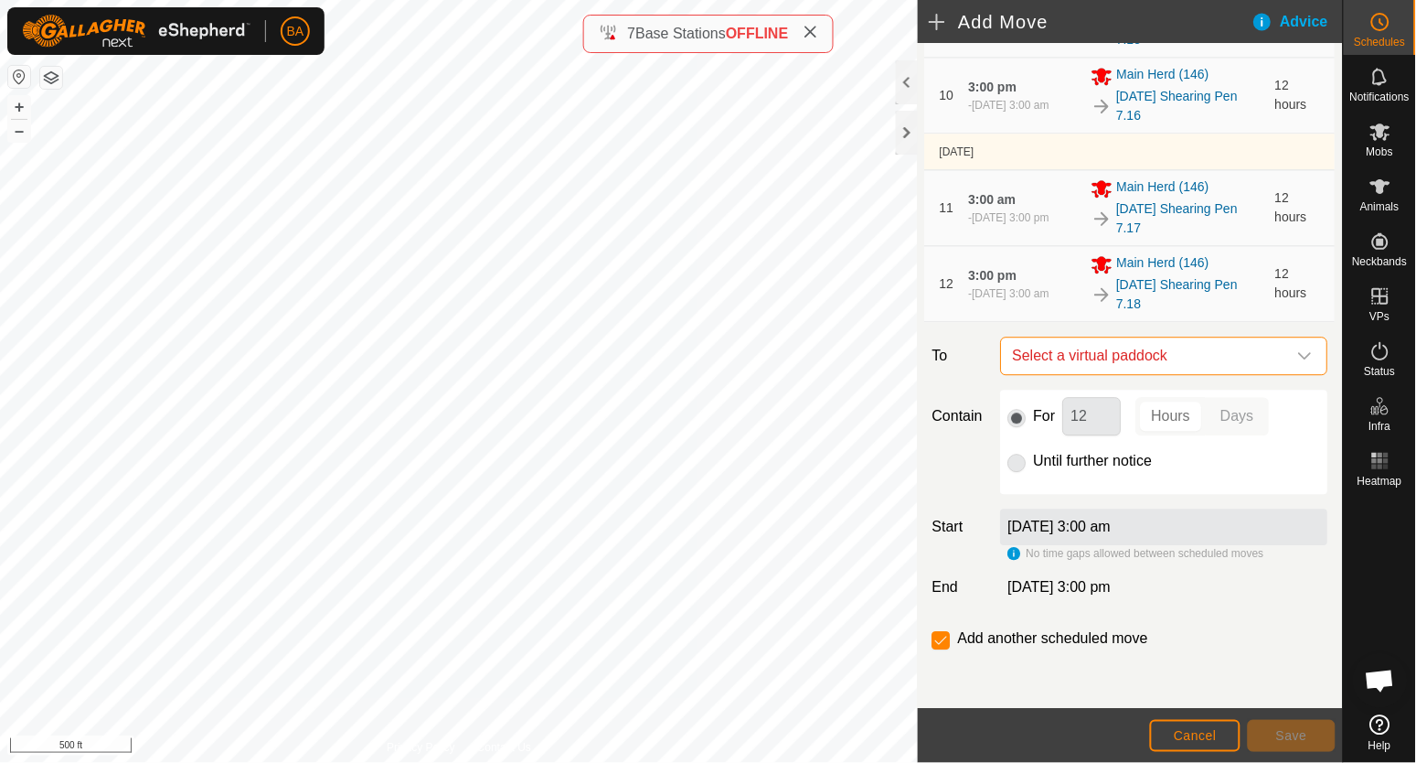
click at [1062, 355] on span "Select a virtual paddock" at bounding box center [1147, 355] width 282 height 37
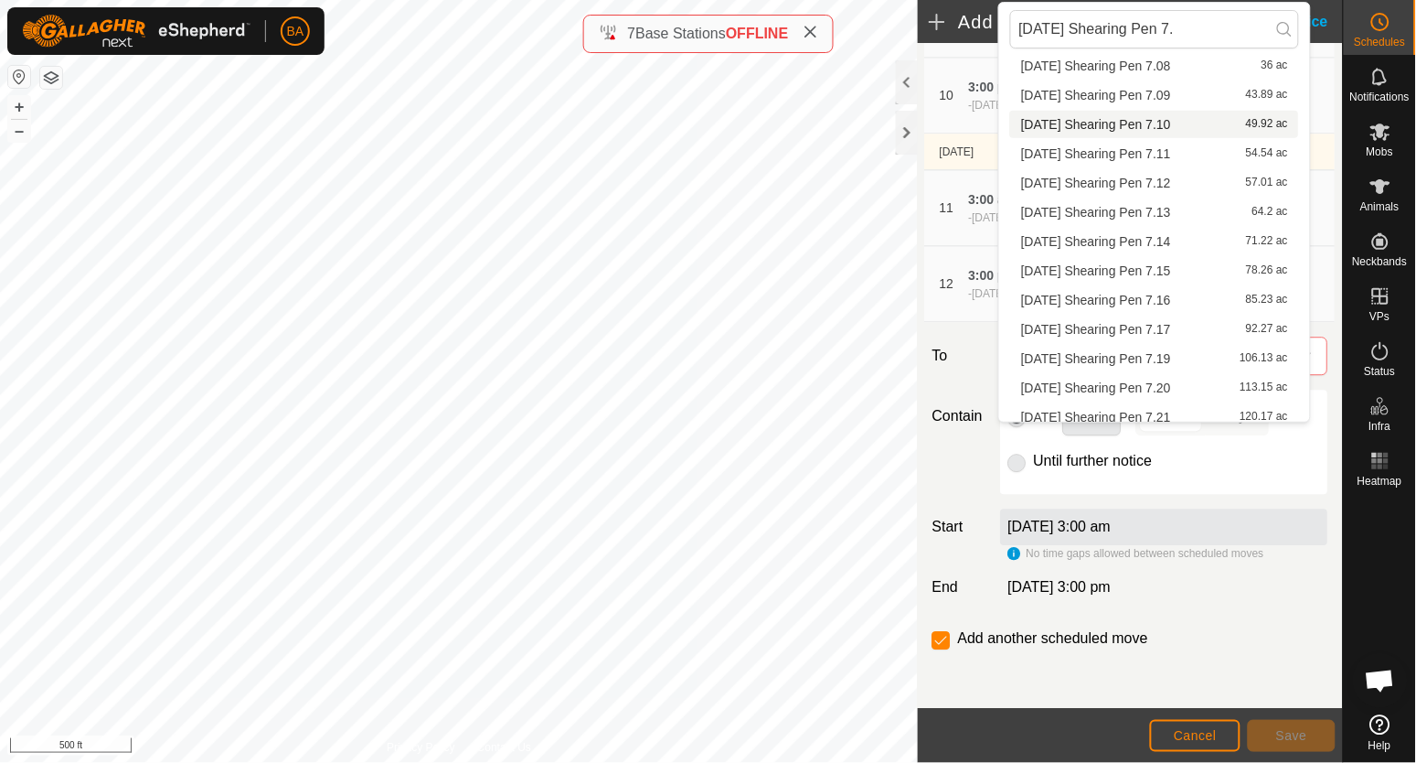
scroll to position [259, 0]
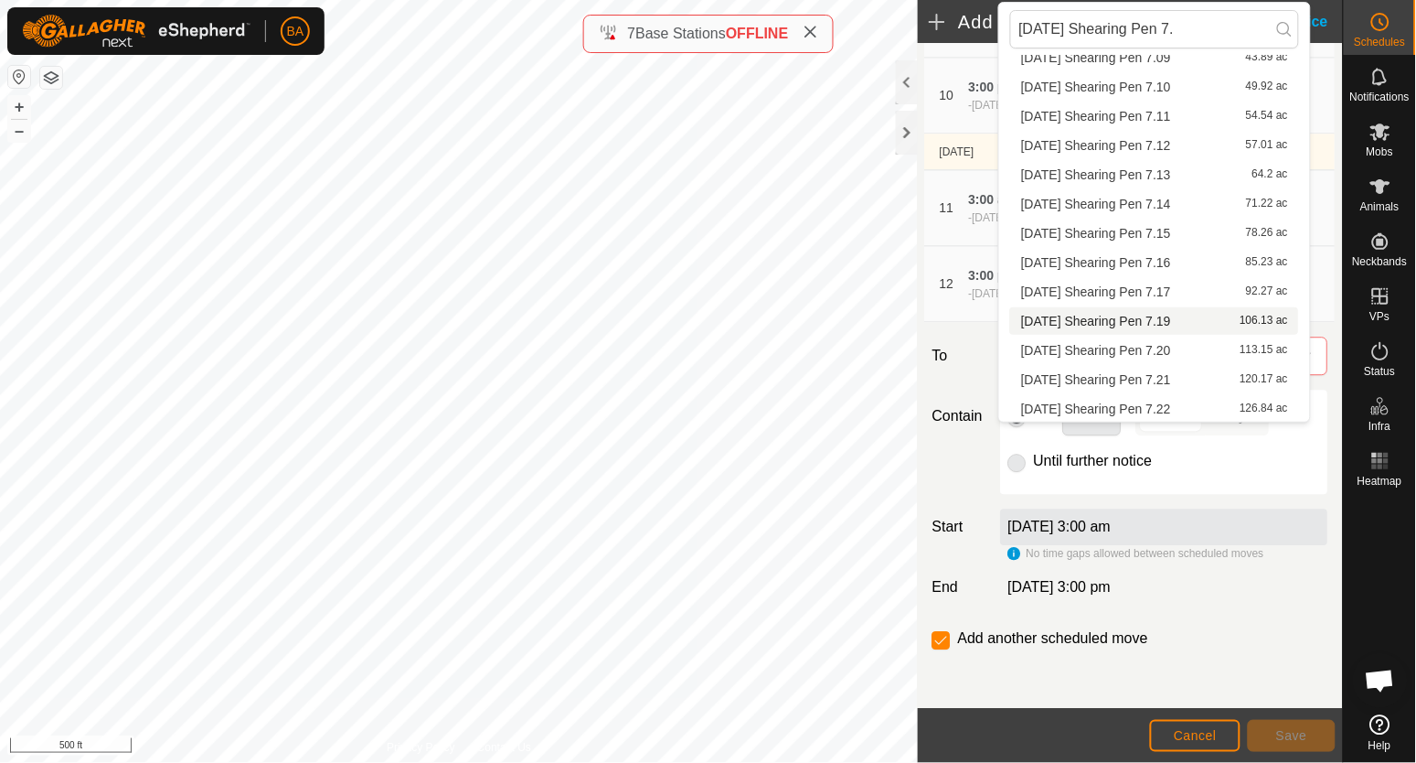
type input "[DATE] Shearing Pen 7."
click at [1064, 321] on span "[DATE] Shearing Pen 7.19" at bounding box center [1096, 321] width 150 height 13
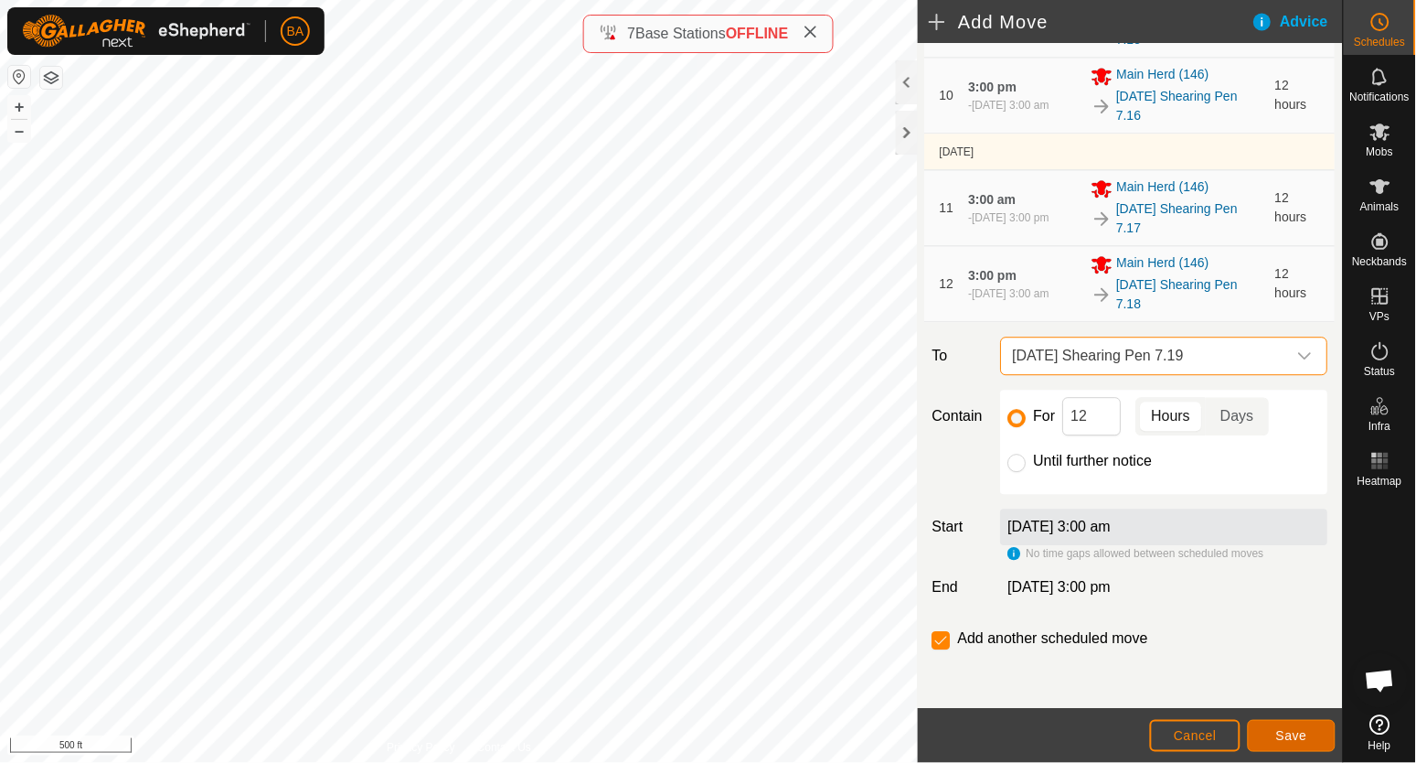
click at [1287, 726] on button "Save" at bounding box center [1292, 736] width 88 height 32
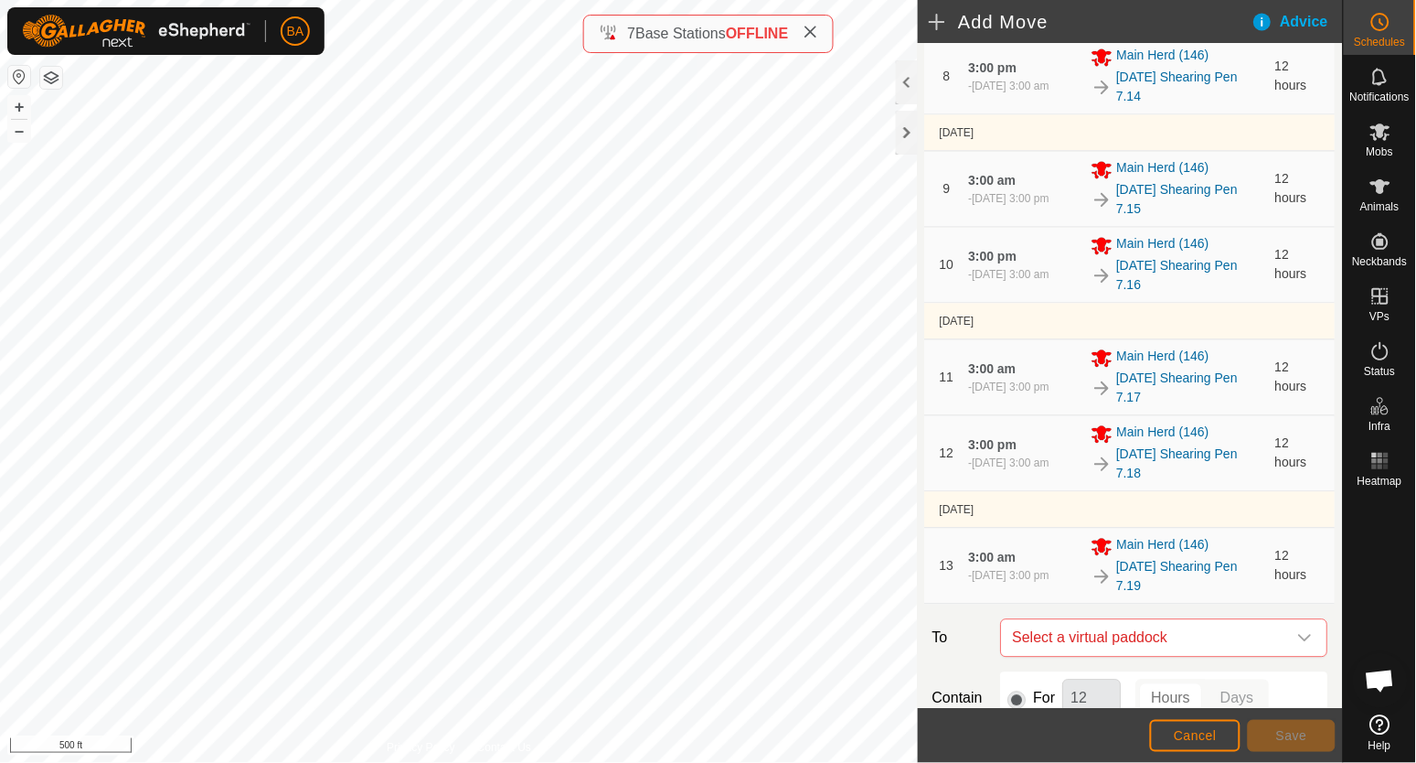
scroll to position [1169, 0]
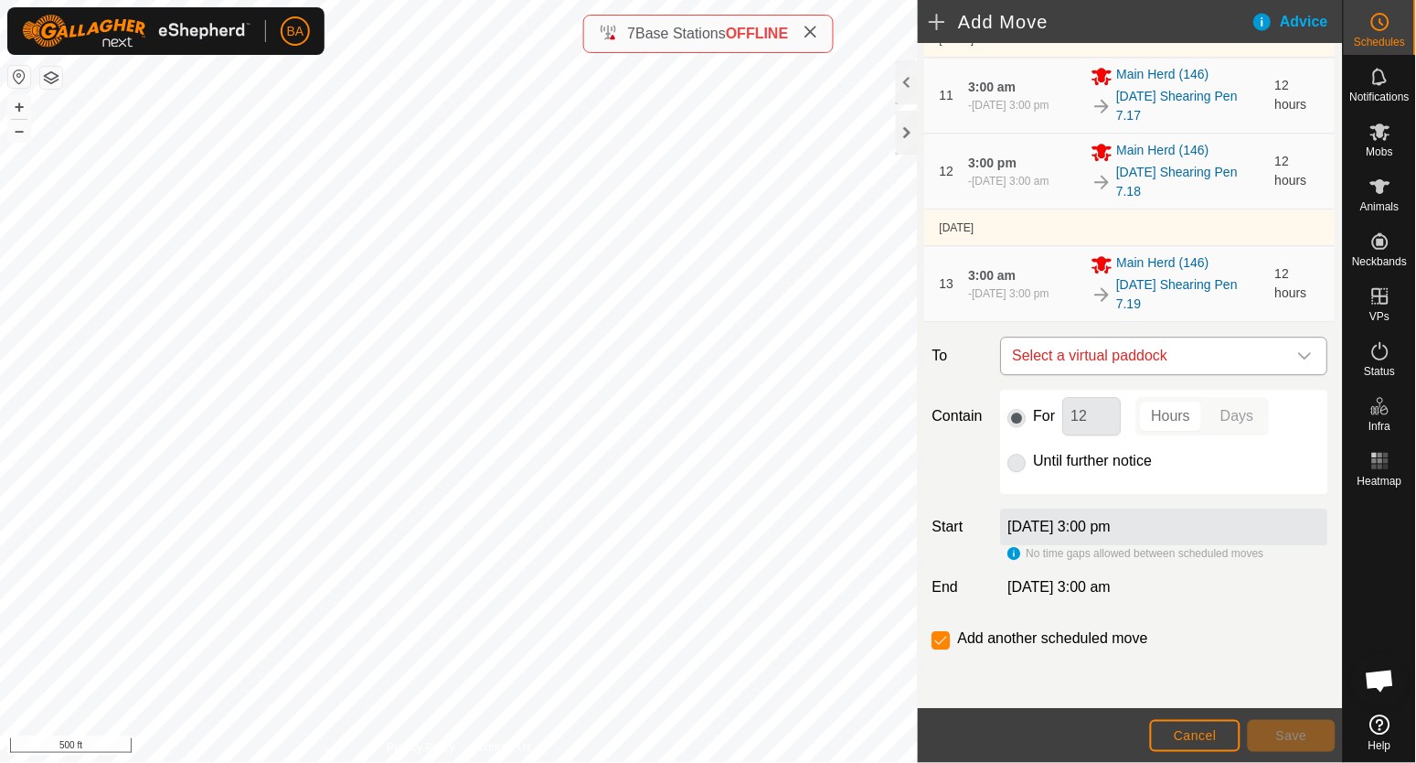
click at [1116, 348] on span "Select a virtual paddock" at bounding box center [1147, 355] width 282 height 37
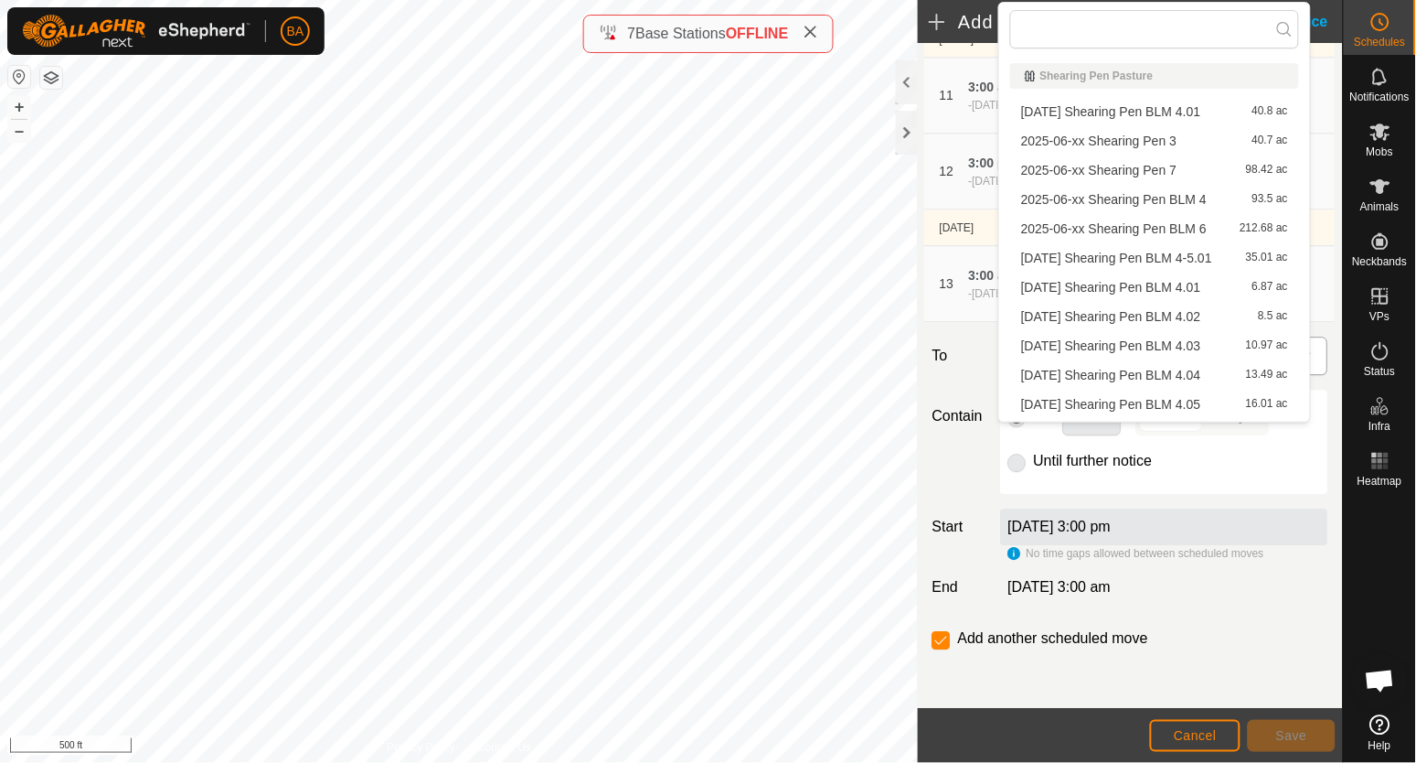
type input "[DATE] Shearing Pen 7."
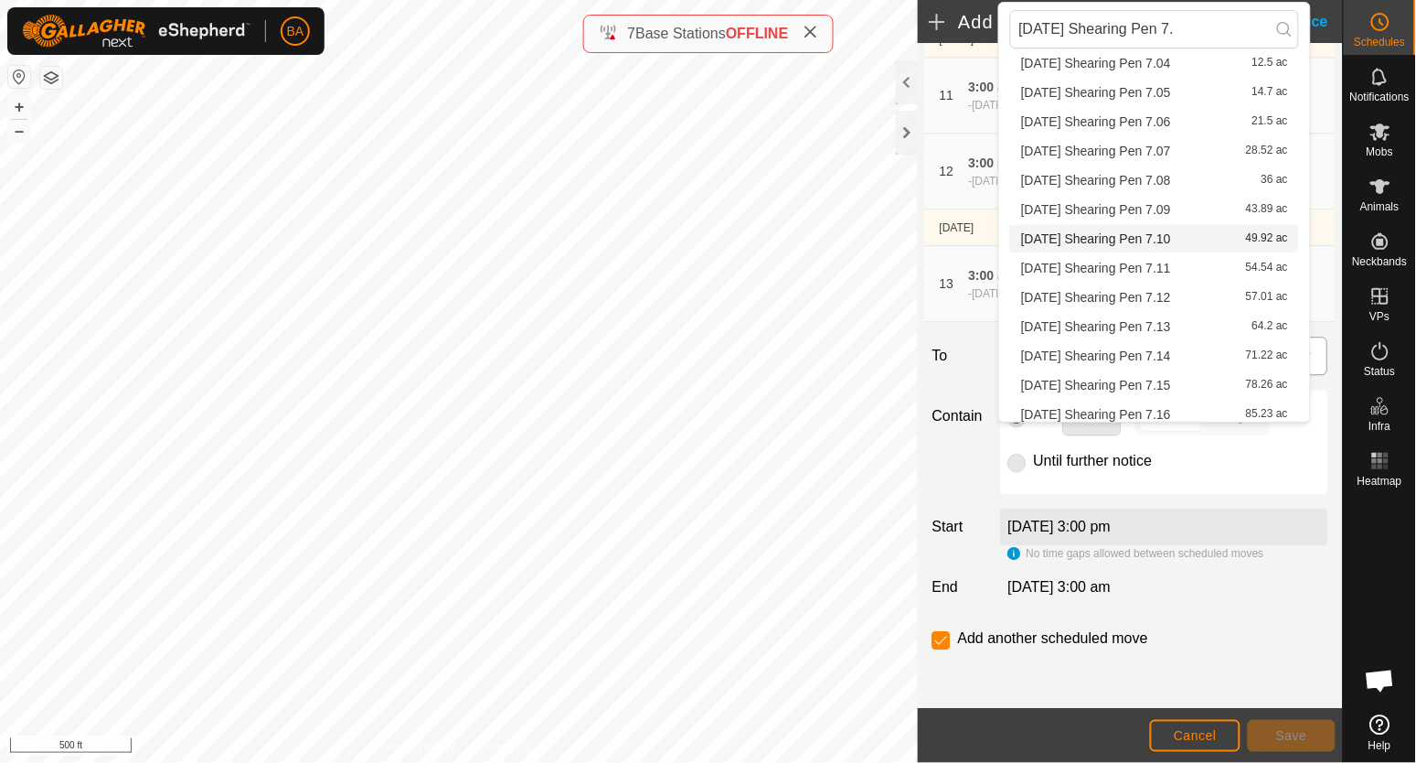
scroll to position [259, 0]
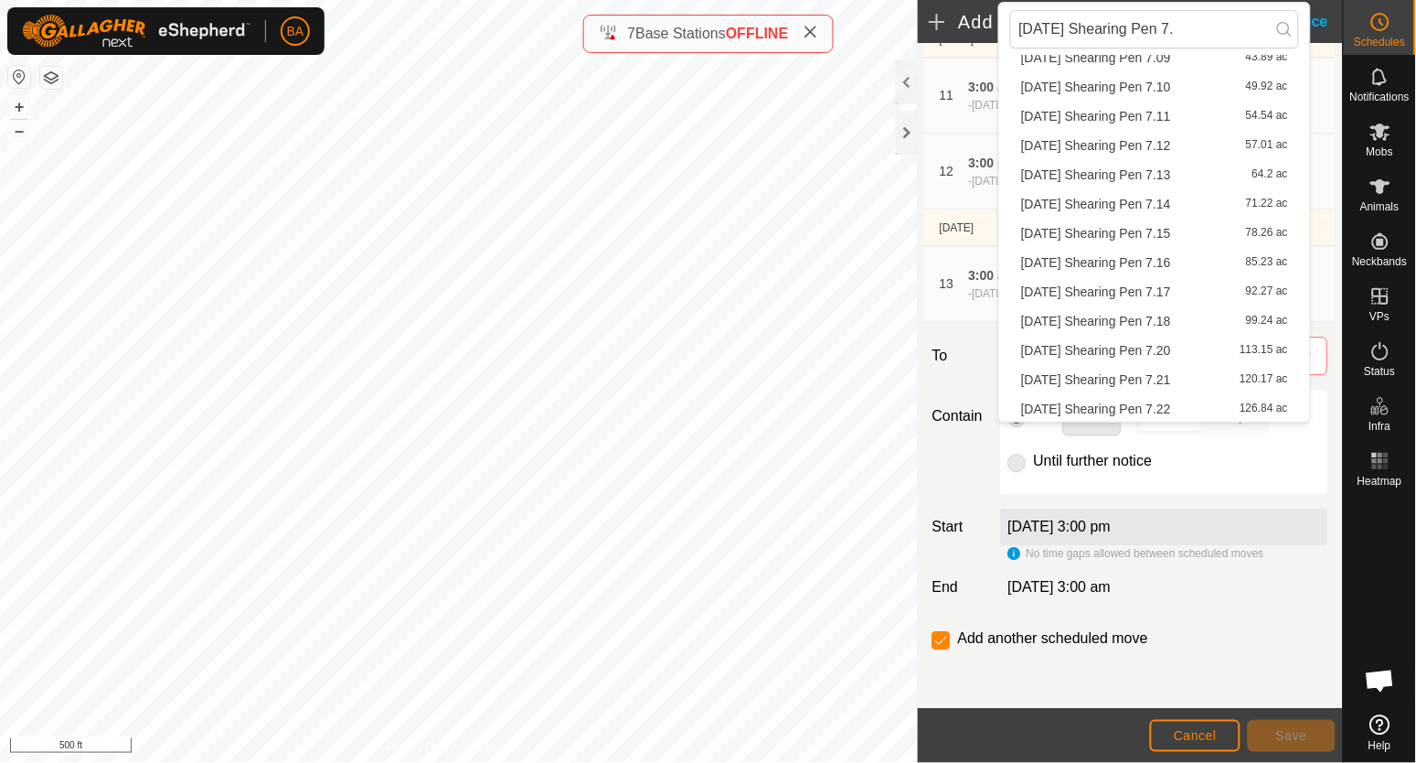
click at [1116, 347] on li "[DATE] Shearing Pen 7.20 113.15 ac" at bounding box center [1154, 350] width 289 height 27
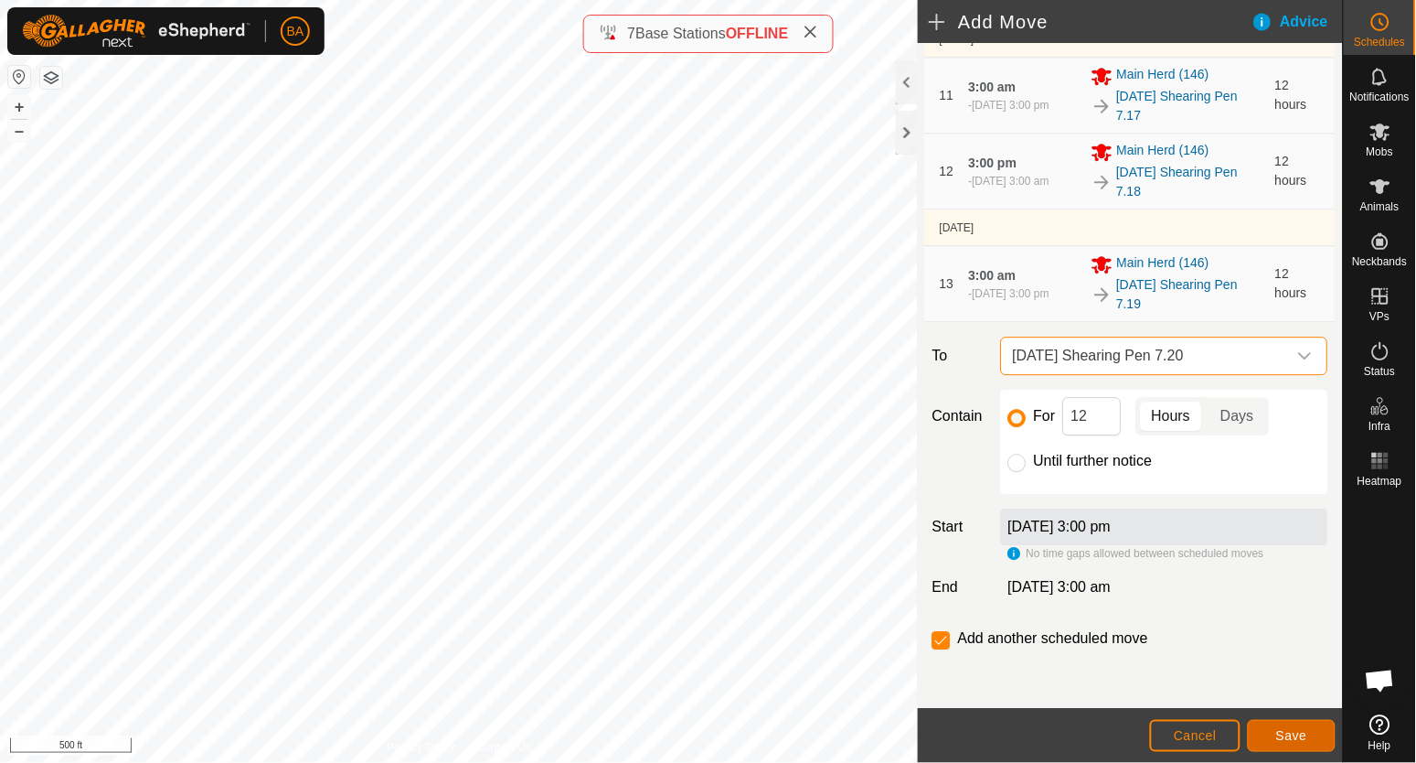
click at [1297, 728] on span "Save" at bounding box center [1292, 735] width 31 height 15
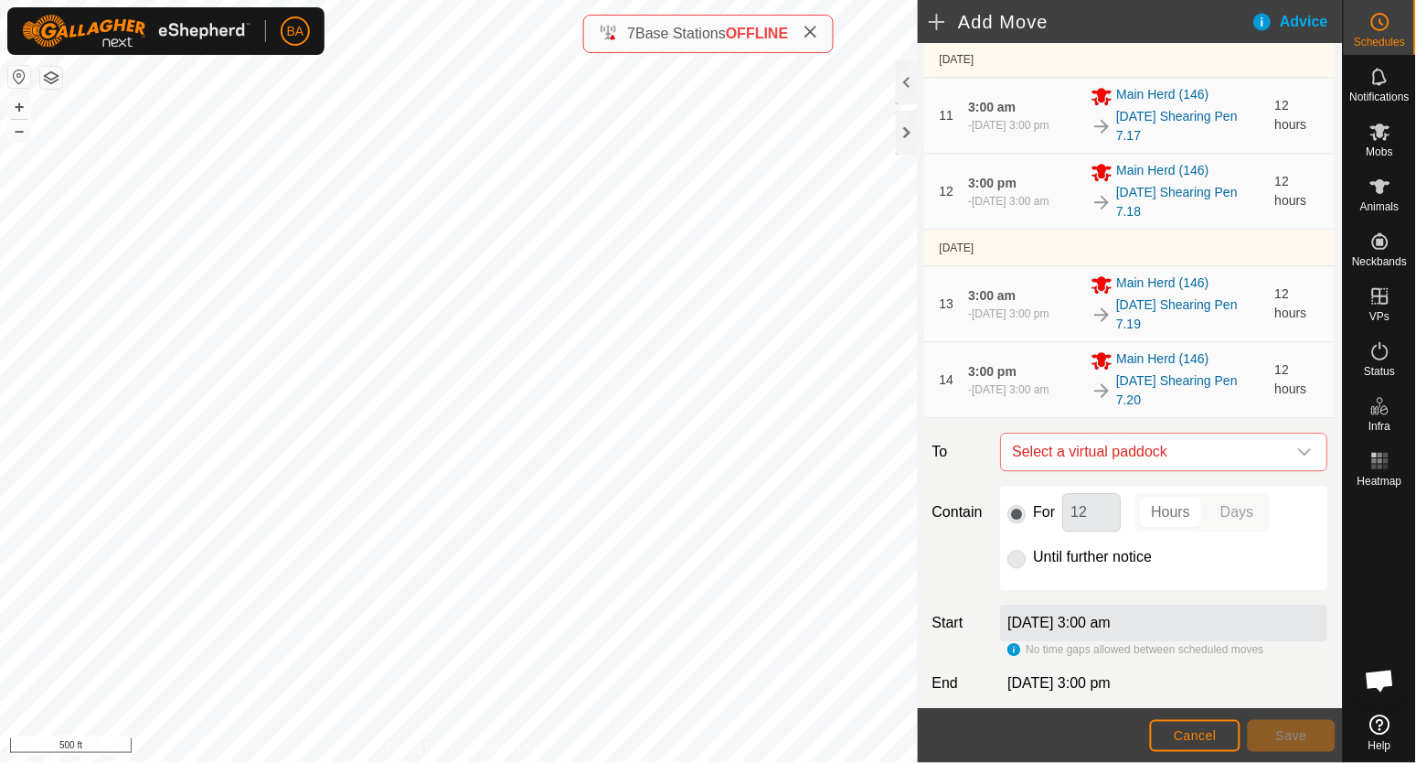
scroll to position [1244, 0]
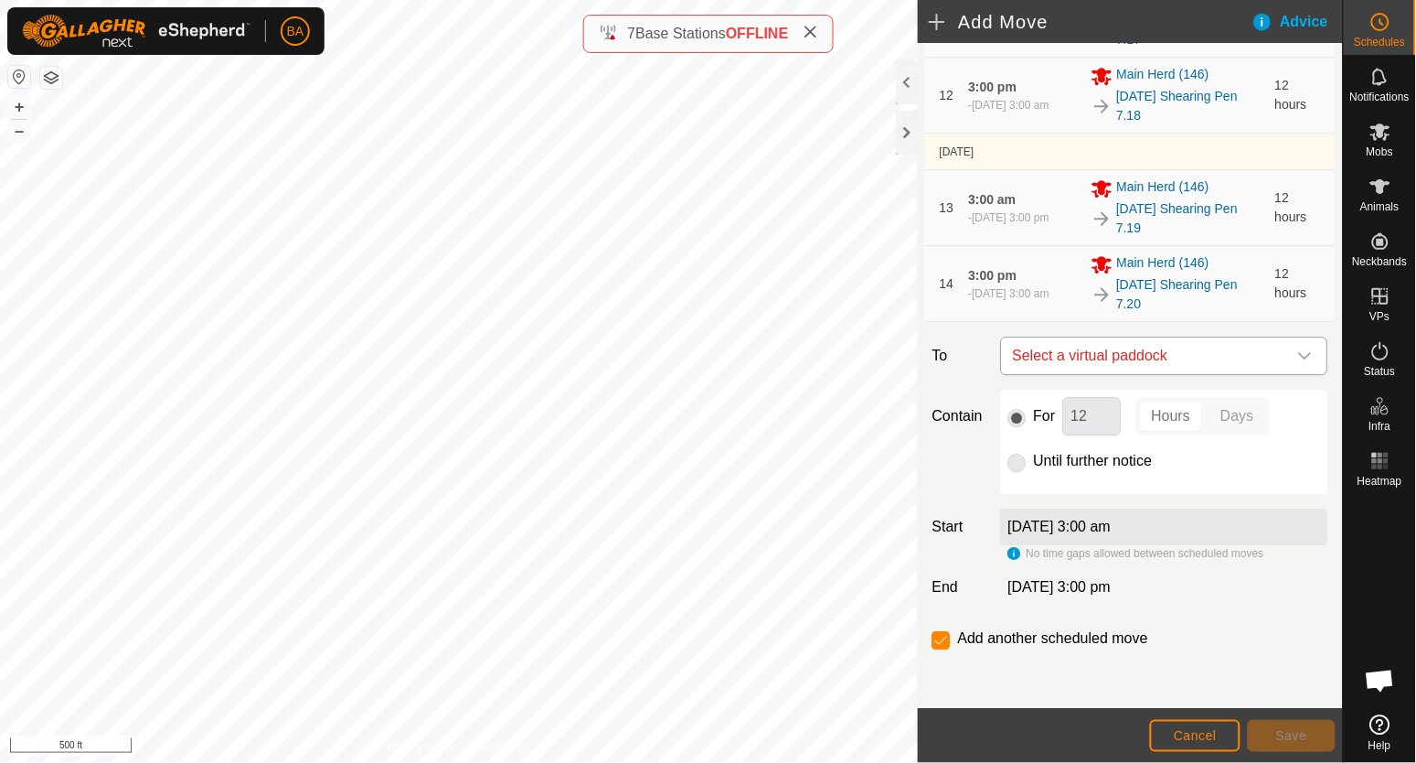
click at [1064, 343] on span "Select a virtual paddock" at bounding box center [1147, 355] width 282 height 37
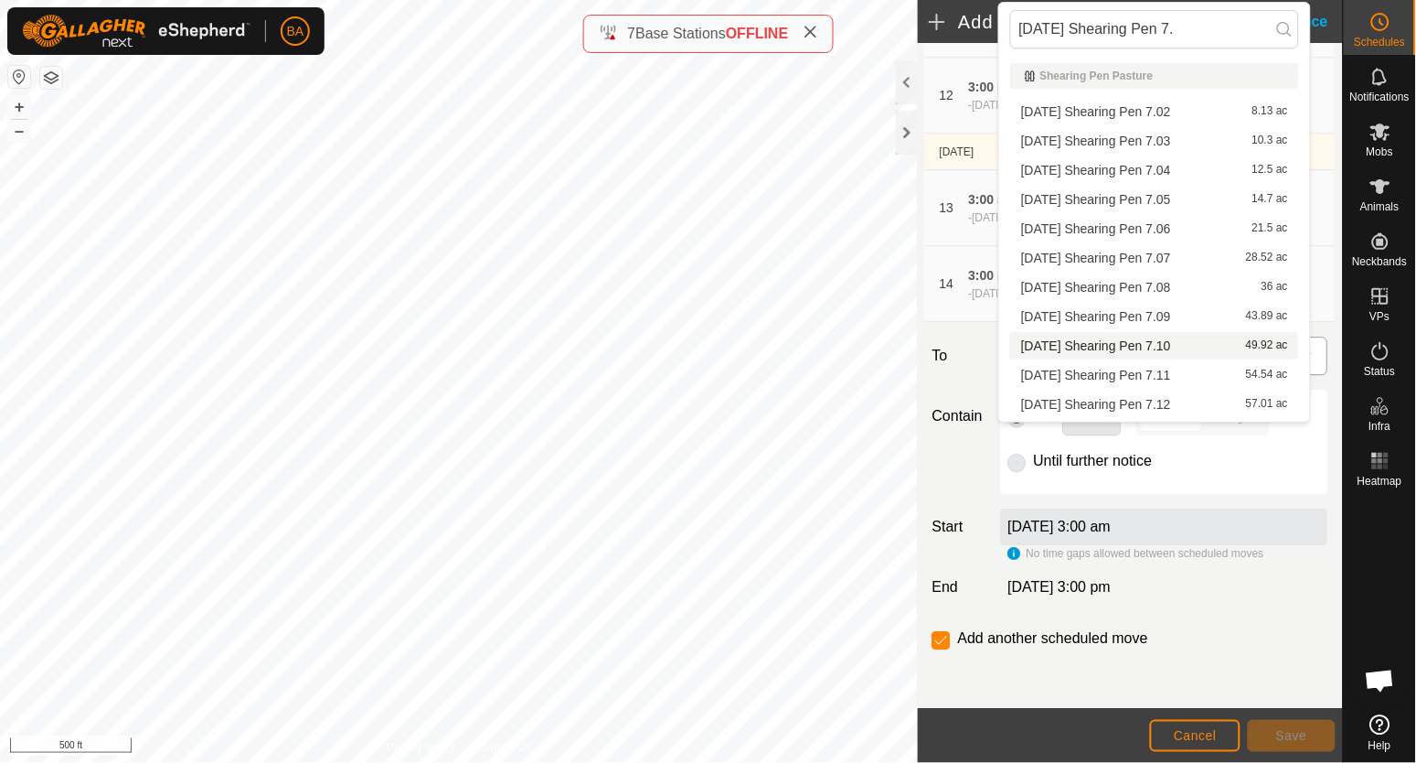
scroll to position [259, 0]
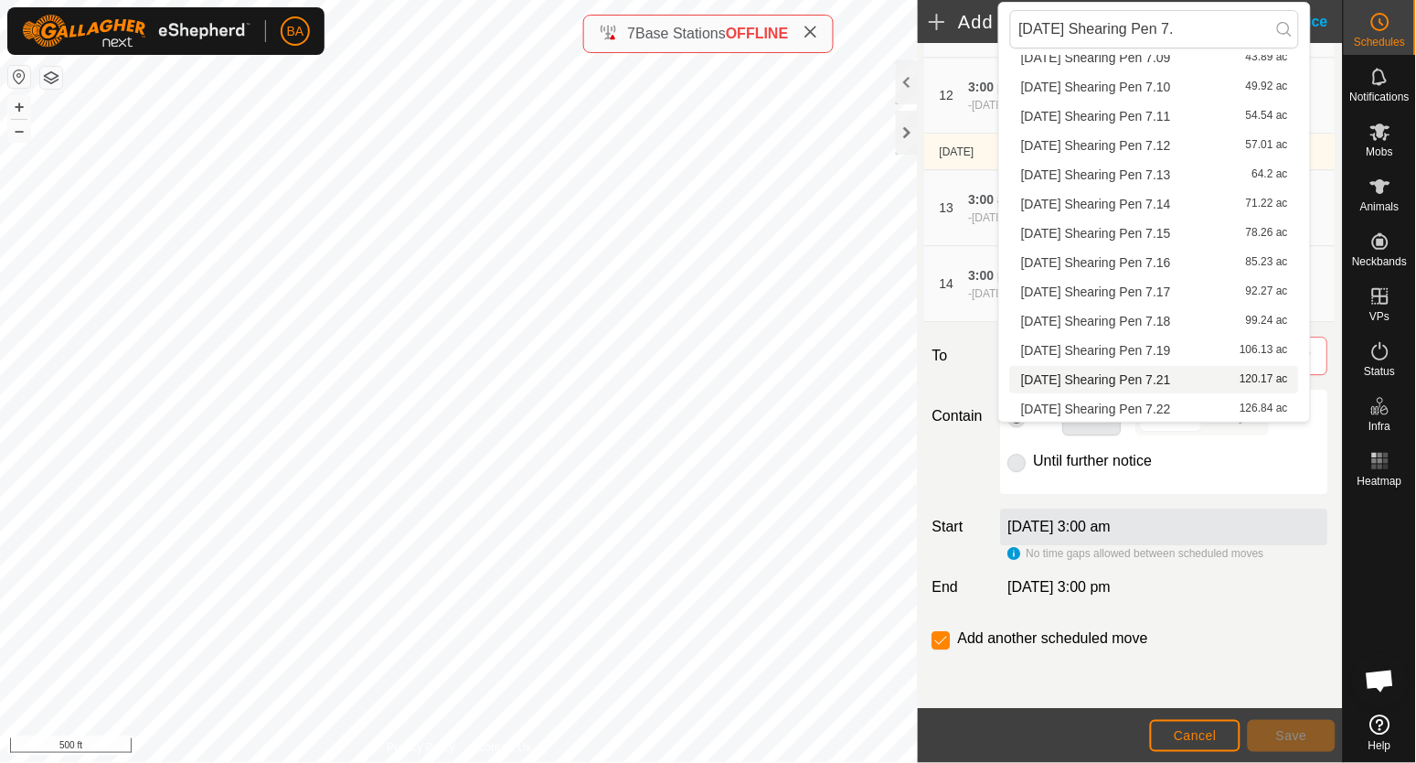
type input "[DATE] Shearing Pen 7."
click at [1063, 376] on span "[DATE] Shearing Pen 7.21" at bounding box center [1096, 379] width 150 height 13
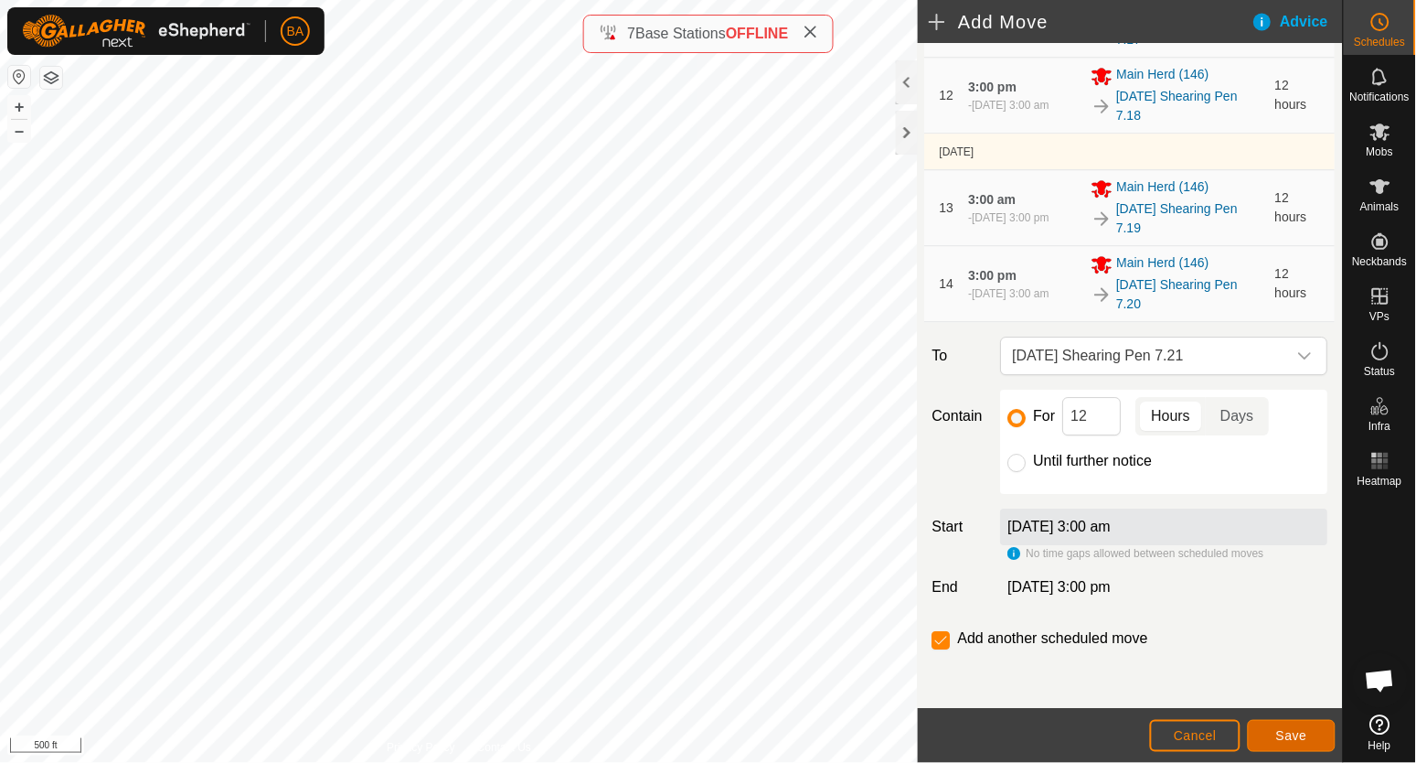
click at [1250, 734] on button "Save" at bounding box center [1292, 736] width 88 height 32
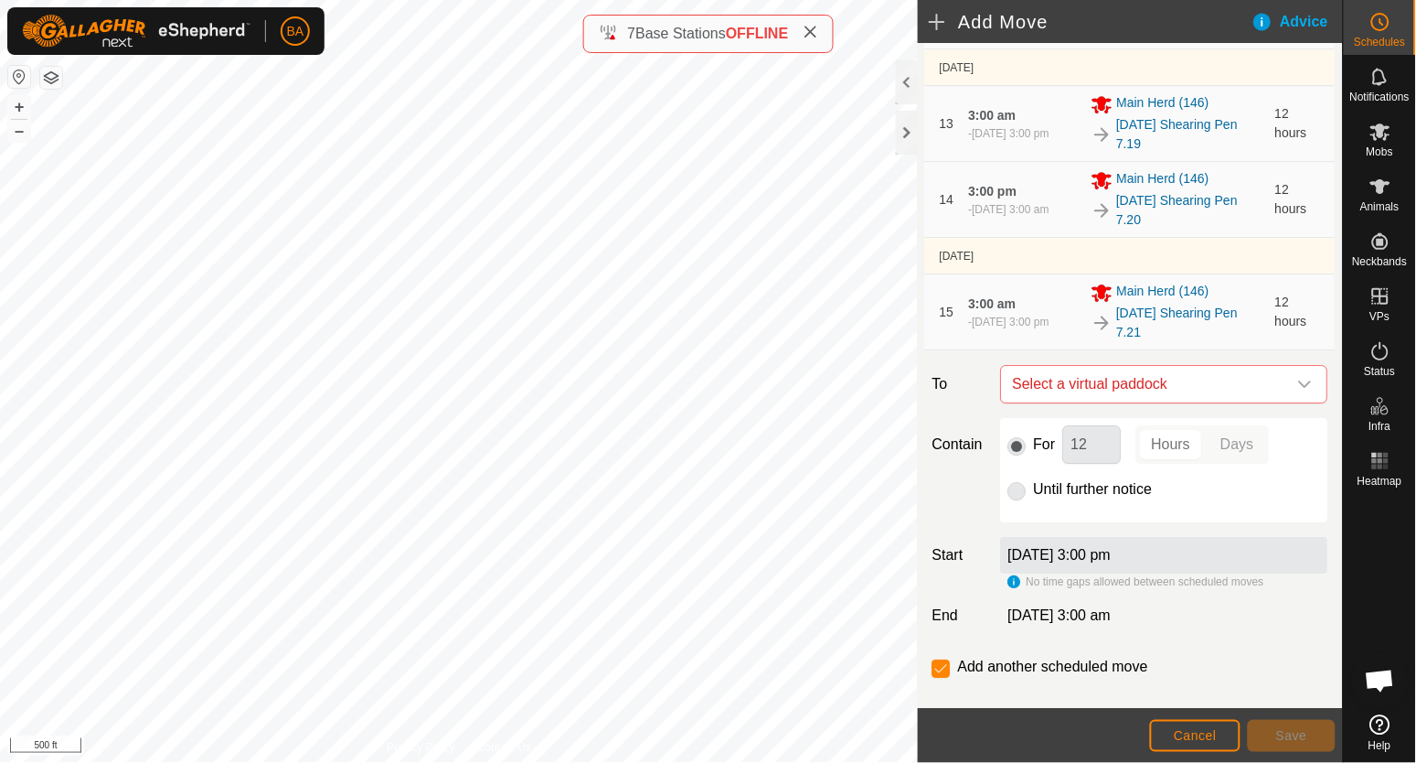
scroll to position [1357, 0]
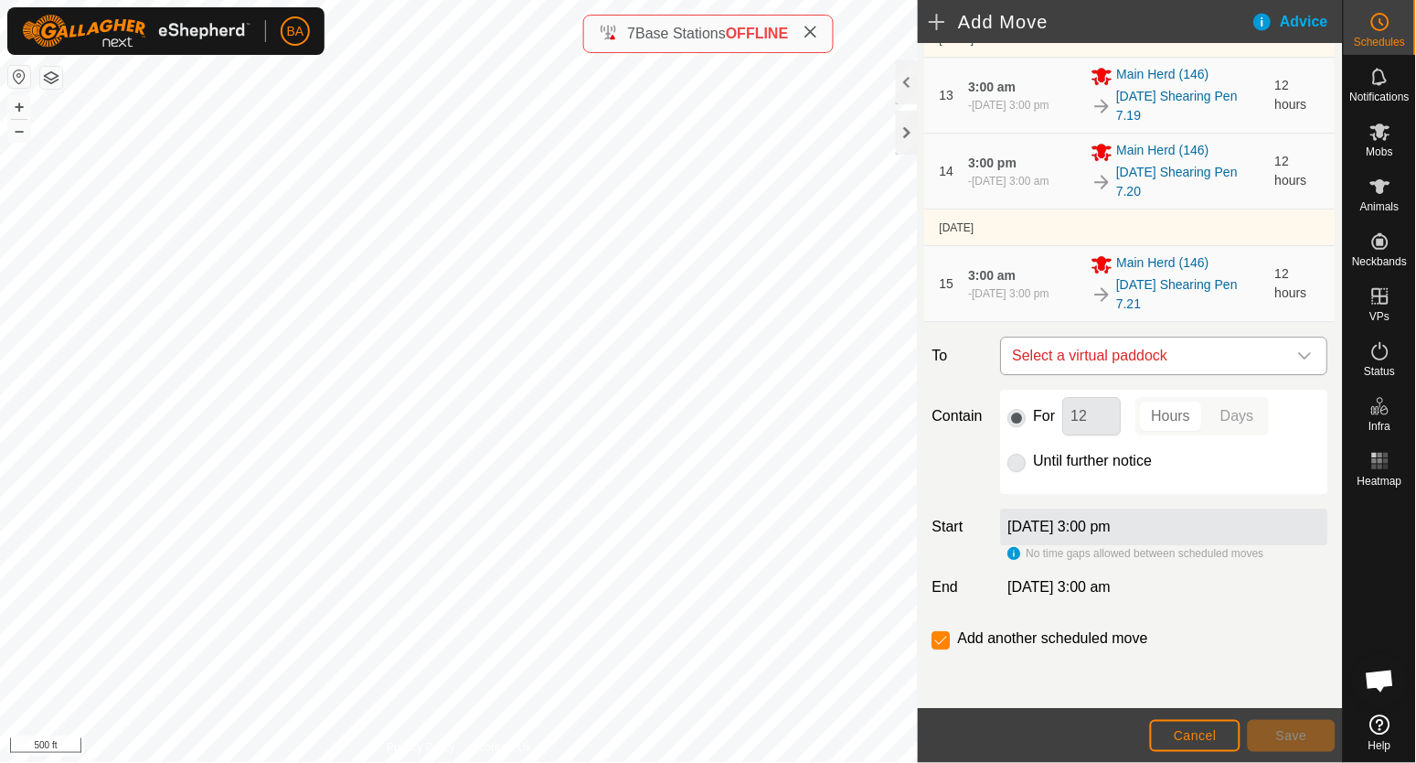
click at [1116, 354] on span "Select a virtual paddock" at bounding box center [1147, 355] width 282 height 37
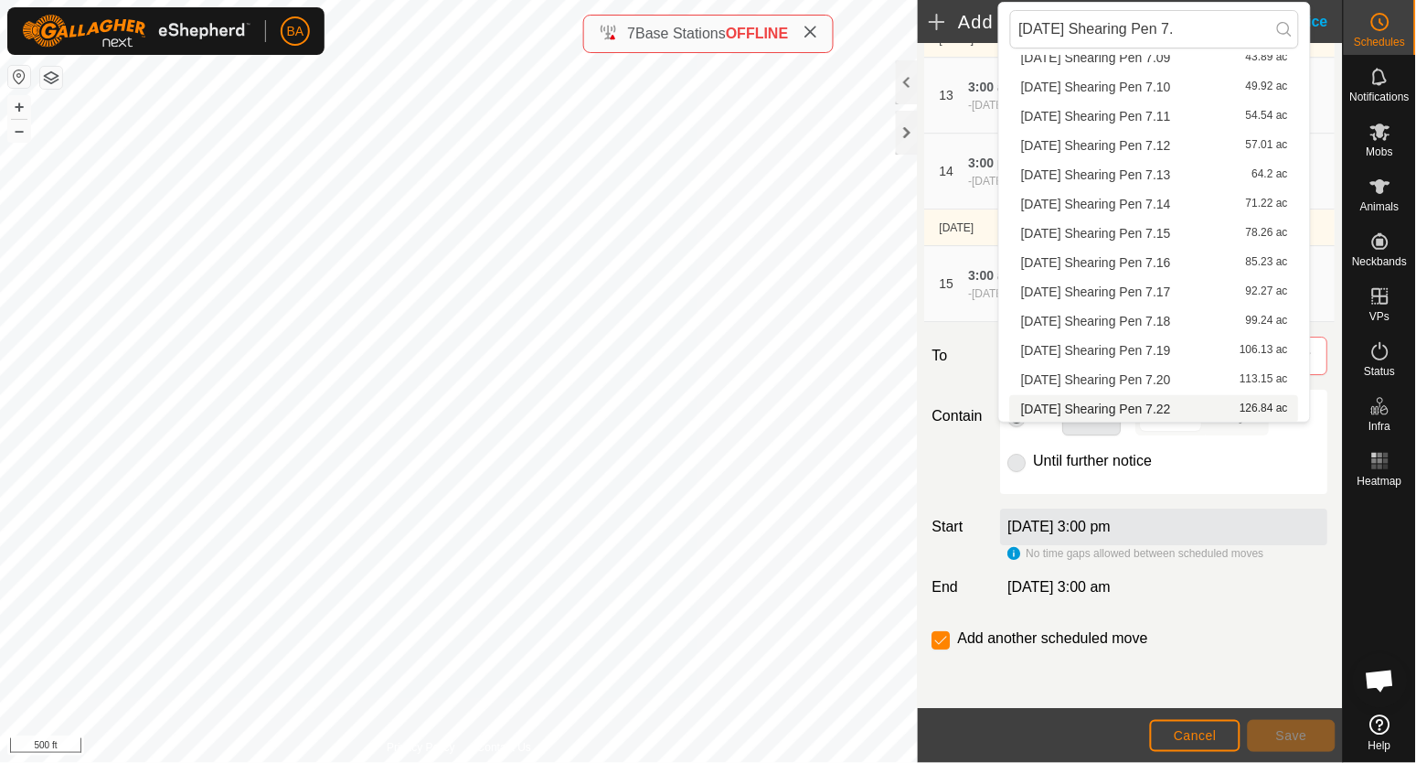
scroll to position [260, 0]
type input "[DATE] Shearing Pen 7."
click at [1121, 409] on span "[DATE] Shearing Pen 7.22" at bounding box center [1096, 407] width 150 height 13
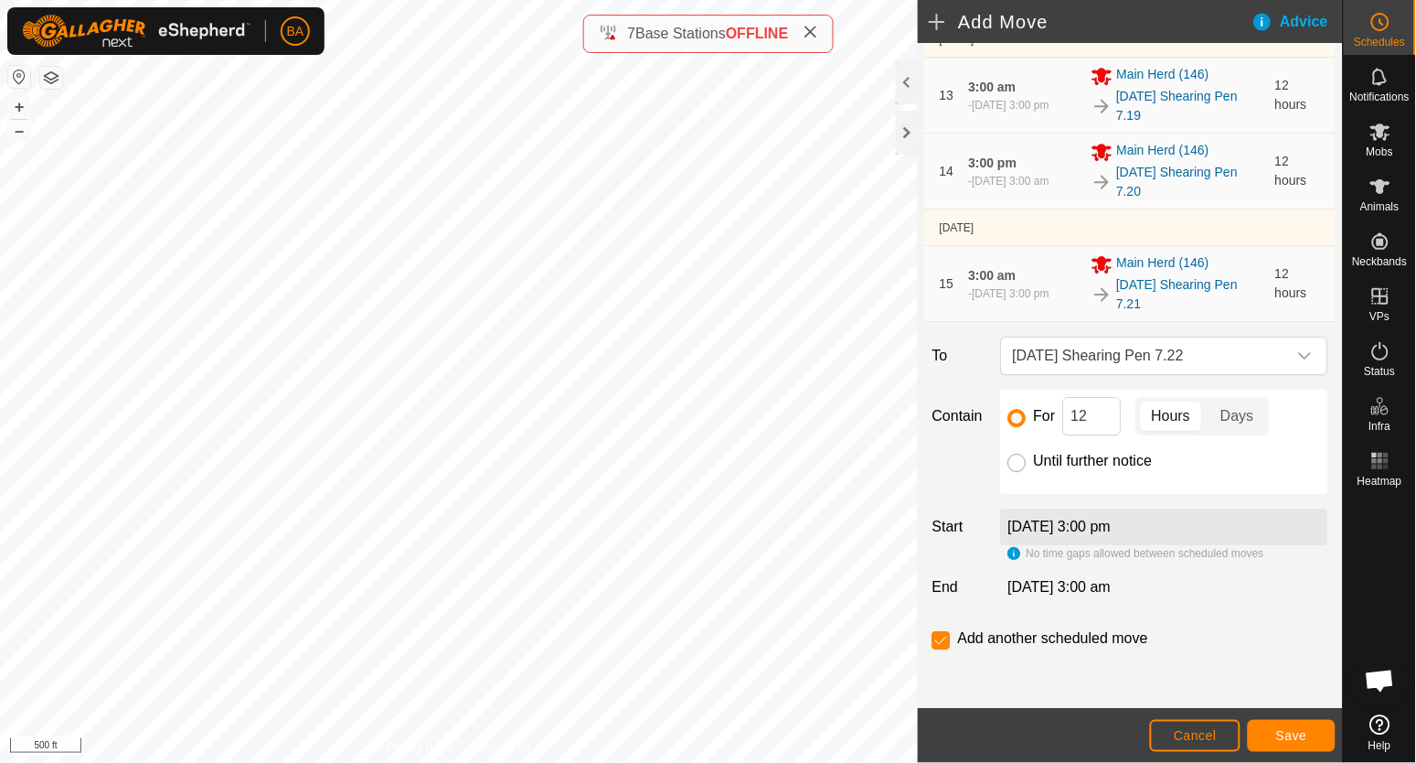
click at [1018, 471] on input "Until further notice" at bounding box center [1018, 463] width 18 height 18
radio input "true"
checkbox input "false"
click at [1027, 424] on div "For 12 Hours Days" at bounding box center [1165, 416] width 313 height 38
click at [1012, 415] on input "For" at bounding box center [1018, 418] width 18 height 18
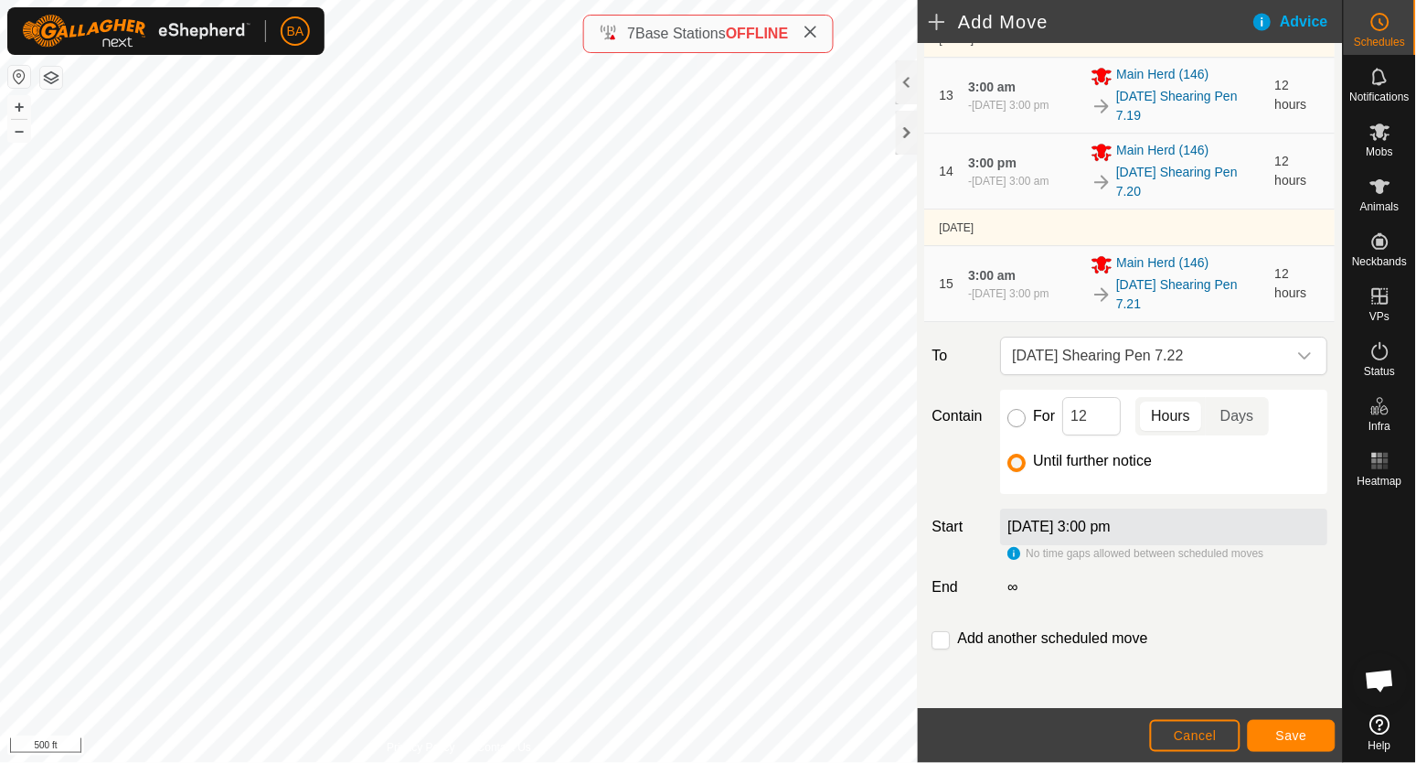
radio input "true"
checkbox input "true"
click at [1029, 463] on div "Until further notice" at bounding box center [1165, 461] width 313 height 22
click at [1023, 462] on div "Until further notice" at bounding box center [1165, 461] width 313 height 22
click at [1025, 467] on div "Until further notice" at bounding box center [1165, 461] width 313 height 22
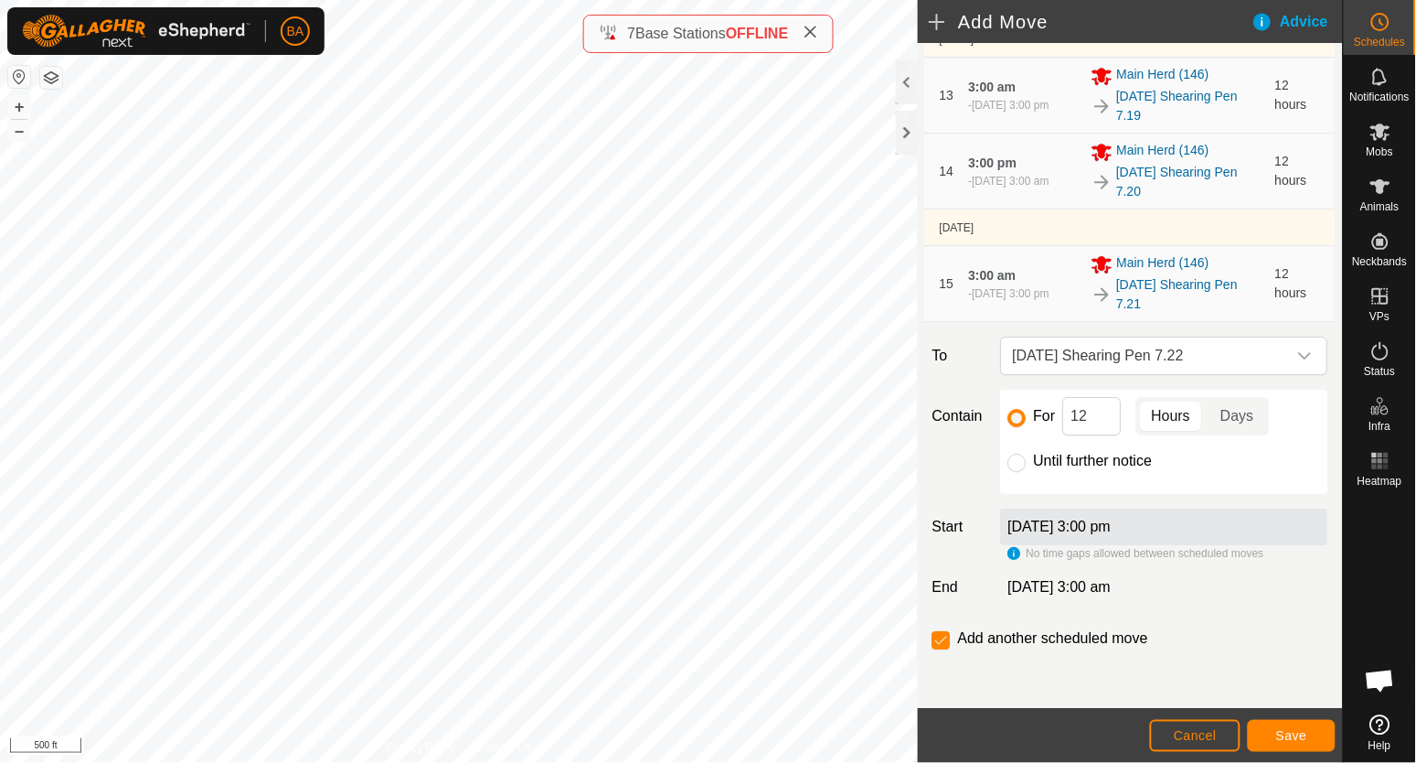
click at [1005, 464] on div "For 12 Hours Days Until further notice" at bounding box center [1164, 442] width 327 height 104
click at [1024, 464] on div "Until further notice" at bounding box center [1165, 461] width 313 height 22
click at [1020, 464] on input "Until further notice" at bounding box center [1018, 463] width 18 height 18
radio input "true"
checkbox input "false"
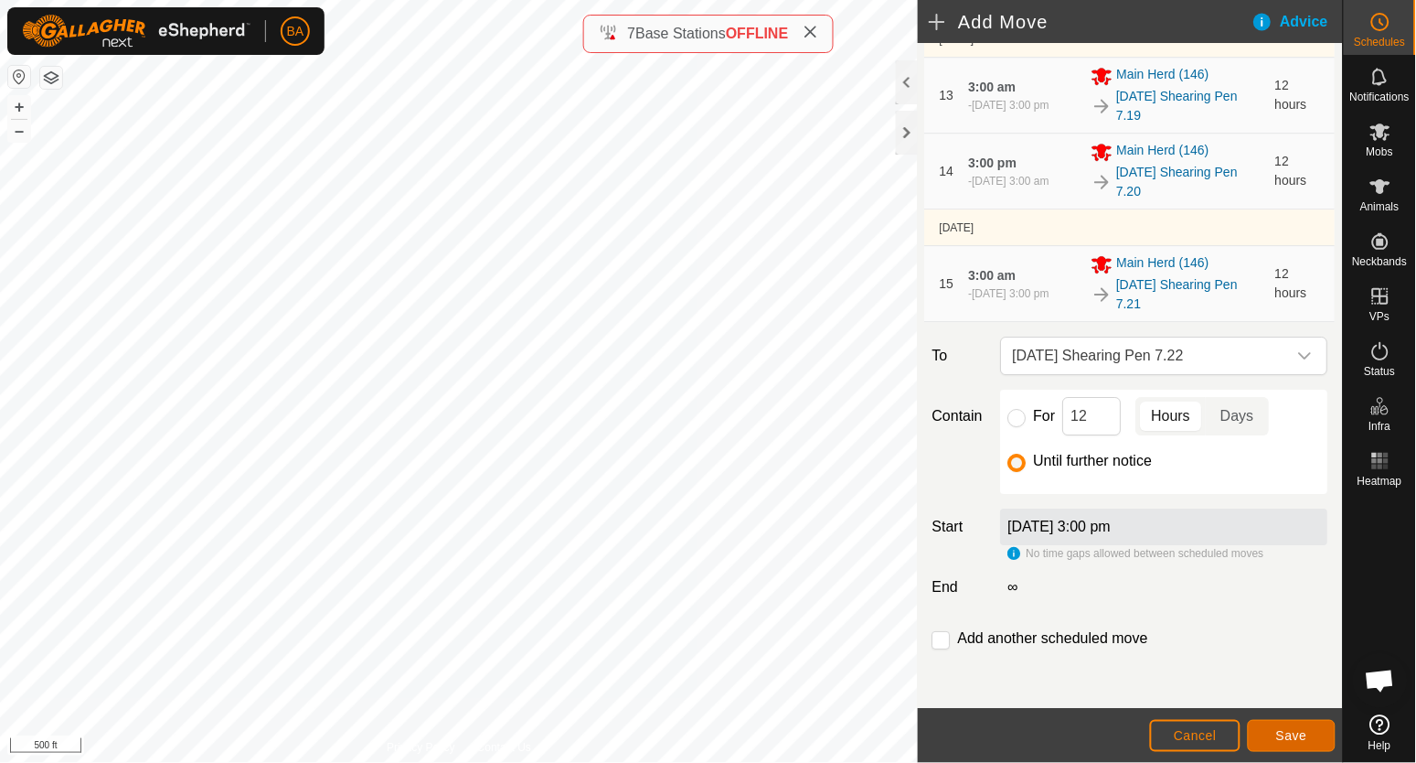
click at [1288, 732] on span "Save" at bounding box center [1292, 735] width 31 height 15
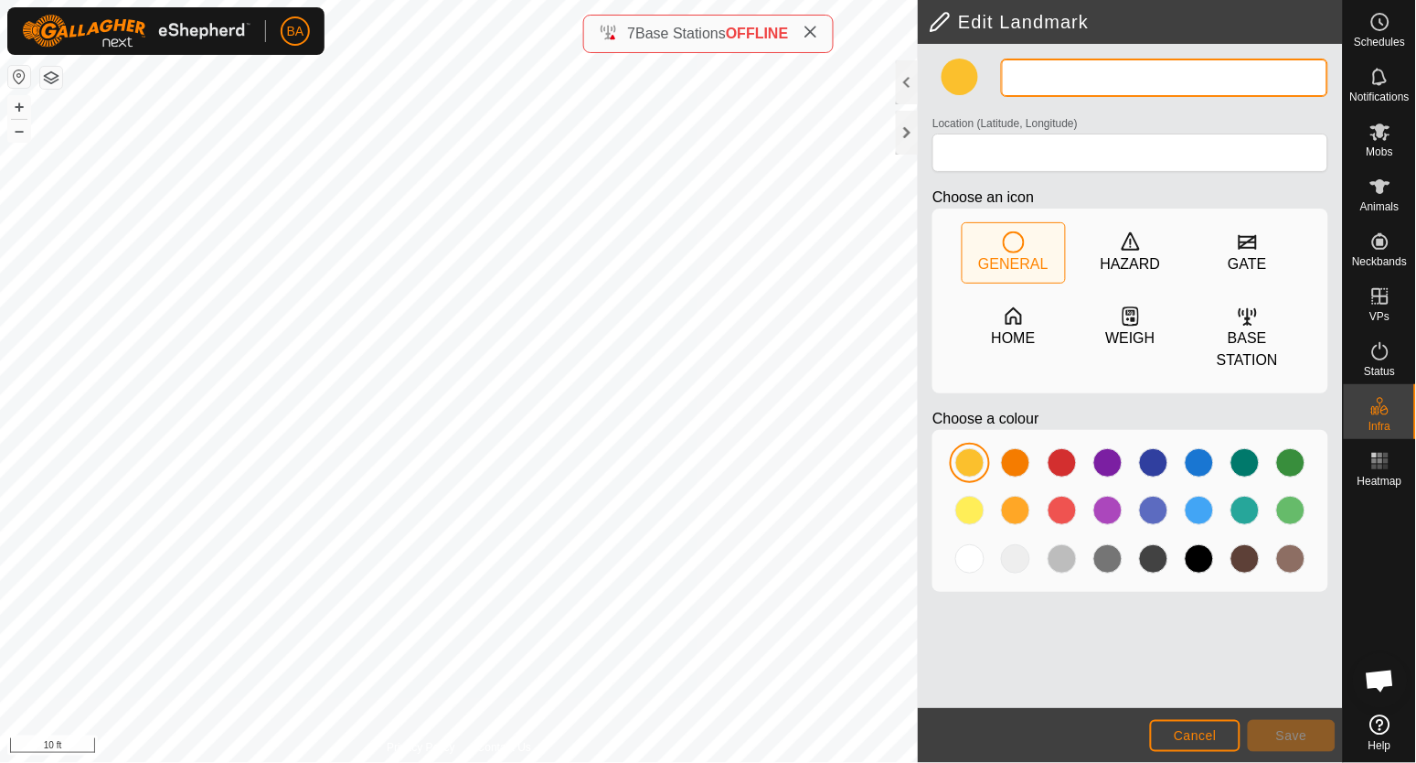
click at [1078, 80] on input "text" at bounding box center [1164, 78] width 327 height 38
type input "Landmark 72"
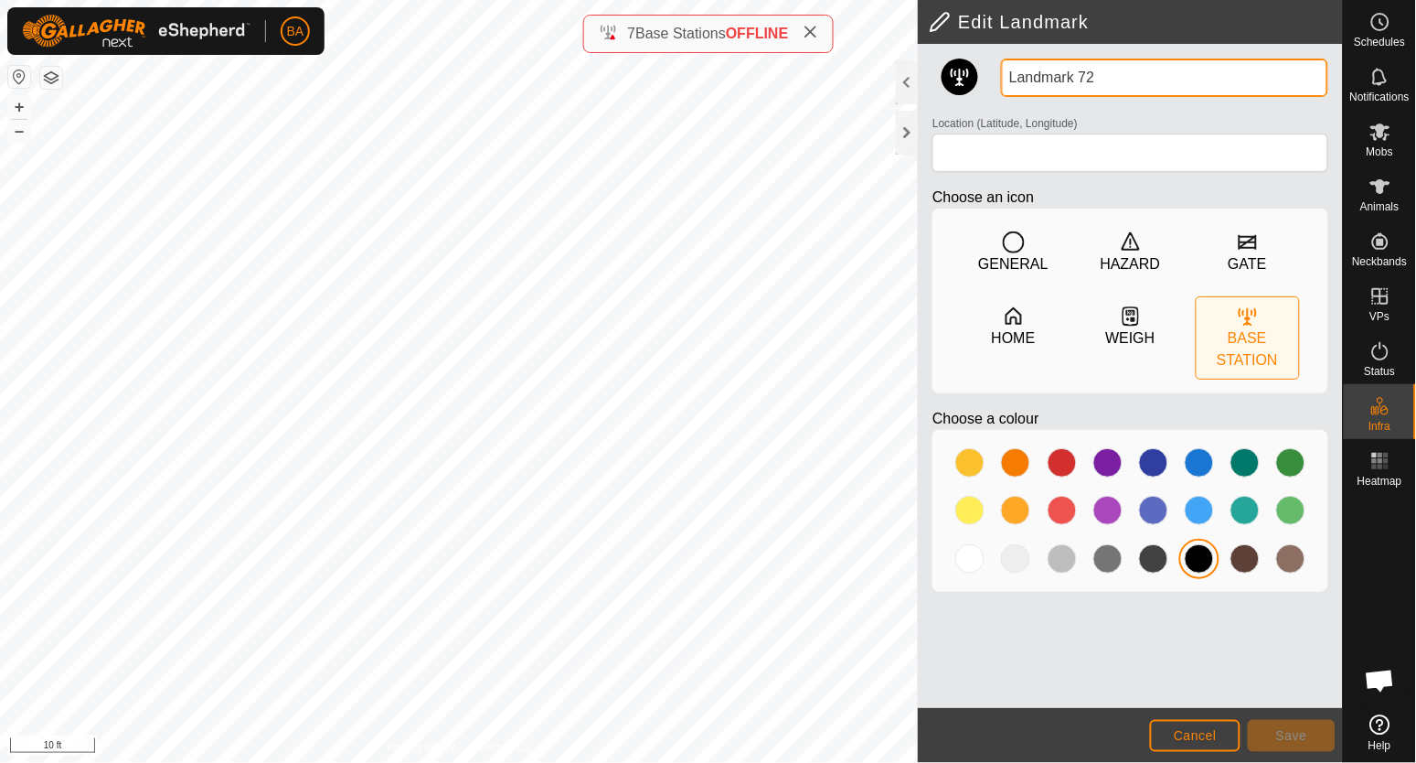
type input "45.207950, -104.525194"
type input "L"
type input "[GEOGRAPHIC_DATA]"
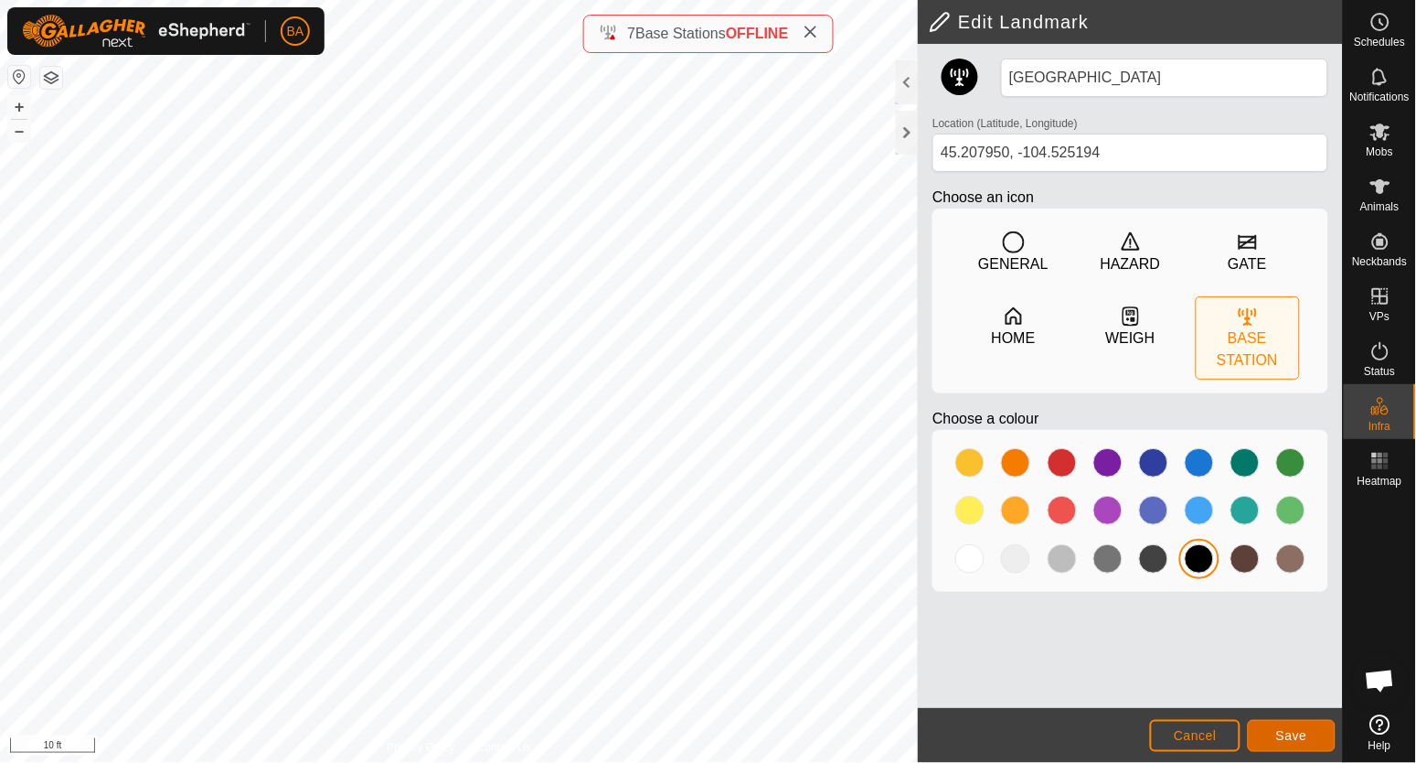
click at [1302, 727] on button "Save" at bounding box center [1292, 736] width 88 height 32
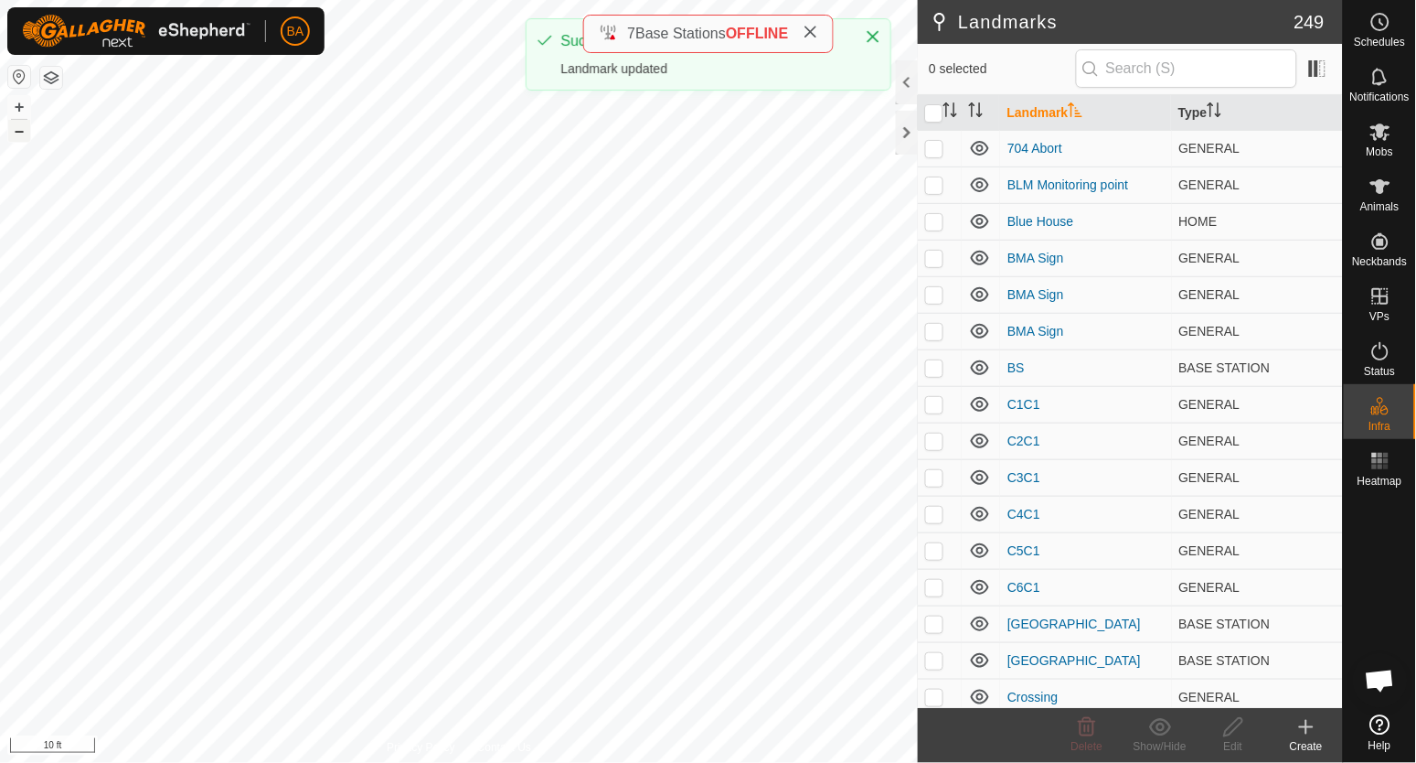
click at [16, 129] on button "–" at bounding box center [19, 131] width 22 height 22
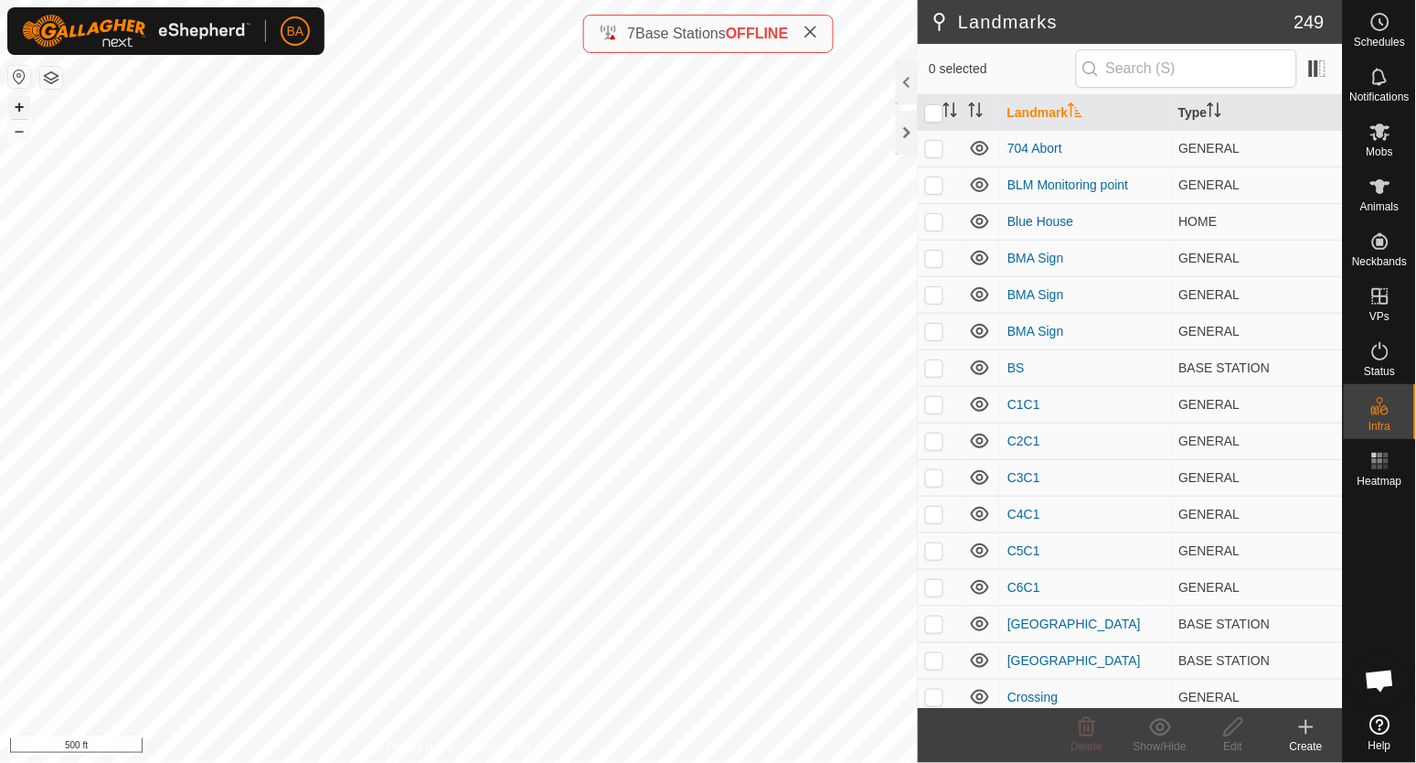
click at [19, 107] on button "+" at bounding box center [19, 107] width 22 height 22
click at [22, 104] on button "+" at bounding box center [19, 107] width 22 height 22
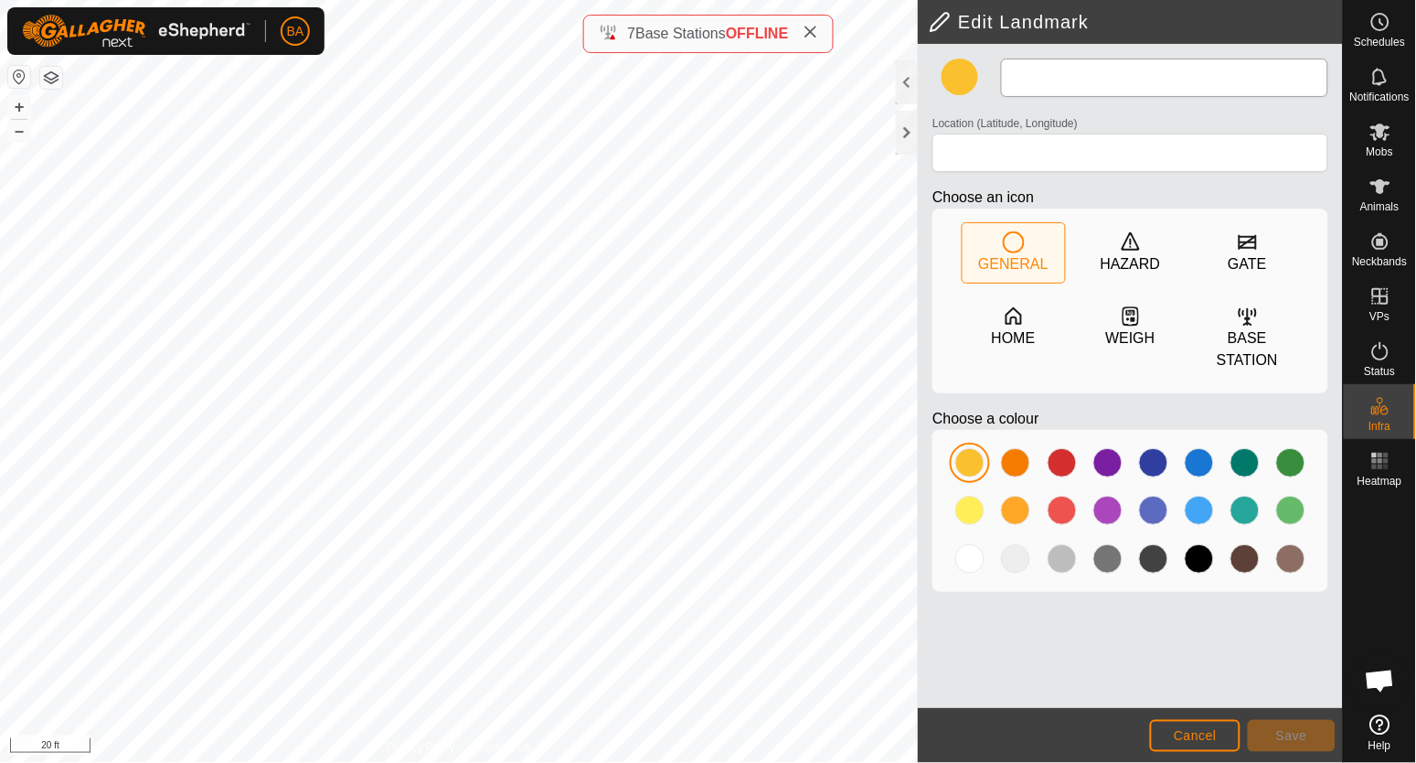
type input "[GEOGRAPHIC_DATA]"
type input "45.207950, -104.525194"
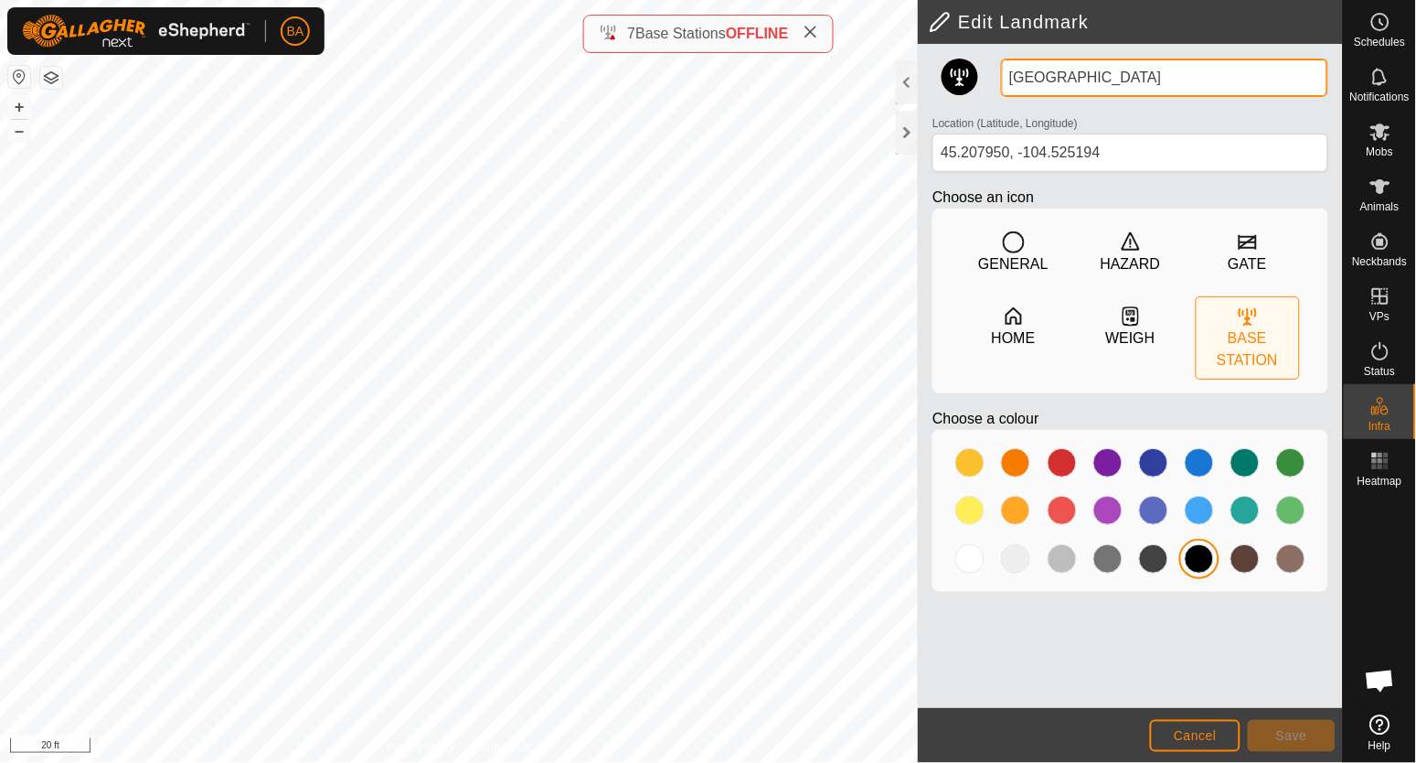
click at [1016, 73] on input "[GEOGRAPHIC_DATA]" at bounding box center [1164, 78] width 327 height 38
type input "BS [GEOGRAPHIC_DATA]"
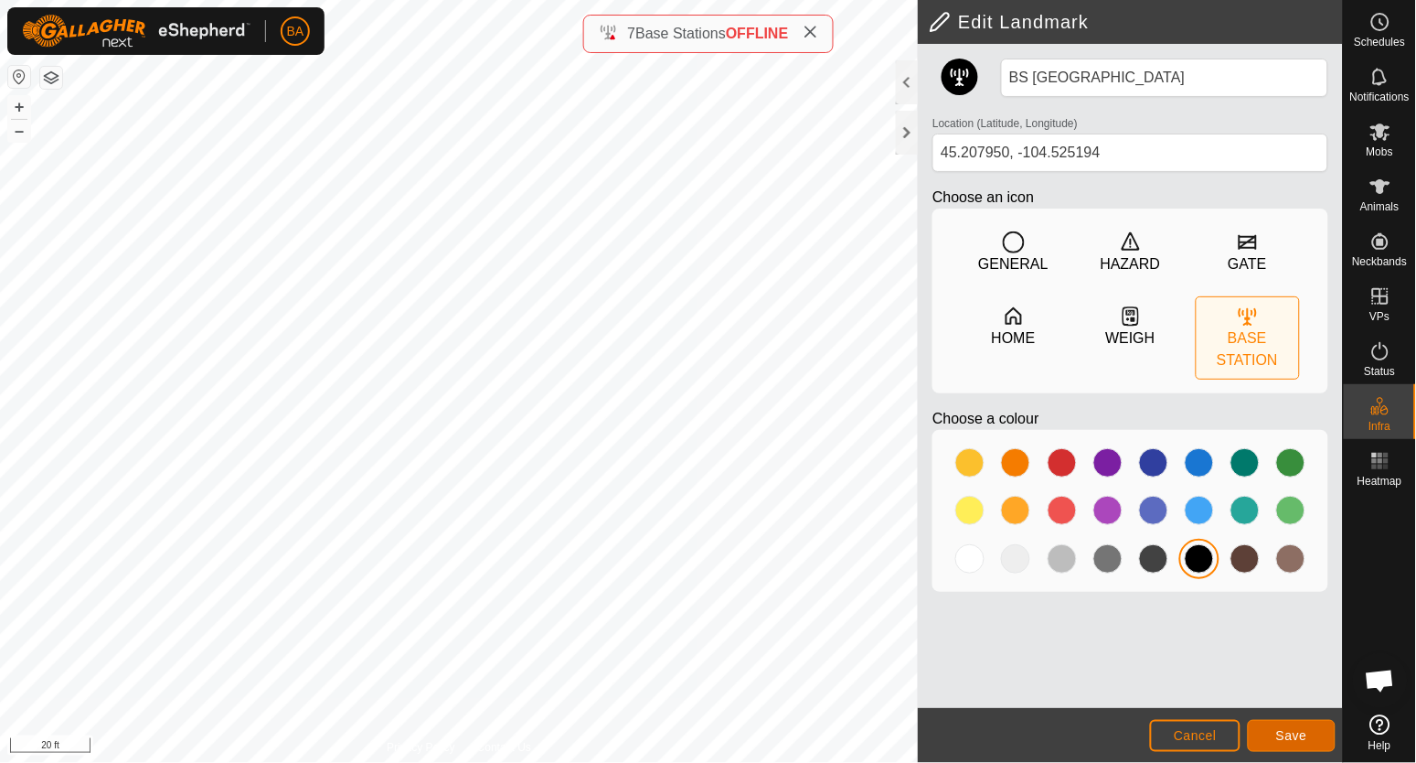
click at [1277, 731] on span "Save" at bounding box center [1292, 735] width 31 height 15
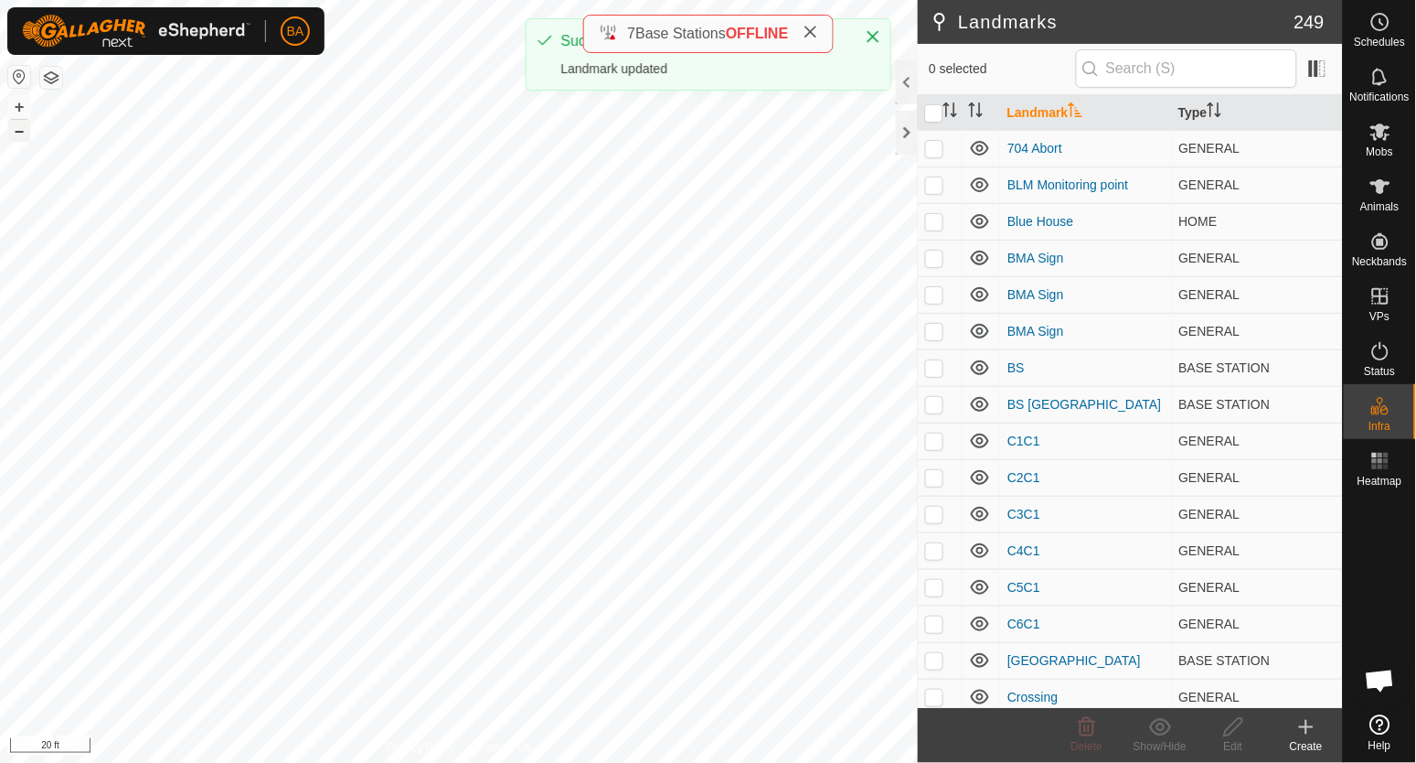
click at [24, 131] on button "–" at bounding box center [19, 131] width 22 height 22
click at [24, 133] on button "–" at bounding box center [19, 131] width 22 height 22
click at [24, 134] on button "–" at bounding box center [19, 131] width 22 height 22
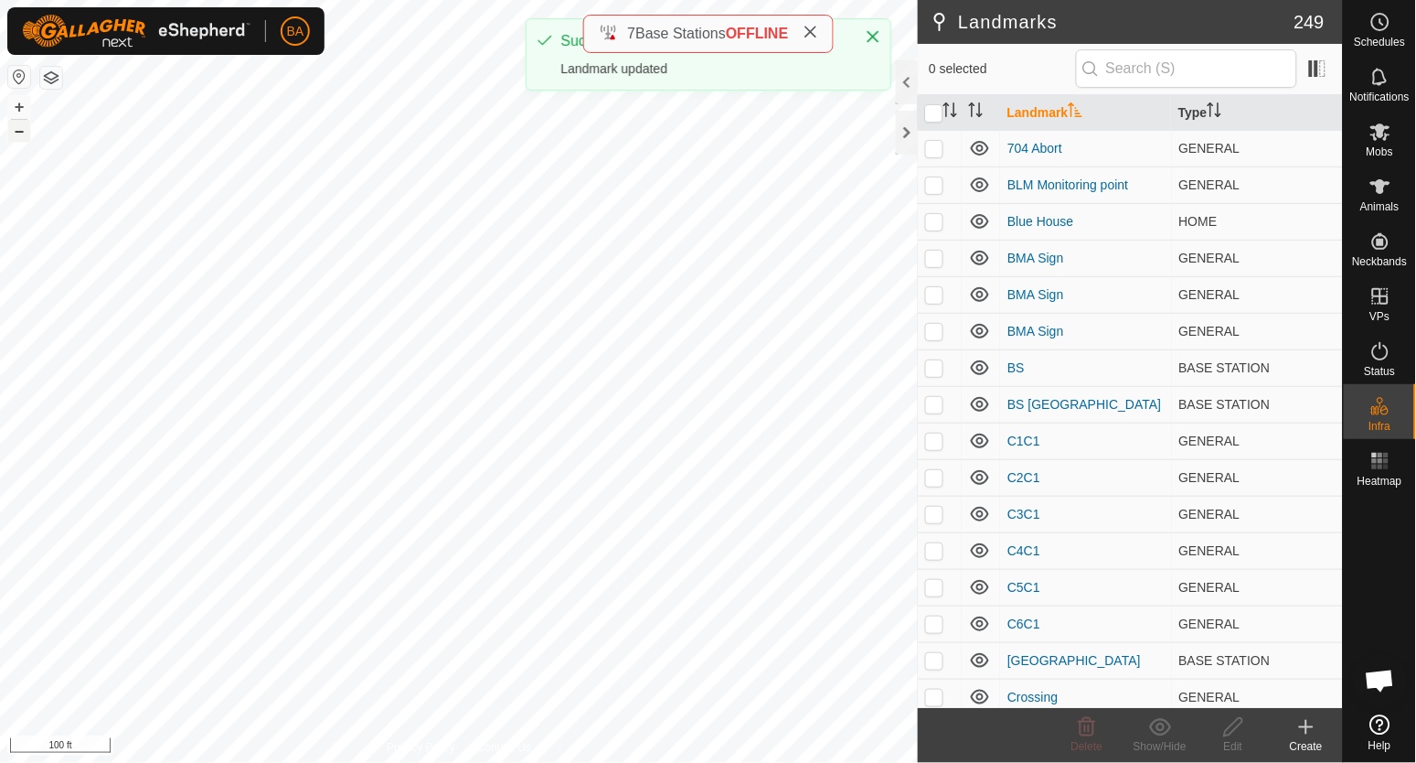
click at [24, 134] on button "–" at bounding box center [19, 131] width 22 height 22
click at [16, 107] on button "+" at bounding box center [19, 107] width 22 height 22
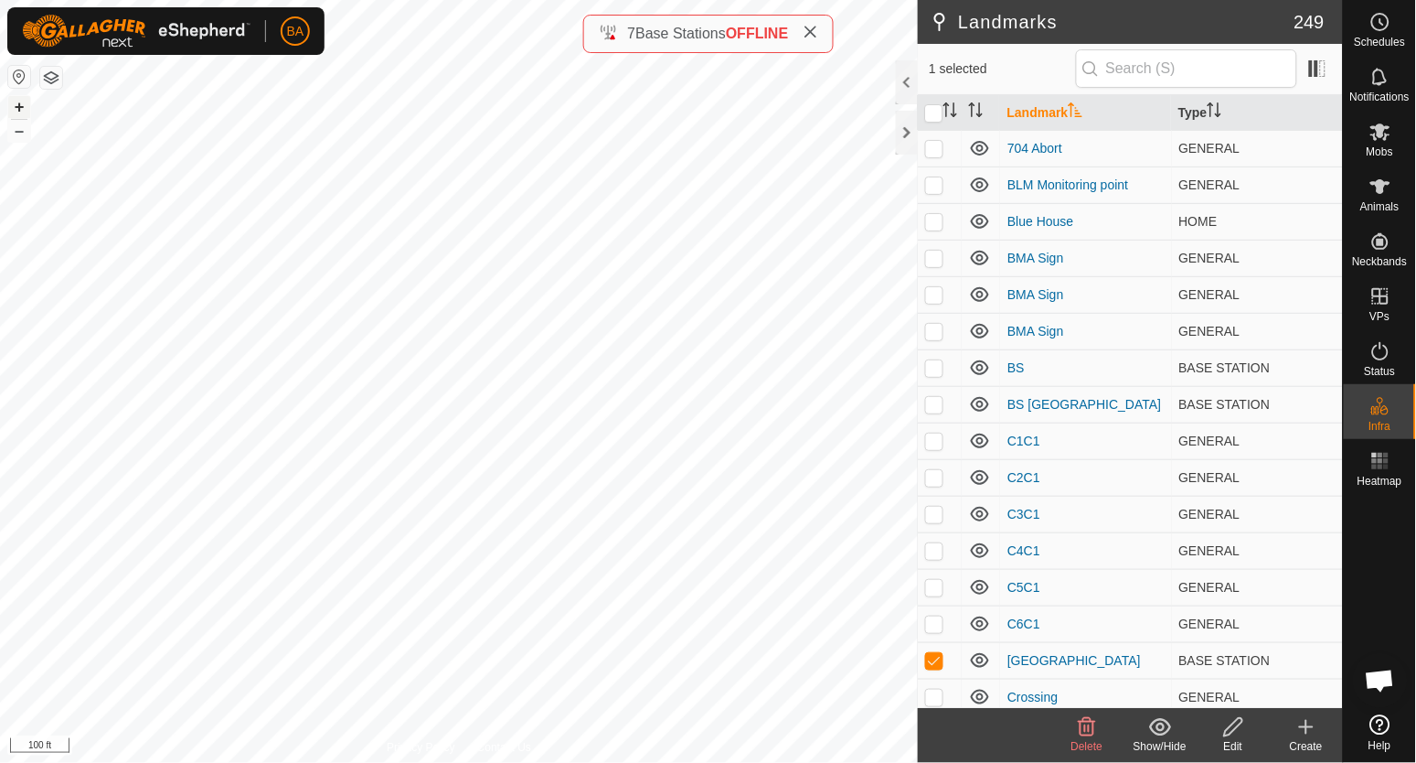
checkbox input "true"
click at [1242, 731] on icon at bounding box center [1234, 727] width 23 height 22
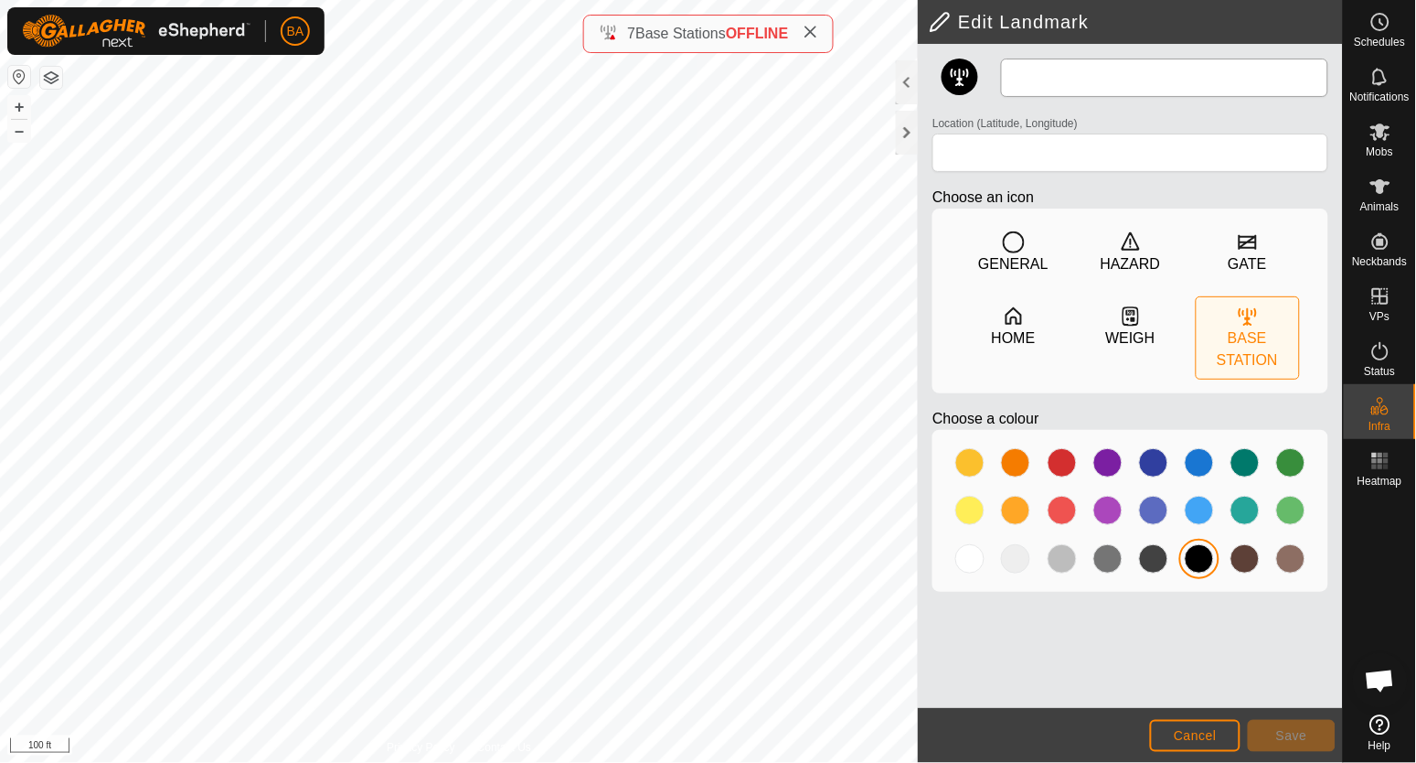
type input "[GEOGRAPHIC_DATA]"
type input "45.272800, -104.558202"
click at [1010, 79] on input "[GEOGRAPHIC_DATA]" at bounding box center [1164, 78] width 327 height 38
paste input "BS"
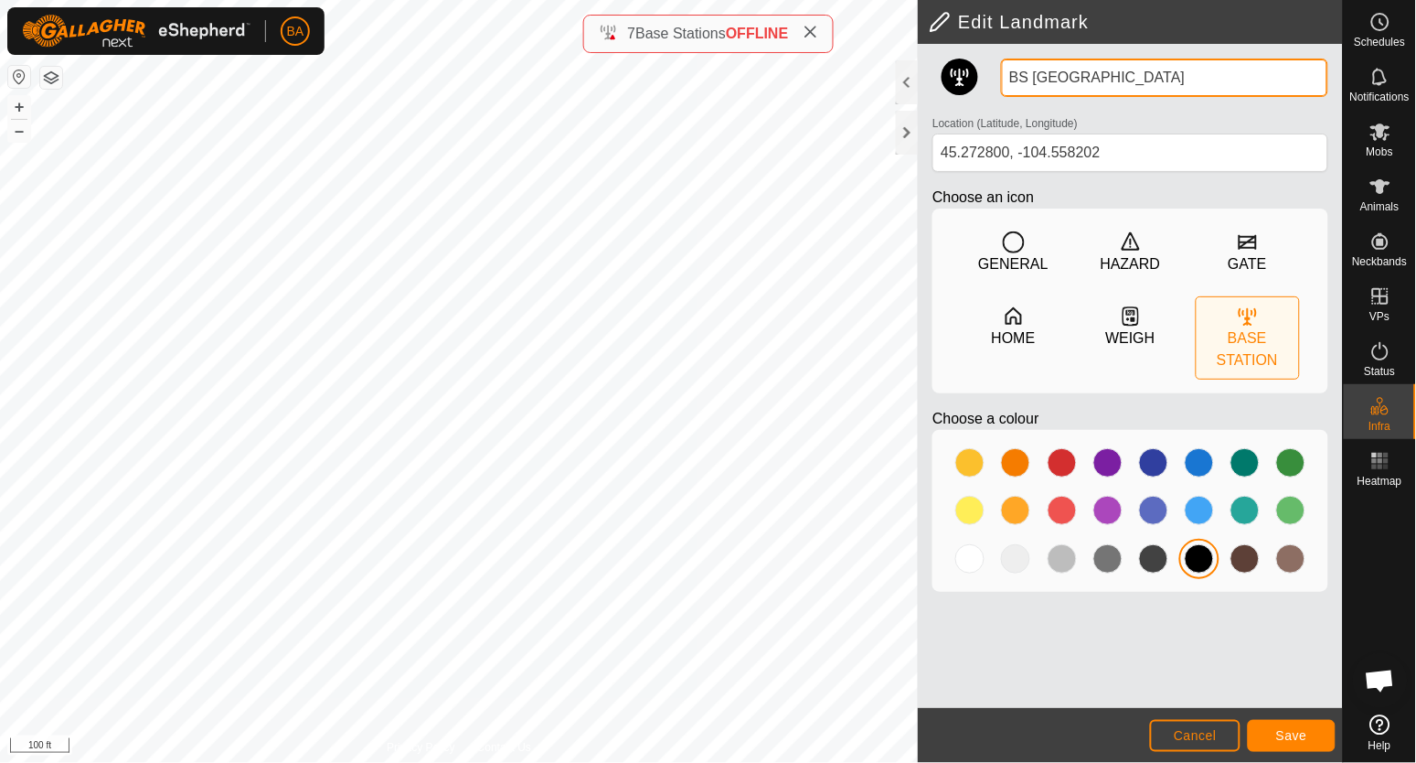
type input "BS [GEOGRAPHIC_DATA]"
click at [1274, 729] on button "Save" at bounding box center [1292, 736] width 88 height 32
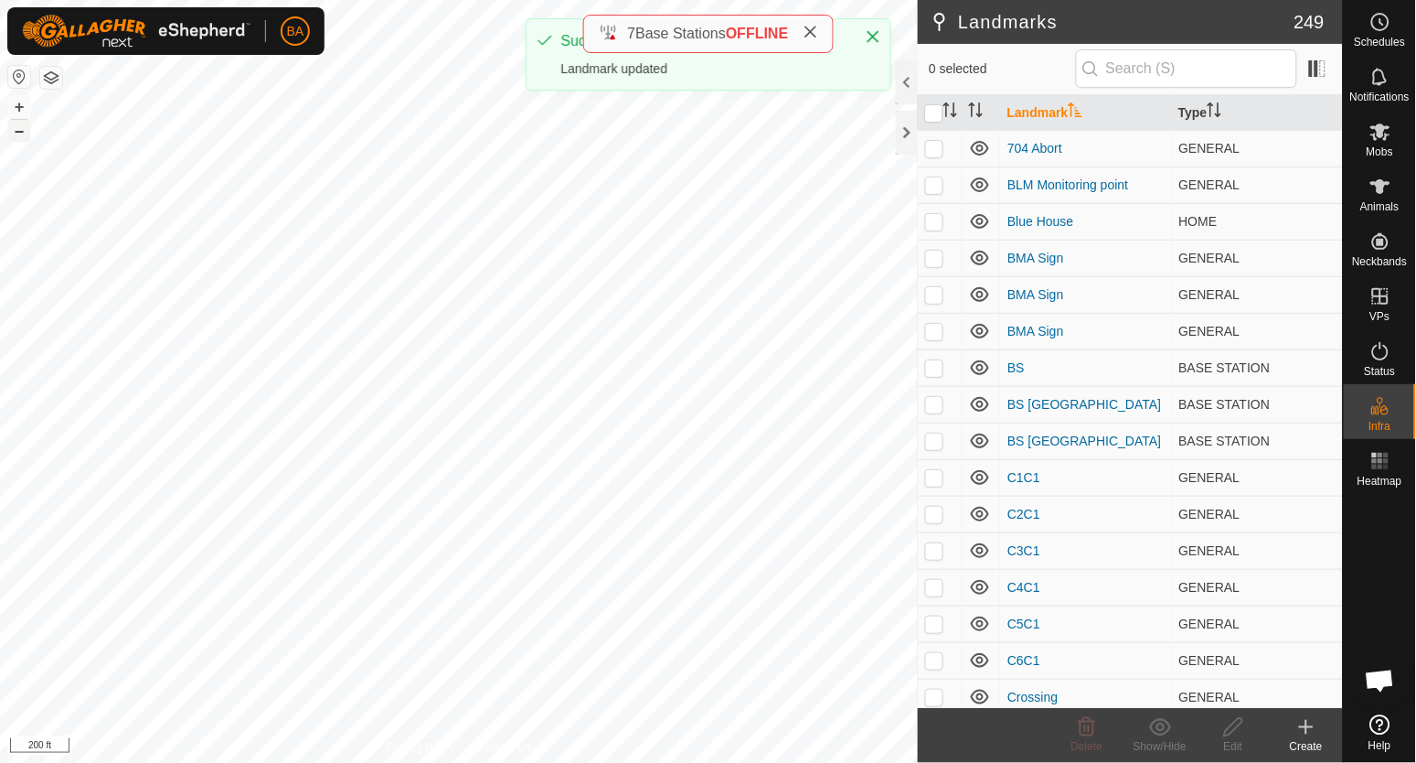
click at [12, 134] on button "–" at bounding box center [19, 131] width 22 height 22
click at [13, 134] on button "–" at bounding box center [19, 131] width 22 height 22
click at [21, 107] on button "+" at bounding box center [19, 107] width 22 height 22
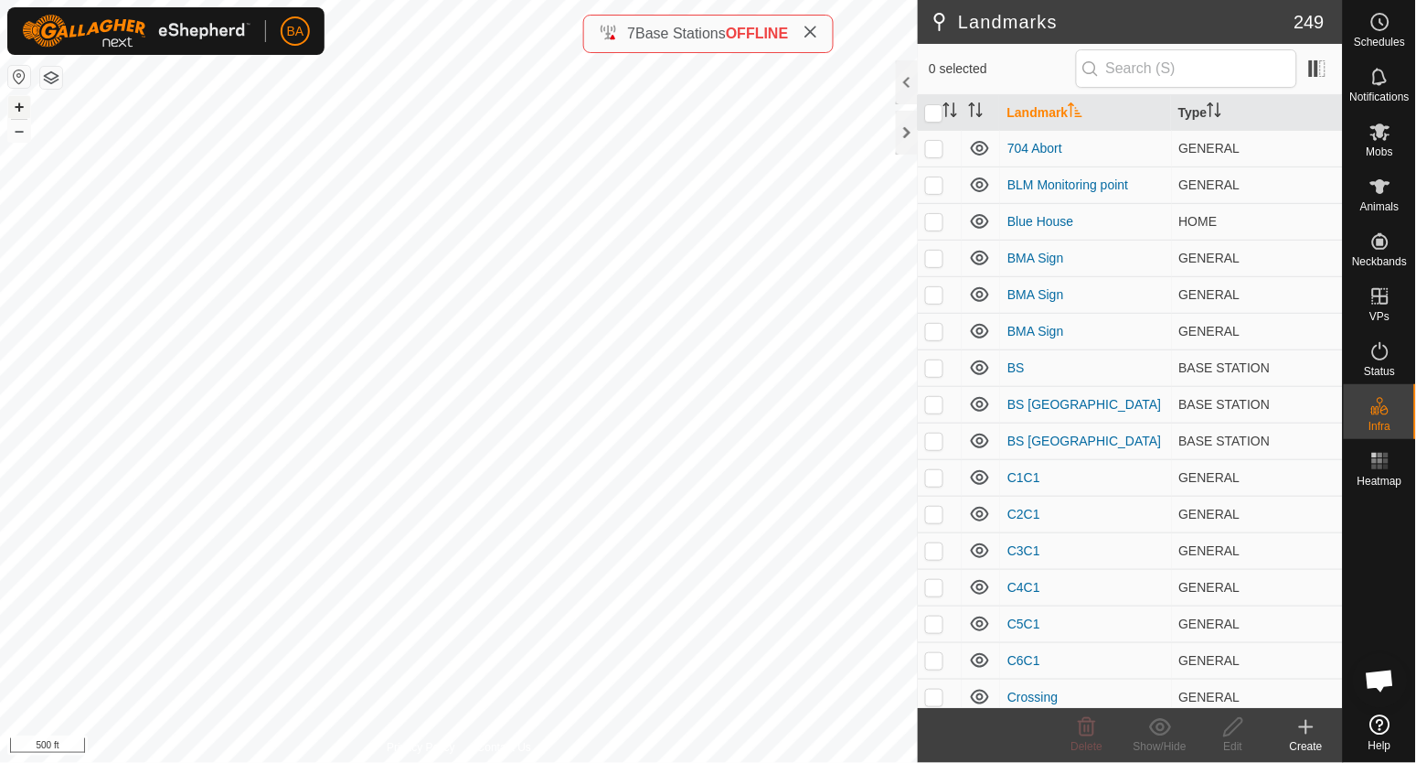
click at [18, 102] on button "+" at bounding box center [19, 107] width 22 height 22
click at [21, 112] on button "+" at bounding box center [19, 107] width 22 height 22
click at [21, 110] on button "+" at bounding box center [19, 107] width 22 height 22
click at [14, 102] on button "+" at bounding box center [19, 107] width 22 height 22
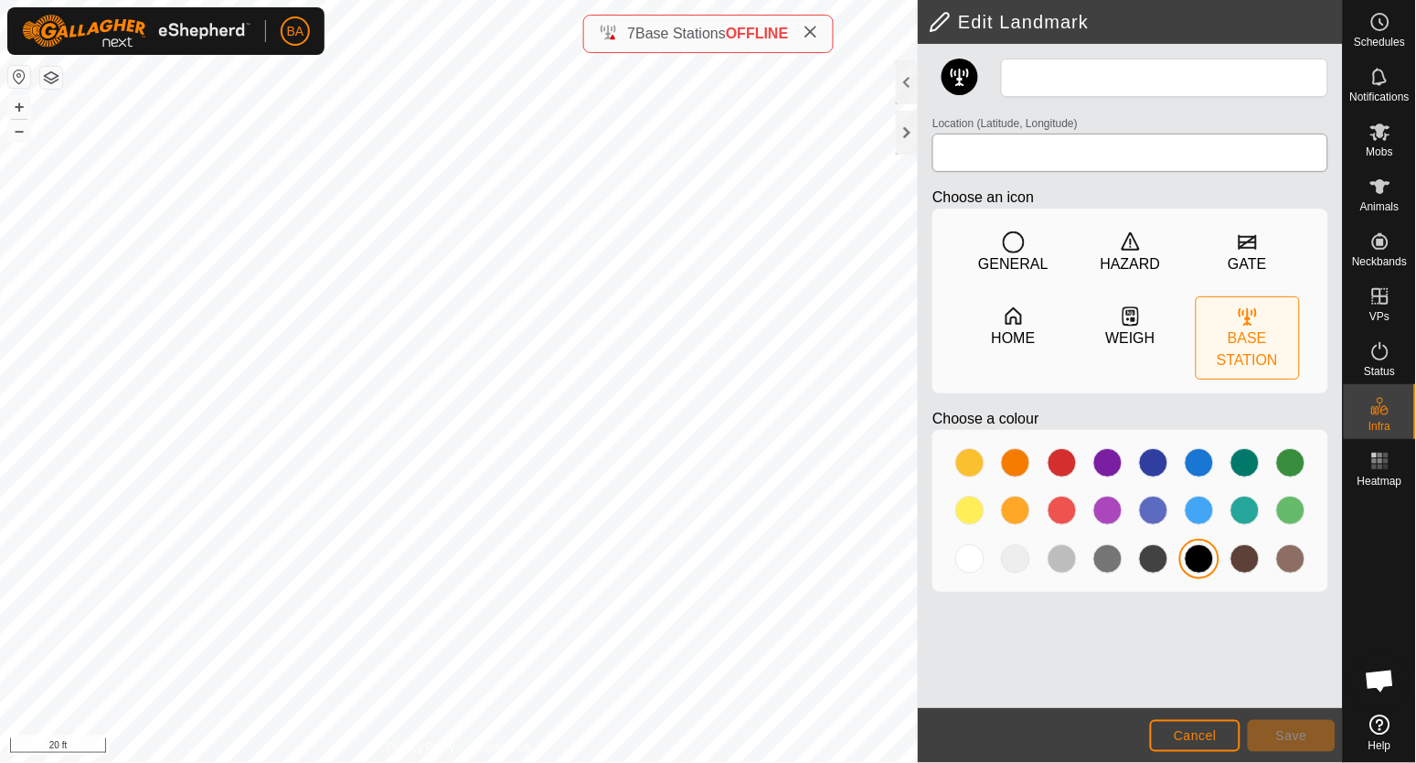
type input "Sagebrush"
type input "45.204430, -104.498125"
click at [1009, 81] on input "Sagebrush" at bounding box center [1164, 78] width 327 height 38
paste input "BS"
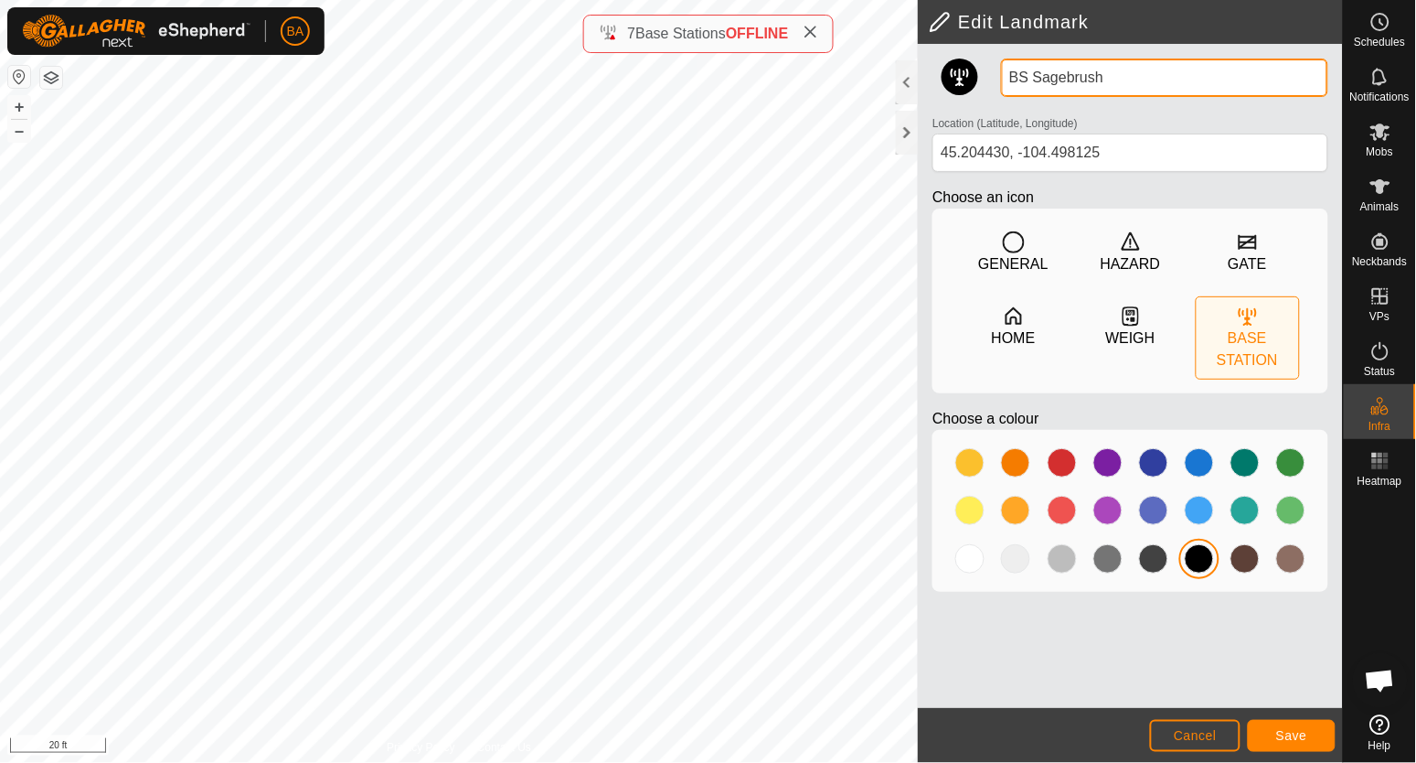
type input "BS Sagebrush"
click at [1270, 739] on button "Save" at bounding box center [1292, 736] width 88 height 32
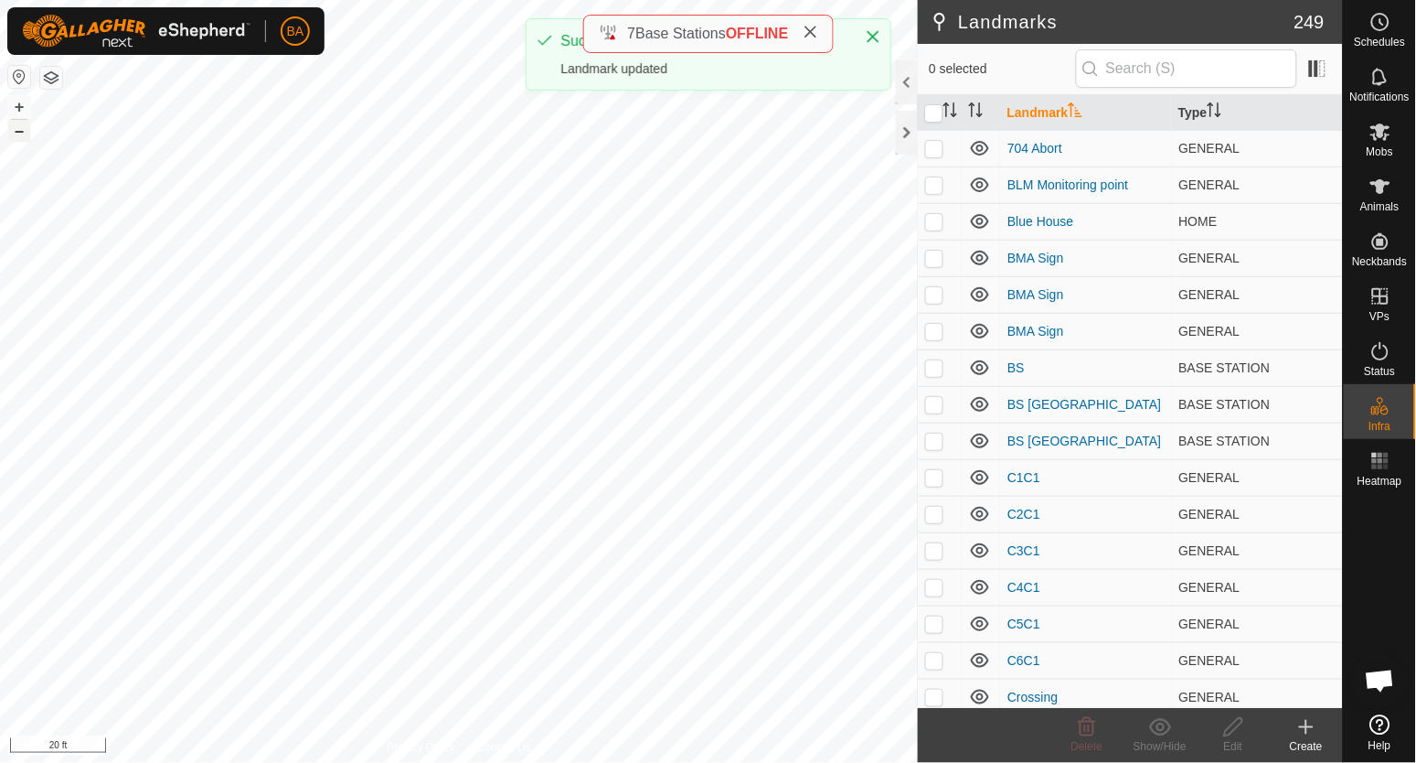
click at [15, 132] on button "–" at bounding box center [19, 131] width 22 height 22
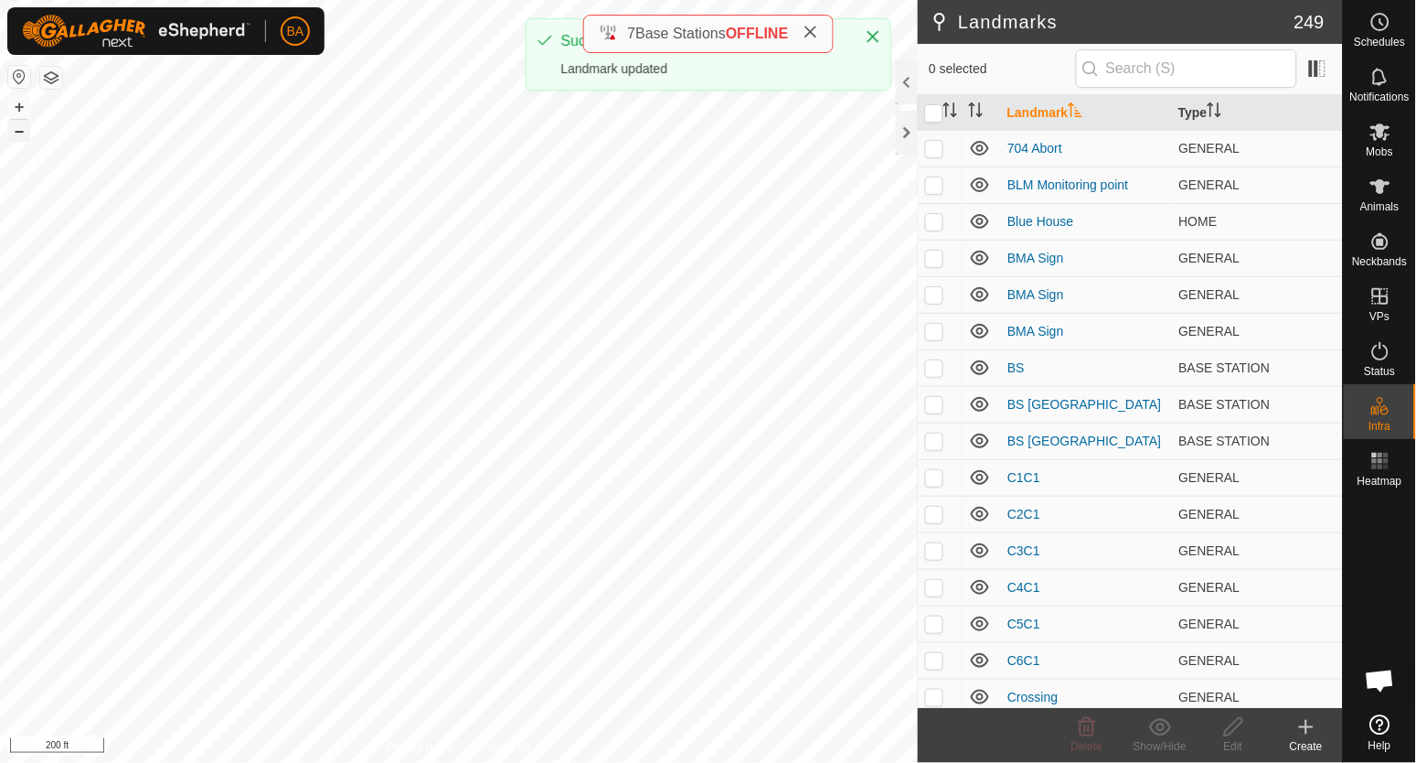
click at [15, 132] on button "–" at bounding box center [19, 131] width 22 height 22
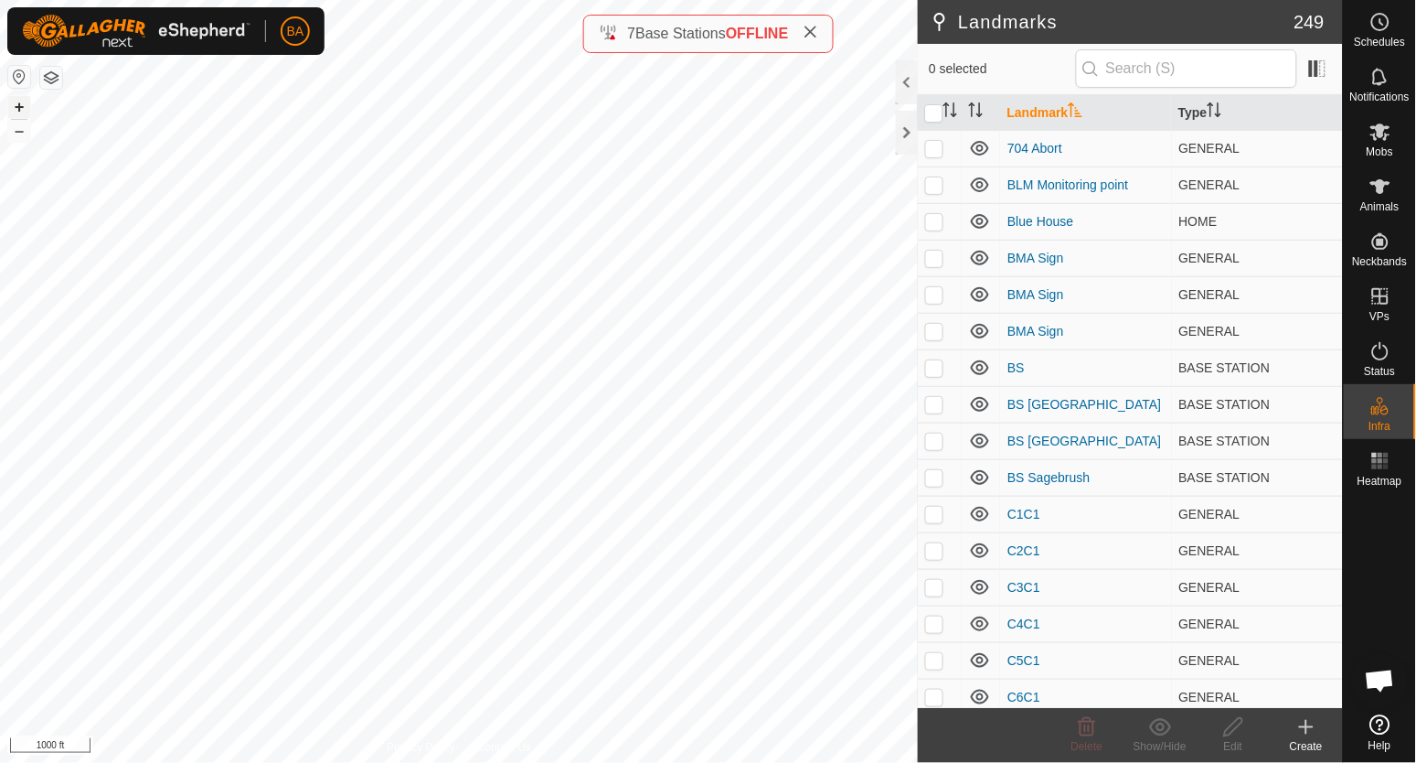
click at [19, 107] on button "+" at bounding box center [19, 107] width 22 height 22
click at [19, 104] on button "+" at bounding box center [19, 107] width 22 height 22
click at [9, 110] on button "+" at bounding box center [19, 107] width 22 height 22
click at [13, 107] on button "+" at bounding box center [19, 107] width 22 height 22
checkbox input "true"
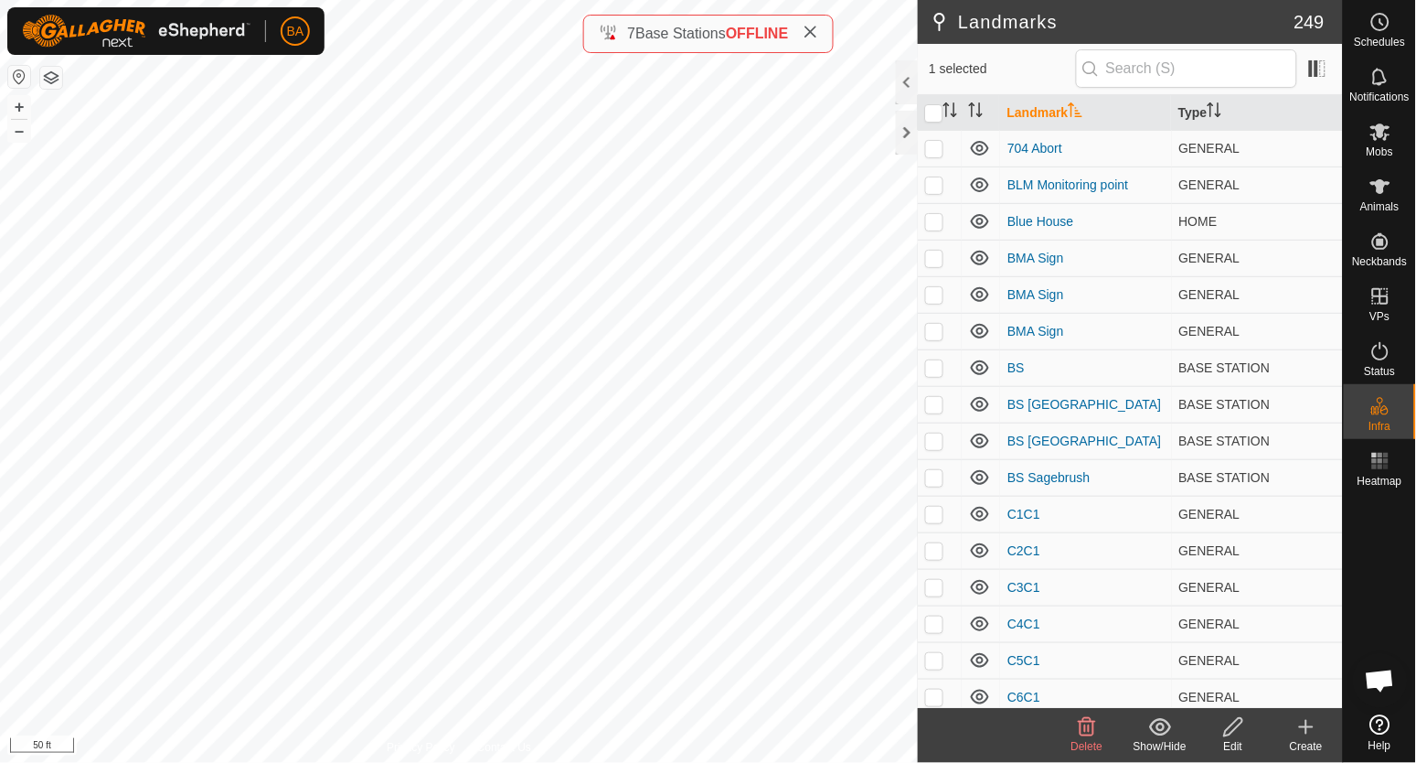
click at [956, 111] on icon "Activate to sort" at bounding box center [951, 109] width 15 height 15
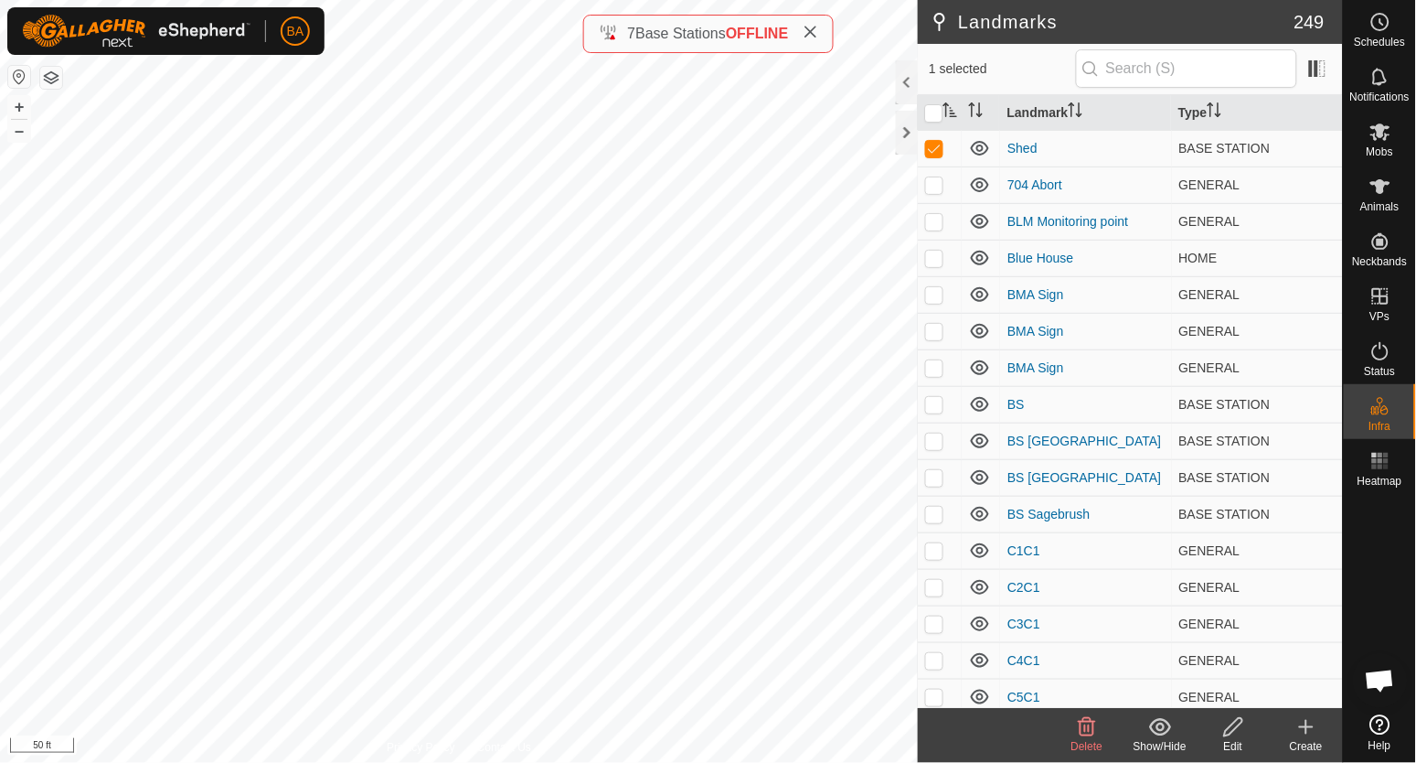
click at [1239, 726] on icon at bounding box center [1233, 727] width 18 height 18
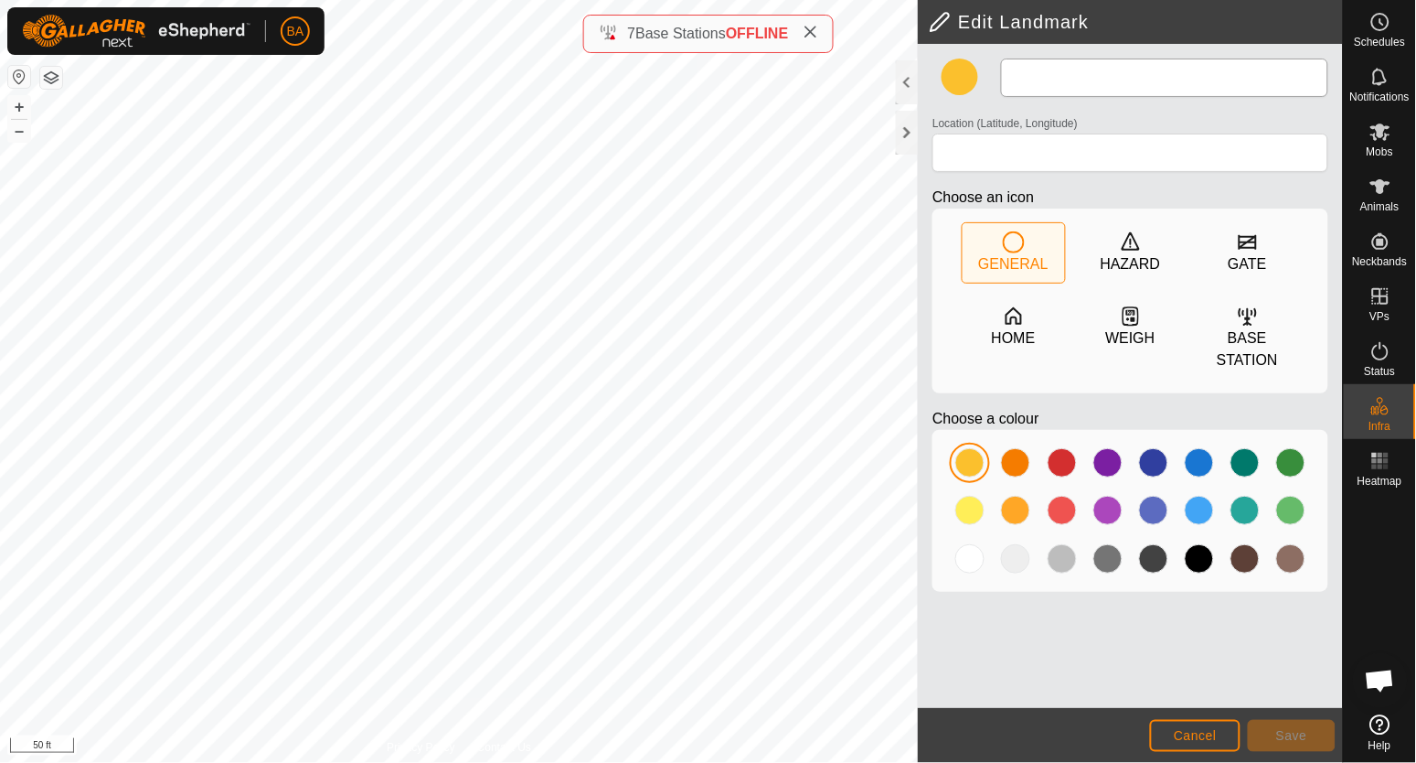
type input "Shed"
type input "45.172240, -104.506483"
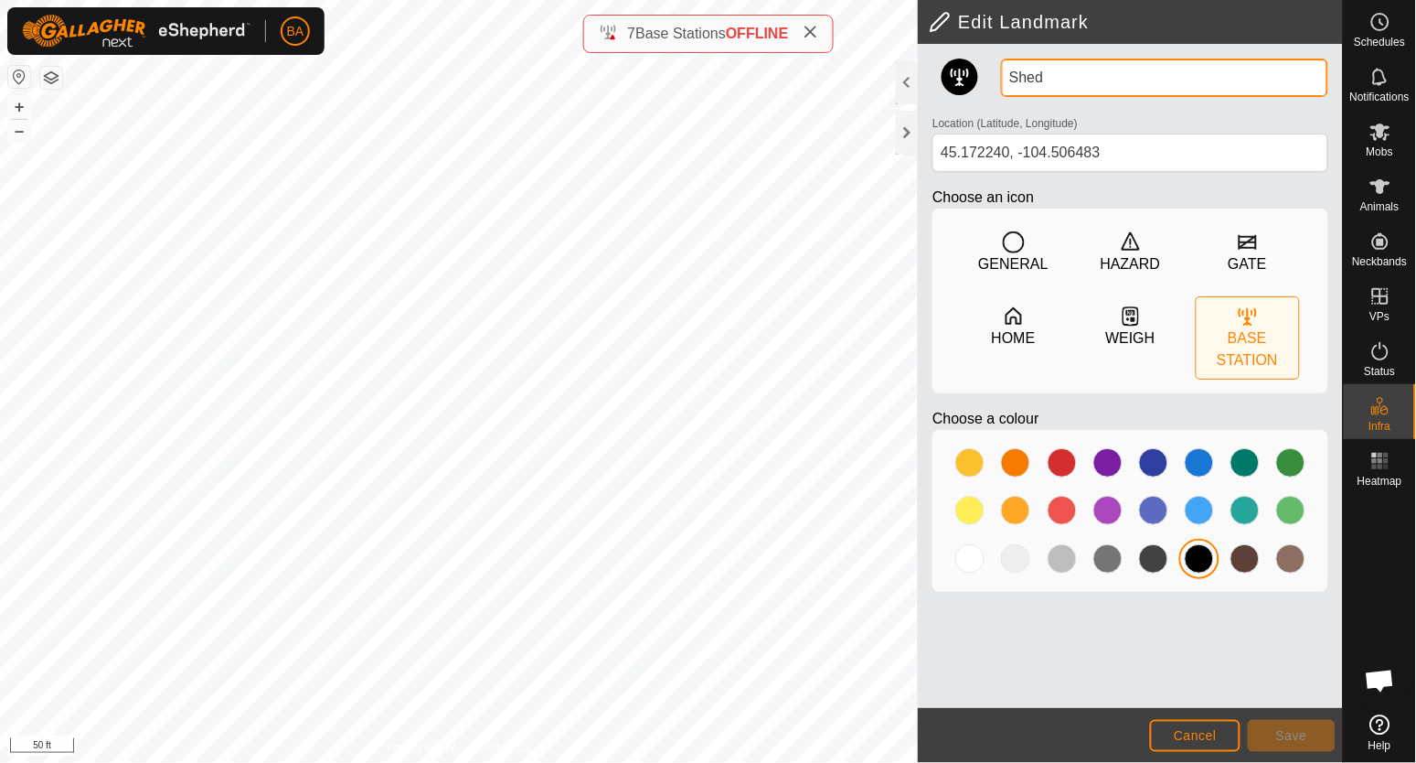
click at [1010, 76] on input "Shed" at bounding box center [1164, 78] width 327 height 38
paste input "BS"
type input "BS Shed"
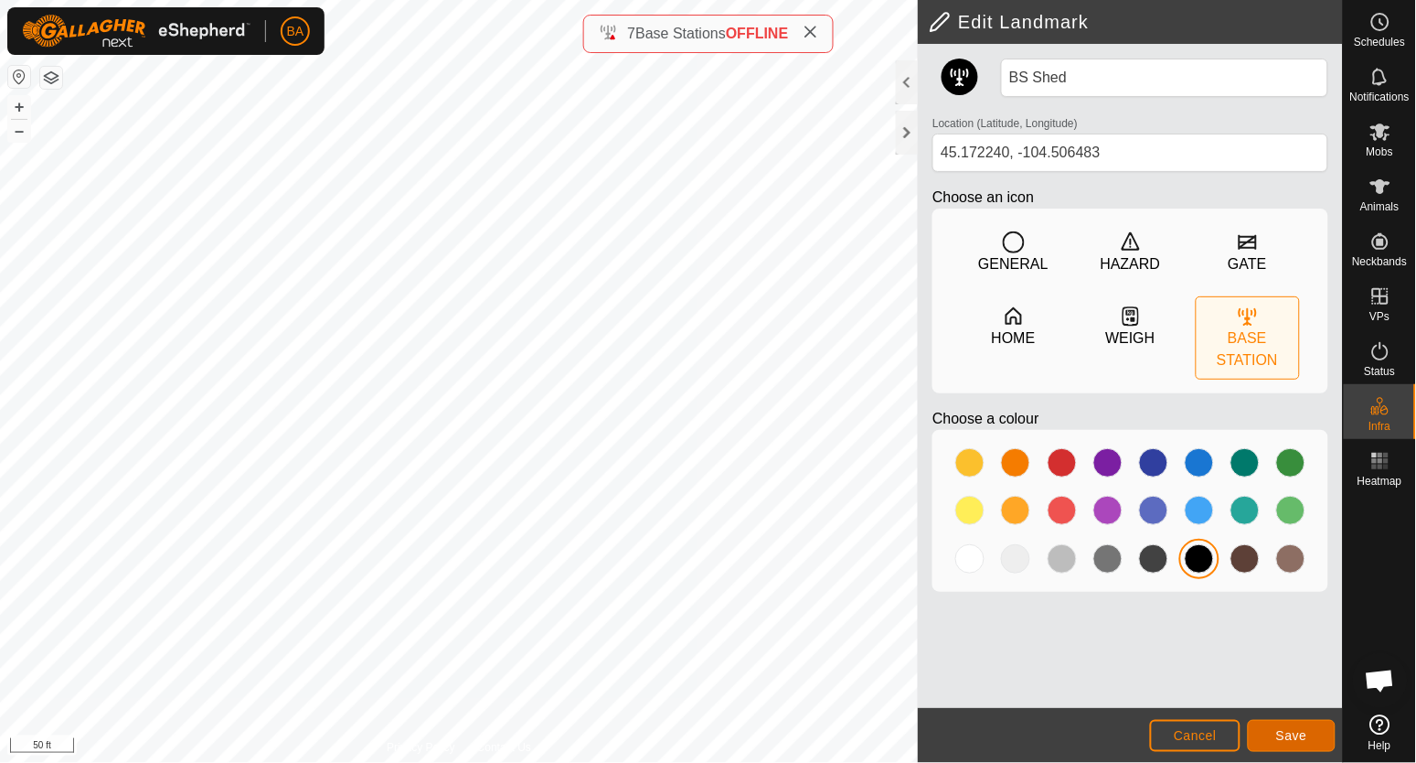
click at [1287, 730] on span "Save" at bounding box center [1292, 735] width 31 height 15
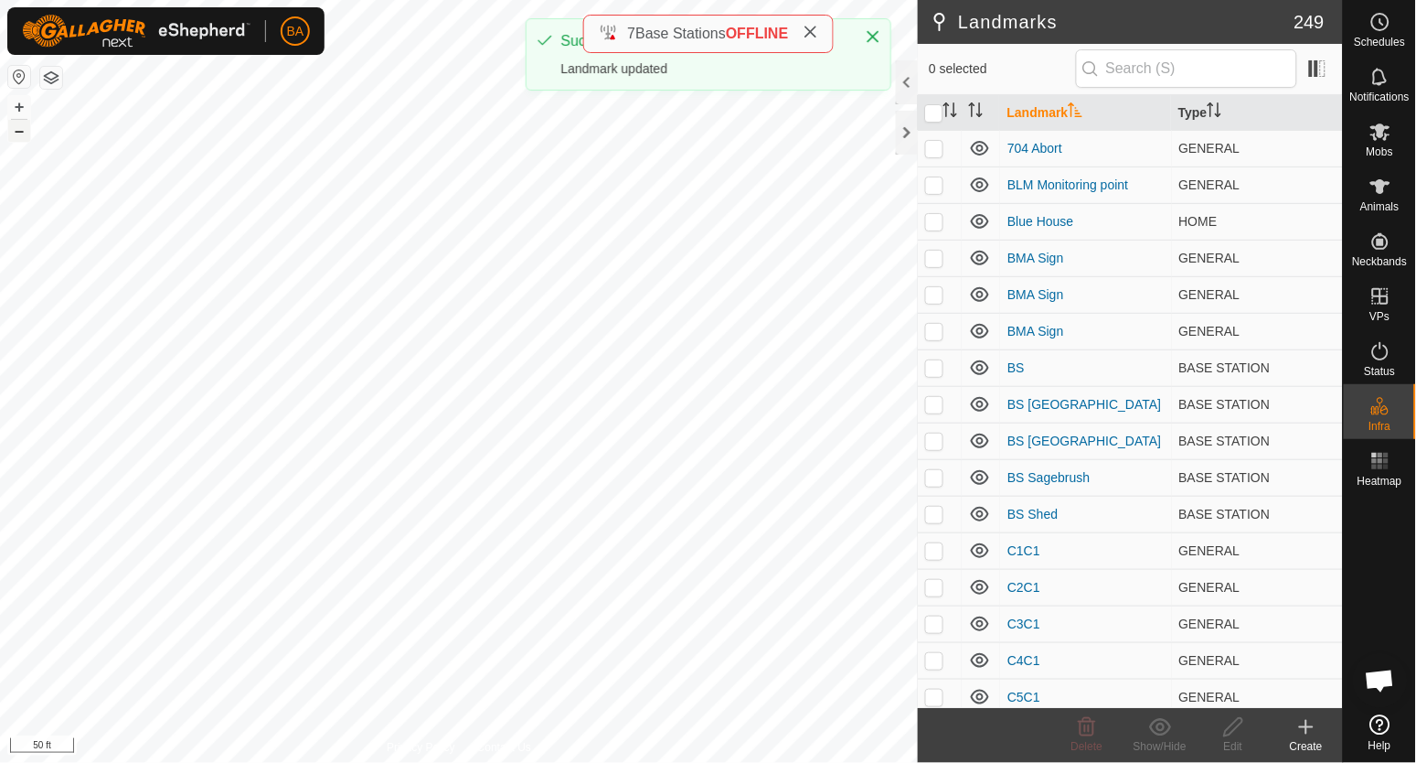
click at [16, 133] on button "–" at bounding box center [19, 131] width 22 height 22
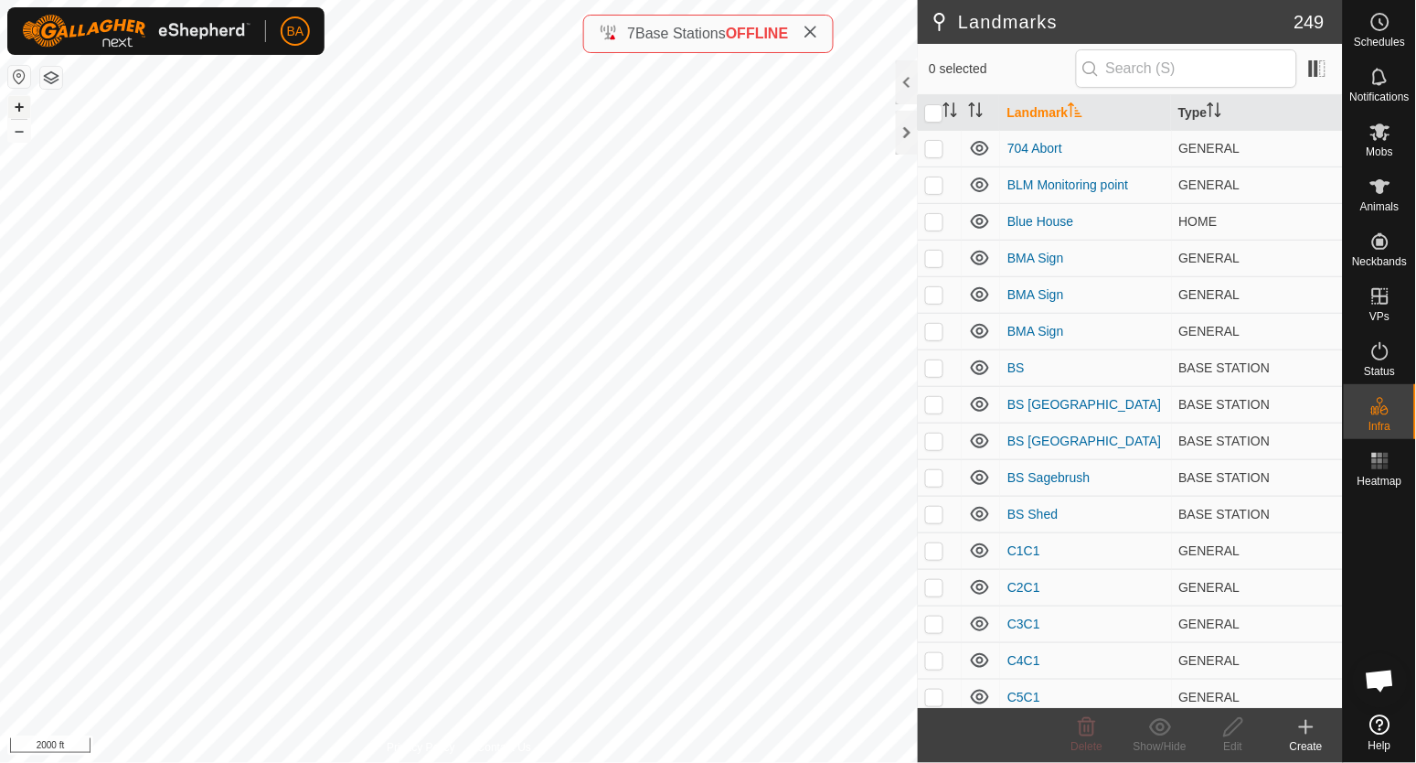
click at [16, 109] on button "+" at bounding box center [19, 107] width 22 height 22
click at [18, 108] on button "+" at bounding box center [19, 107] width 22 height 22
click at [18, 107] on button "+" at bounding box center [19, 107] width 22 height 22
click at [20, 102] on button "+" at bounding box center [19, 107] width 22 height 22
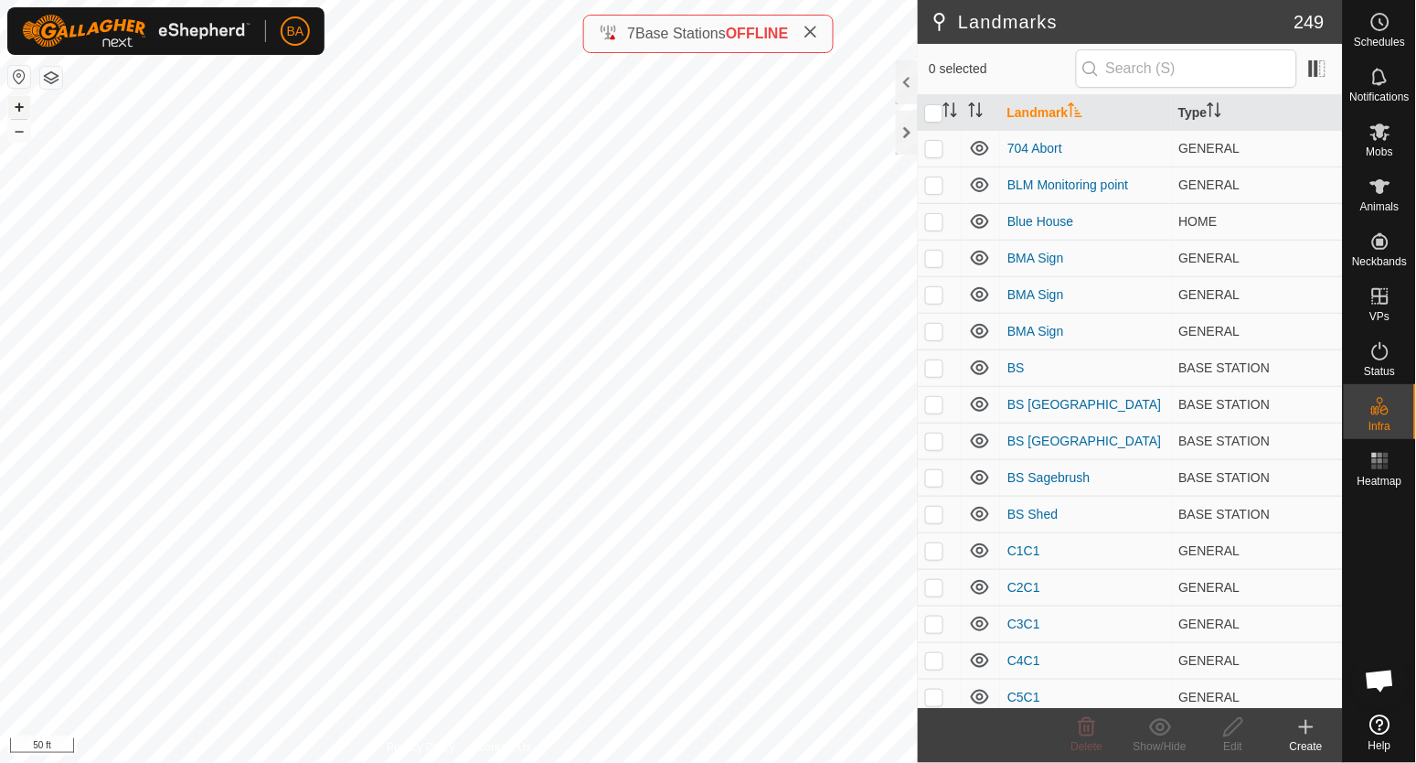
click at [19, 105] on button "+" at bounding box center [19, 107] width 22 height 22
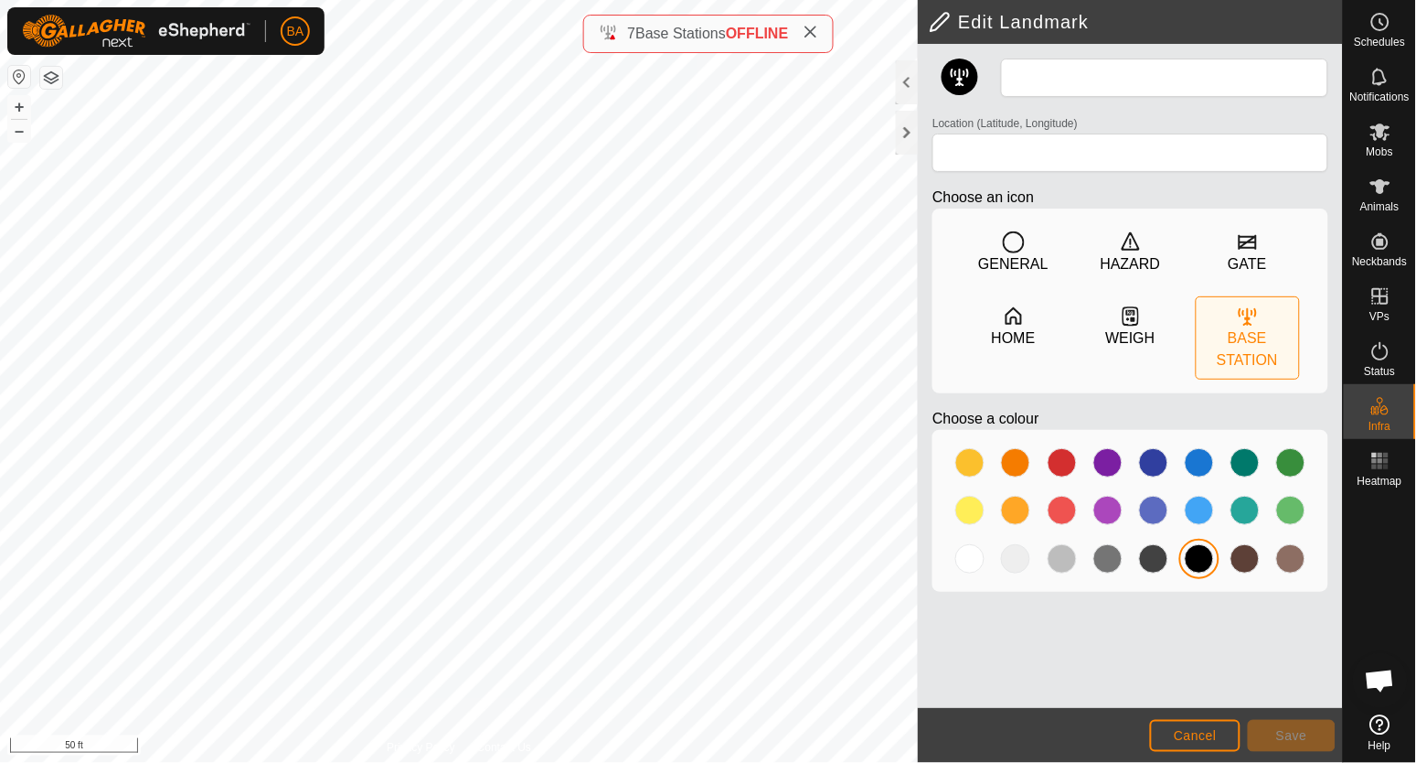
type input "Steel Gate"
type input "45.184580, -104.562194"
click at [1009, 80] on input "Steel Gate" at bounding box center [1164, 78] width 327 height 38
paste input "BS"
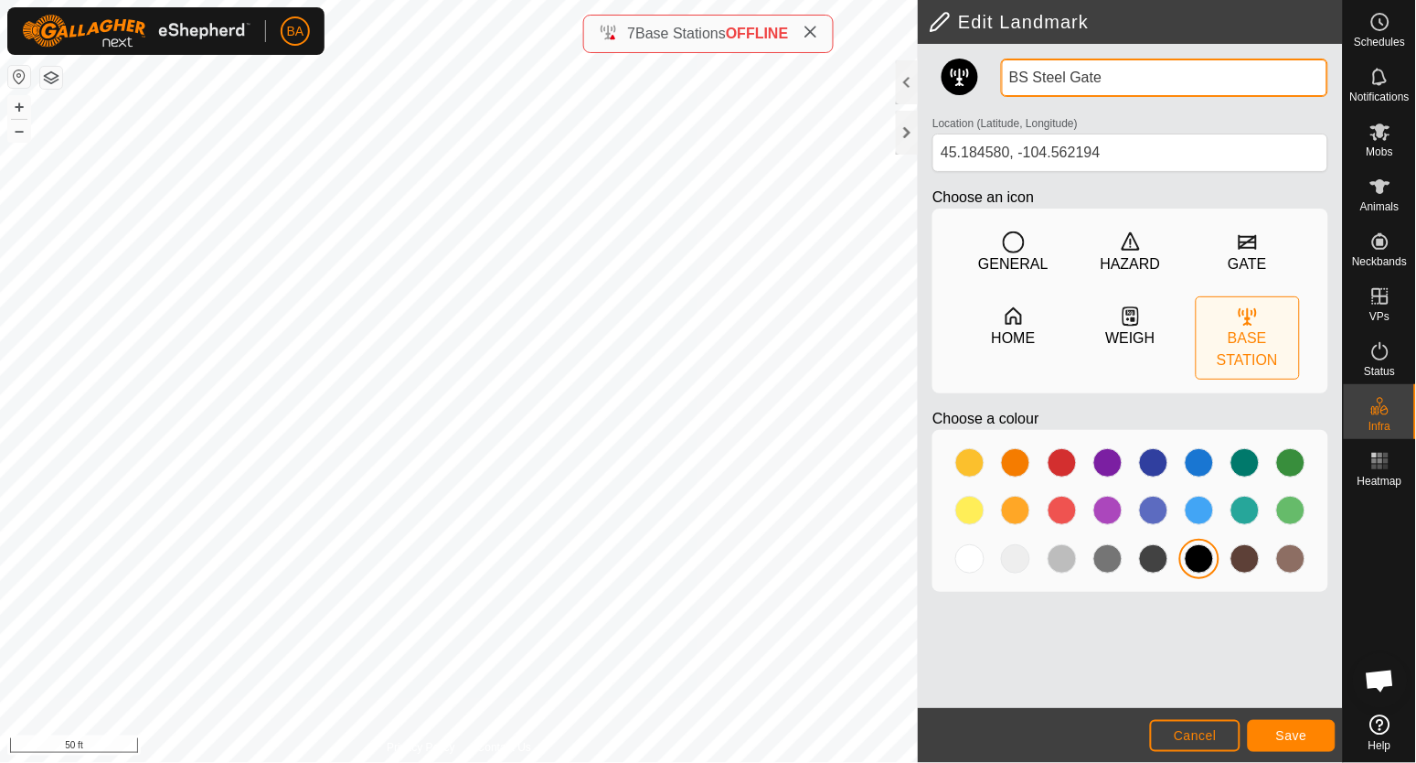
type input "BS Steel Gate"
click at [1280, 720] on button "Save" at bounding box center [1292, 736] width 88 height 32
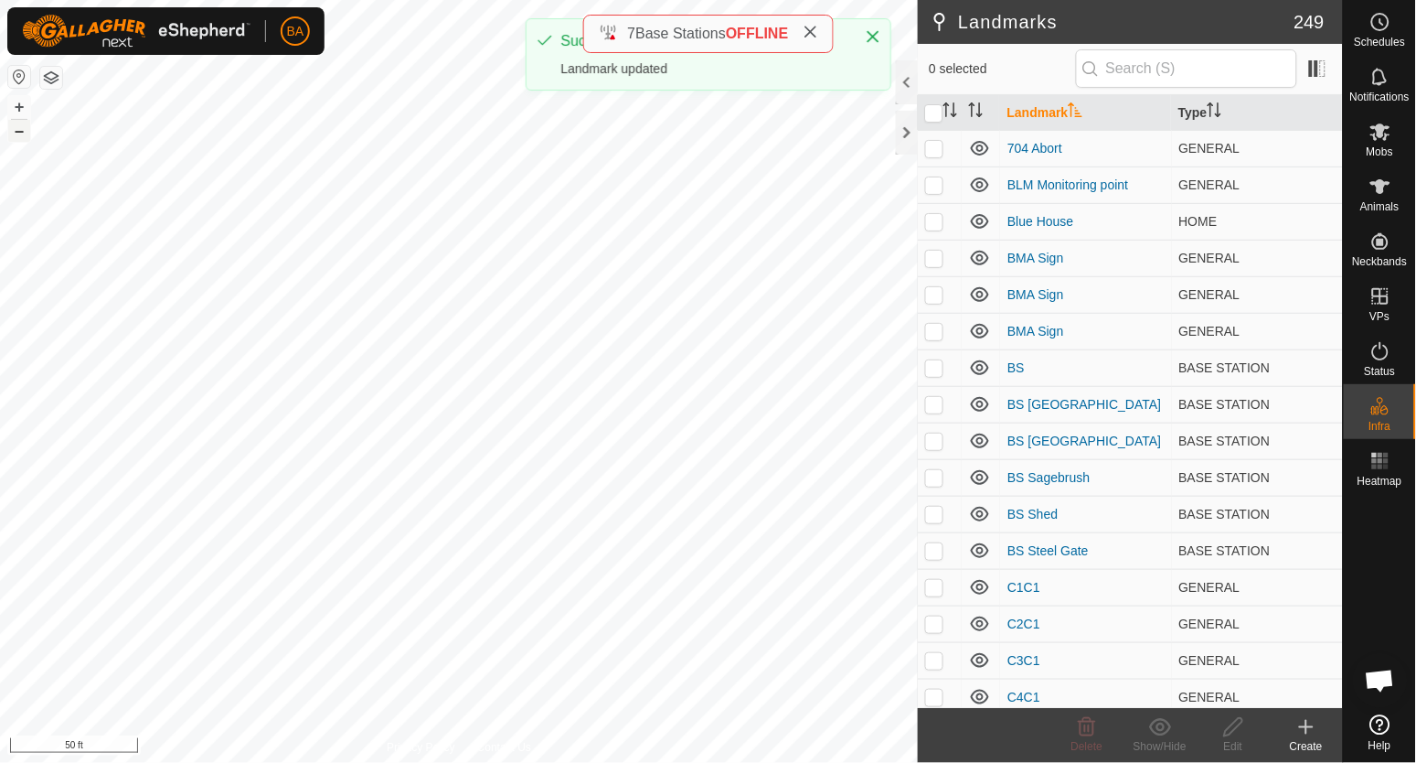
click at [24, 129] on button "–" at bounding box center [19, 131] width 22 height 22
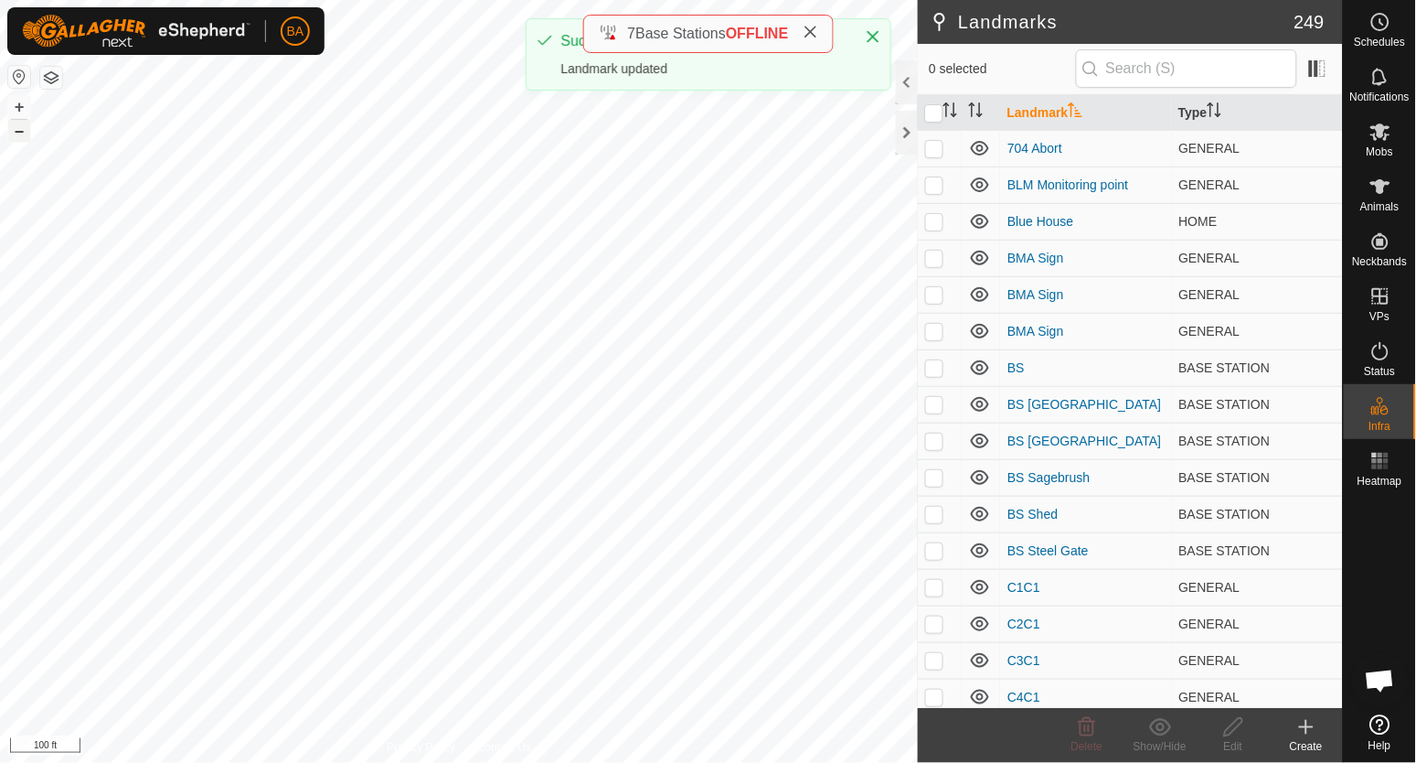
click at [24, 129] on button "–" at bounding box center [19, 131] width 22 height 22
click at [10, 102] on button "+" at bounding box center [19, 107] width 22 height 22
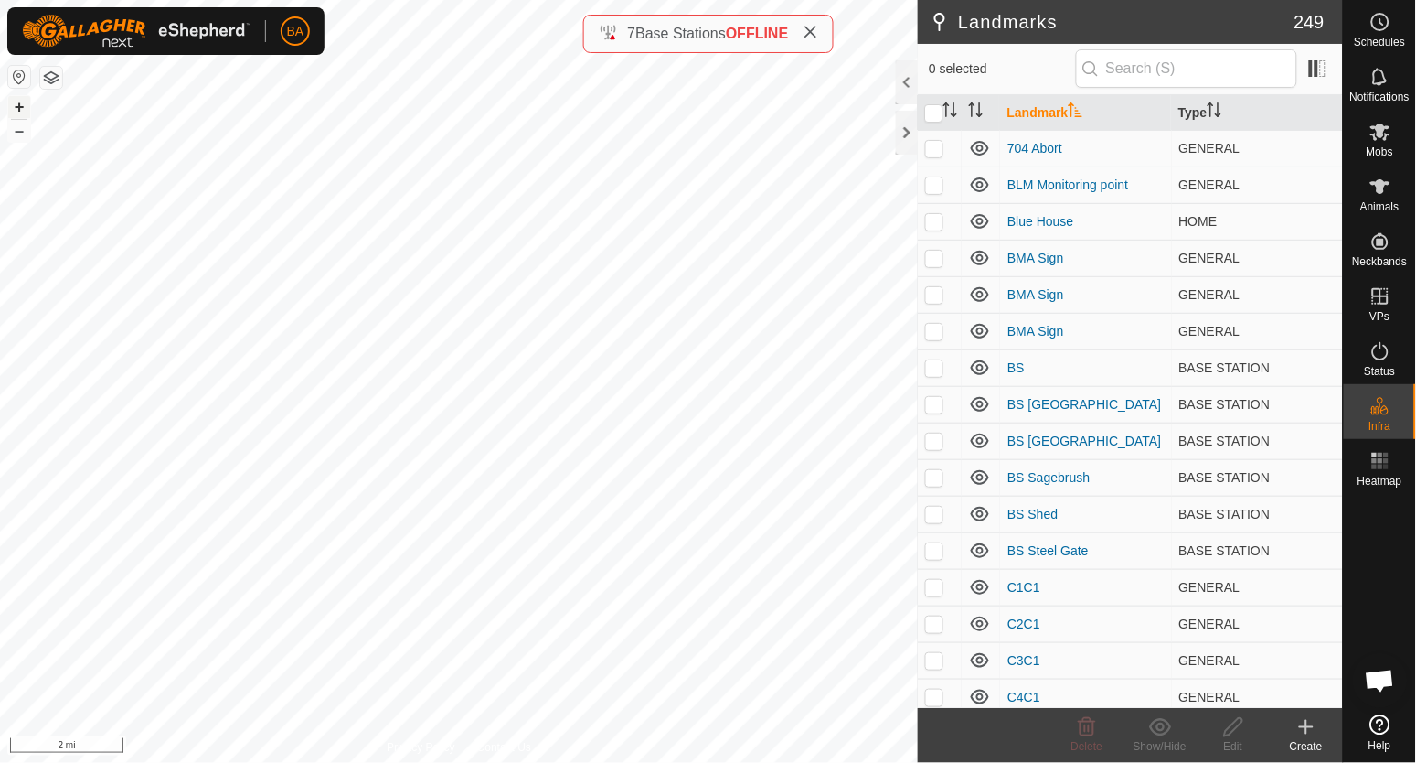
click at [15, 102] on button "+" at bounding box center [19, 107] width 22 height 22
checkbox input "true"
click at [1241, 738] on div "Edit" at bounding box center [1233, 746] width 73 height 16
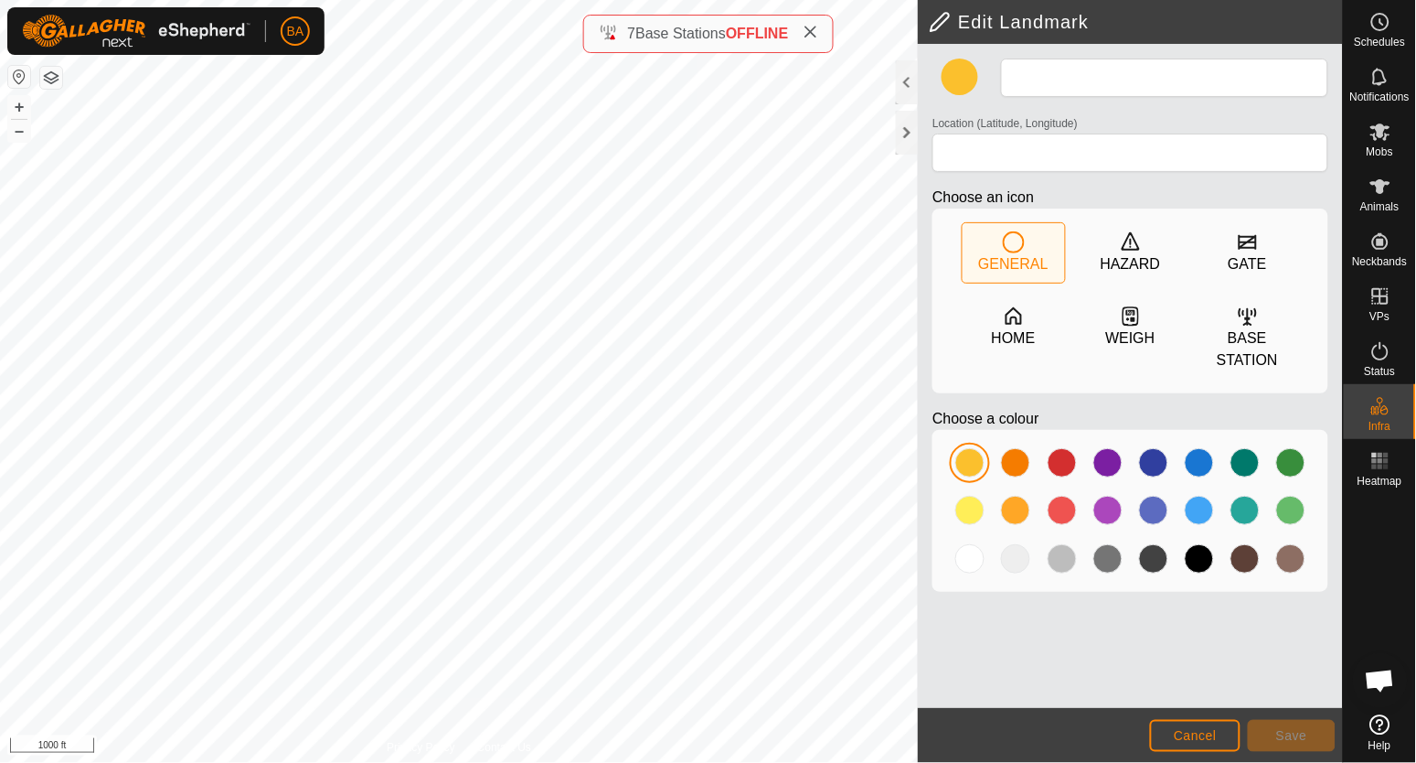
type input "Relocated Base Station"
type input "45.044869, -104.433915"
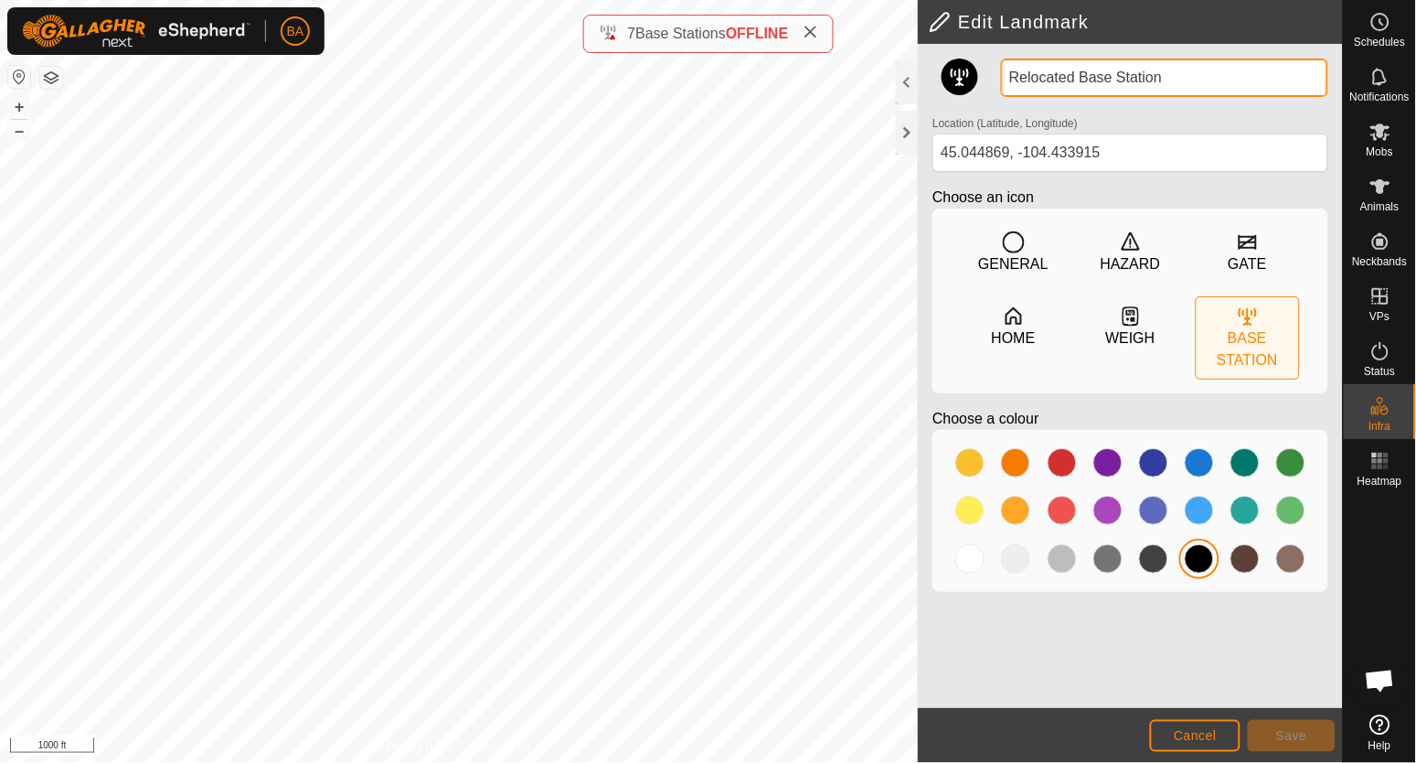
drag, startPoint x: 1154, startPoint y: 86, endPoint x: 930, endPoint y: 87, distance: 224.0
click at [930, 87] on div "Relocated Base Station Location (Latitude, Longitude) 45.044869, -104.433915 Ch…" at bounding box center [1130, 333] width 411 height 548
type input "BS Thompson Creek"
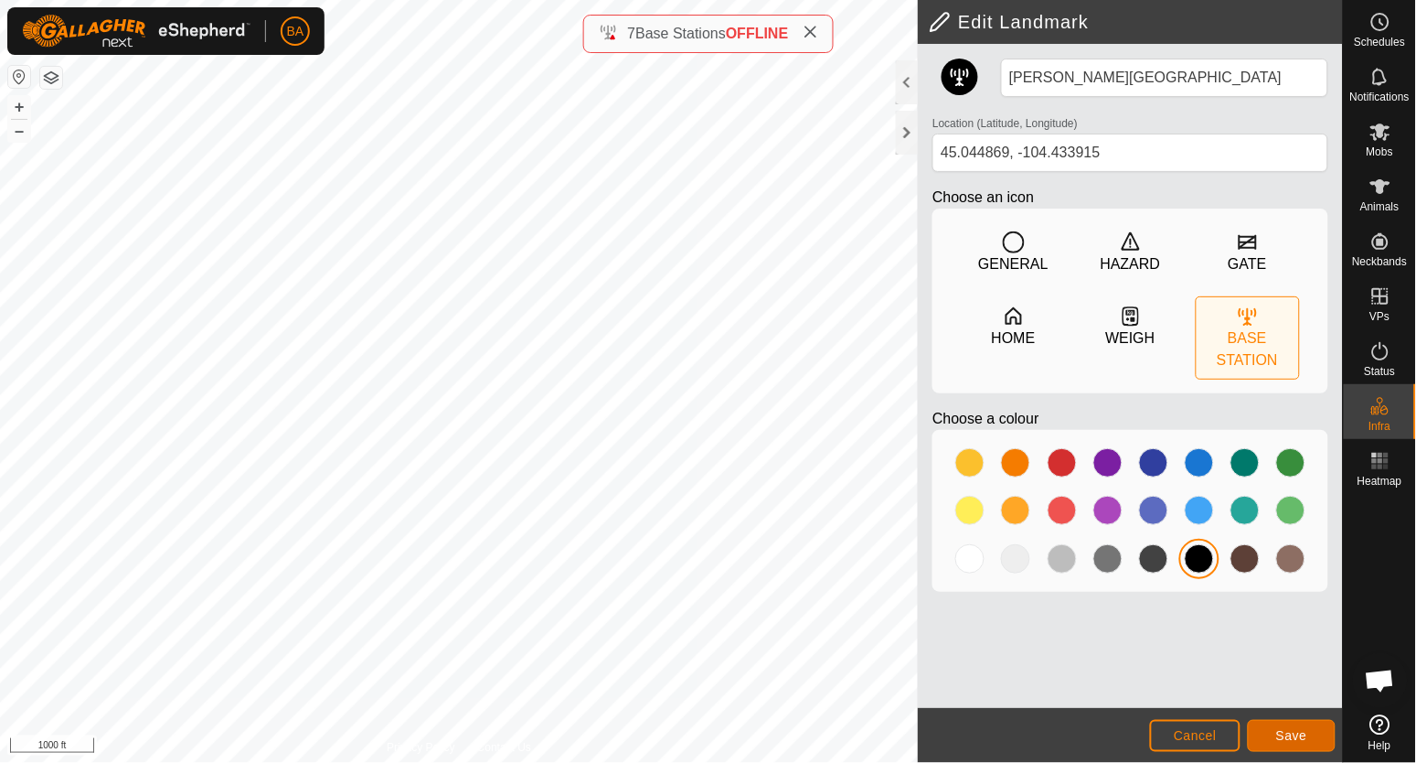
click at [1310, 727] on button "Save" at bounding box center [1292, 736] width 88 height 32
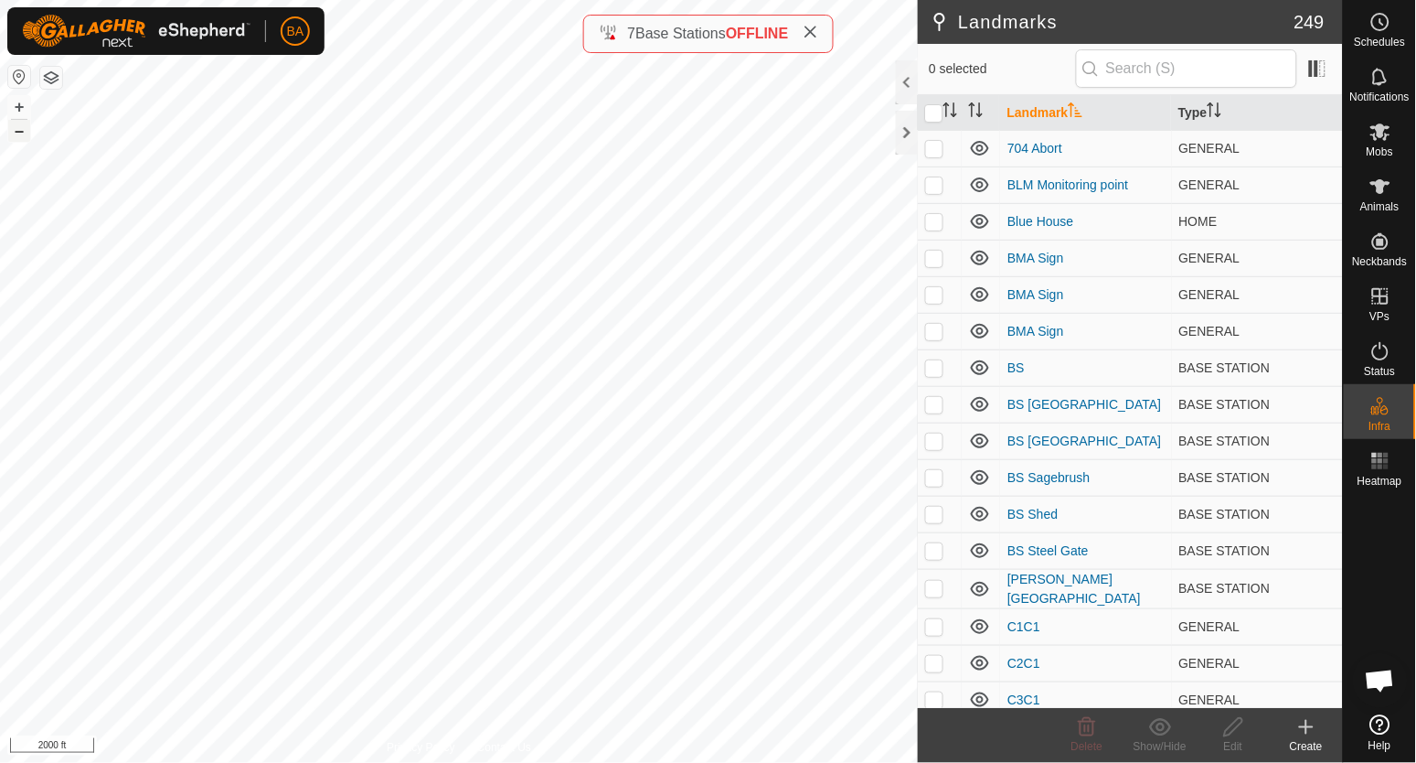
click at [16, 131] on button "–" at bounding box center [19, 131] width 22 height 22
click at [17, 131] on button "–" at bounding box center [19, 131] width 22 height 22
